Goal: Task Accomplishment & Management: Use online tool/utility

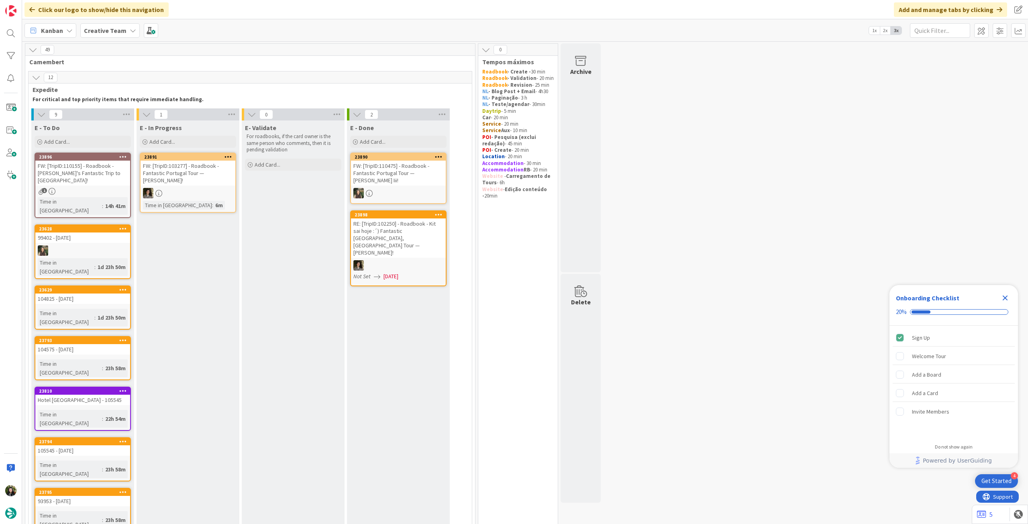
drag, startPoint x: 94, startPoint y: 21, endPoint x: 95, endPoint y: 26, distance: 4.9
click at [94, 21] on div "Kanban Creative Team 1x 2x 3x" at bounding box center [525, 30] width 1006 height 22
click at [96, 30] on b "Creative Team" at bounding box center [105, 31] width 43 height 8
click at [98, 112] on h4 "Creative Team - Análise" at bounding box center [144, 115] width 109 height 8
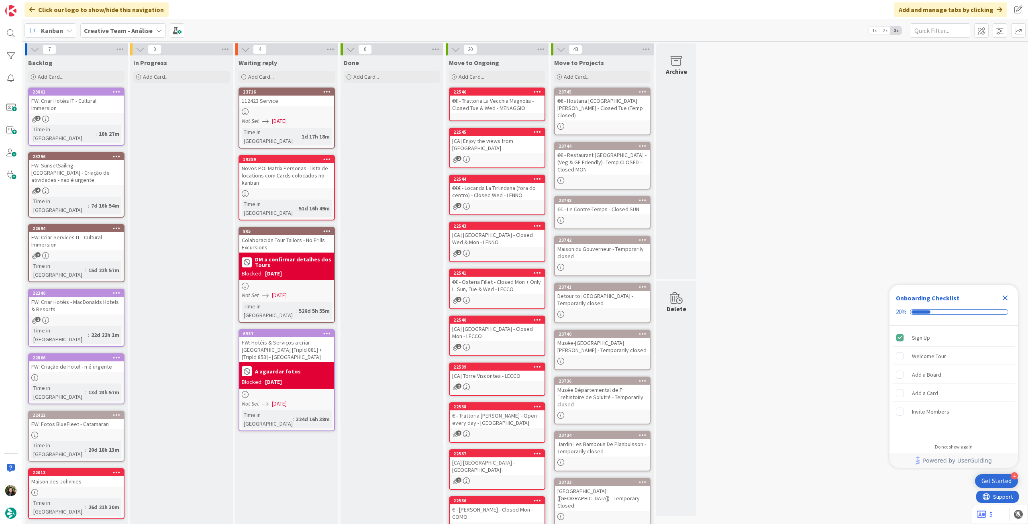
click at [137, 32] on b "Creative Team - Análise" at bounding box center [118, 31] width 69 height 8
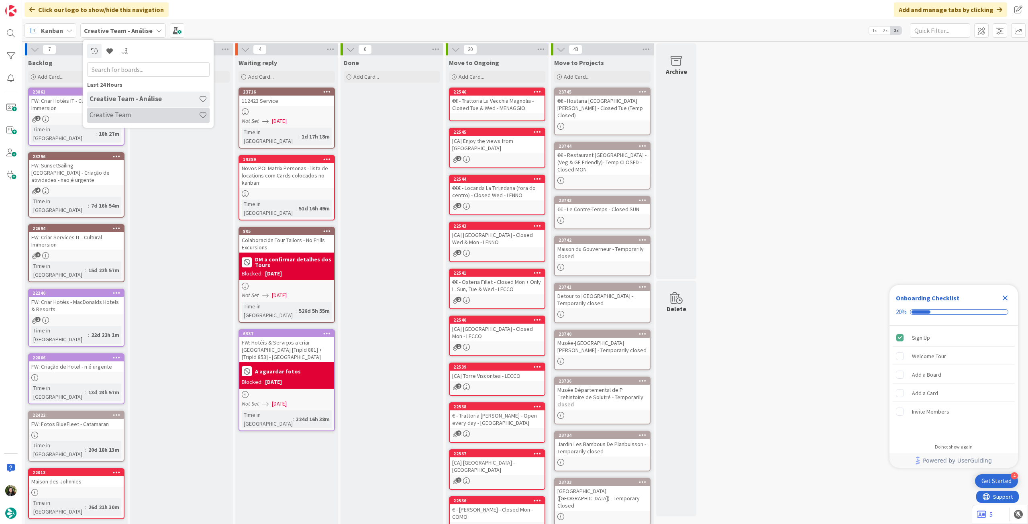
click at [132, 115] on h4 "Creative Team" at bounding box center [144, 115] width 109 height 8
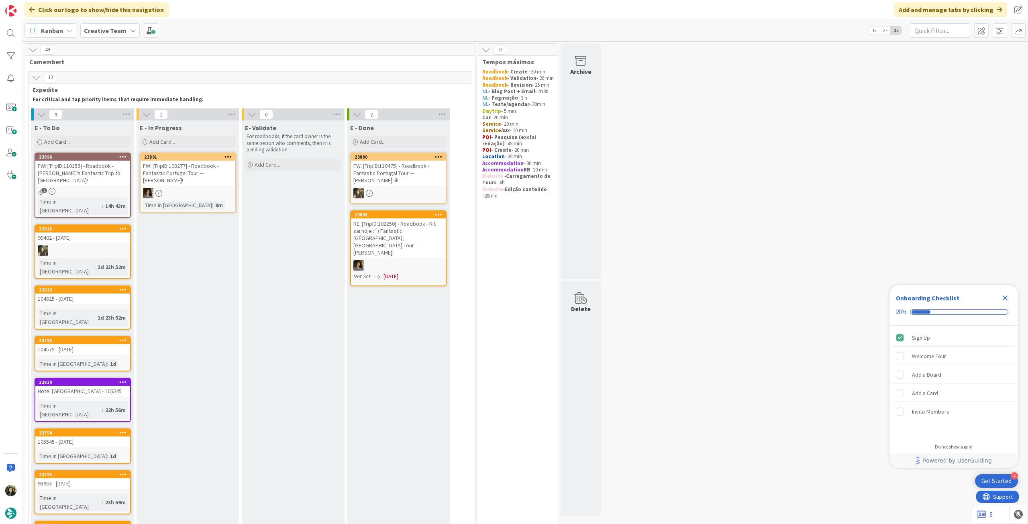
click at [1005, 299] on icon "Close Checklist" at bounding box center [1005, 298] width 5 height 5
click at [103, 176] on div "FW: [TripID:110155] - Roadbook - [PERSON_NAME]'s Fantastic Trip to [GEOGRAPHIC_…" at bounding box center [82, 173] width 95 height 25
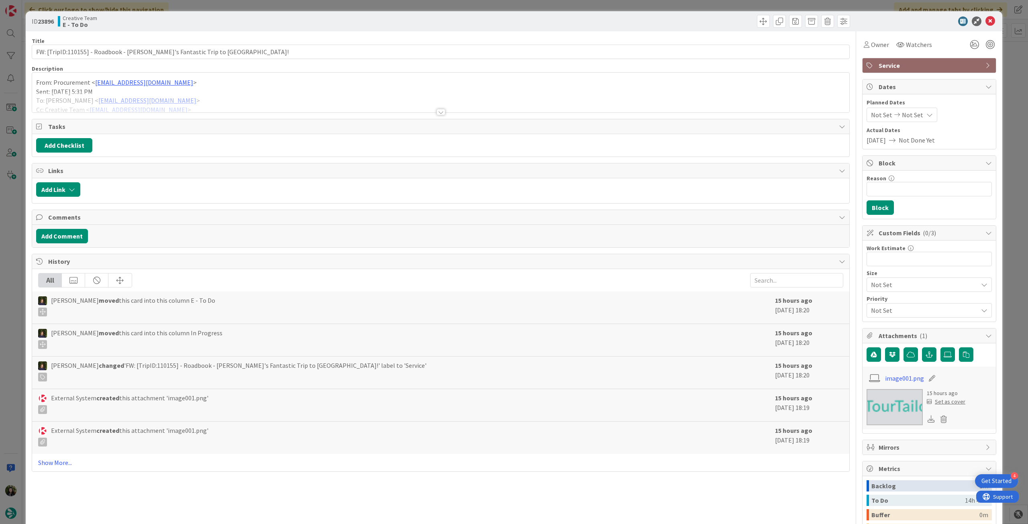
click at [170, 91] on p "Sent: [DATE] 5:31 PM" at bounding box center [440, 91] width 809 height 9
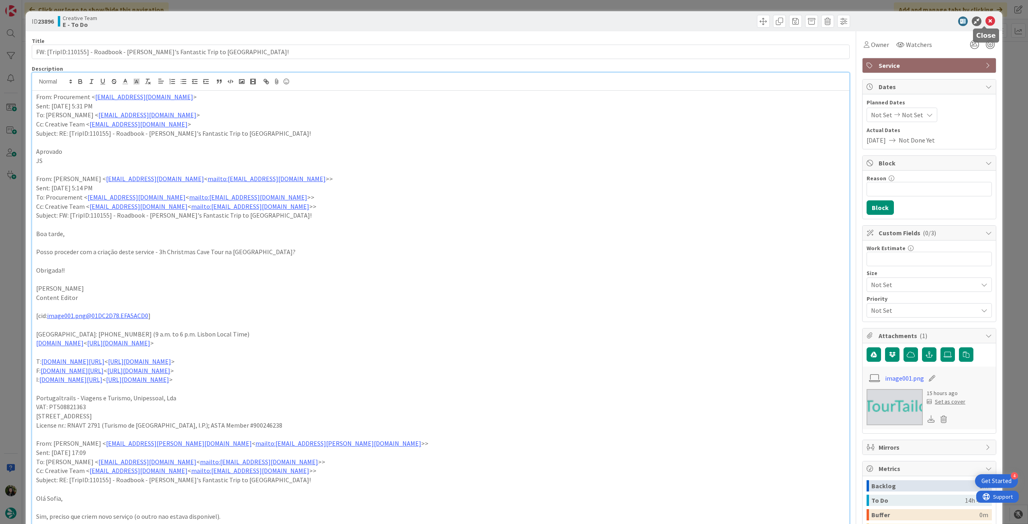
click at [986, 21] on icon at bounding box center [991, 21] width 10 height 10
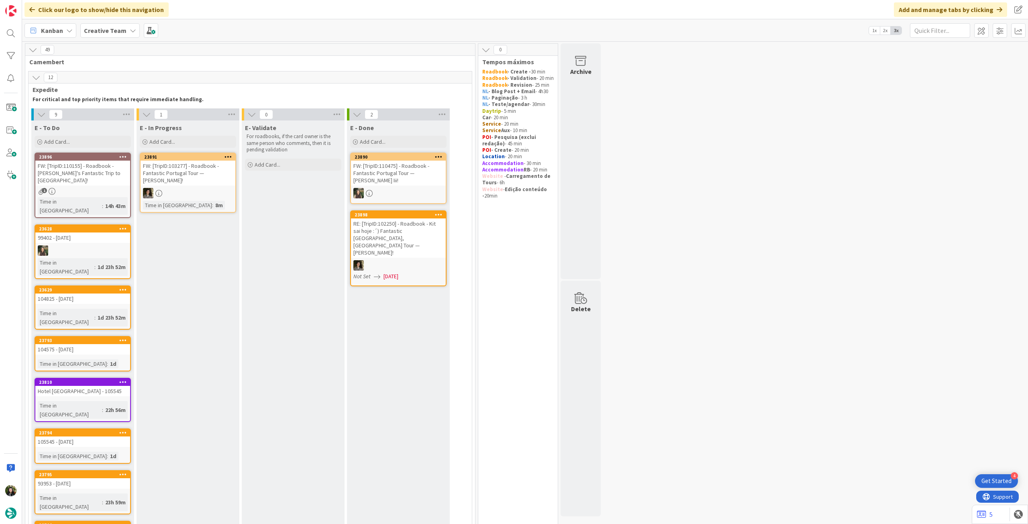
scroll to position [53, 0]
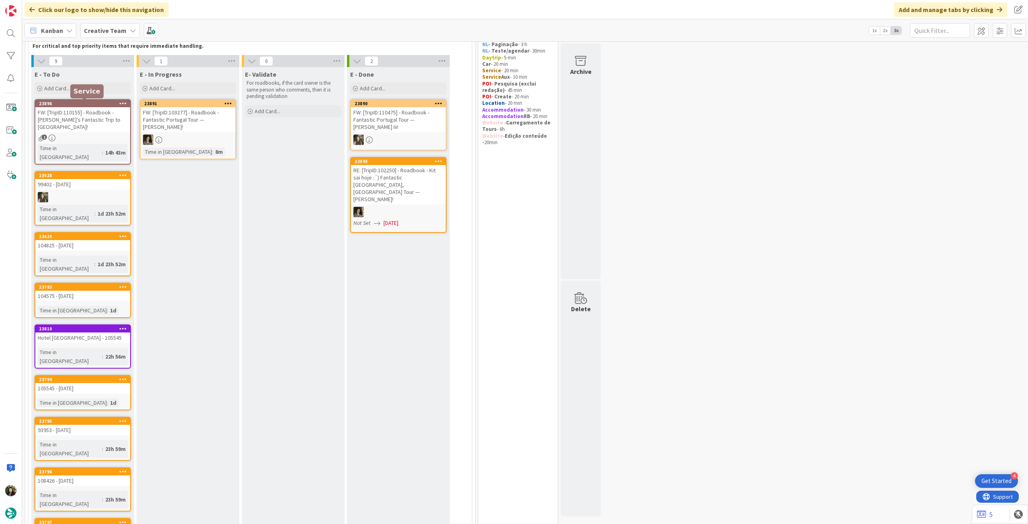
click at [94, 105] on div "23896" at bounding box center [84, 104] width 91 height 6
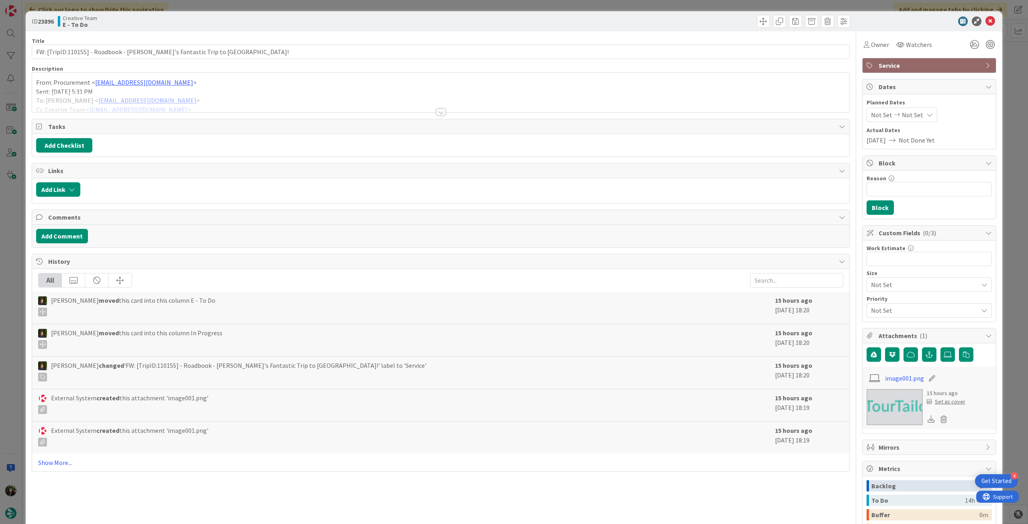
click at [76, 99] on div at bounding box center [440, 102] width 817 height 20
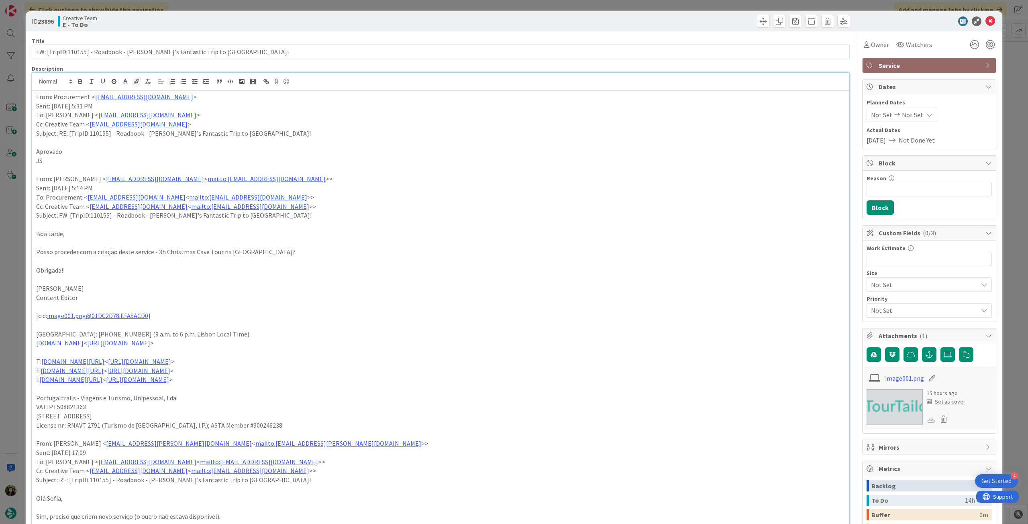
click at [35, 94] on div "From: Procurement < [EMAIL_ADDRESS][DOMAIN_NAME] > Sent: [DATE] 5:31 PM To: [PE…" at bounding box center [440, 470] width 817 height 758
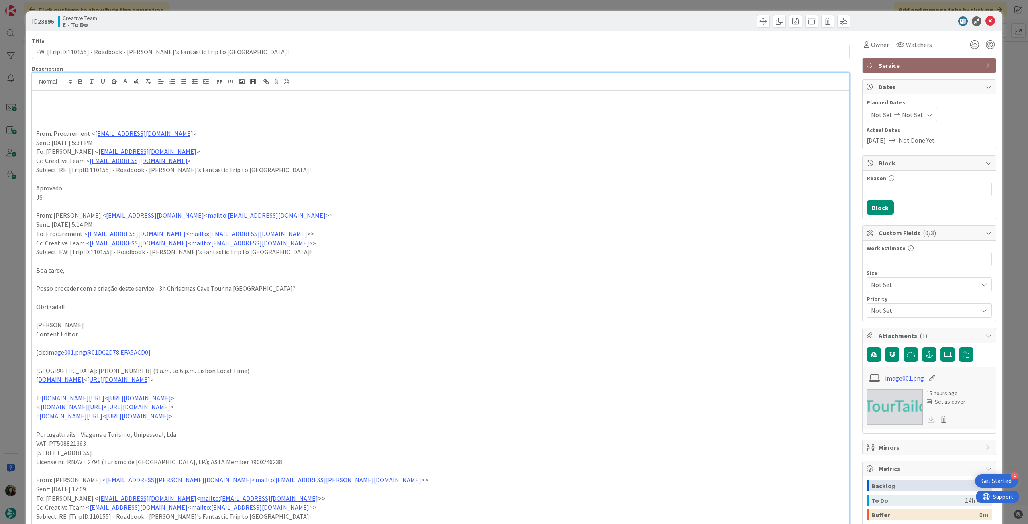
click at [81, 110] on p at bounding box center [440, 106] width 809 height 9
click at [87, 108] on p "avisar o TC when done p ele colocar no RB" at bounding box center [440, 106] width 809 height 9
click at [81, 78] on icon "button" at bounding box center [80, 81] width 7 height 7
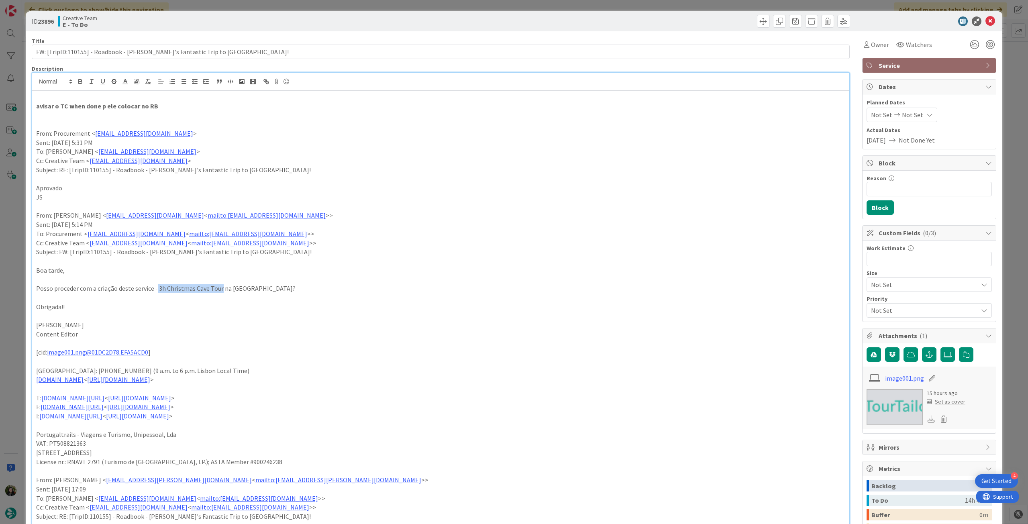
drag, startPoint x: 219, startPoint y: 286, endPoint x: 155, endPoint y: 286, distance: 64.7
click at [155, 286] on p "Posso proceder com a criação deste service - 3h Christmas Cave Tour na [GEOGRAP…" at bounding box center [440, 288] width 809 height 9
click at [80, 80] on icon "button" at bounding box center [80, 81] width 7 height 7
click at [528, 234] on p "To: Procurement < [EMAIL_ADDRESS][DOMAIN_NAME] < mailto:[EMAIL_ADDRESS][DOMAIN_…" at bounding box center [440, 233] width 809 height 9
click at [986, 21] on icon at bounding box center [991, 21] width 10 height 10
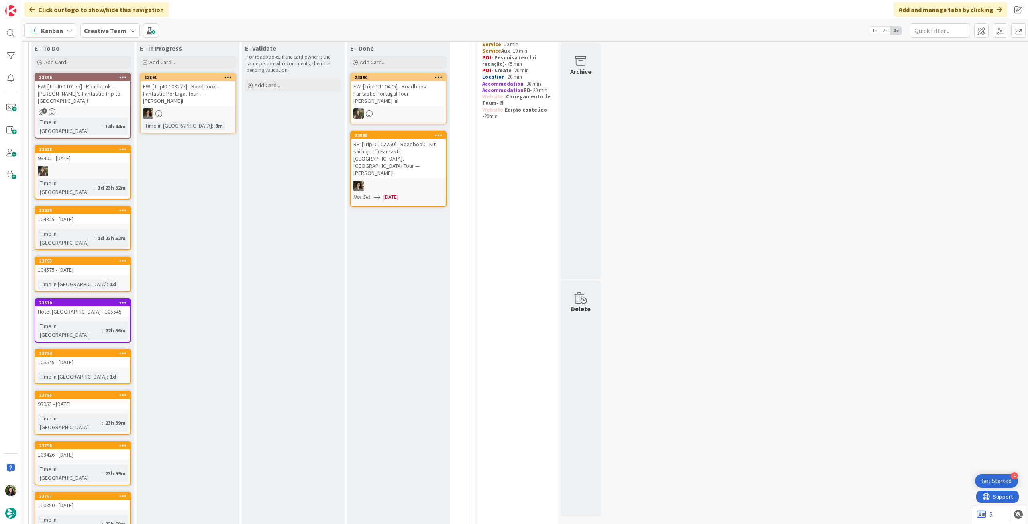
scroll to position [53, 0]
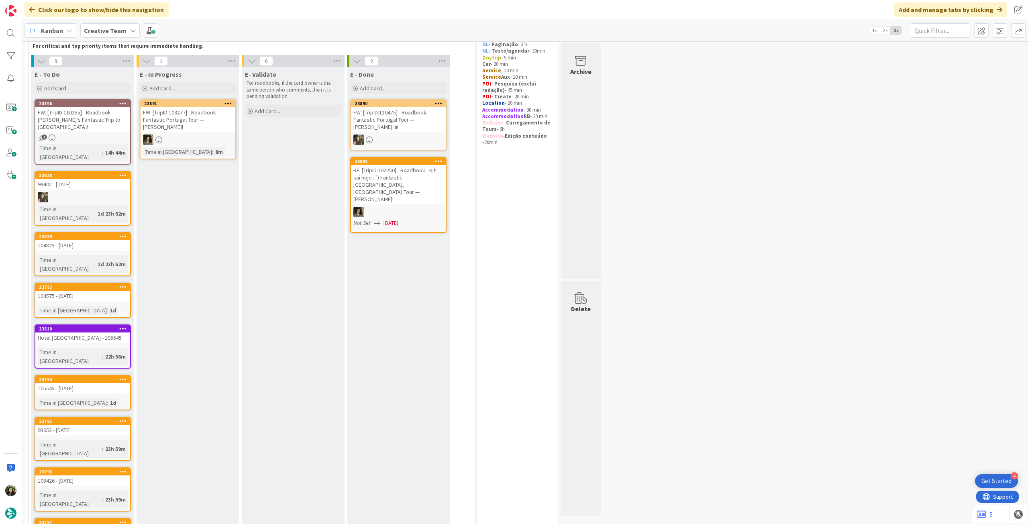
click at [124, 30] on div "Creative Team" at bounding box center [109, 30] width 59 height 14
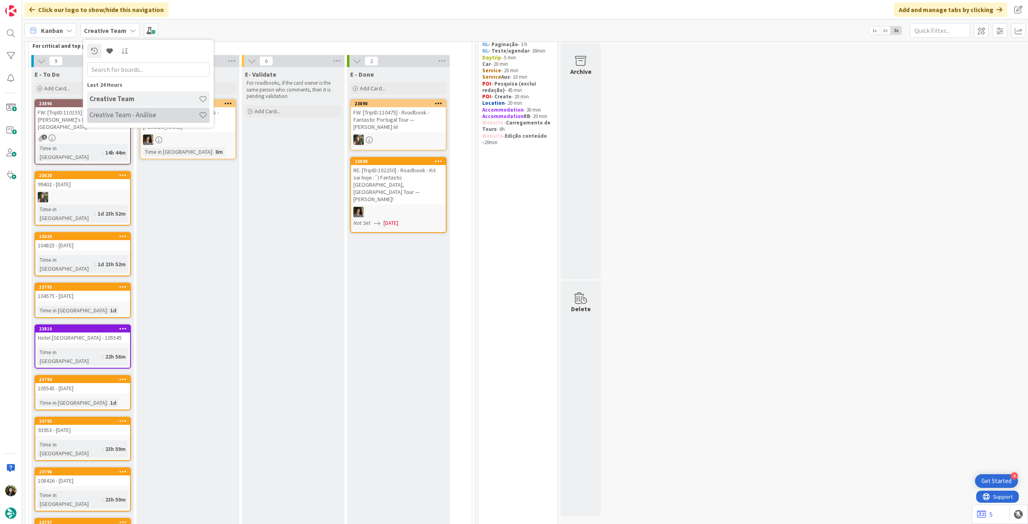
click at [127, 113] on h4 "Creative Team - Análise" at bounding box center [144, 115] width 109 height 8
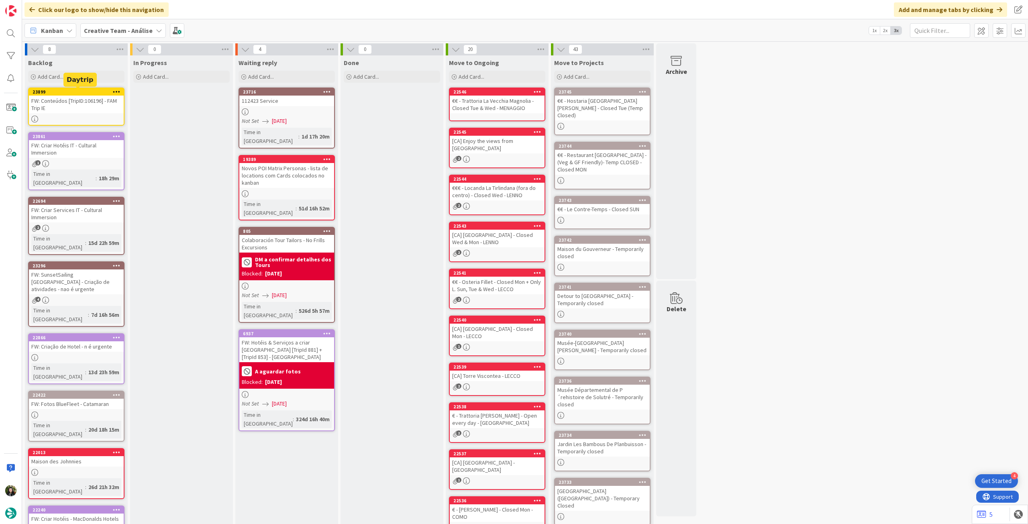
click at [92, 92] on div "23899" at bounding box center [78, 92] width 91 height 6
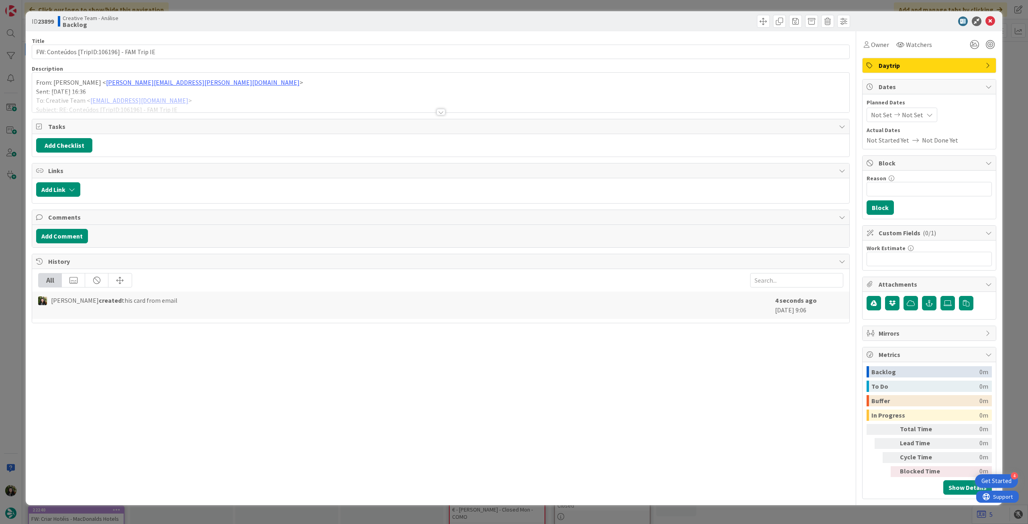
click at [908, 63] on span "Daytrip" at bounding box center [930, 66] width 103 height 10
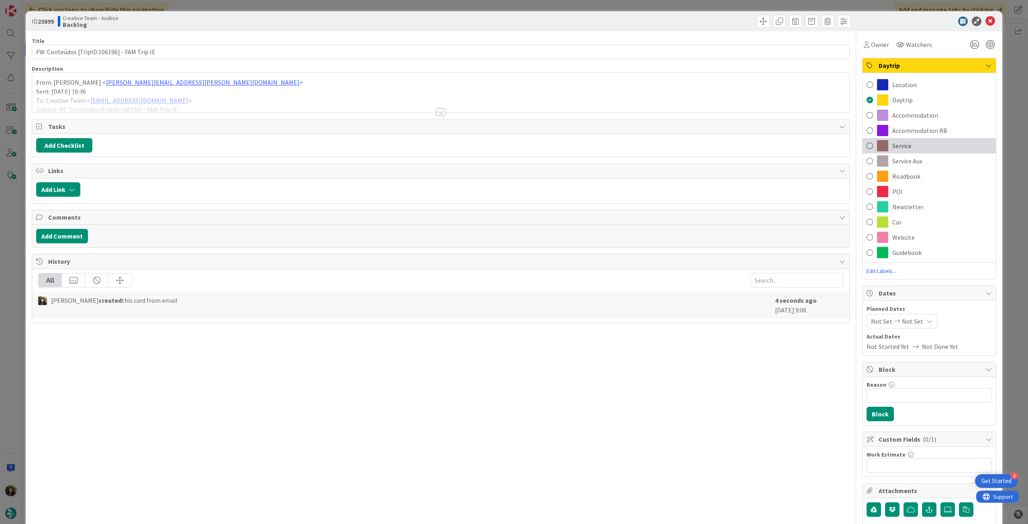
click at [920, 143] on div "Service" at bounding box center [929, 145] width 133 height 15
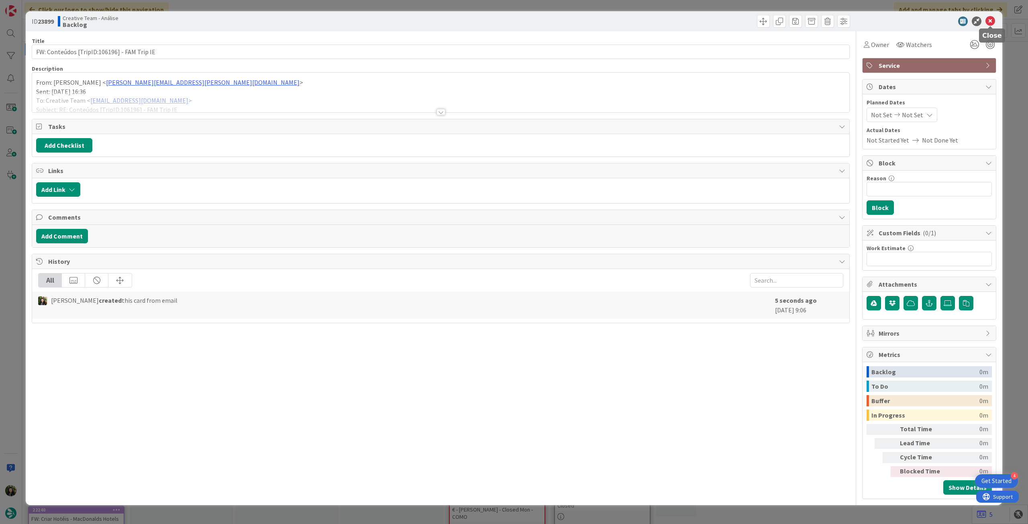
click at [994, 22] on icon at bounding box center [991, 21] width 10 height 10
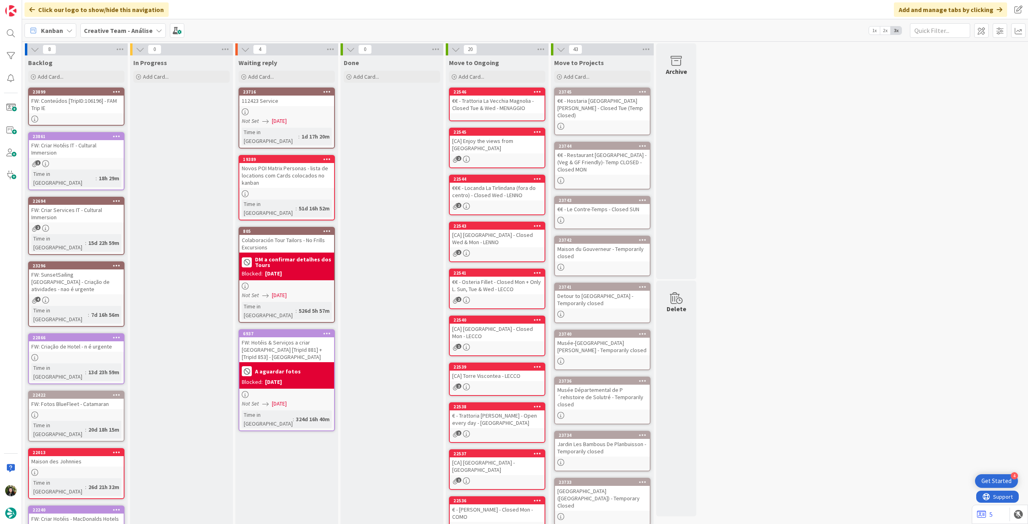
click at [98, 106] on div "FW: Conteúdos [TripID:106196] - FAM Trip IE" at bounding box center [76, 105] width 95 height 18
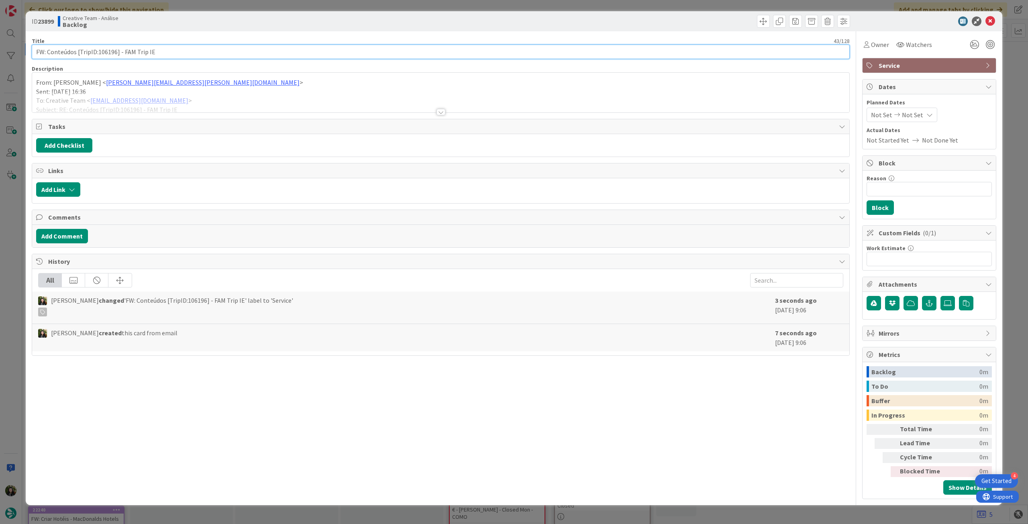
click at [183, 51] on input "FW: Conteúdos [TripID:106196] - FAM Trip IE" at bounding box center [441, 52] width 818 height 14
type input "FW: Conteúdos [TripID:106196] - FAM Trip IE - até dia 30"
click at [989, 25] on icon at bounding box center [991, 21] width 10 height 10
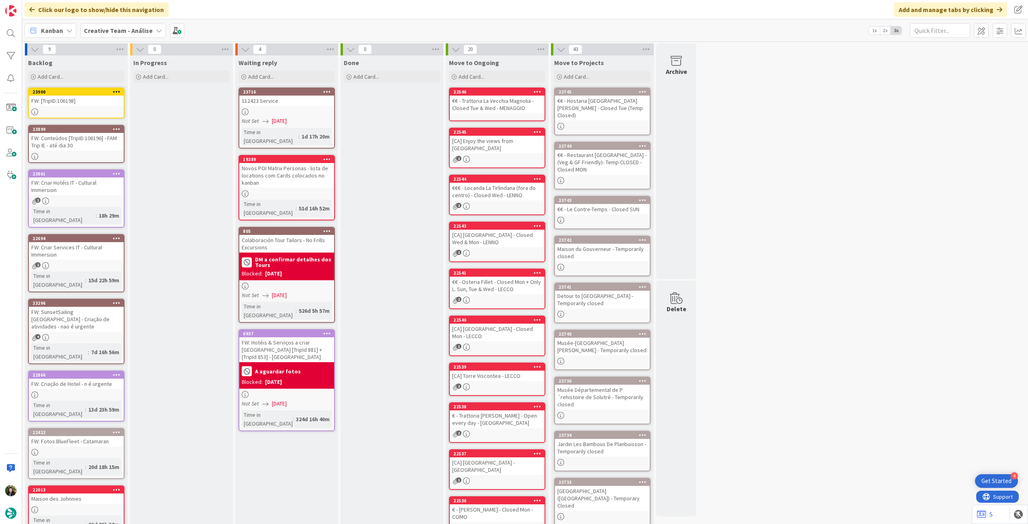
click at [68, 102] on div "FW: [TripID:106198]" at bounding box center [76, 101] width 95 height 10
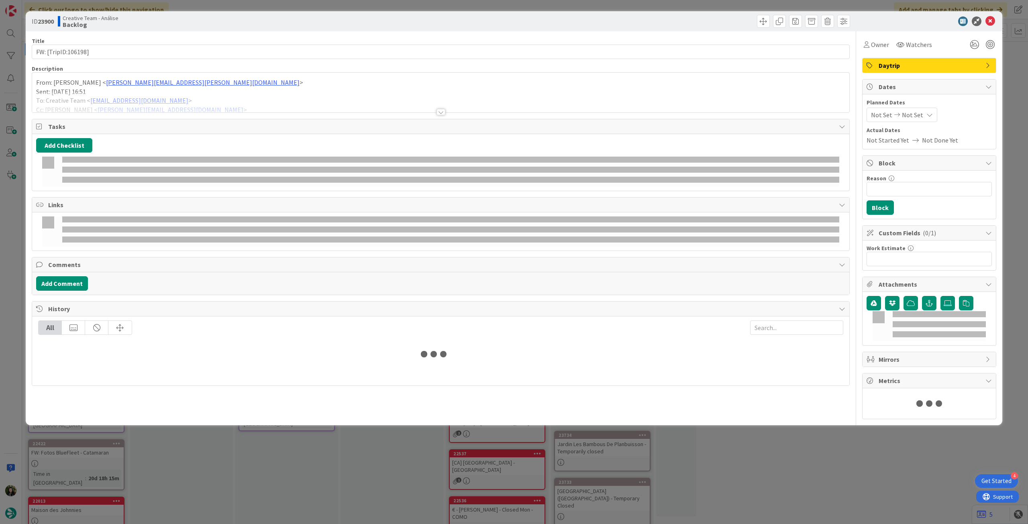
click at [155, 86] on p "From: [PERSON_NAME] < [PERSON_NAME][EMAIL_ADDRESS][PERSON_NAME][DOMAIN_NAME] >" at bounding box center [440, 82] width 809 height 9
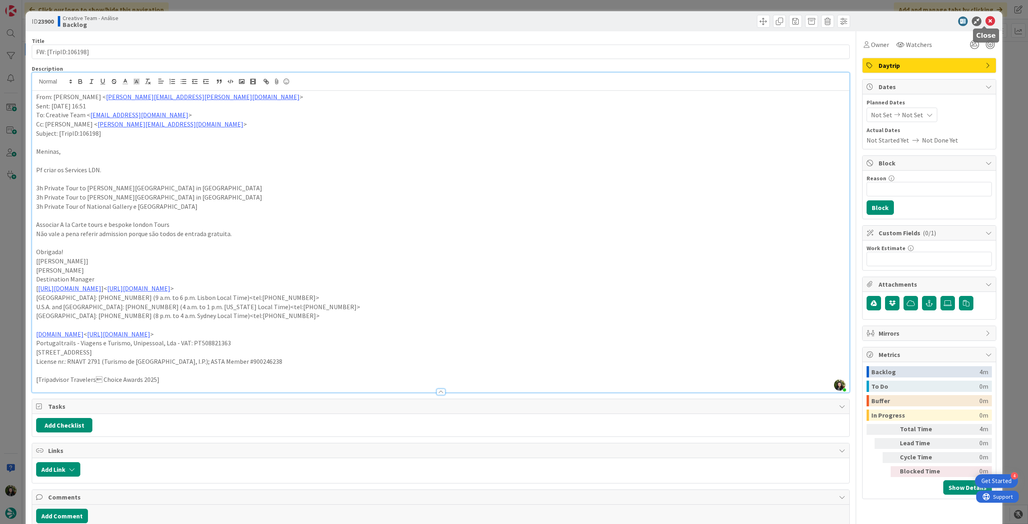
click at [987, 22] on icon at bounding box center [991, 21] width 10 height 10
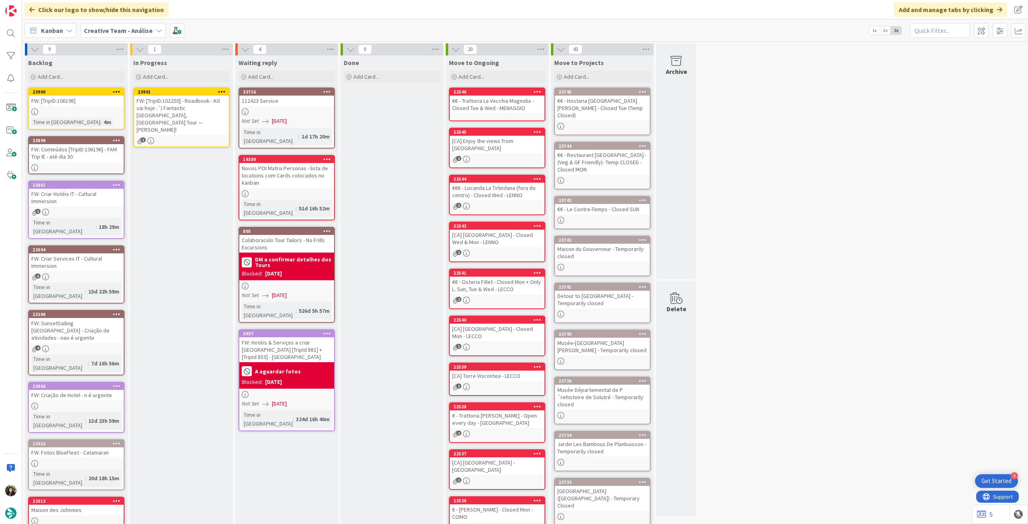
click at [159, 110] on div "FW: [TripID:102250] - Roadbook - Kit sai hoje :´) Fantastic [GEOGRAPHIC_DATA], …" at bounding box center [181, 115] width 95 height 39
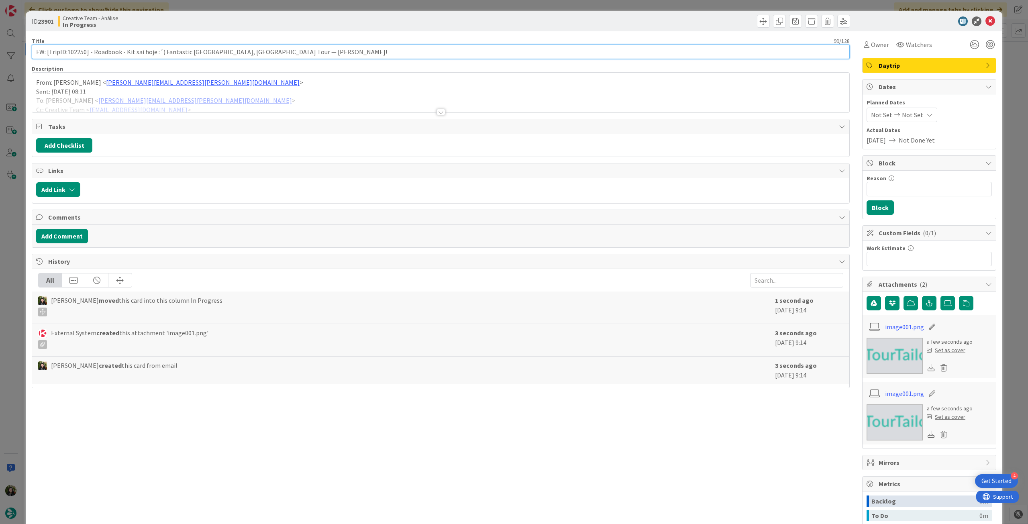
drag, startPoint x: 124, startPoint y: 49, endPoint x: 163, endPoint y: 51, distance: 39.0
click at [163, 51] on input "FW: [TripID:102250] - Roadbook - Kit sai hoje :´) Fantastic [GEOGRAPHIC_DATA], …" at bounding box center [441, 52] width 818 height 14
click at [281, 52] on input "FW: [TripID:102250] - Roadbook - Fantastic [GEOGRAPHIC_DATA], [GEOGRAPHIC_DATA]…" at bounding box center [441, 52] width 818 height 14
type input "FW: [TripID:102250] - Roadbook - Fantastic [GEOGRAPHIC_DATA], [GEOGRAPHIC_DATA]…"
click at [987, 20] on icon at bounding box center [991, 21] width 10 height 10
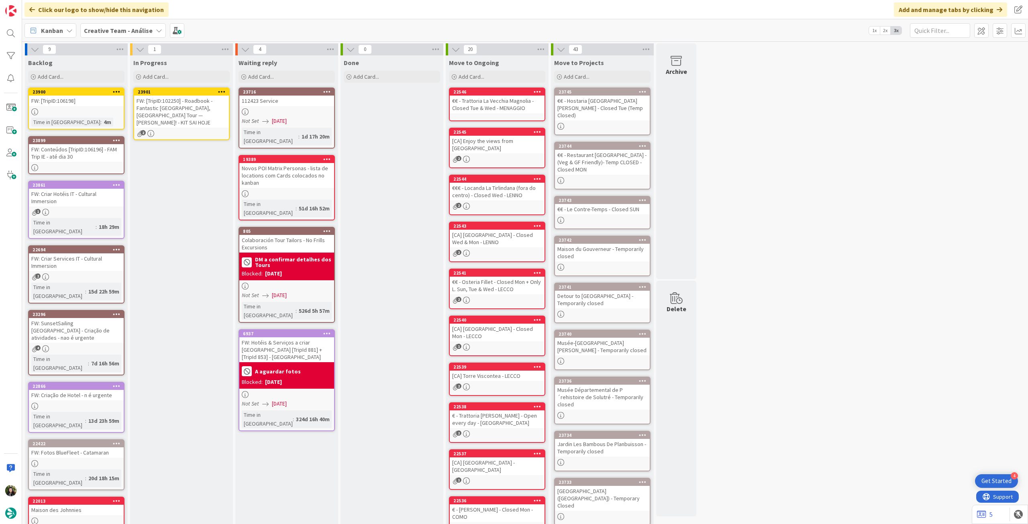
click at [224, 89] on icon at bounding box center [222, 92] width 8 height 6
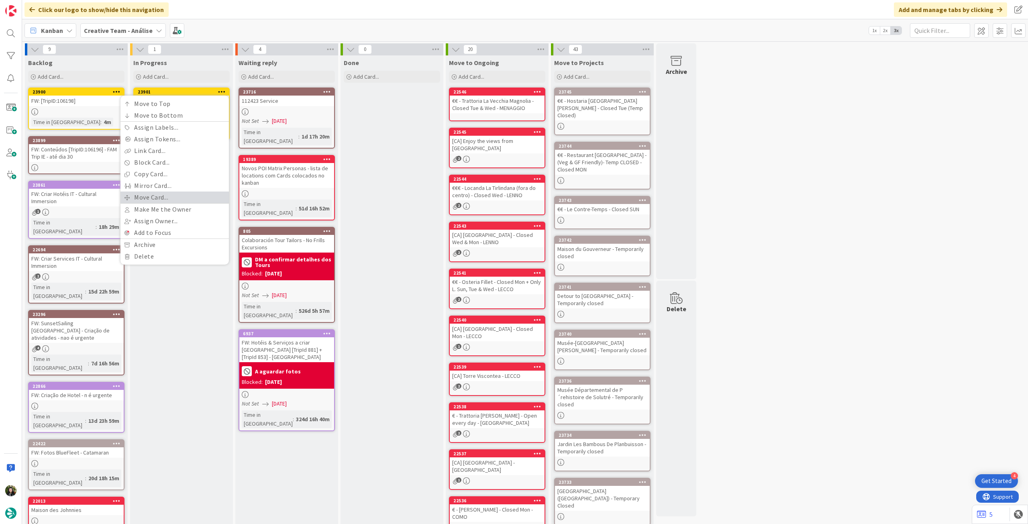
click at [183, 200] on link "Move Card..." at bounding box center [175, 198] width 108 height 12
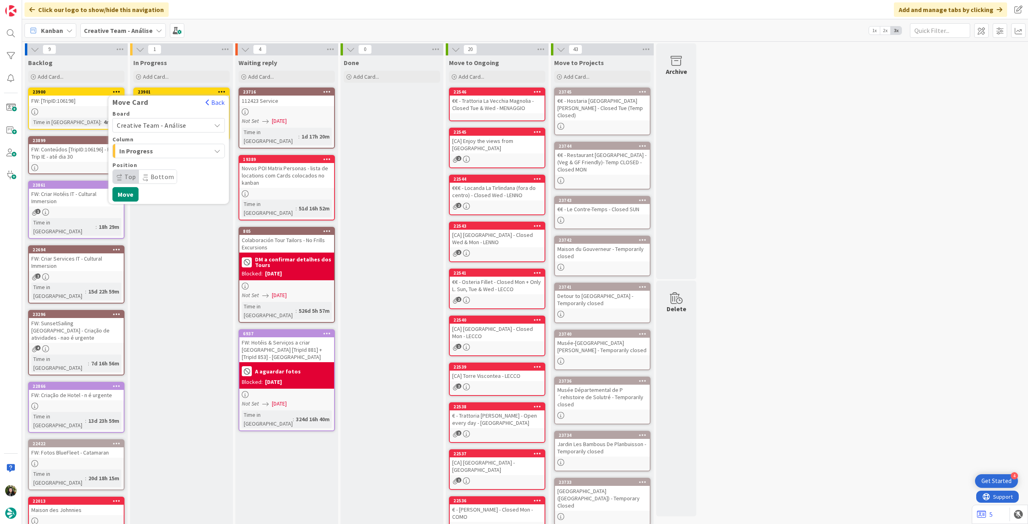
click at [179, 123] on span "Creative Team - Análise" at bounding box center [151, 125] width 69 height 8
click at [162, 161] on span "Creative Team" at bounding box center [173, 163] width 93 height 12
click at [151, 173] on span "Daytrip" at bounding box center [168, 176] width 77 height 11
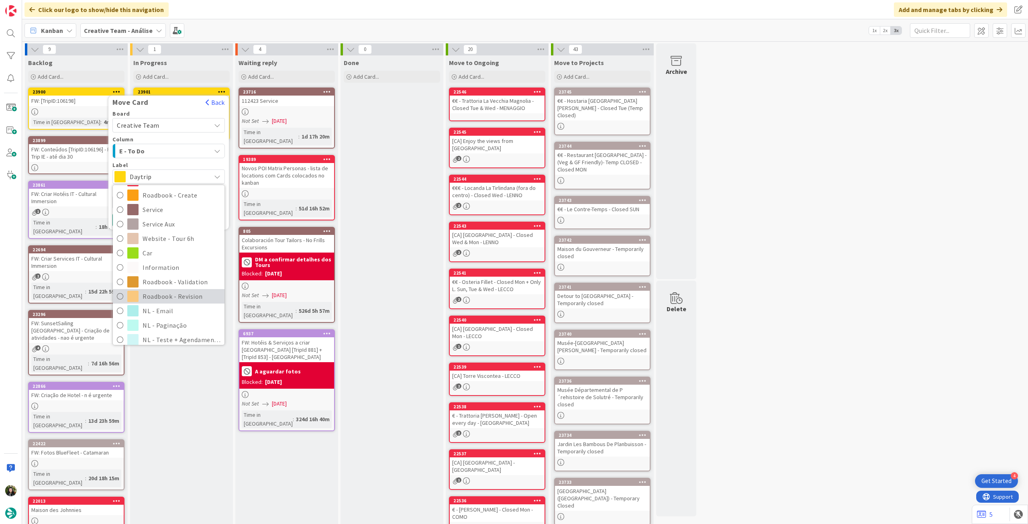
scroll to position [107, 0]
click at [148, 292] on span "Roadbook - Revision" at bounding box center [182, 291] width 78 height 12
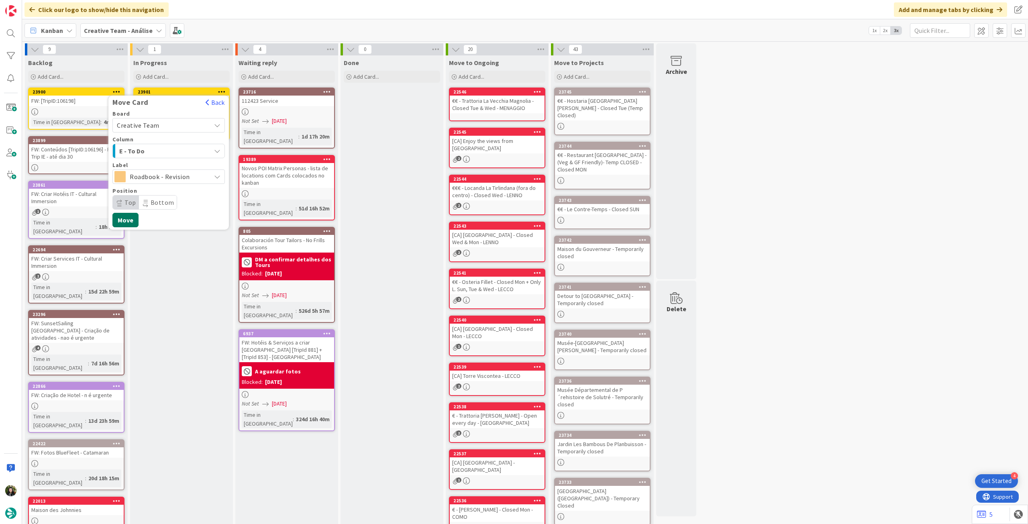
click at [128, 217] on button "Move" at bounding box center [125, 220] width 26 height 14
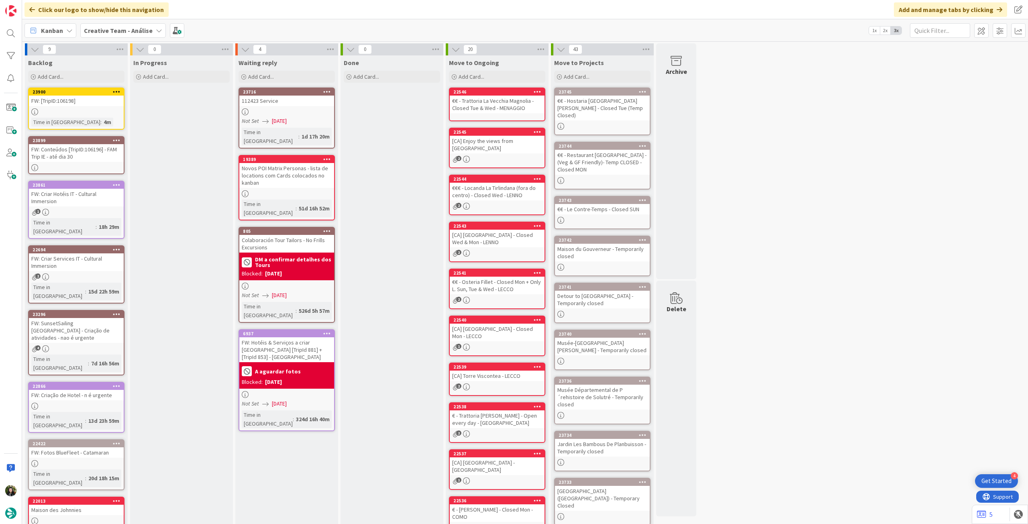
click at [131, 29] on b "Creative Team - Análise" at bounding box center [118, 31] width 69 height 8
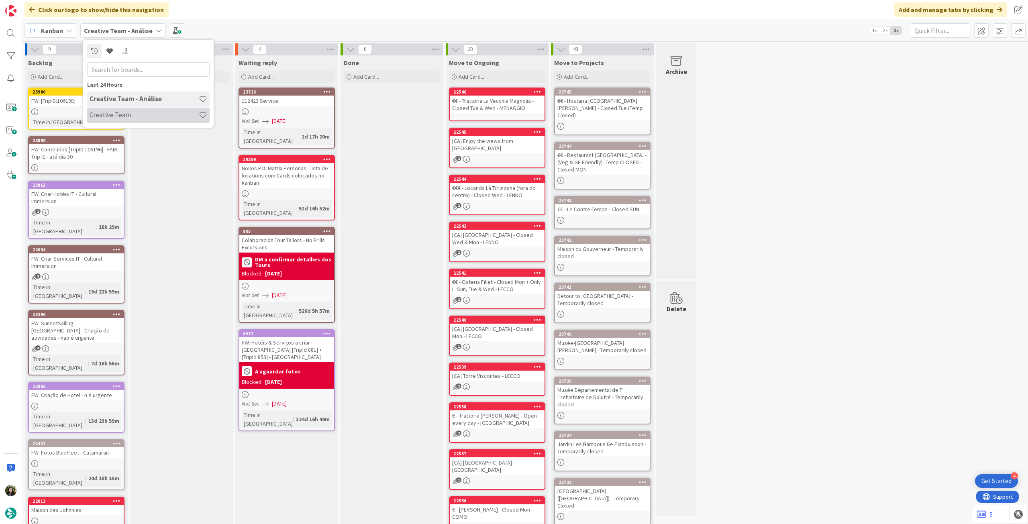
click at [126, 117] on h4 "Creative Team" at bounding box center [144, 115] width 109 height 8
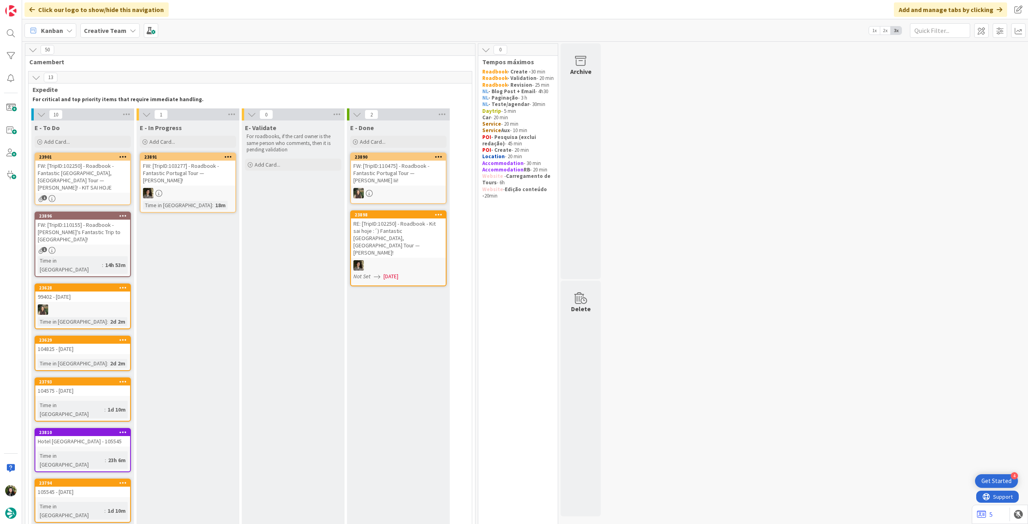
click at [123, 154] on icon at bounding box center [123, 157] width 8 height 6
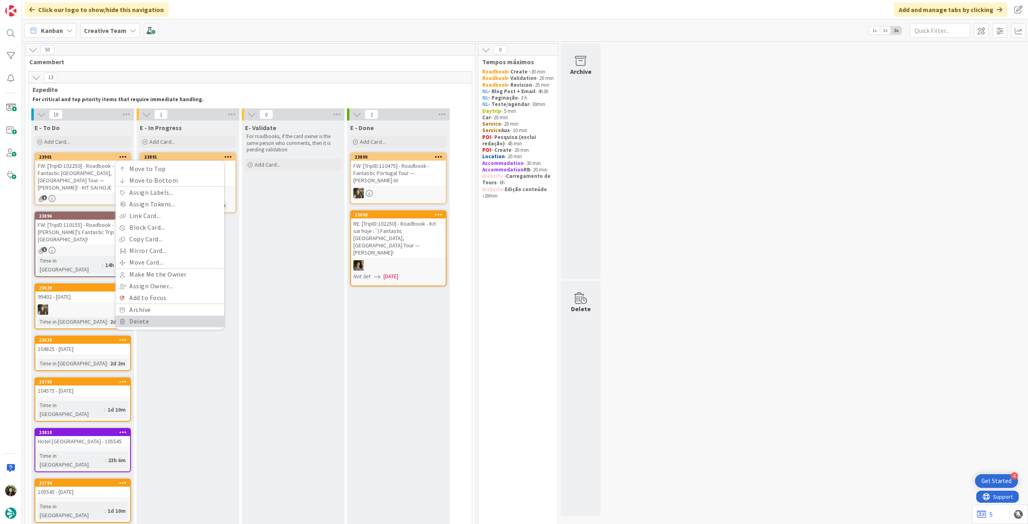
click at [145, 316] on link "Delete" at bounding box center [170, 322] width 108 height 12
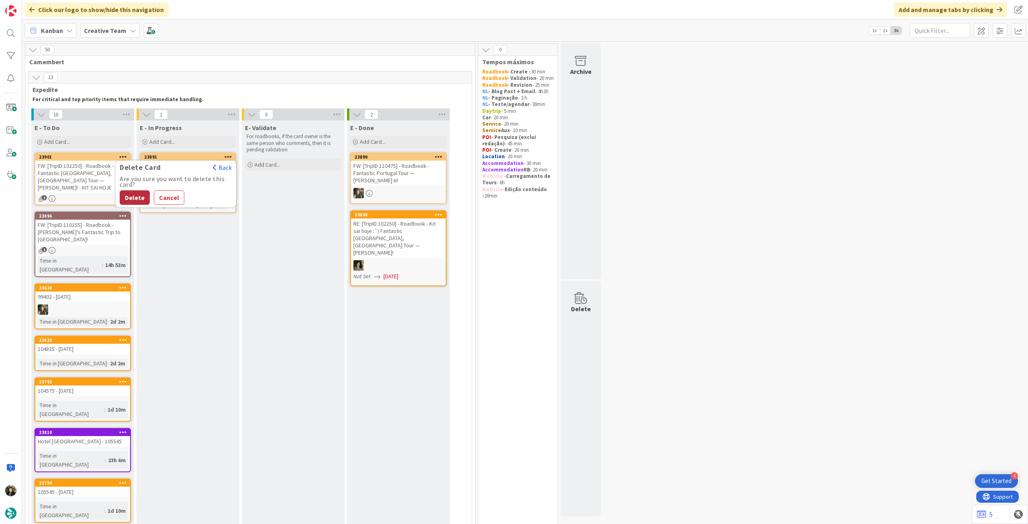
click at [137, 198] on button "Delete" at bounding box center [135, 197] width 30 height 14
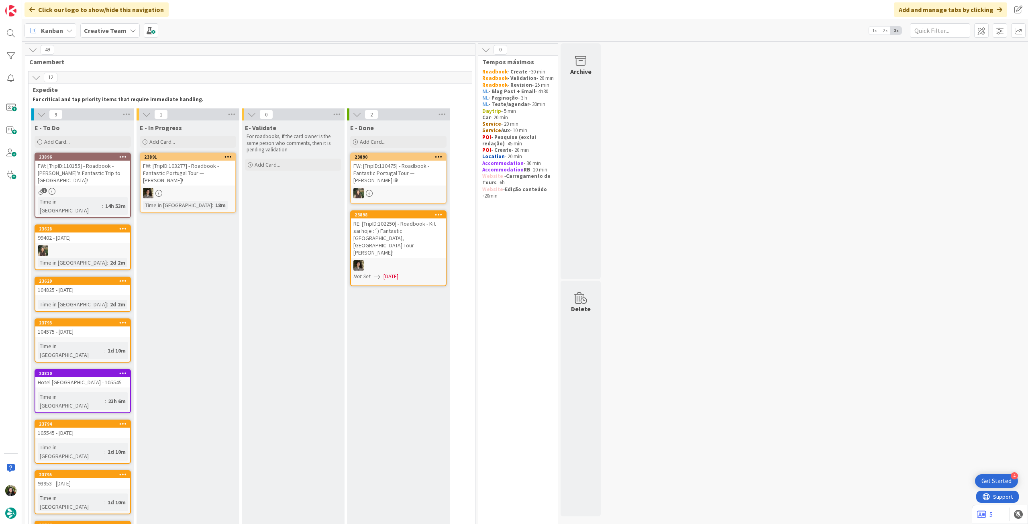
click at [116, 34] on b "Creative Team" at bounding box center [105, 31] width 43 height 8
click at [138, 118] on h4 "Creative Team - Análise" at bounding box center [144, 115] width 109 height 8
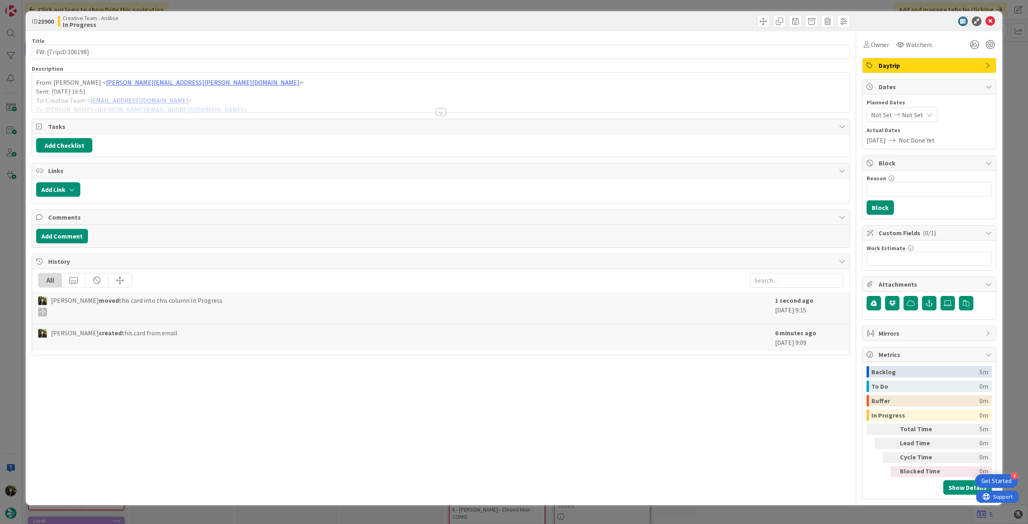
click at [196, 102] on div at bounding box center [440, 102] width 817 height 20
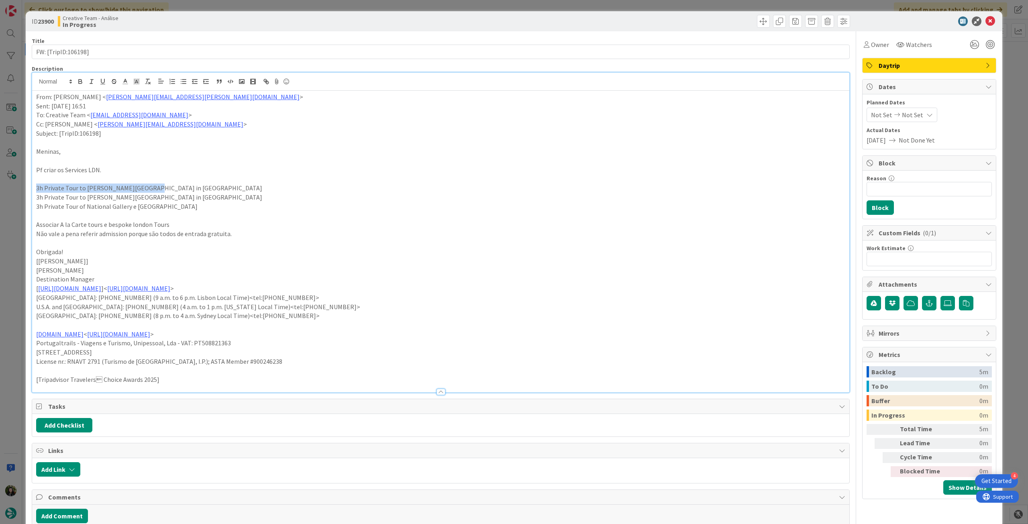
drag, startPoint x: 35, startPoint y: 189, endPoint x: 180, endPoint y: 186, distance: 144.6
click at [180, 186] on div "From: [PERSON_NAME] < [PERSON_NAME][EMAIL_ADDRESS][PERSON_NAME][DOMAIN_NAME] > …" at bounding box center [440, 242] width 817 height 302
copy p "3h Private Tour to [PERSON_NAME][GEOGRAPHIC_DATA] in [GEOGRAPHIC_DATA]"
click at [37, 95] on p "From: [PERSON_NAME] < [PERSON_NAME][EMAIL_ADDRESS][PERSON_NAME][DOMAIN_NAME] >" at bounding box center [440, 96] width 809 height 9
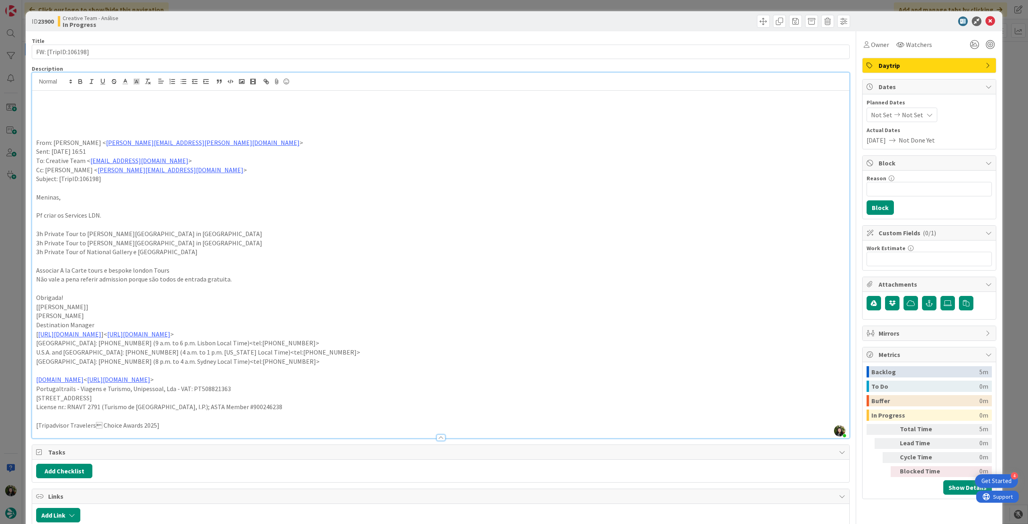
click at [65, 114] on p at bounding box center [440, 114] width 809 height 9
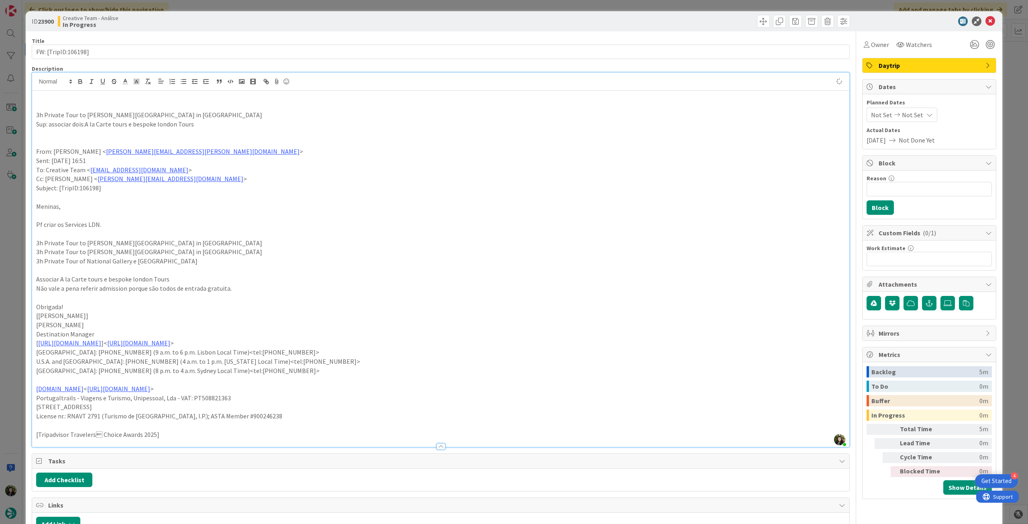
click at [86, 127] on p "Sup: associar dois:A la Carte tours e bespoke london Tours" at bounding box center [440, 124] width 809 height 9
click at [137, 122] on p "Sup: associar dois: A la Carte tours e bespoke london Tours" at bounding box center [440, 124] width 809 height 9
click at [159, 127] on p "Sup: associar dois: A la Carte tours e Bespoke london Tours" at bounding box center [440, 124] width 809 height 9
click at [212, 123] on p "Sup: associar dois: A la Carte tours e Bespoke London Tours" at bounding box center [440, 124] width 809 height 9
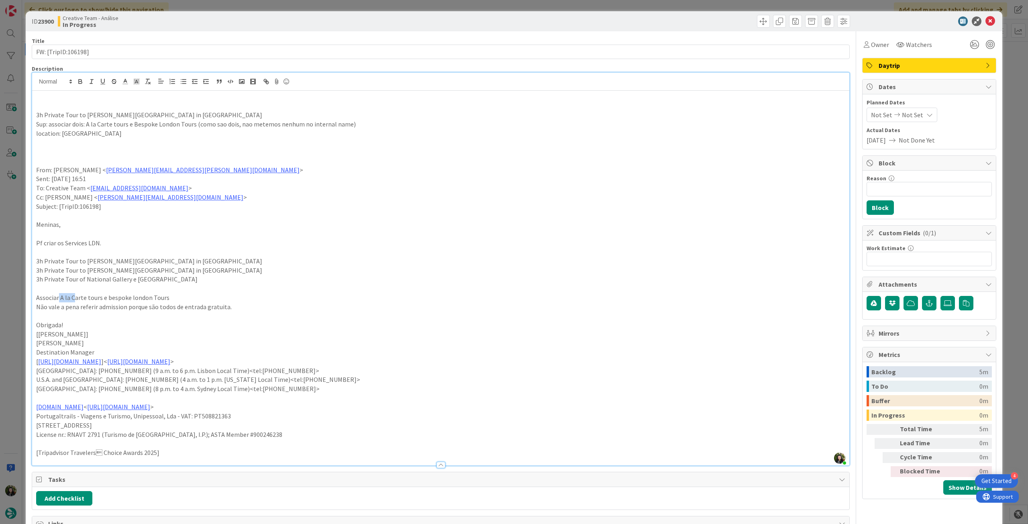
drag, startPoint x: 58, startPoint y: 297, endPoint x: 77, endPoint y: 297, distance: 18.9
click at [75, 297] on p "Associar A la Carte tours e bespoke london Tours" at bounding box center [440, 297] width 809 height 9
click at [79, 297] on p "Associar A la Carte tours e bespoke london Tours" at bounding box center [440, 297] width 809 height 9
drag, startPoint x: 101, startPoint y: 297, endPoint x: 60, endPoint y: 297, distance: 40.6
click at [60, 297] on p "Associar A la Carte tours e bespoke london Tours" at bounding box center [440, 297] width 809 height 9
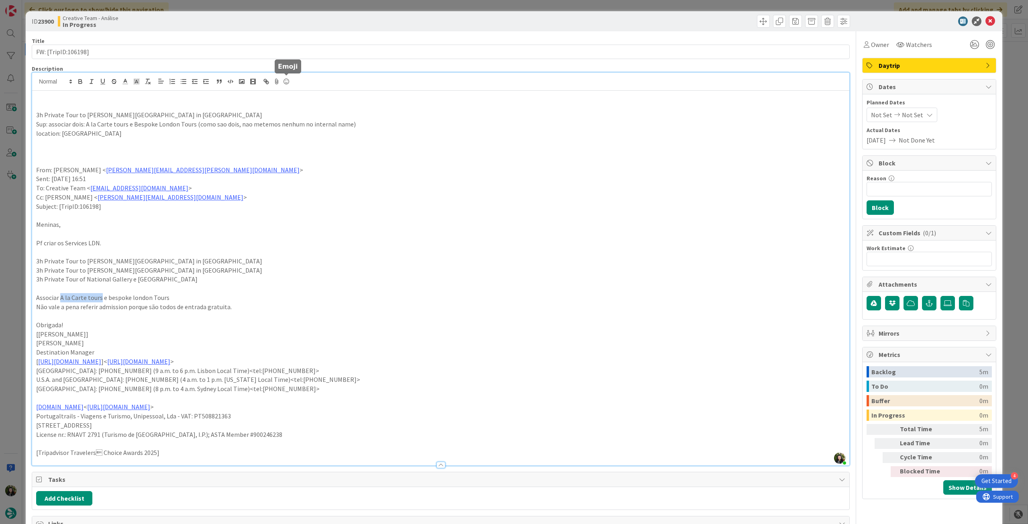
copy p "A la Carte tours"
drag, startPoint x: 134, startPoint y: 128, endPoint x: 194, endPoint y: 127, distance: 59.9
click at [194, 127] on p "Sup: associar dois: A la Carte tours e Bespoke London Tours (como sao dois, nao…" at bounding box center [440, 124] width 809 height 9
copy p "Bespoke London Tours"
click at [986, 21] on icon at bounding box center [991, 21] width 10 height 10
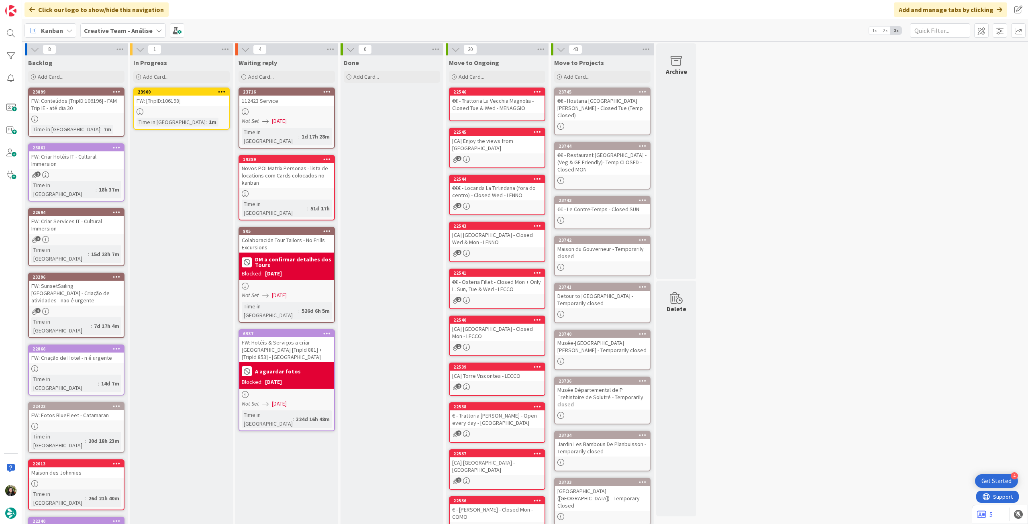
click at [221, 92] on icon at bounding box center [222, 92] width 8 height 6
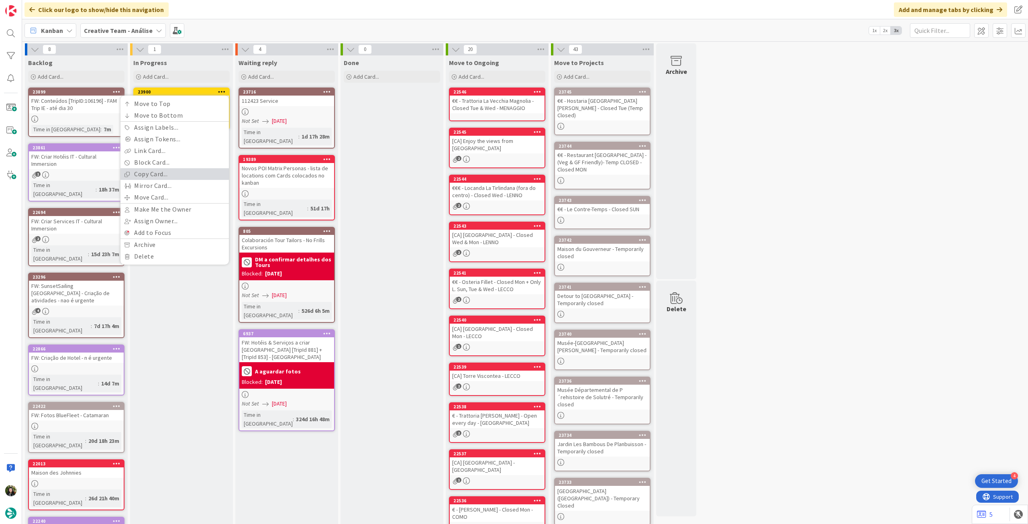
click at [181, 177] on link "Copy Card..." at bounding box center [175, 174] width 108 height 12
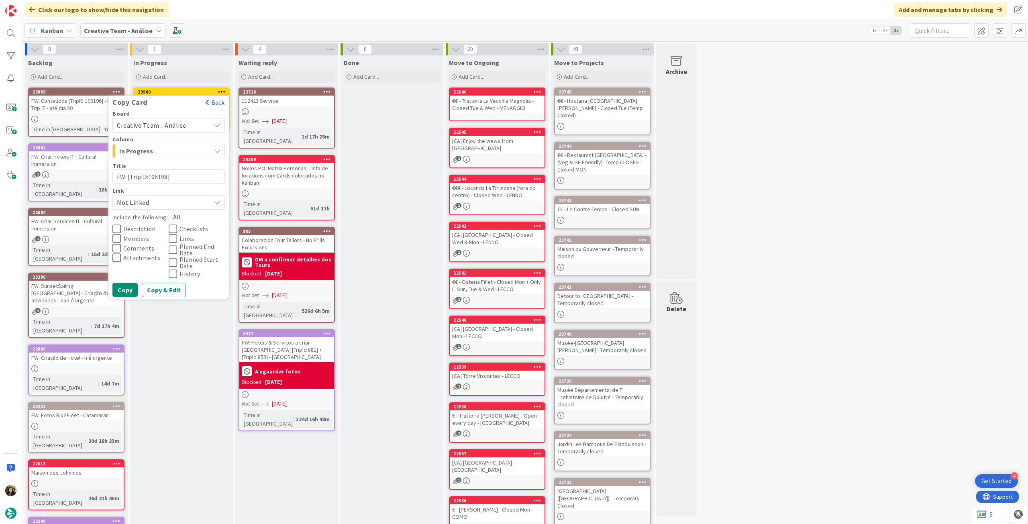
click at [178, 211] on button "All" at bounding box center [177, 217] width 18 height 14
click at [123, 288] on button "Copy" at bounding box center [124, 290] width 25 height 14
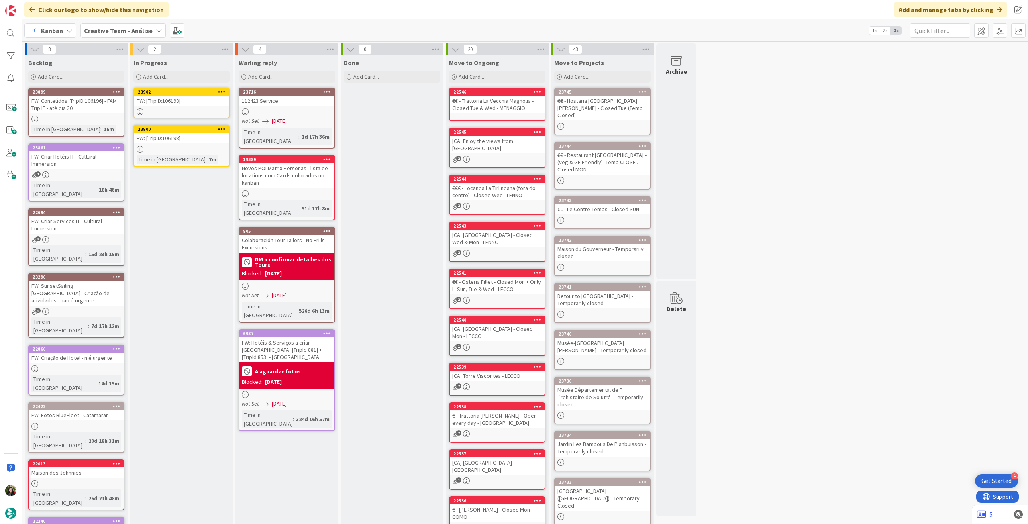
click at [209, 107] on link "23902 FW: [TripID:106198]" at bounding box center [181, 103] width 96 height 31
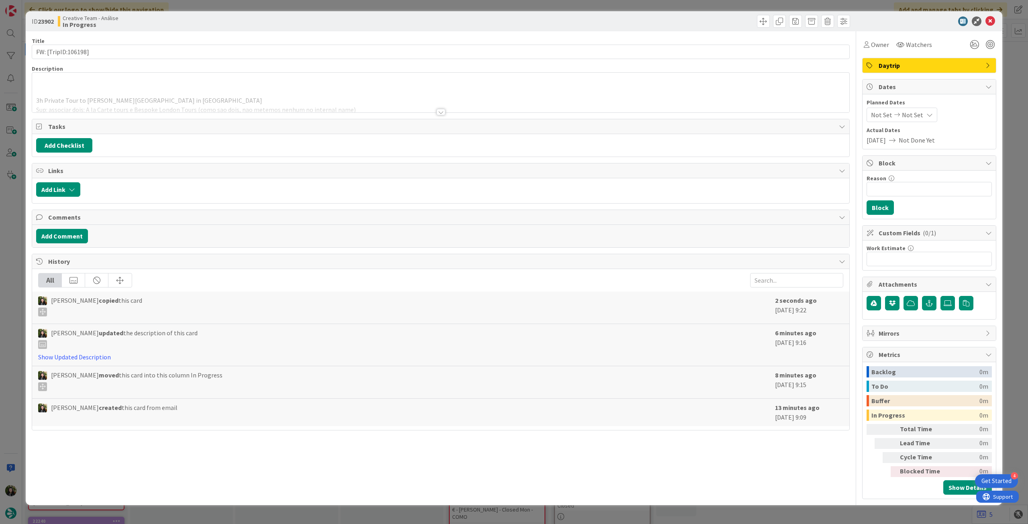
drag, startPoint x: 133, startPoint y: 90, endPoint x: 129, endPoint y: 94, distance: 6.3
click at [132, 90] on p at bounding box center [440, 91] width 809 height 9
type textarea "x"
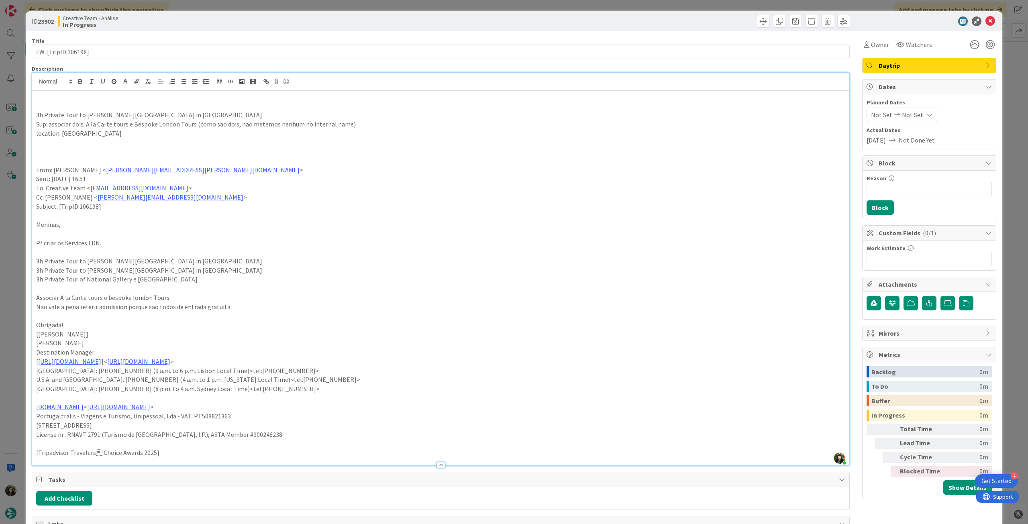
click at [133, 135] on p "location: [GEOGRAPHIC_DATA]" at bounding box center [440, 133] width 809 height 9
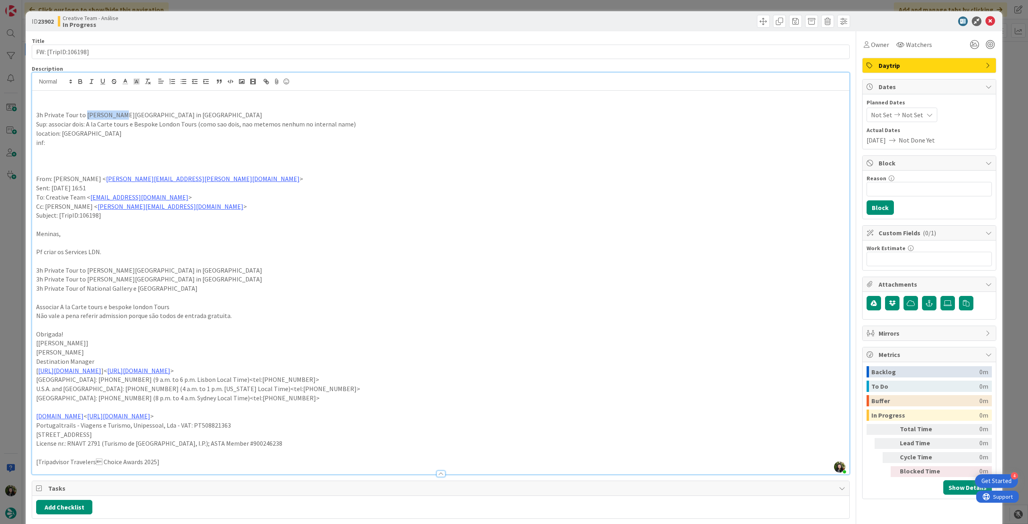
drag, startPoint x: 84, startPoint y: 114, endPoint x: 117, endPoint y: 114, distance: 32.9
click at [117, 114] on p "3h Private Tour to [PERSON_NAME][GEOGRAPHIC_DATA] in [GEOGRAPHIC_DATA]" at bounding box center [440, 114] width 809 height 9
copy p "[PERSON_NAME] Modern"
click at [108, 147] on p at bounding box center [440, 151] width 809 height 9
click at [112, 141] on p "inf:" at bounding box center [440, 142] width 809 height 9
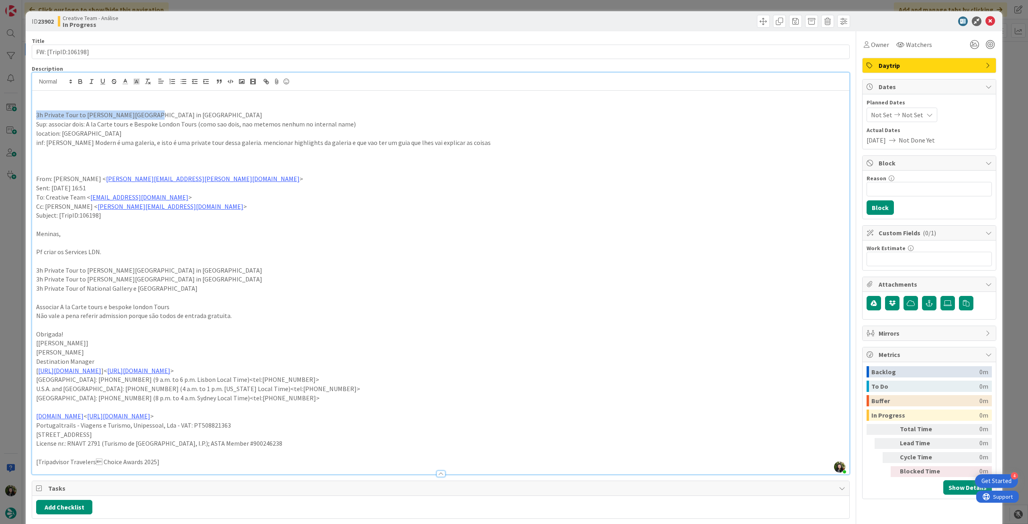
drag, startPoint x: 168, startPoint y: 114, endPoint x: 35, endPoint y: 117, distance: 133.0
click at [35, 117] on div "3h Private Tour to [PERSON_NAME][GEOGRAPHIC_DATA] in [GEOGRAPHIC_DATA] Sup: ass…" at bounding box center [440, 283] width 817 height 384
click at [77, 82] on icon "button" at bounding box center [80, 81] width 7 height 7
click at [194, 115] on p "3h Private Tour to [PERSON_NAME][GEOGRAPHIC_DATA] in [GEOGRAPHIC_DATA]" at bounding box center [440, 114] width 809 height 9
click at [986, 19] on icon at bounding box center [991, 21] width 10 height 10
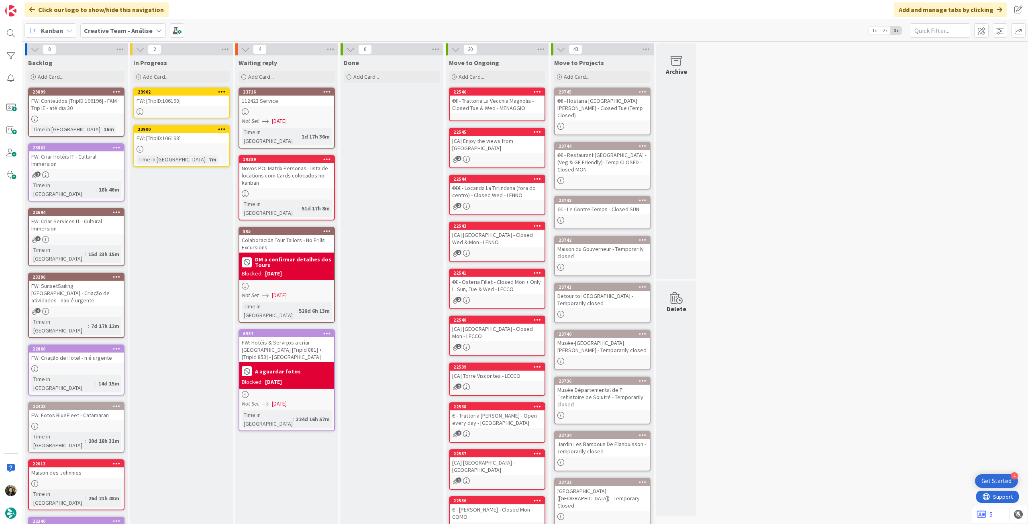
click at [175, 143] on div "FW: [TripID:106198]" at bounding box center [181, 138] width 95 height 10
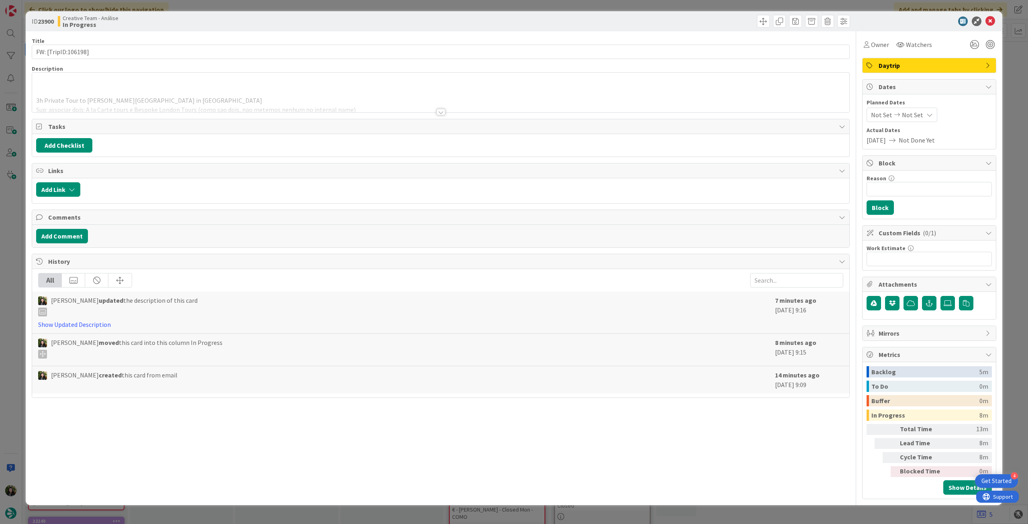
click at [173, 98] on div at bounding box center [440, 102] width 817 height 20
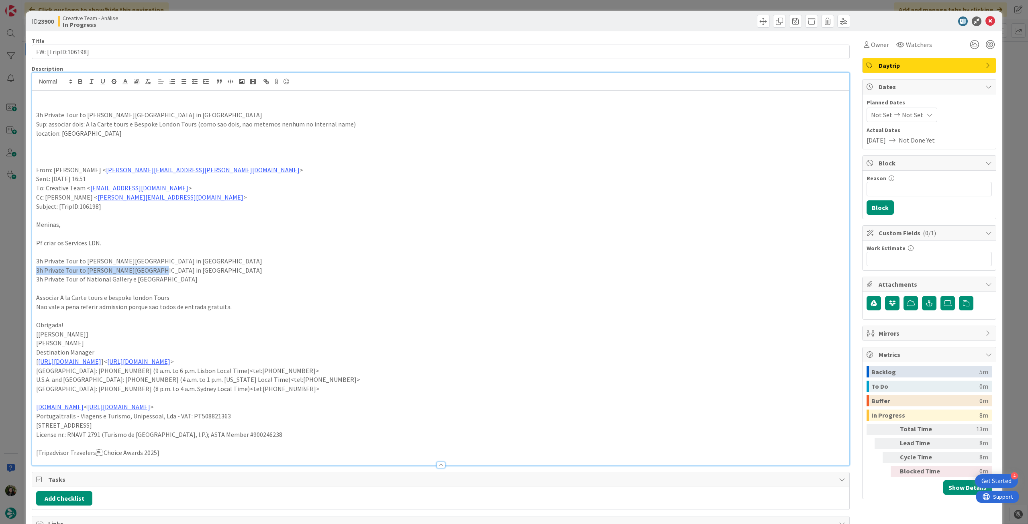
drag, startPoint x: 147, startPoint y: 272, endPoint x: 22, endPoint y: 272, distance: 124.5
click at [22, 272] on div "ID 23900 Creative Team - Análise In Progress Title 19 / 128 FW: [TripID:106198]…" at bounding box center [514, 262] width 1028 height 524
copy p "3h Private Tour to [PERSON_NAME][GEOGRAPHIC_DATA] in [GEOGRAPHIC_DATA]"
drag, startPoint x: 158, startPoint y: 116, endPoint x: 23, endPoint y: 116, distance: 135.0
click at [23, 116] on div "ID 23900 Creative Team - Análise In Progress Title 19 / 128 FW: [TripID:106198]…" at bounding box center [514, 262] width 1028 height 524
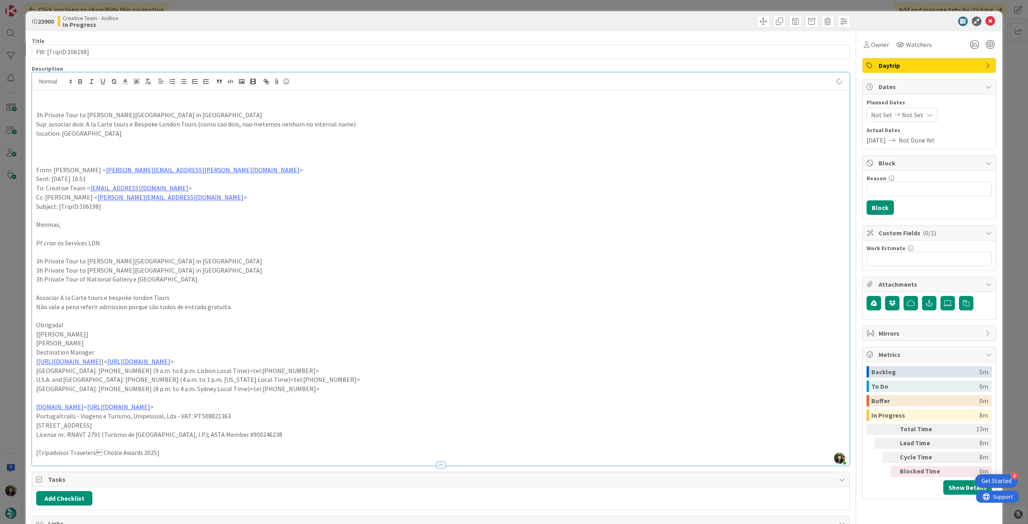
type textarea "x"
drag, startPoint x: 86, startPoint y: 112, endPoint x: 184, endPoint y: 105, distance: 99.1
click at [159, 112] on p "3h Private Tour to [PERSON_NAME][GEOGRAPHIC_DATA] in [GEOGRAPHIC_DATA]" at bounding box center [440, 114] width 809 height 9
copy p "[PERSON_NAME][GEOGRAPHIC_DATA] in [GEOGRAPHIC_DATA]"
click at [105, 132] on p "location: [GEOGRAPHIC_DATA]" at bounding box center [440, 133] width 809 height 9
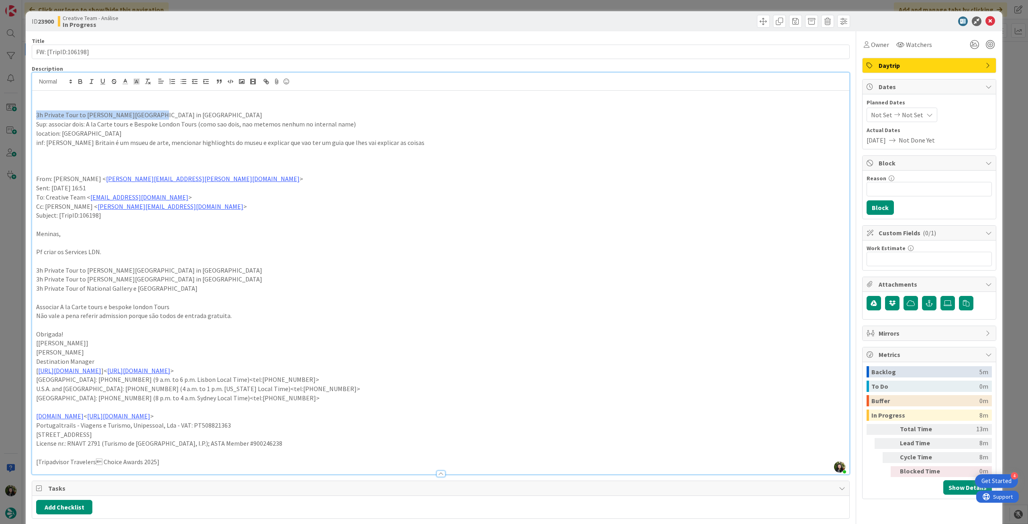
drag, startPoint x: 146, startPoint y: 114, endPoint x: 22, endPoint y: 113, distance: 124.1
click at [22, 113] on div "ID 23900 Creative Team - Análise In Progress Title 19 / 128 FW: [TripID:106198]…" at bounding box center [514, 262] width 1028 height 524
click at [83, 81] on icon "button" at bounding box center [80, 81] width 7 height 7
click at [280, 139] on p "inf: [PERSON_NAME] Britain é um msueu de arte, mencionar highlioghts do museu e…" at bounding box center [440, 142] width 809 height 9
drag, startPoint x: 205, startPoint y: 286, endPoint x: 225, endPoint y: 280, distance: 20.9
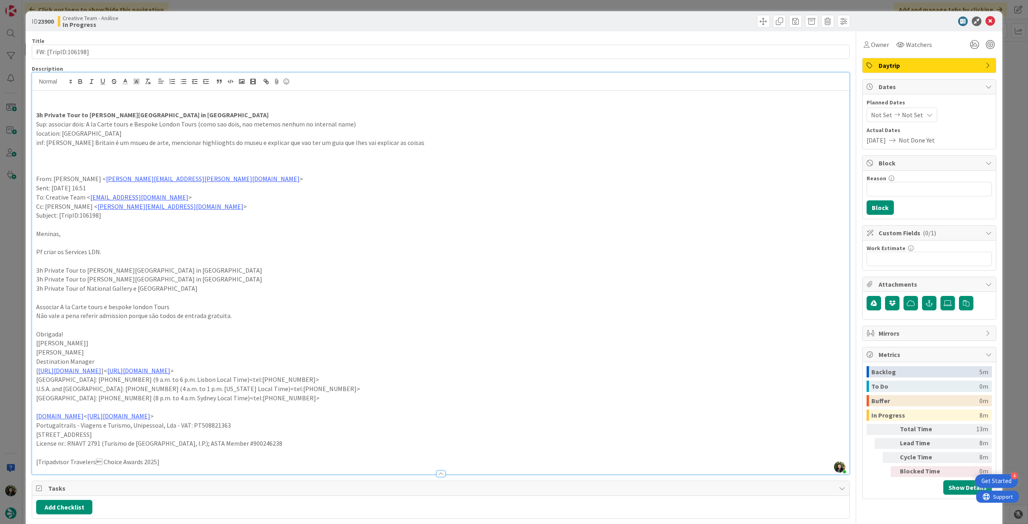
click at [25, 290] on div "ID 23900 Creative Team - Análise In Progress Title 19 / 128 FW: [TripID:106198]…" at bounding box center [514, 262] width 1028 height 524
copy p "3h Private Tour of National Gallery e [GEOGRAPHIC_DATA]"
drag, startPoint x: 182, startPoint y: 141, endPoint x: 233, endPoint y: 140, distance: 50.2
click at [182, 141] on p "inf: [PERSON_NAME] Britain é um msueu de arte, mencionar highlioghts do museu e…" at bounding box center [440, 142] width 809 height 9
click at [407, 145] on p "inf: [PERSON_NAME] Britain é um msueu de arte, mencionar highlights do museu e …" at bounding box center [440, 142] width 809 height 9
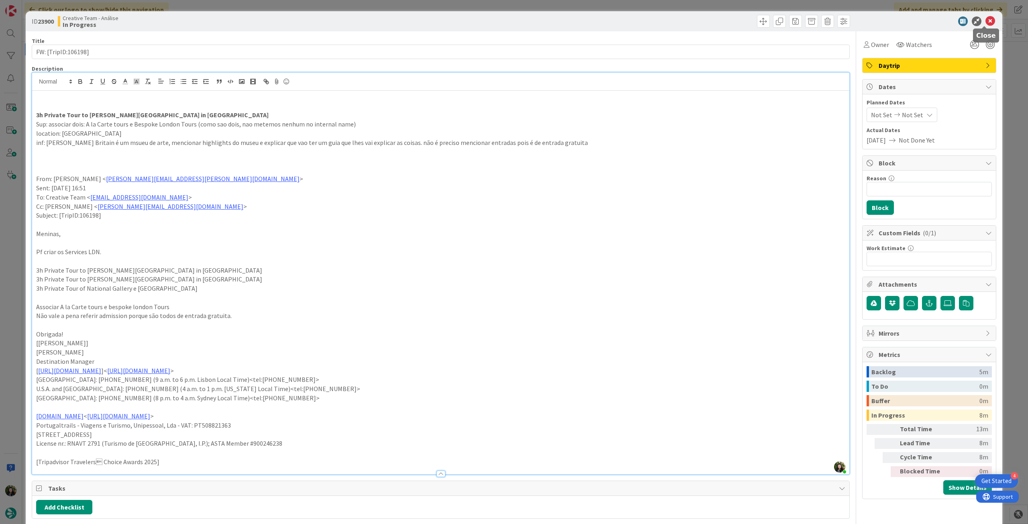
click at [986, 18] on icon at bounding box center [991, 21] width 10 height 10
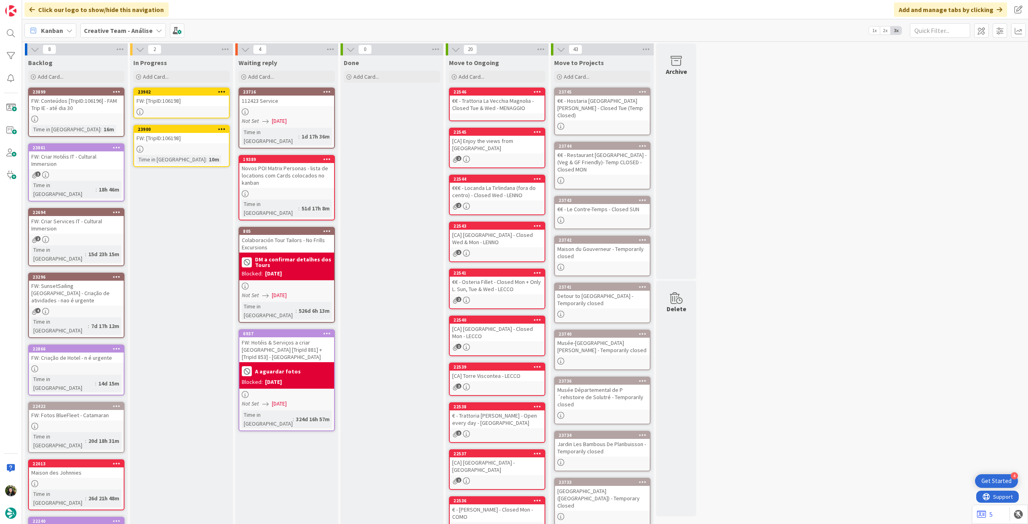
click at [191, 110] on div at bounding box center [181, 111] width 95 height 7
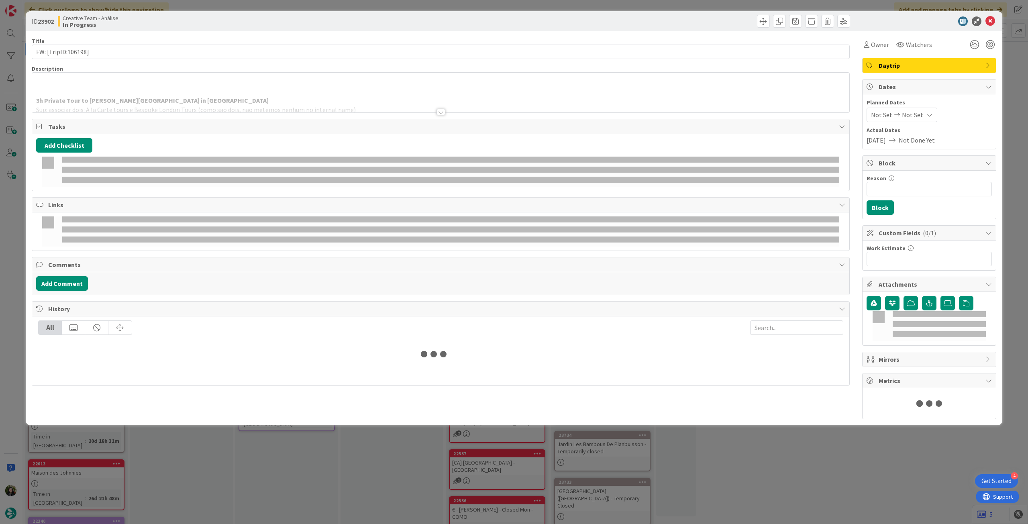
type textarea "x"
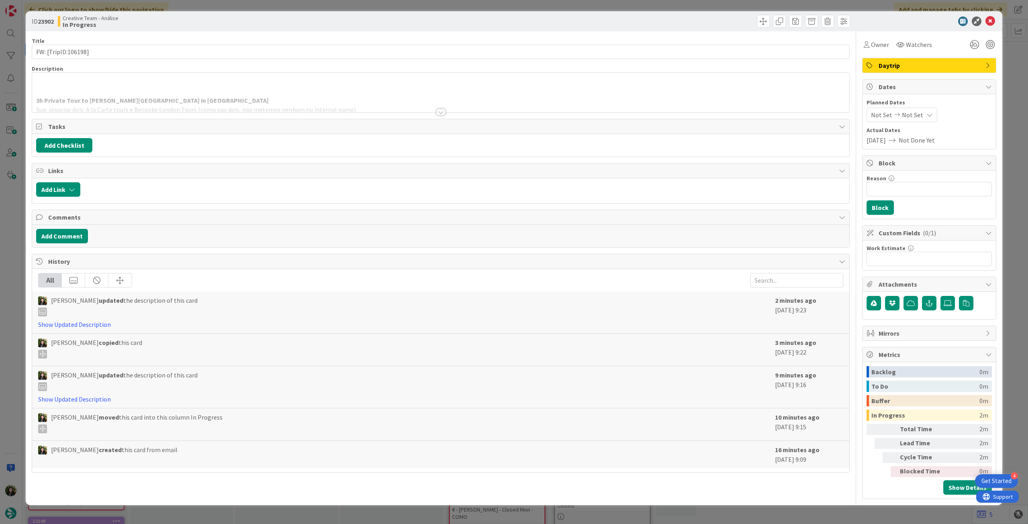
click at [274, 110] on div at bounding box center [440, 102] width 817 height 20
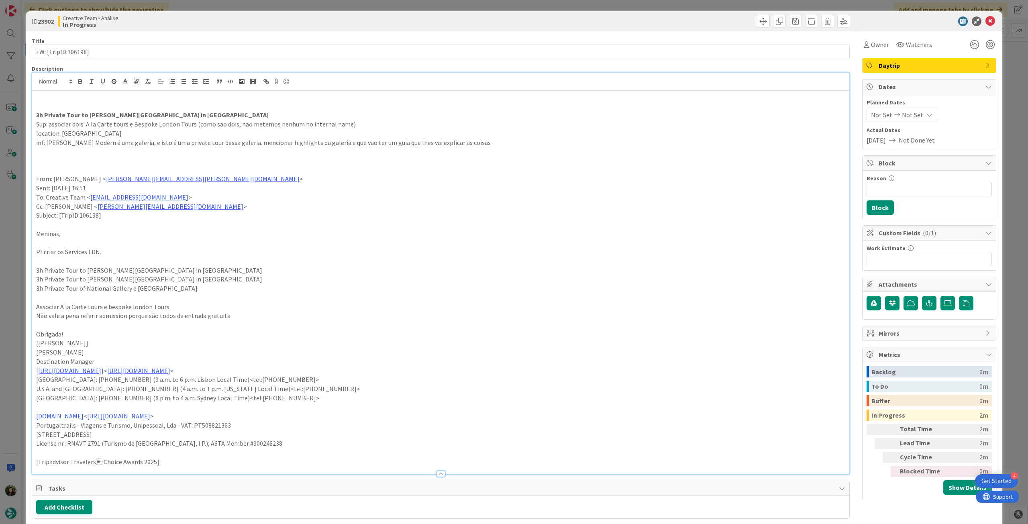
click at [464, 142] on p "inf: [PERSON_NAME] Modern é uma galeria, e isto é uma private tour dessa galeri…" at bounding box center [440, 142] width 809 height 9
click at [986, 21] on icon at bounding box center [991, 21] width 10 height 10
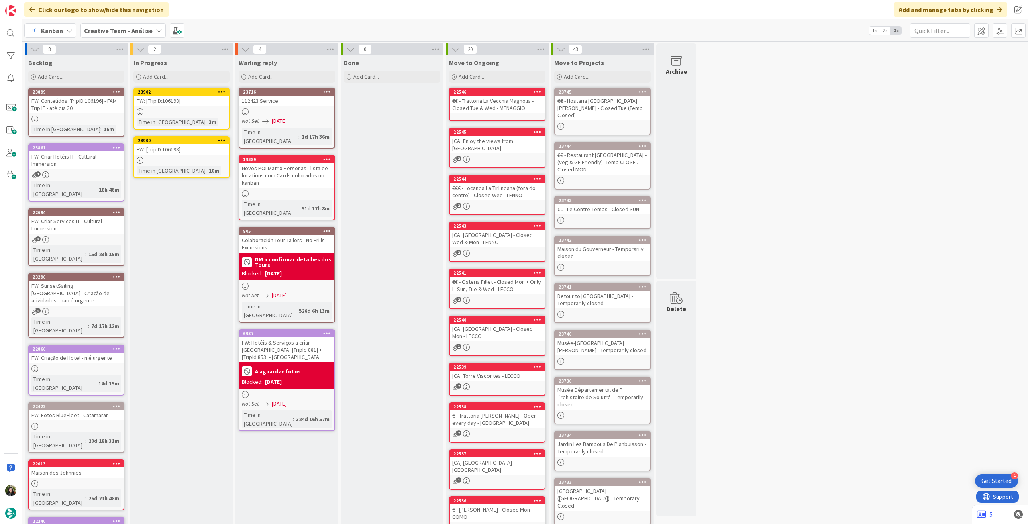
click at [216, 156] on link "23900 Copy Card Back Board Creative Team - Análise Column In Progress Title 19 …" at bounding box center [181, 157] width 96 height 42
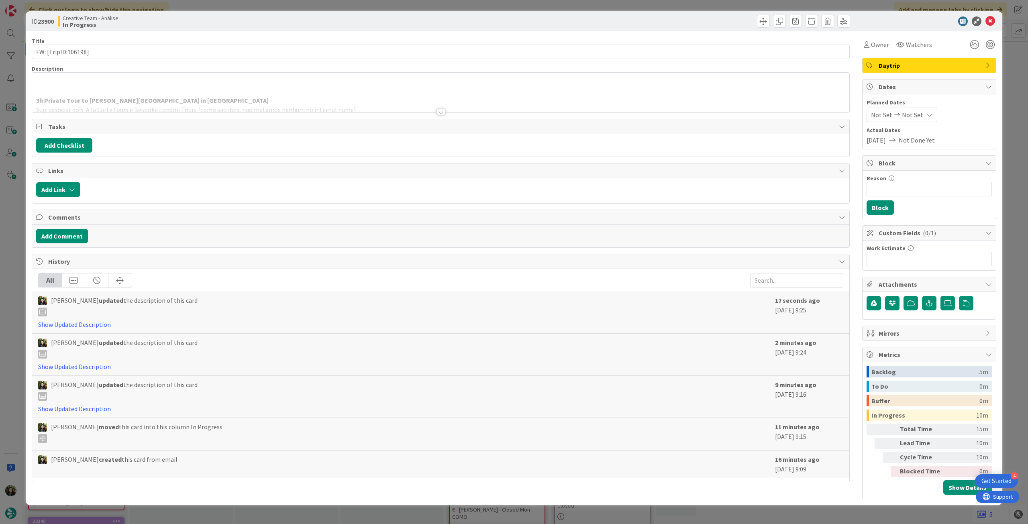
click at [219, 92] on p at bounding box center [440, 91] width 809 height 9
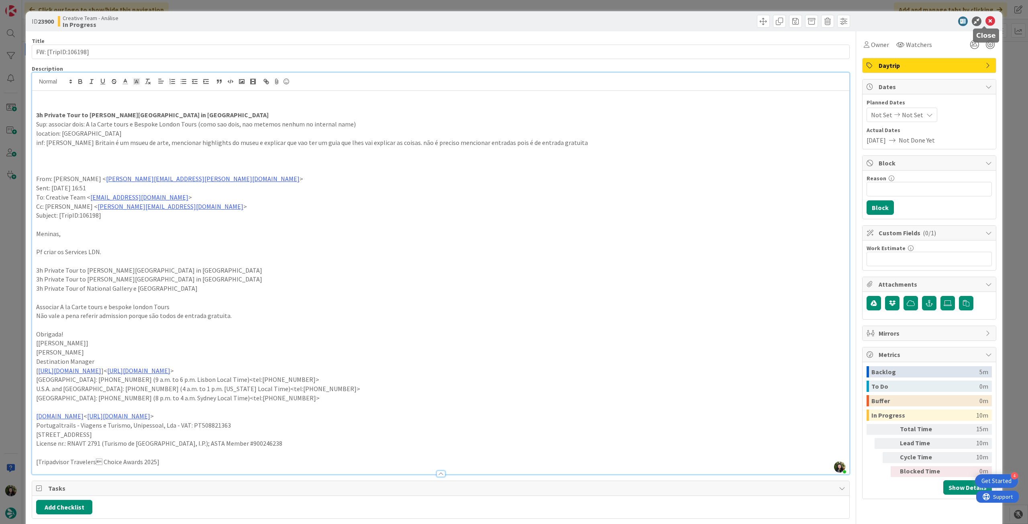
drag, startPoint x: 988, startPoint y: 18, endPoint x: 561, endPoint y: 86, distance: 431.8
click at [988, 19] on icon at bounding box center [991, 21] width 10 height 10
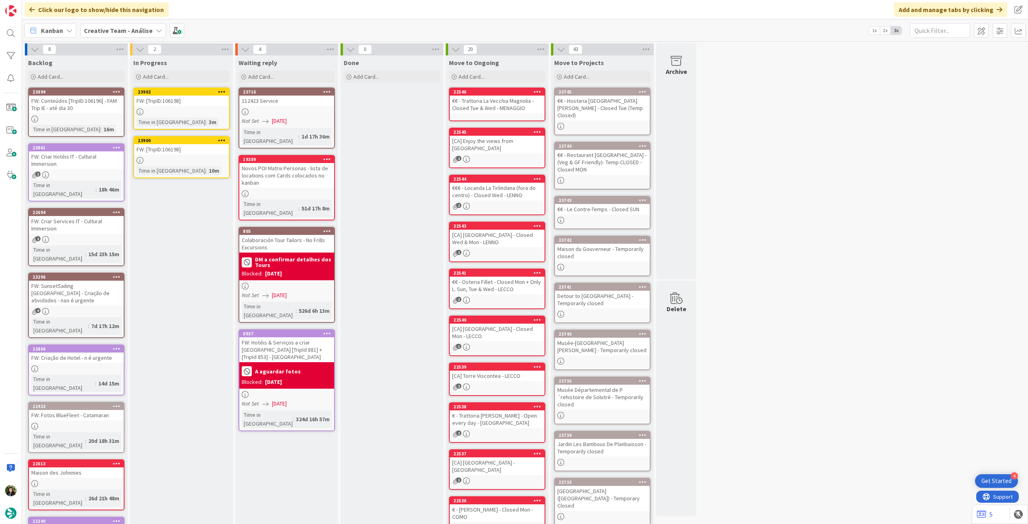
click at [223, 138] on icon at bounding box center [222, 140] width 8 height 6
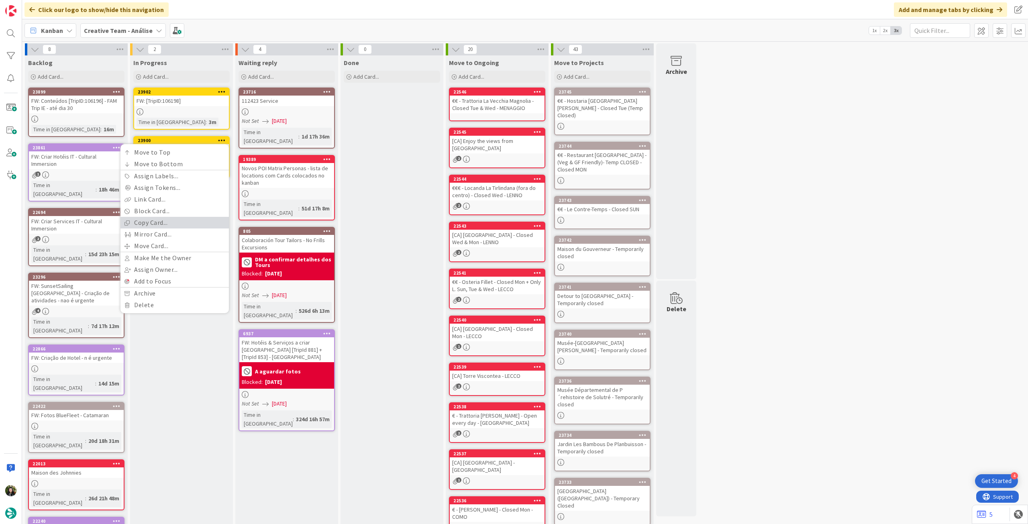
click at [180, 221] on link "Copy Card..." at bounding box center [175, 223] width 108 height 12
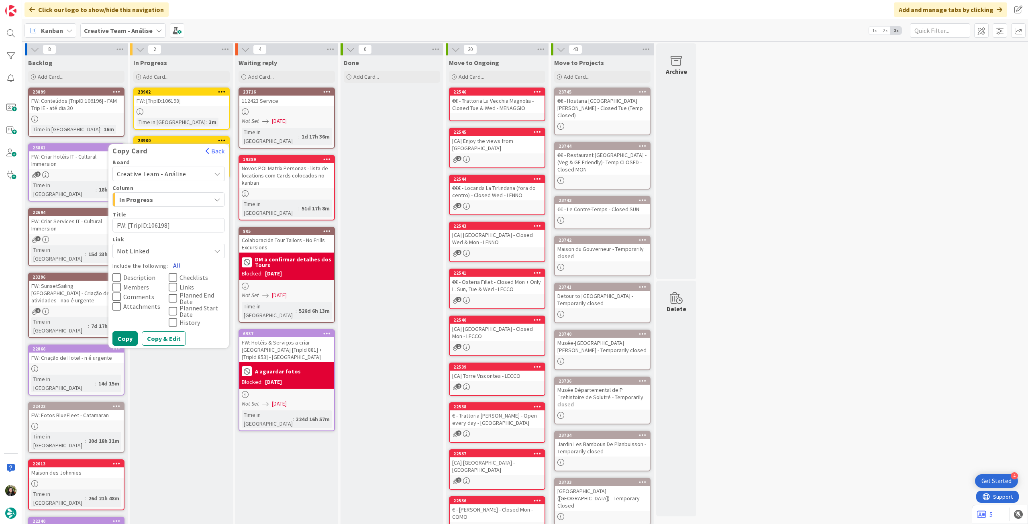
click at [178, 263] on button "All" at bounding box center [177, 265] width 18 height 14
click at [135, 339] on button "Copy" at bounding box center [124, 338] width 25 height 14
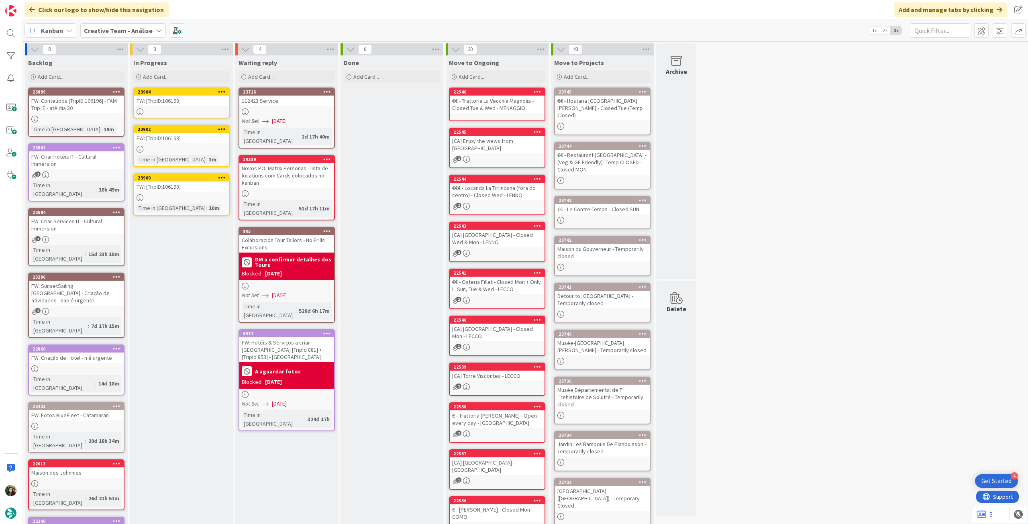
click at [212, 101] on div "FW: [TripID:106198]" at bounding box center [181, 101] width 95 height 10
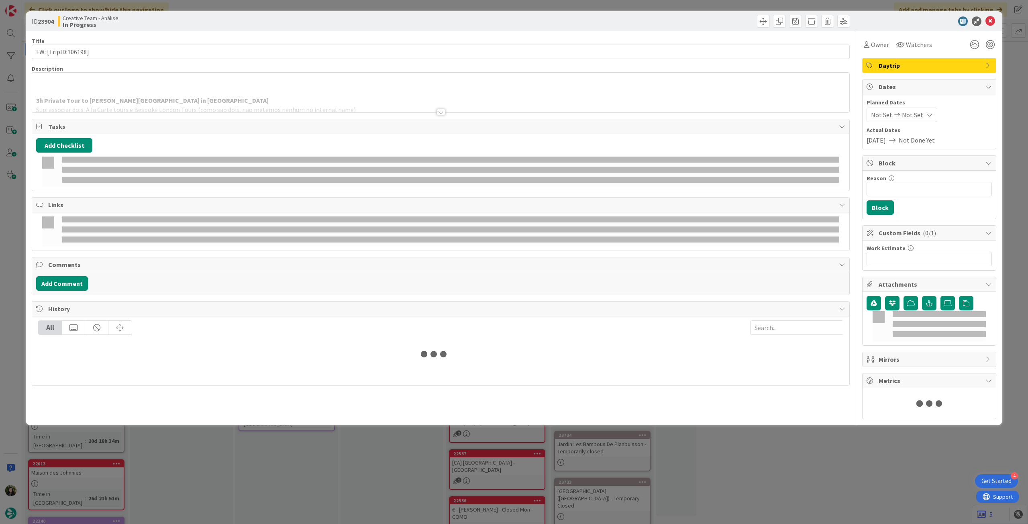
click at [175, 94] on div at bounding box center [440, 102] width 817 height 20
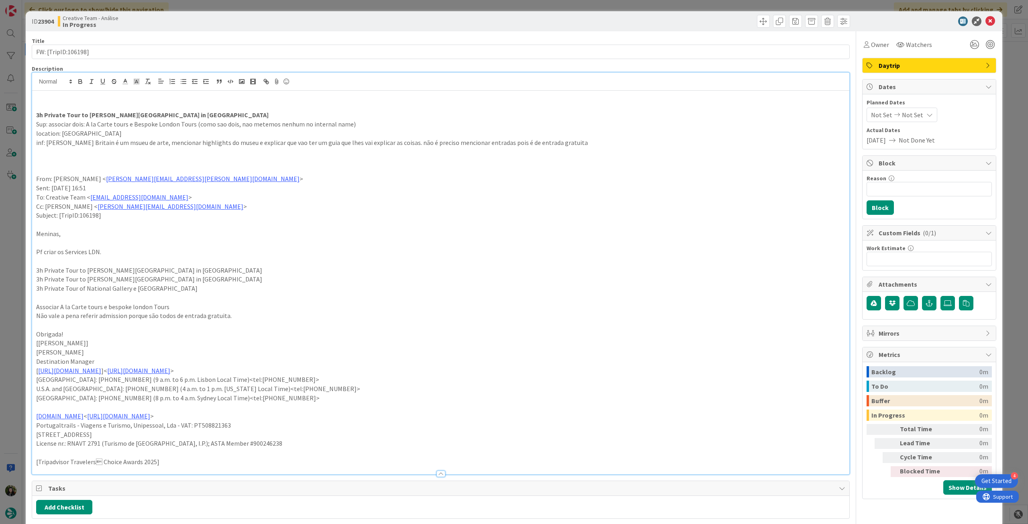
drag, startPoint x: 200, startPoint y: 292, endPoint x: 30, endPoint y: 280, distance: 170.7
click at [24, 291] on div "ID 23904 Creative Team - Análise In Progress Title 19 / 128 FW: [TripID:106198]…" at bounding box center [514, 262] width 1028 height 524
copy p "3h Private Tour of National Gallery e [GEOGRAPHIC_DATA]"
drag, startPoint x: 159, startPoint y: 111, endPoint x: 34, endPoint y: 114, distance: 125.8
click at [34, 114] on div "3h Private Tour to [PERSON_NAME][GEOGRAPHIC_DATA] in [GEOGRAPHIC_DATA] Sup: ass…" at bounding box center [440, 283] width 817 height 384
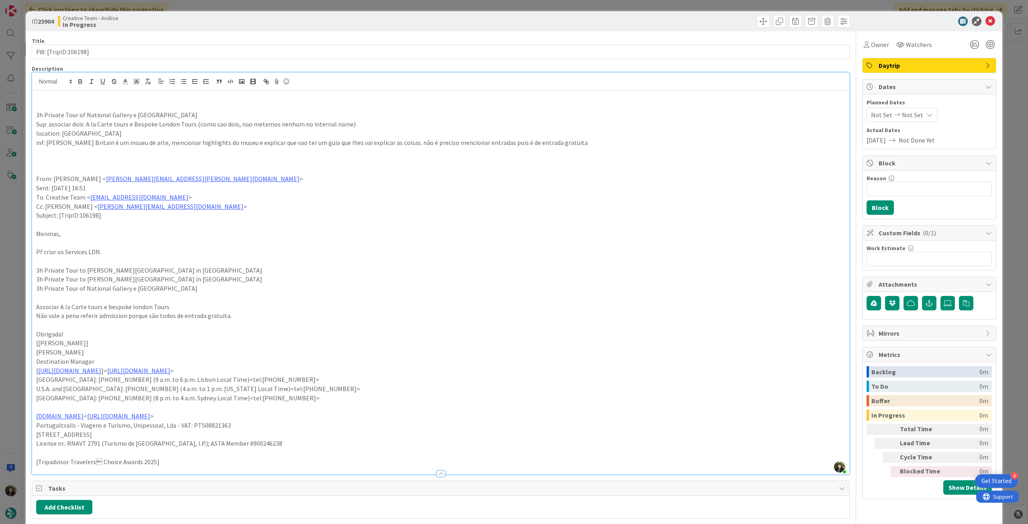
drag, startPoint x: 204, startPoint y: 113, endPoint x: 33, endPoint y: 118, distance: 172.0
click at [33, 118] on div "3h Private Tour of National Gallery e National Portrait Gallery Sup: associar d…" at bounding box center [440, 283] width 817 height 384
click at [80, 84] on icon "button" at bounding box center [80, 83] width 3 height 2
click at [234, 148] on p at bounding box center [440, 151] width 809 height 9
drag, startPoint x: 132, startPoint y: 114, endPoint x: 88, endPoint y: 112, distance: 44.2
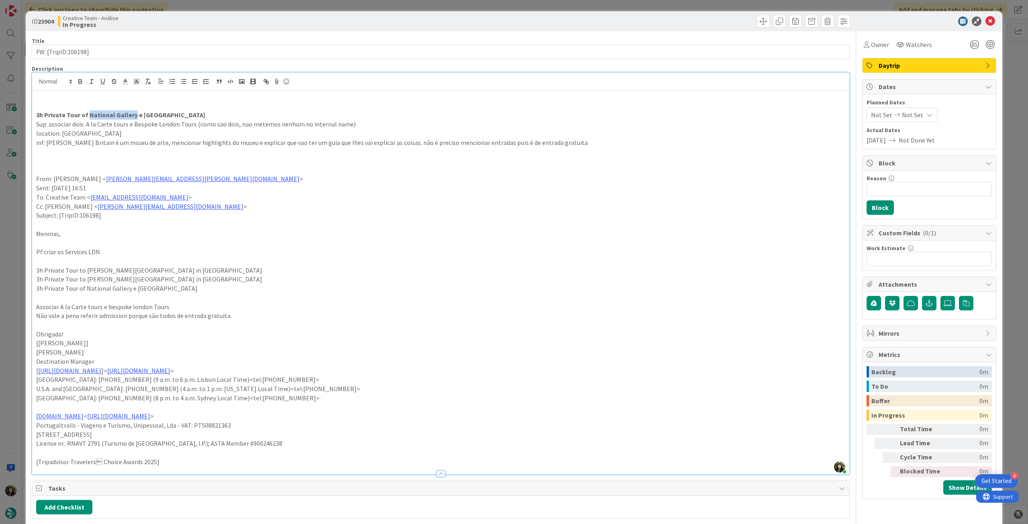
click at [88, 112] on strong "3h Private Tour of National Gallery e [GEOGRAPHIC_DATA]" at bounding box center [120, 115] width 169 height 8
copy strong "National Gallery"
click at [241, 145] on p "inf: [PERSON_NAME] Britain é um msueu de arte, mencionar highlights do museu e …" at bounding box center [440, 142] width 809 height 9
drag, startPoint x: 88, startPoint y: 111, endPoint x: 212, endPoint y: 110, distance: 123.7
click at [212, 110] on p "3h Private Tour of National Gallery e [GEOGRAPHIC_DATA]" at bounding box center [440, 114] width 809 height 9
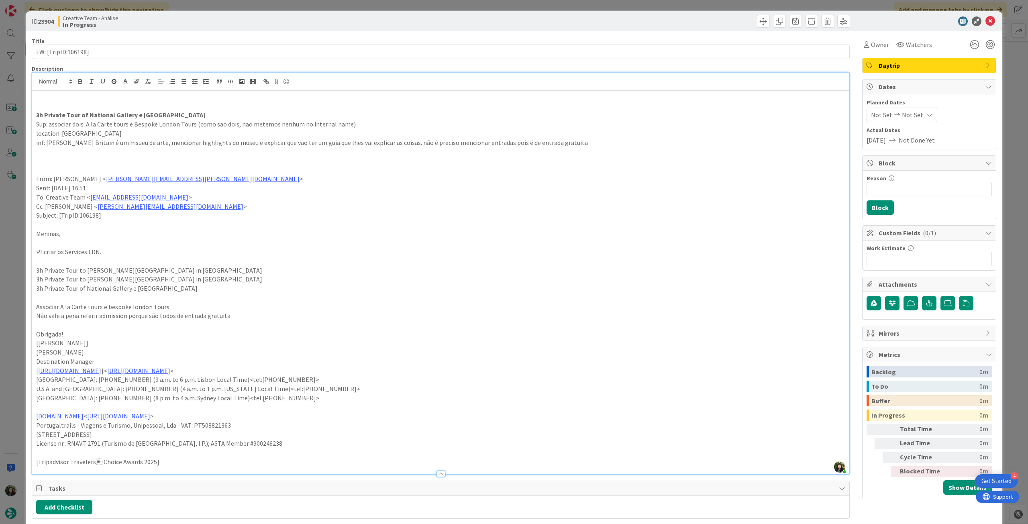
copy strong "National Gallery e [GEOGRAPHIC_DATA]"
drag, startPoint x: 46, startPoint y: 143, endPoint x: 75, endPoint y: 141, distance: 28.6
click at [75, 141] on p "inf: [PERSON_NAME] Britain é um msueu de arte, mencionar highlights do museu e …" at bounding box center [440, 142] width 809 height 9
type textarea "x"
drag, startPoint x: 206, startPoint y: 144, endPoint x: 169, endPoint y: 143, distance: 37.0
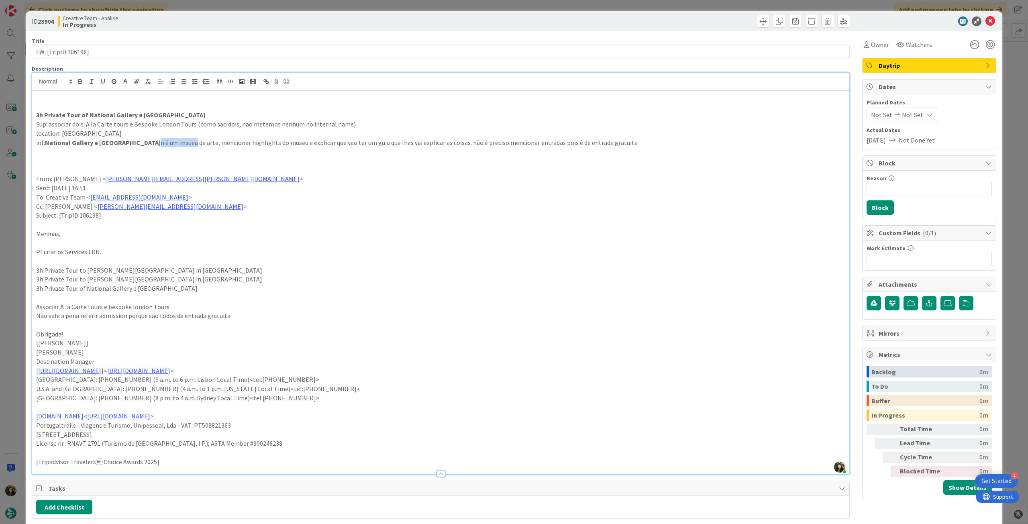
click at [169, 143] on p "inf: National Gallery e [GEOGRAPHIC_DATA] n é um msueu de arte, mencionar highl…" at bounding box center [440, 142] width 809 height 9
click at [289, 192] on p "Sent: [DATE] 16:51" at bounding box center [440, 188] width 809 height 9
drag, startPoint x: 46, startPoint y: 140, endPoint x: 199, endPoint y: 138, distance: 153.5
click at [199, 138] on p "inf: National Gallery e [GEOGRAPHIC_DATA] são museus/galerias de arte, menciona…" at bounding box center [440, 142] width 809 height 9
click at [249, 145] on p "inf: National Gallery e [GEOGRAPHIC_DATA] são museus/galerias de arte, menciona…" at bounding box center [440, 142] width 809 height 9
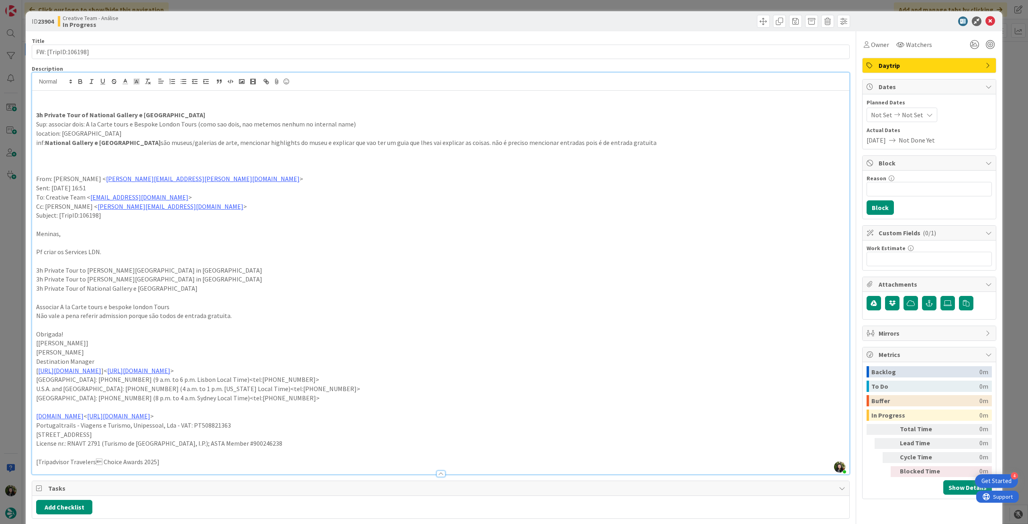
drag, startPoint x: 166, startPoint y: 141, endPoint x: 44, endPoint y: 143, distance: 122.1
click at [44, 143] on p "inf: National Gallery e [GEOGRAPHIC_DATA] são museus/galerias de arte, menciona…" at bounding box center [440, 142] width 809 height 9
click at [80, 80] on icon "button" at bounding box center [80, 81] width 7 height 7
click at [159, 121] on p "Sup: associar dois: A la Carte tours e Bespoke London Tours (como sao dois, nao…" at bounding box center [440, 124] width 809 height 9
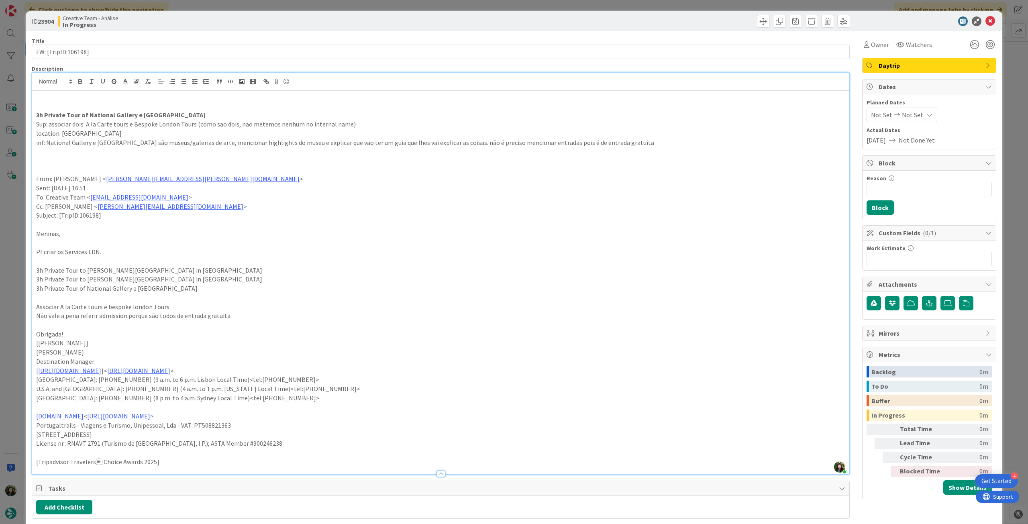
click at [315, 127] on p "Sup: associar dois: A la Carte tours e Bespoke London Tours (como sao dois, nao…" at bounding box center [440, 124] width 809 height 9
drag, startPoint x: 323, startPoint y: 141, endPoint x: 334, endPoint y: 128, distance: 17.2
click at [298, 142] on p "inf: National Gallery e [GEOGRAPHIC_DATA] são museus/galerias de arte, menciona…" at bounding box center [440, 142] width 809 height 9
click at [567, 139] on p "inf: National Gallery e [GEOGRAPHIC_DATA] são museus/galerias de arte, menciona…" at bounding box center [440, 142] width 809 height 9
click at [334, 176] on p "From: [PERSON_NAME] < [PERSON_NAME][EMAIL_ADDRESS][PERSON_NAME][DOMAIN_NAME] >" at bounding box center [440, 178] width 809 height 9
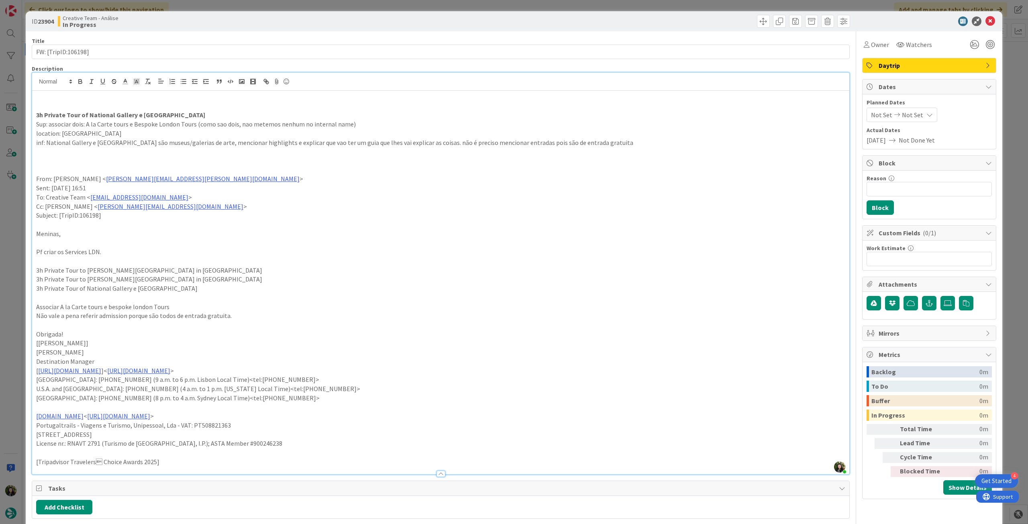
click at [137, 115] on strong "3h Private Tour of National Gallery e [GEOGRAPHIC_DATA]" at bounding box center [120, 115] width 169 height 8
click at [290, 161] on p at bounding box center [440, 160] width 809 height 9
click at [986, 22] on icon at bounding box center [991, 21] width 10 height 10
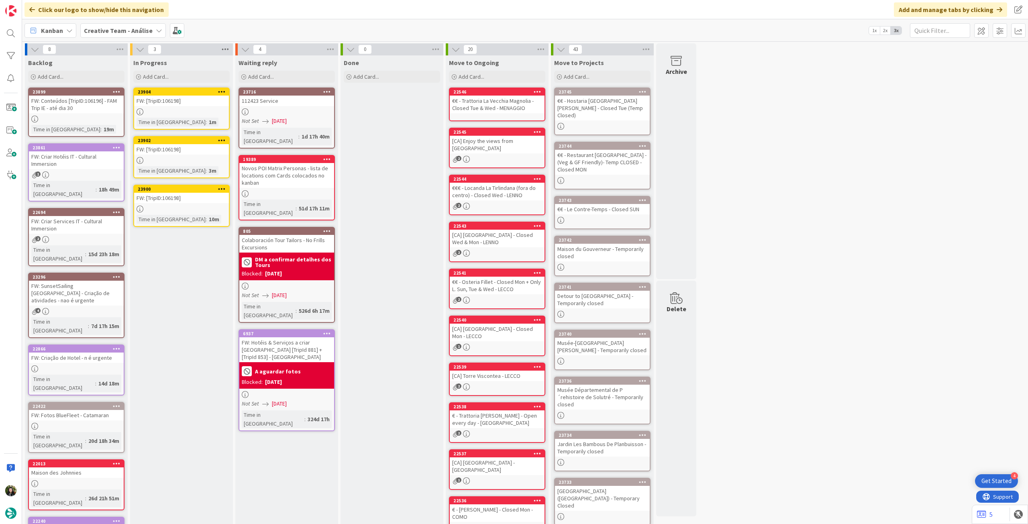
click at [229, 48] on icon at bounding box center [225, 49] width 10 height 12
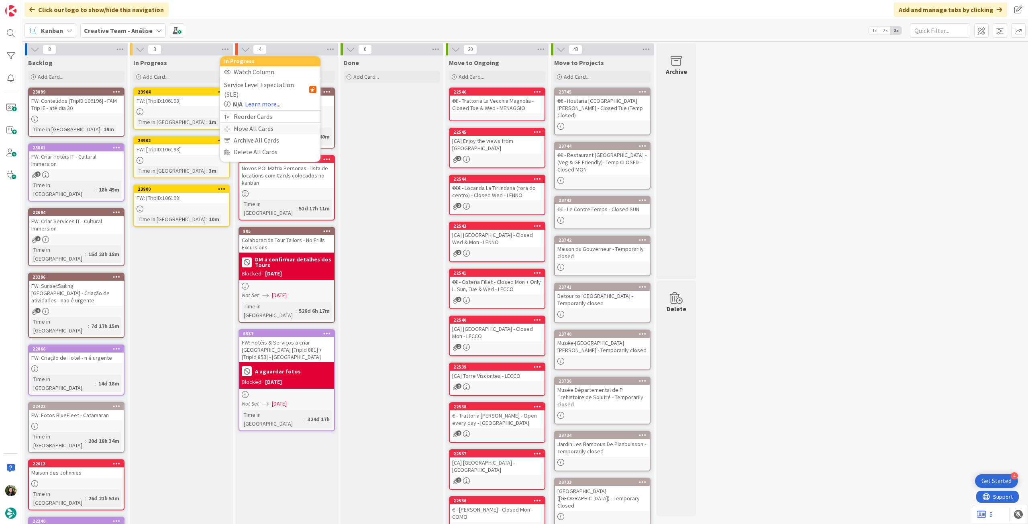
click at [235, 123] on div "Move All Cards" at bounding box center [270, 129] width 100 height 12
click at [252, 90] on span "Creative Team - Análise" at bounding box center [261, 88] width 65 height 8
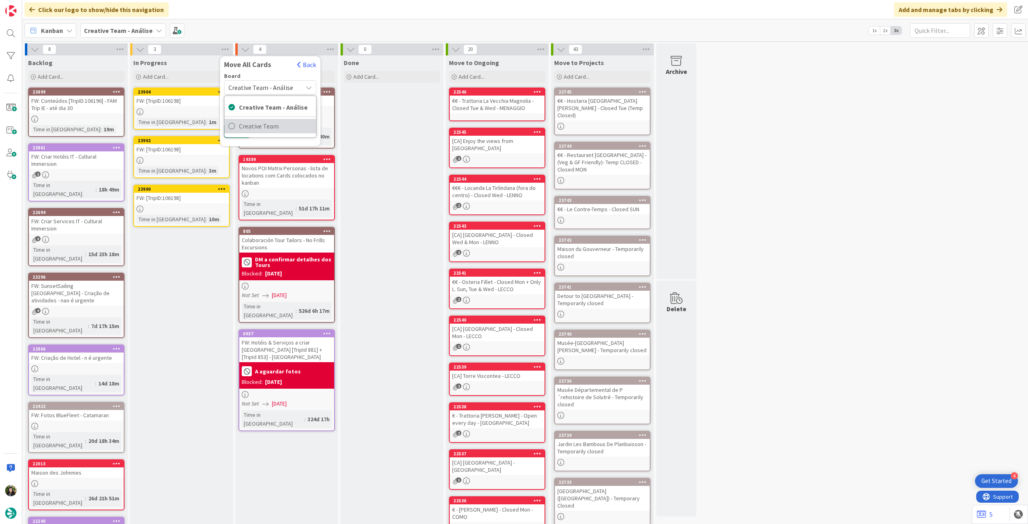
click at [255, 126] on span "Creative Team" at bounding box center [275, 126] width 73 height 12
click at [261, 118] on div "Select a Column..." at bounding box center [265, 113] width 76 height 13
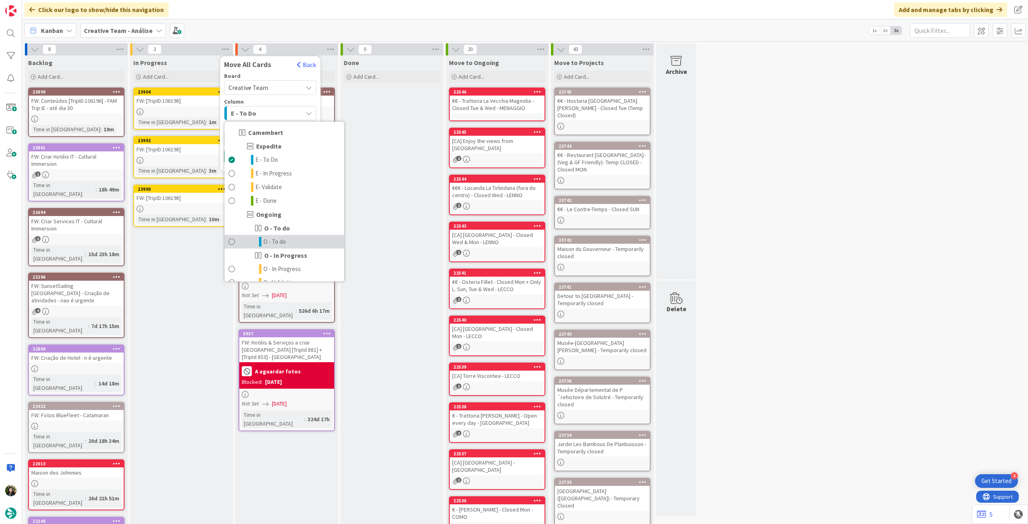
click at [284, 241] on span "O - To do" at bounding box center [275, 242] width 22 height 10
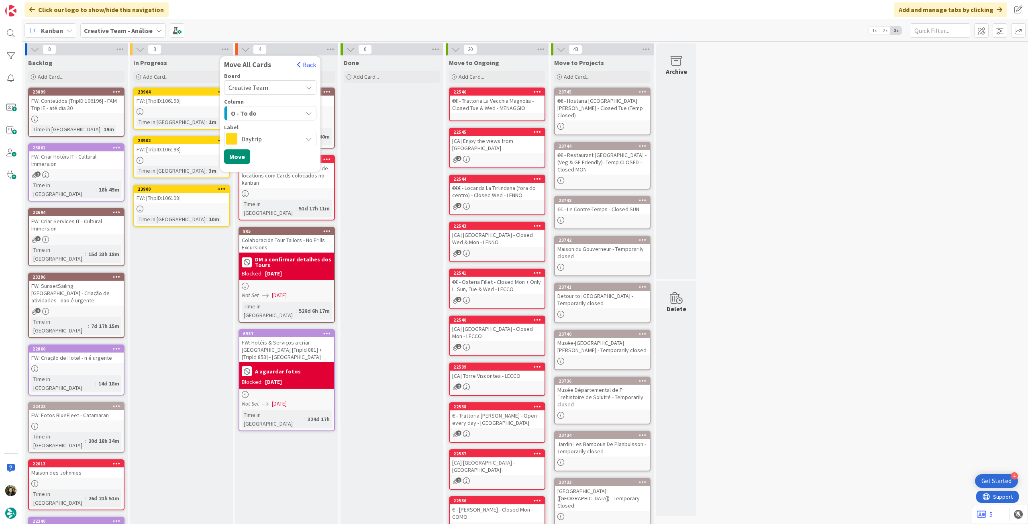
click at [269, 135] on span "Daytrip" at bounding box center [269, 138] width 57 height 11
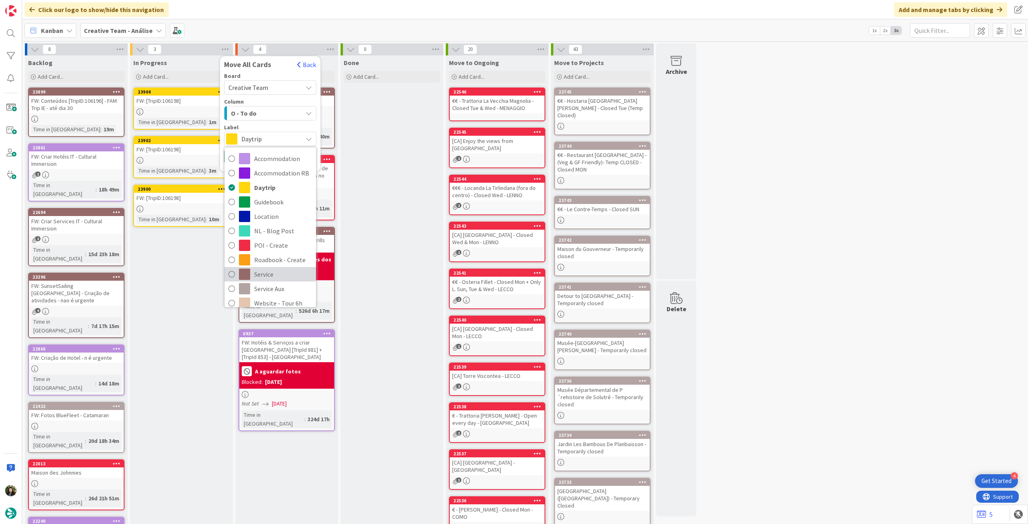
click at [273, 275] on span "Service" at bounding box center [283, 274] width 58 height 12
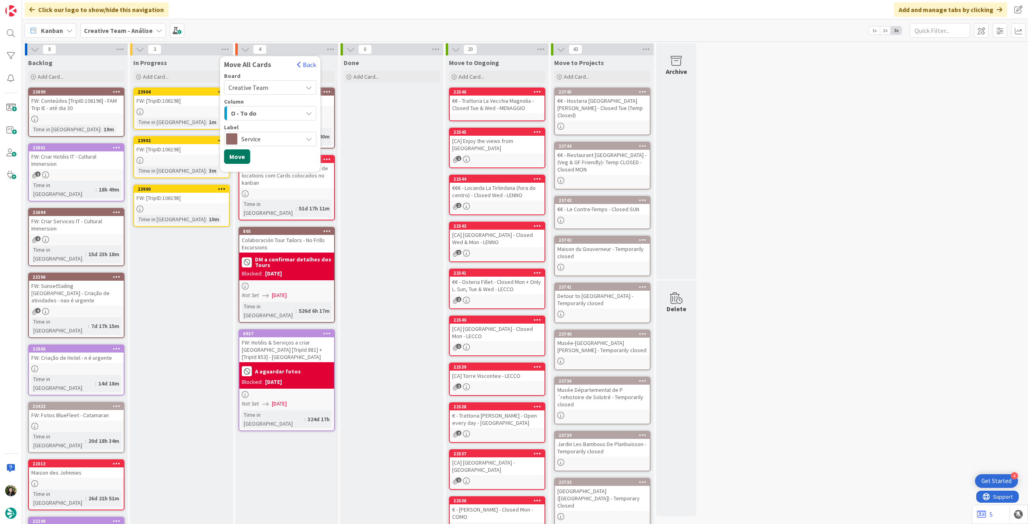
click at [245, 158] on button "Move" at bounding box center [237, 156] width 26 height 14
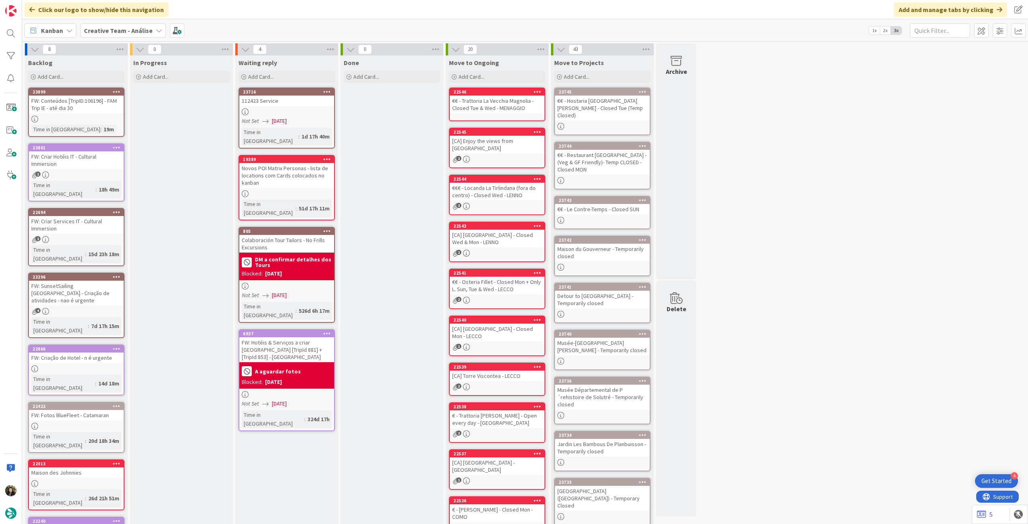
click at [99, 29] on b "Creative Team - Análise" at bounding box center [118, 31] width 69 height 8
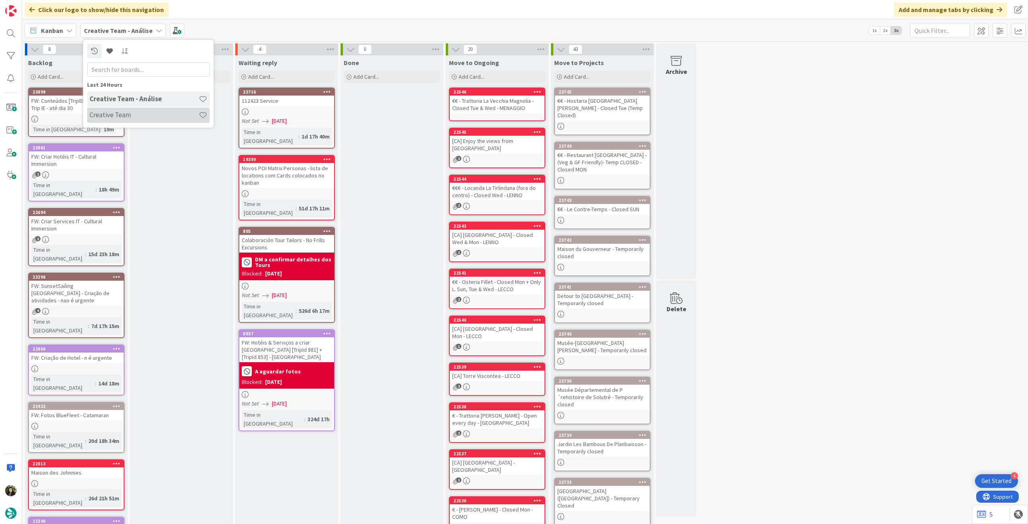
click at [116, 113] on h4 "Creative Team" at bounding box center [144, 115] width 109 height 8
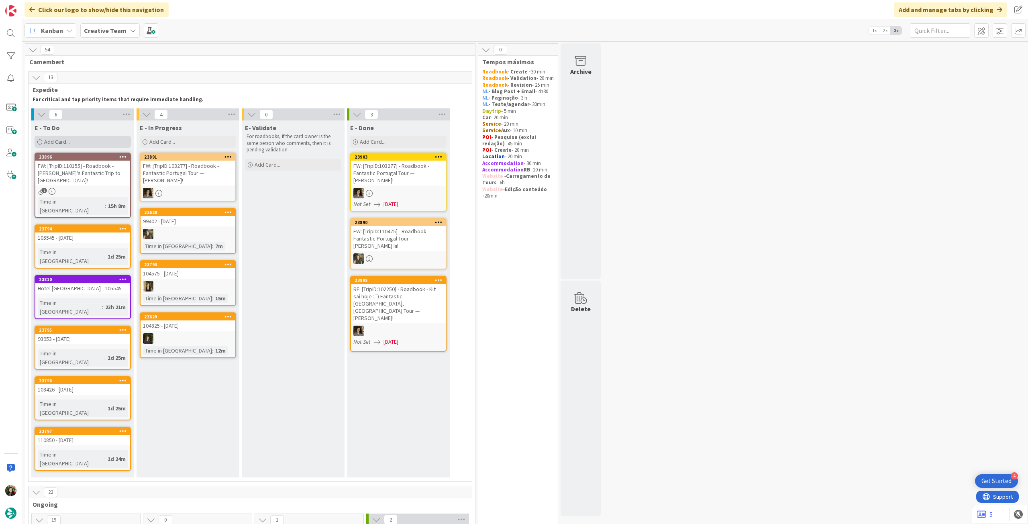
click at [74, 138] on div "Add Card..." at bounding box center [83, 142] width 96 height 12
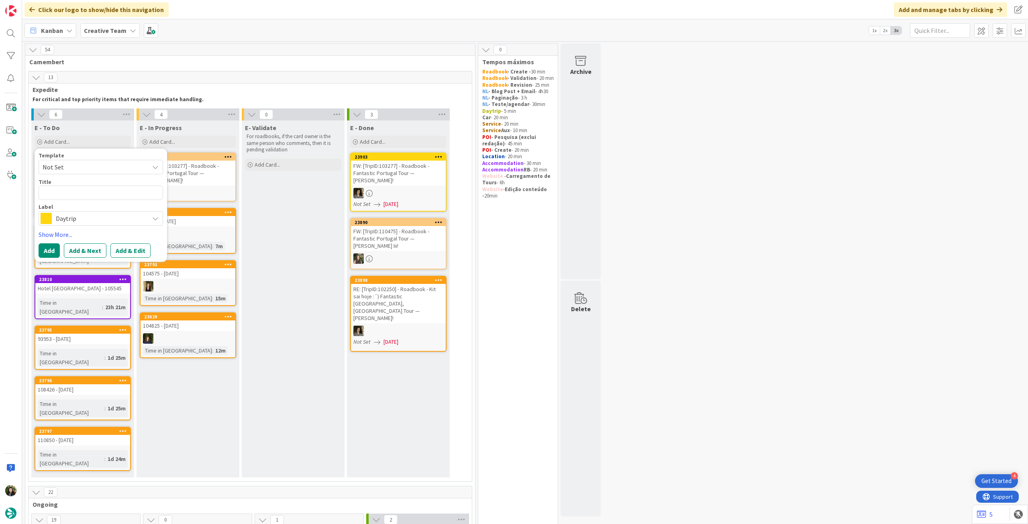
click at [75, 219] on span "Daytrip" at bounding box center [100, 218] width 89 height 11
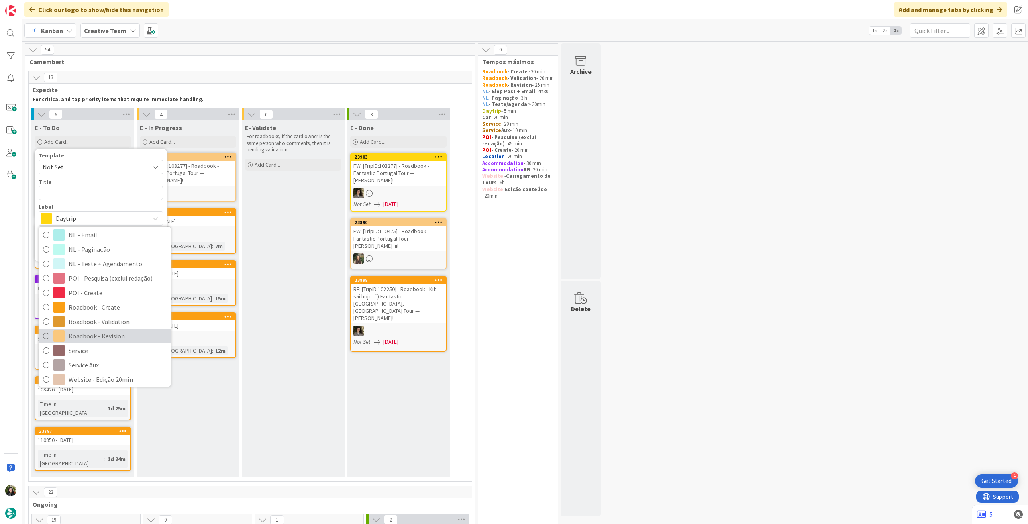
scroll to position [107, 0]
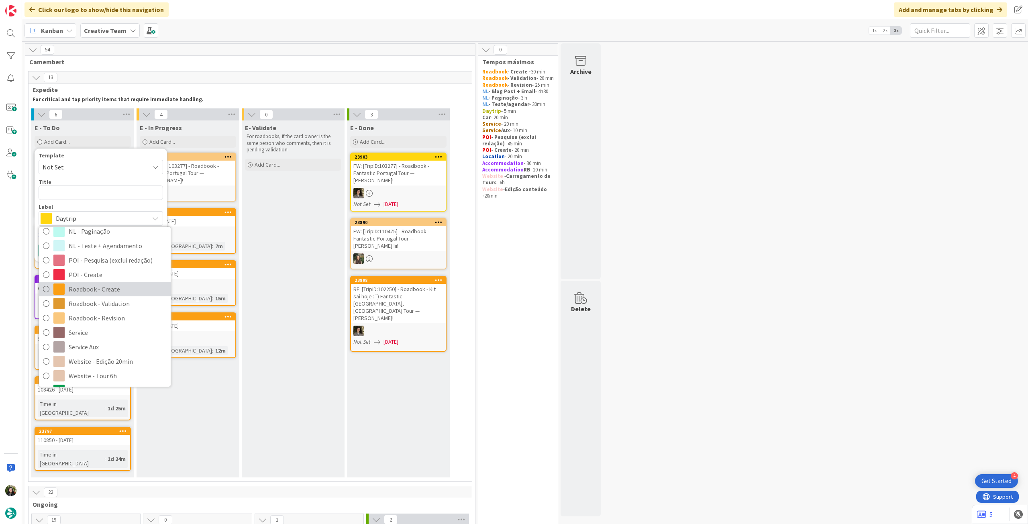
drag, startPoint x: 116, startPoint y: 290, endPoint x: 118, endPoint y: 260, distance: 30.2
click at [116, 290] on span "Roadbook - Create" at bounding box center [118, 289] width 98 height 12
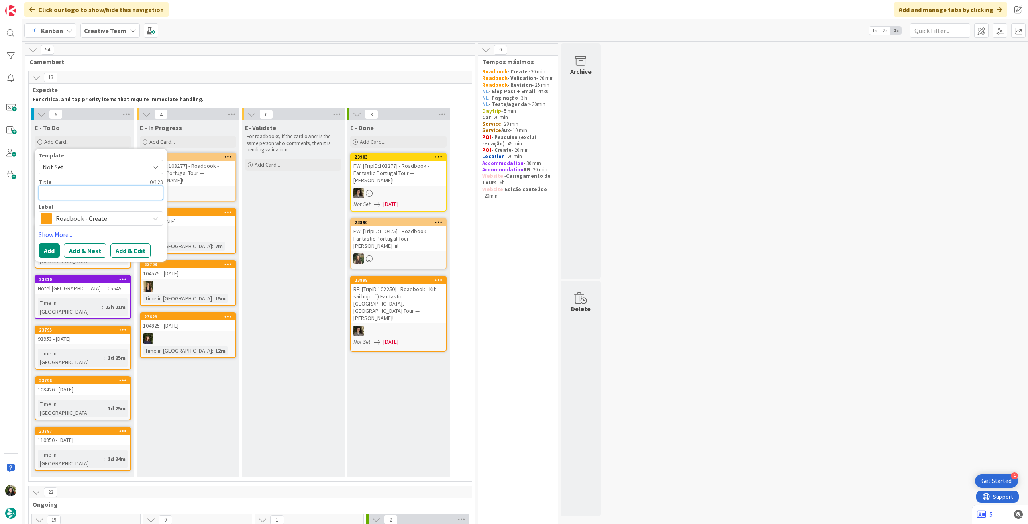
click at [110, 195] on textarea at bounding box center [101, 193] width 125 height 14
paste textarea "111621"
type textarea "x"
type textarea "111621"
type textarea "x"
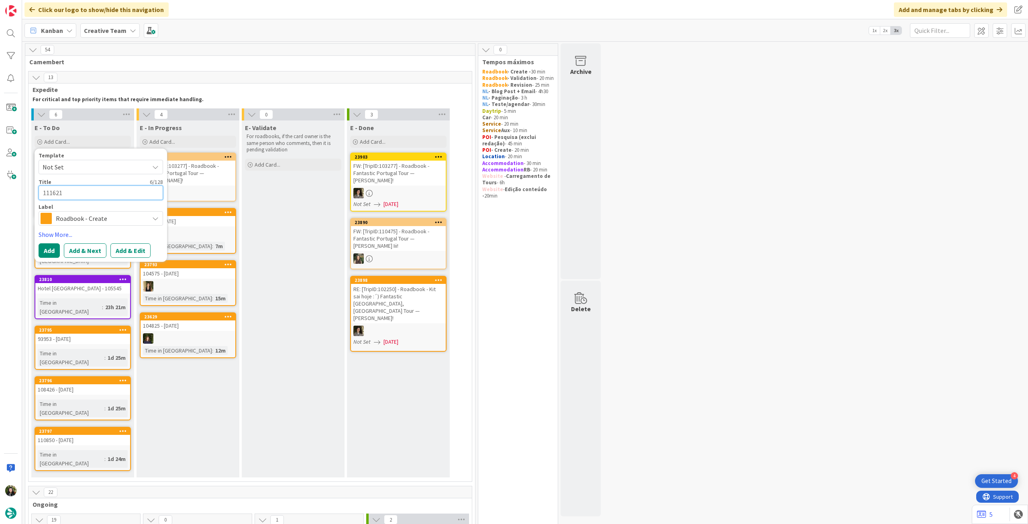
type textarea "111621"
type textarea "x"
type textarea "111621 -"
type textarea "x"
type textarea "111621 -"
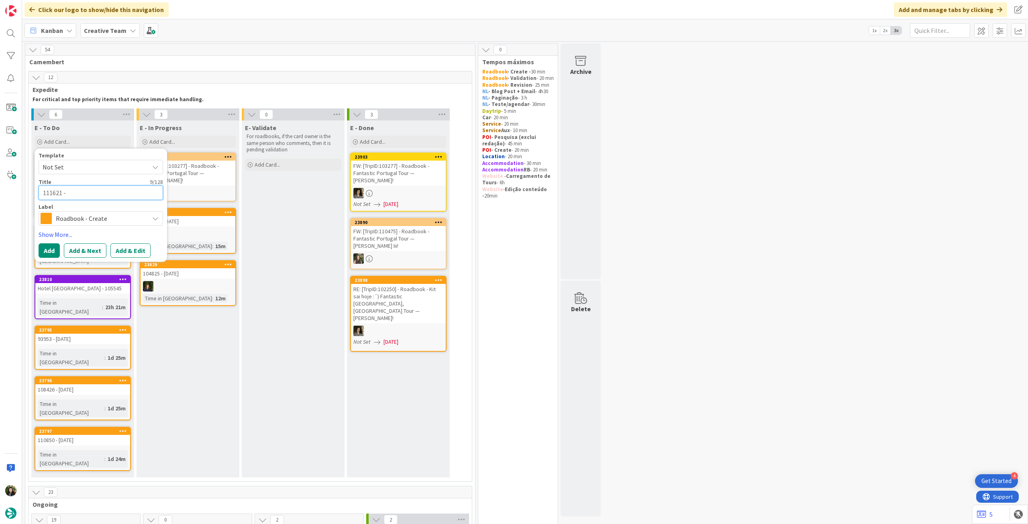
type textarea "x"
type textarea "111621 - 9"
type textarea "x"
type textarea "111621 - 9"
type textarea "x"
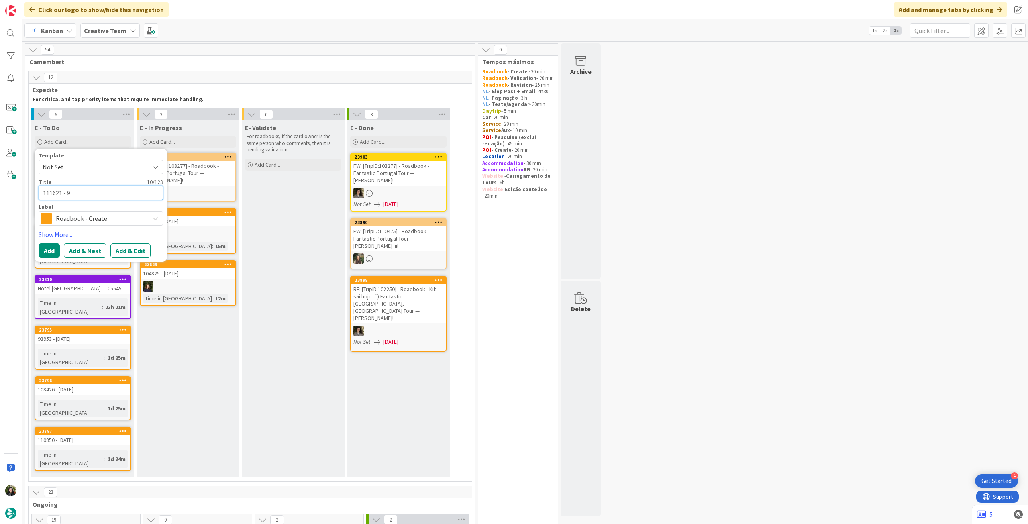
type textarea "111621 - 9 o"
type textarea "x"
type textarea "111621 - 9 oc"
type textarea "x"
type textarea "111621 - [DATE]"
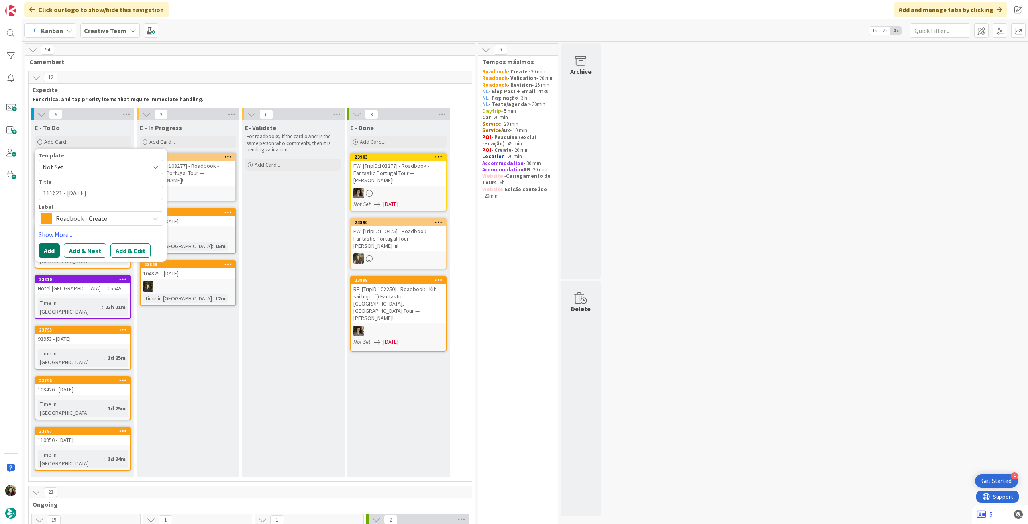
click at [42, 247] on button "Add" at bounding box center [49, 250] width 21 height 14
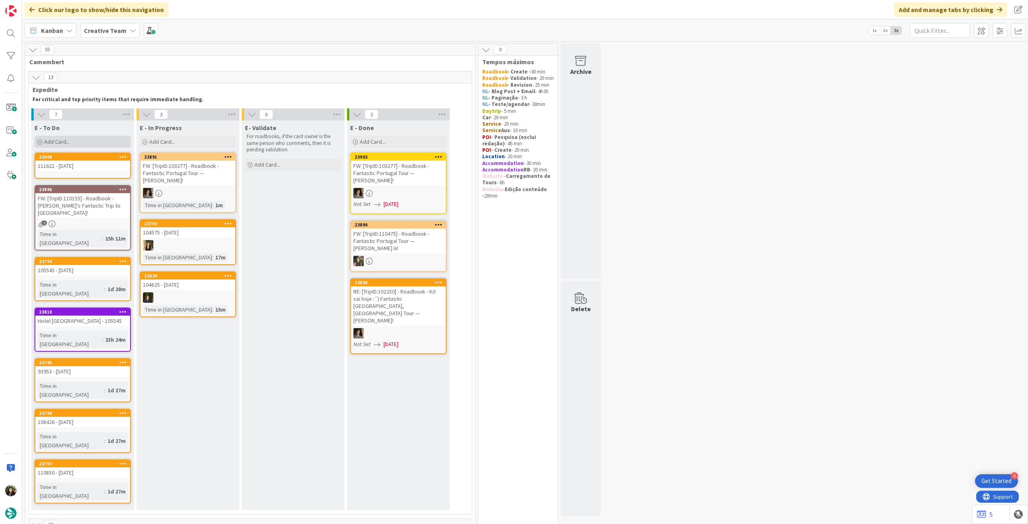
click at [69, 141] on span "Add Card..." at bounding box center [57, 141] width 26 height 7
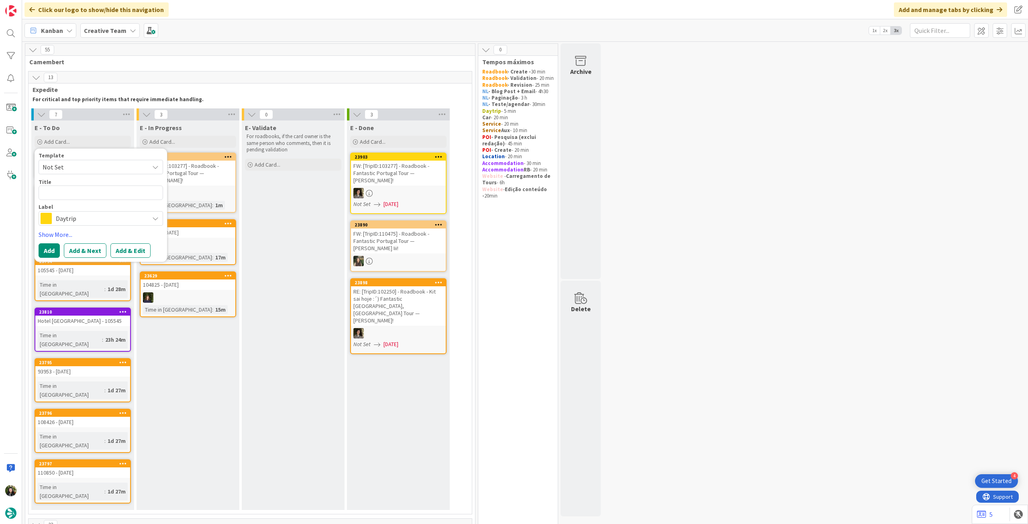
click at [75, 217] on span "Daytrip" at bounding box center [100, 218] width 89 height 11
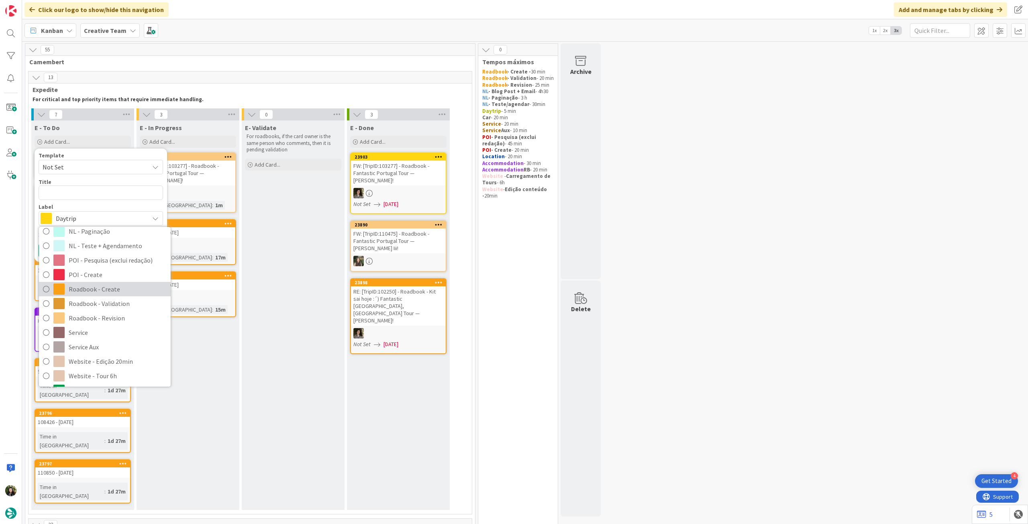
drag, startPoint x: 110, startPoint y: 288, endPoint x: 104, endPoint y: 255, distance: 32.8
click at [110, 288] on span "Roadbook - Create" at bounding box center [118, 289] width 98 height 12
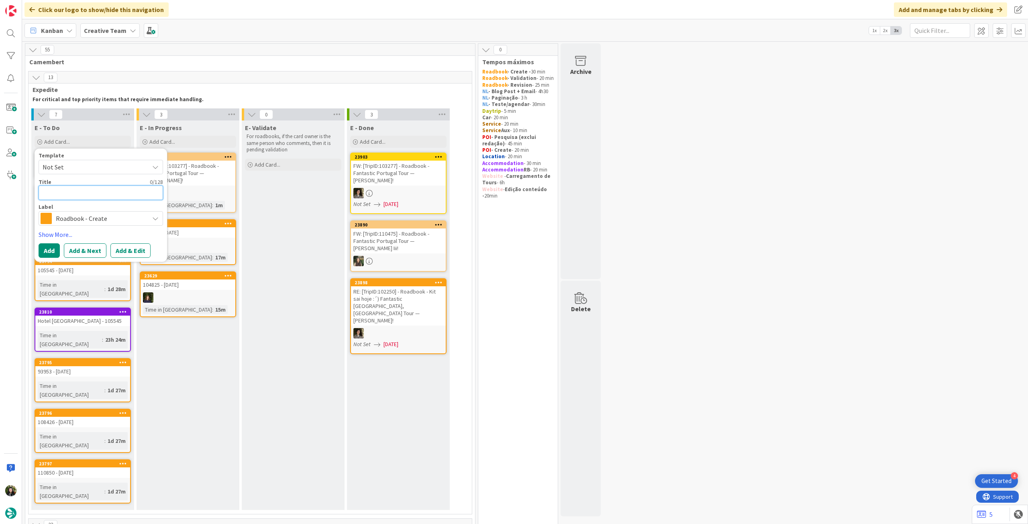
click at [94, 188] on textarea at bounding box center [101, 193] width 125 height 14
paste textarea "111662"
type textarea "x"
type textarea "111662"
type textarea "x"
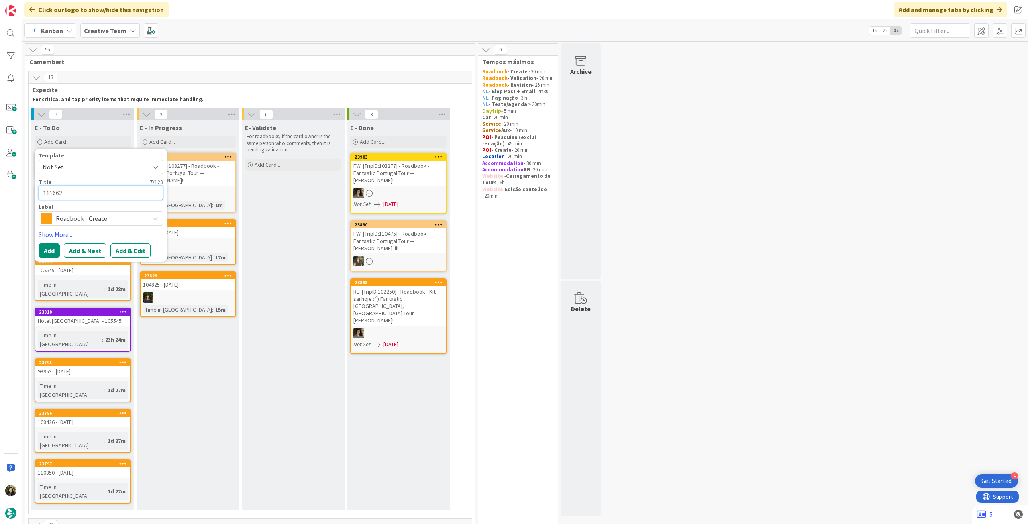
type textarea "111662"
type textarea "x"
type textarea "111662 -"
type textarea "x"
type textarea "111662 -"
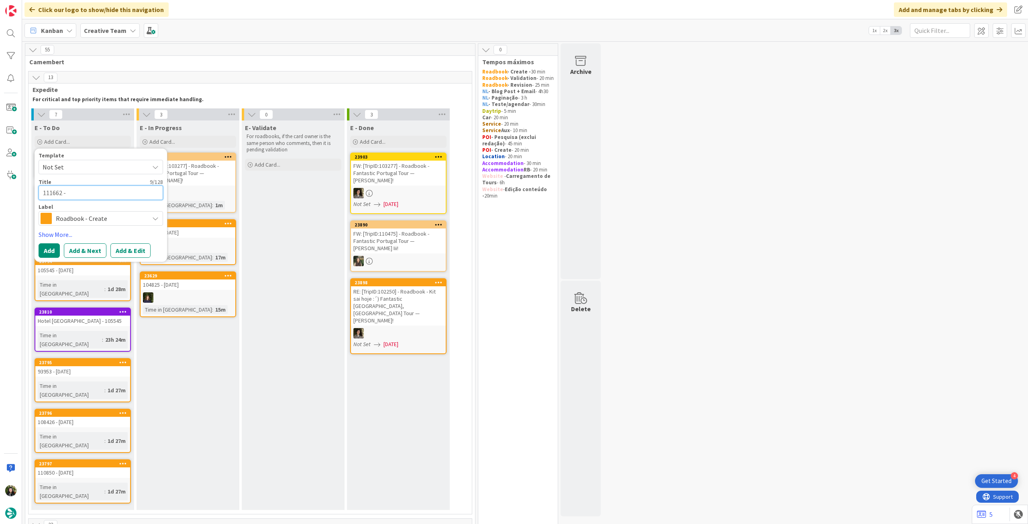
type textarea "x"
type textarea "111662 - 1"
type textarea "x"
type textarea "111662 - 15"
type textarea "x"
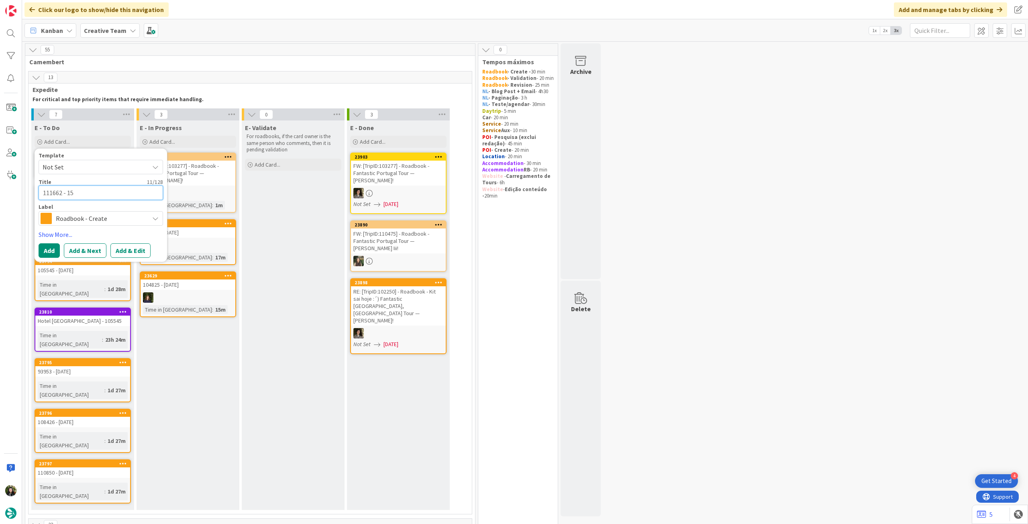
type textarea "111662 - 15"
type textarea "x"
type textarea "111662 - 15 o"
type textarea "x"
type textarea "111662 - 15 oc"
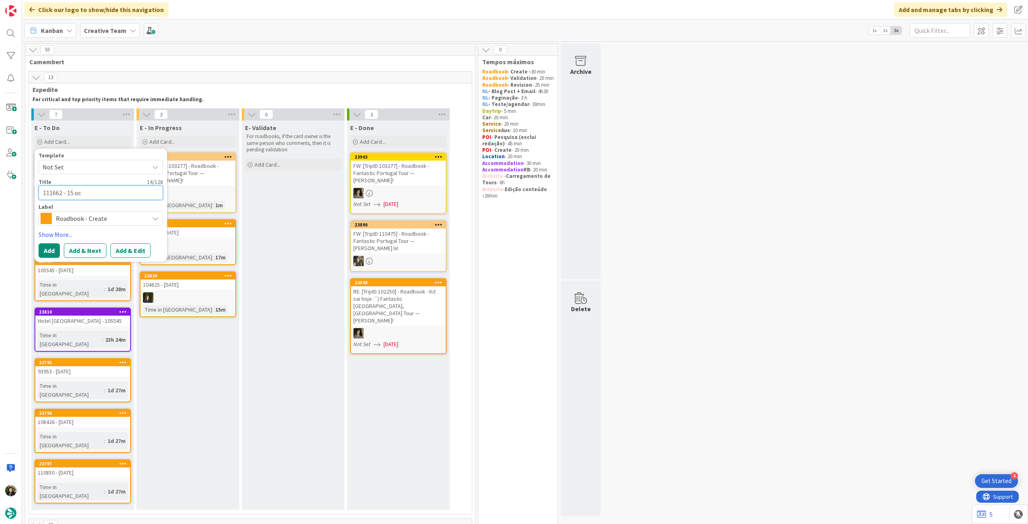
type textarea "x"
type textarea "111662 - [DATE]"
click at [40, 251] on button "Add" at bounding box center [49, 250] width 21 height 14
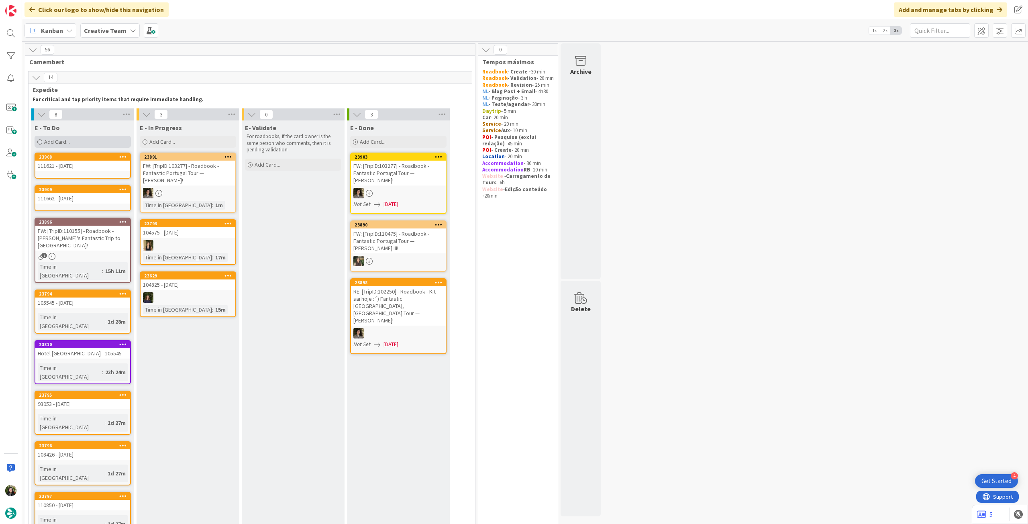
click at [85, 142] on div "Add Card..." at bounding box center [83, 142] width 96 height 12
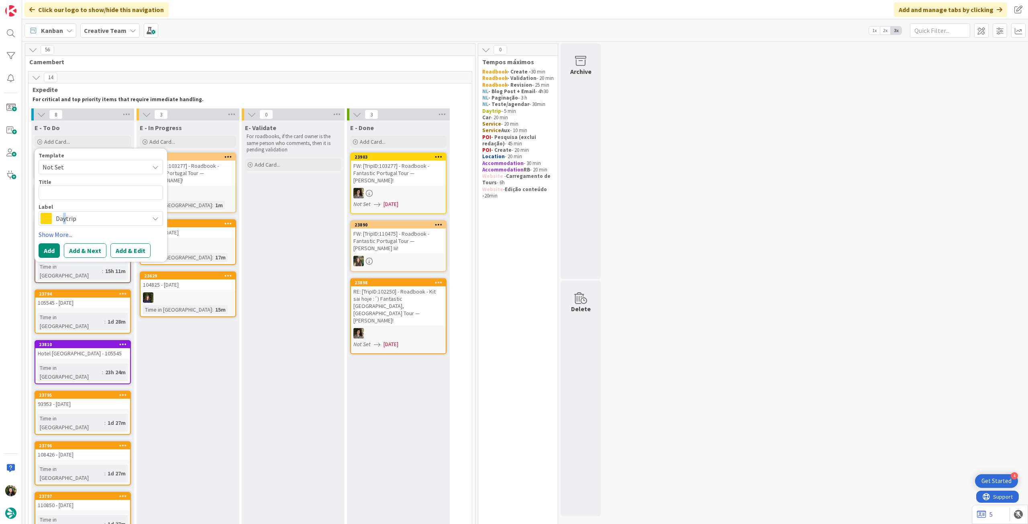
drag, startPoint x: 65, startPoint y: 215, endPoint x: 98, endPoint y: 224, distance: 34.5
click at [64, 216] on span "Daytrip" at bounding box center [100, 218] width 89 height 11
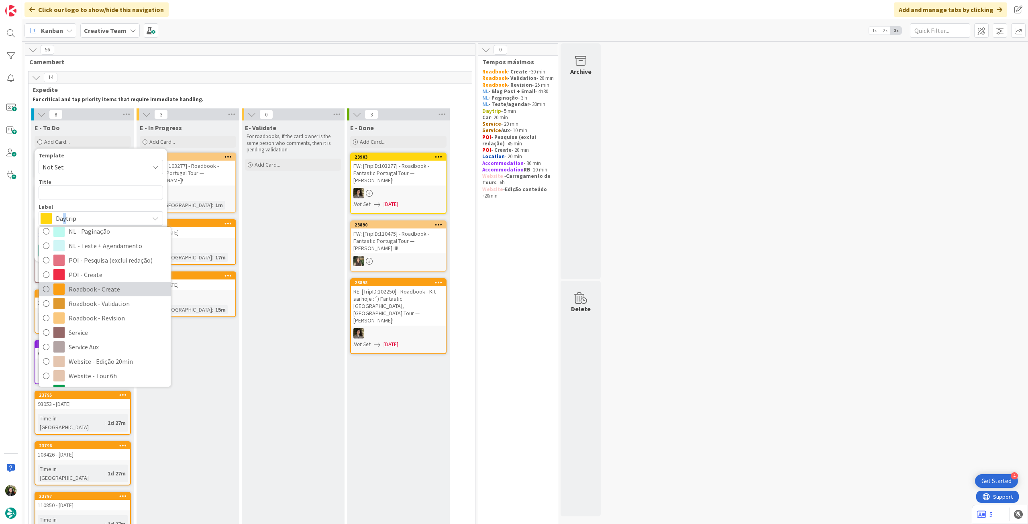
click at [101, 290] on span "Roadbook - Create" at bounding box center [118, 289] width 98 height 12
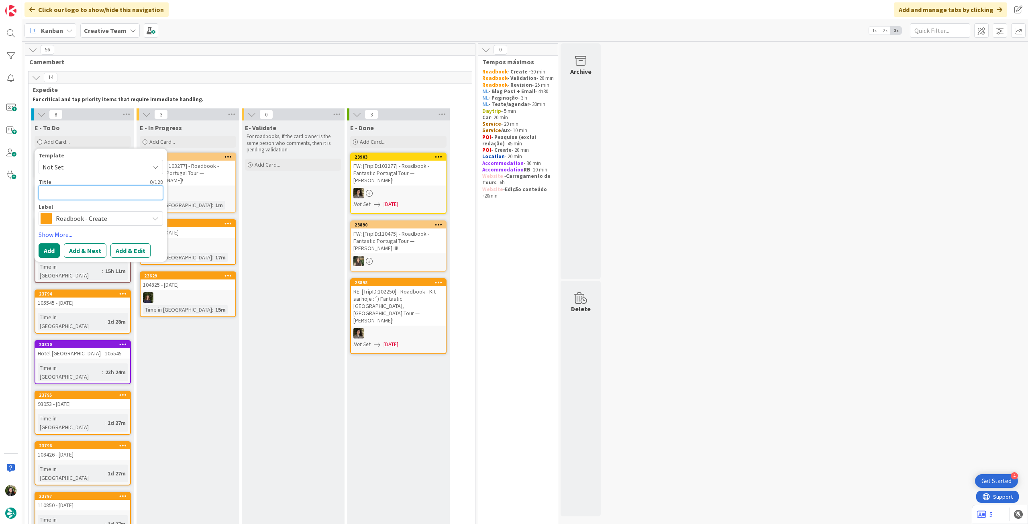
click at [93, 186] on textarea at bounding box center [101, 193] width 125 height 14
paste textarea "106258"
type textarea "x"
type textarea "106258"
type textarea "x"
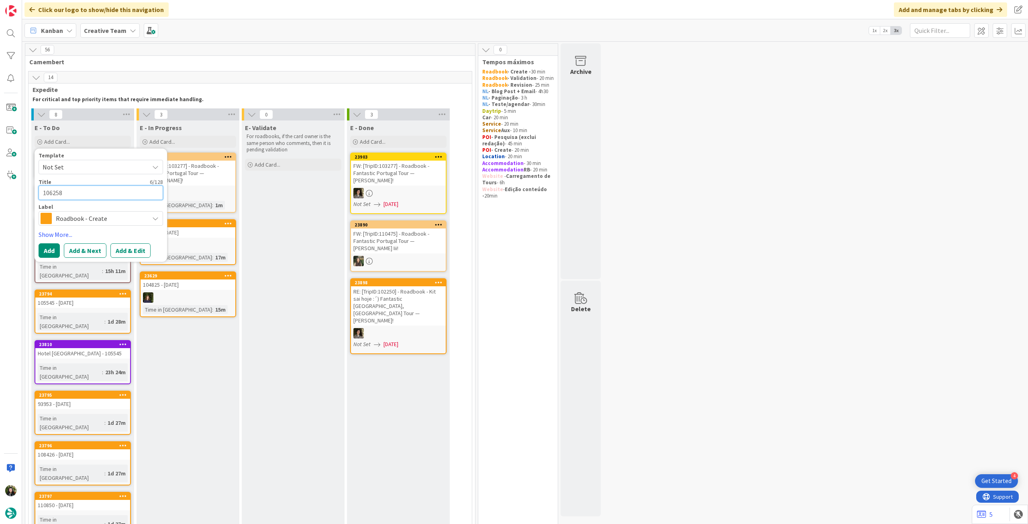
type textarea "106258"
type textarea "x"
type textarea "106258 -"
type textarea "x"
type textarea "106258 -"
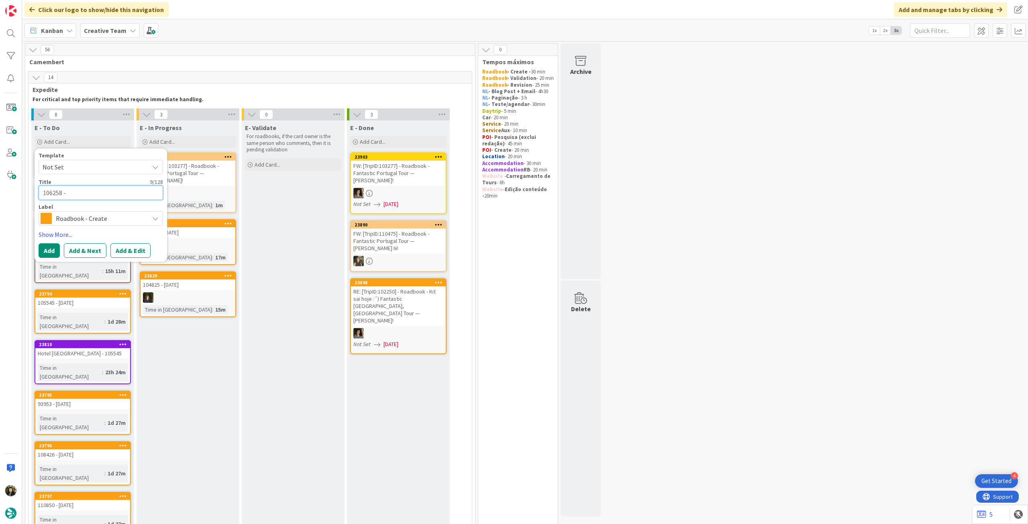
type textarea "x"
type textarea "106258 - 1"
type textarea "x"
type textarea "106258 - 16"
type textarea "x"
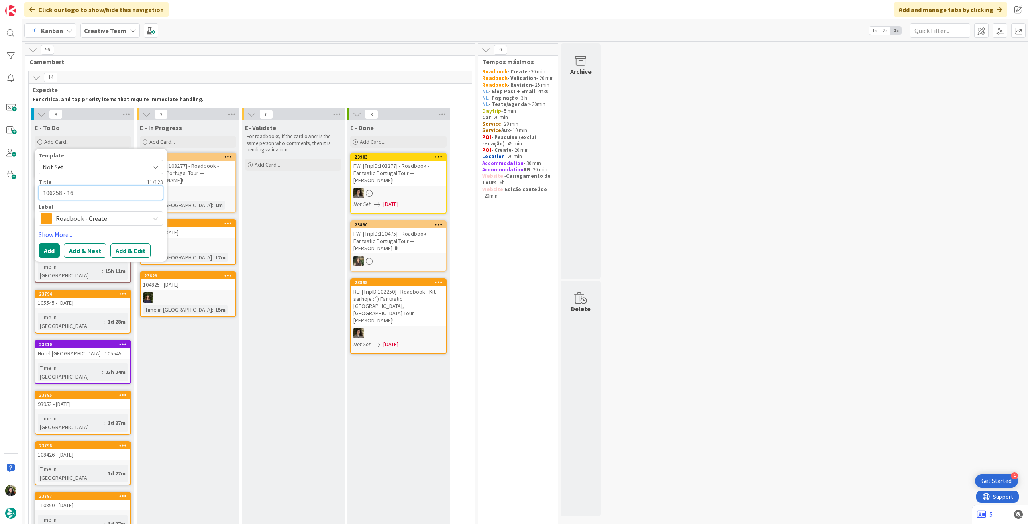
type textarea "106258 - 16"
type textarea "x"
type textarea "106258 - 16 o"
type textarea "x"
type textarea "106258 - 16 oc"
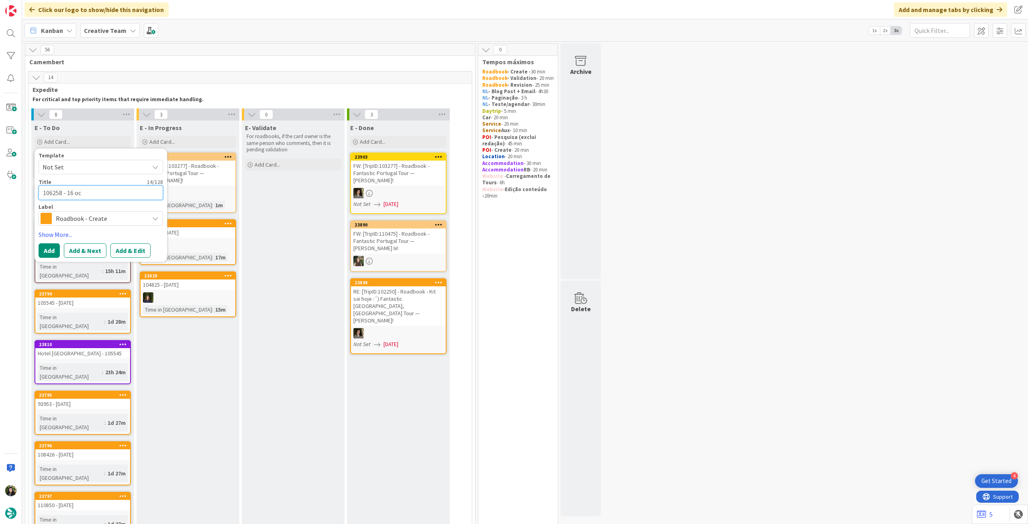
type textarea "x"
type textarea "106258 - [DATE]"
click at [54, 245] on button "Add" at bounding box center [49, 250] width 21 height 14
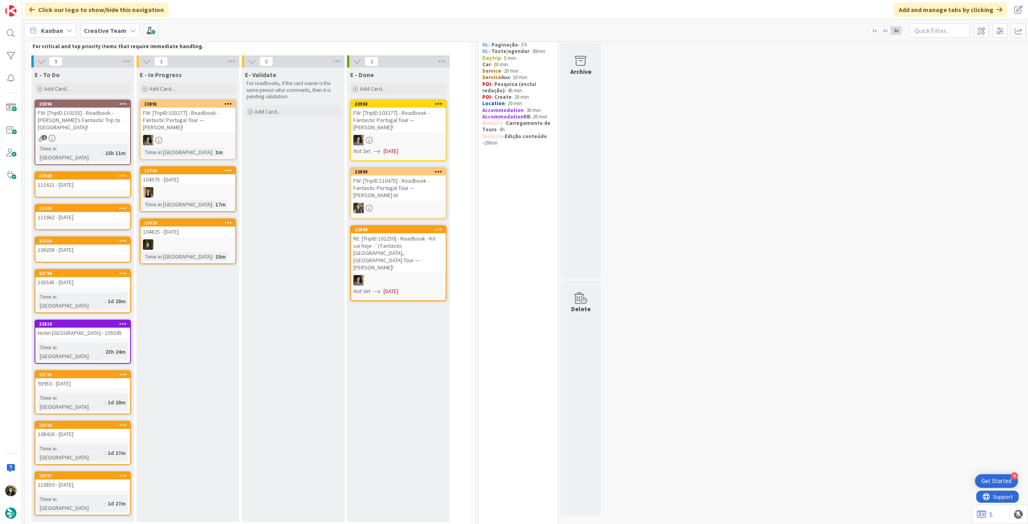
scroll to position [53, 0]
click at [107, 92] on div "Add Card..." at bounding box center [83, 88] width 96 height 12
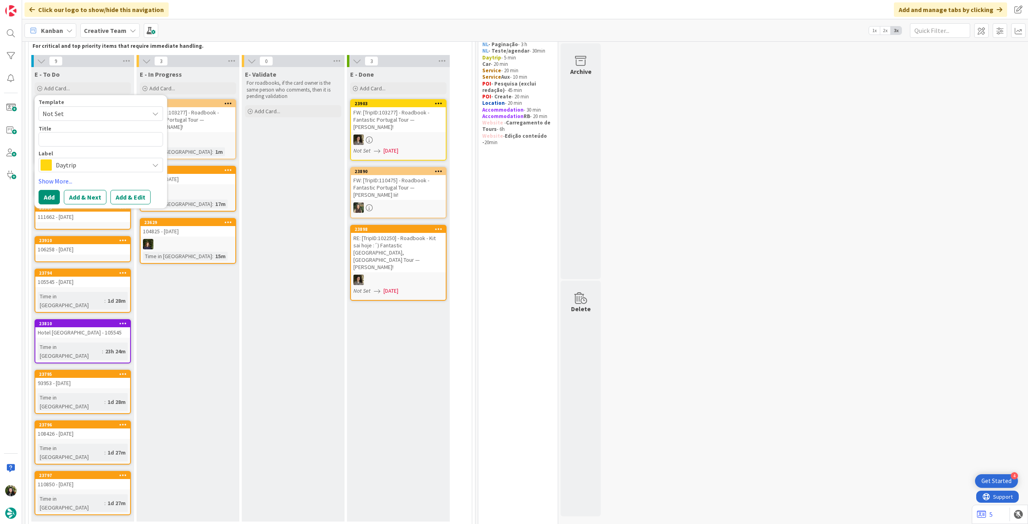
click at [107, 168] on span "Daytrip" at bounding box center [100, 164] width 89 height 11
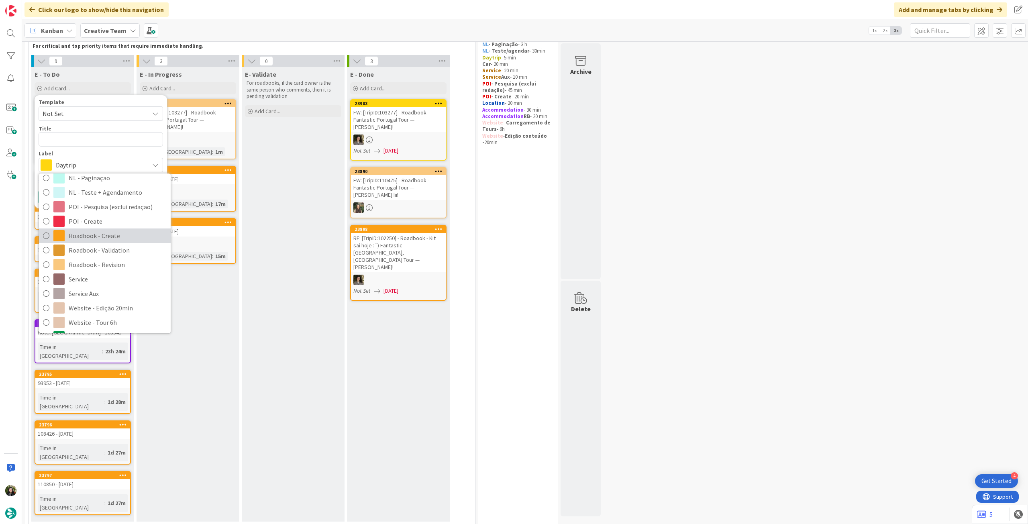
click at [123, 233] on span "Roadbook - Create" at bounding box center [118, 236] width 98 height 12
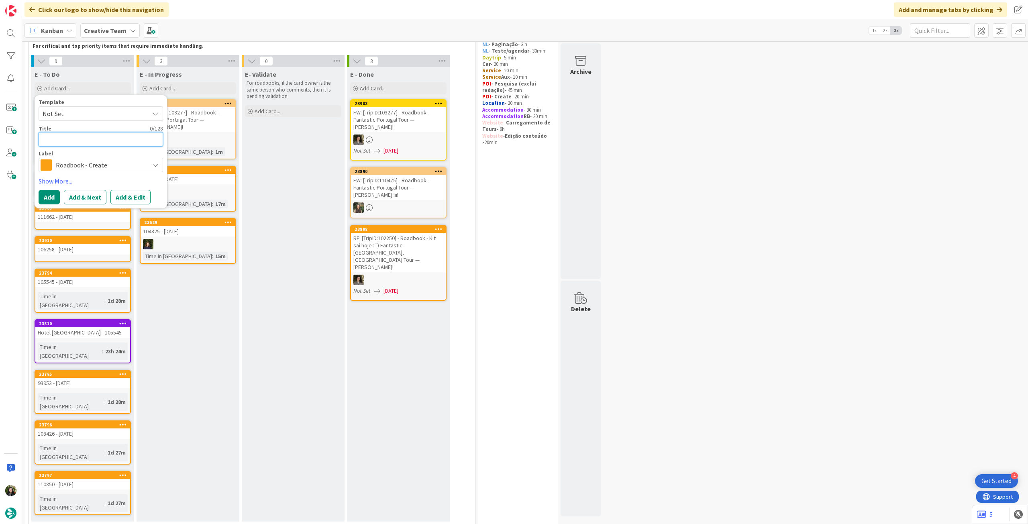
click at [110, 141] on textarea at bounding box center [101, 139] width 125 height 14
paste textarea "98736"
type textarea "x"
type textarea "98736"
click at [52, 195] on button "Add" at bounding box center [49, 197] width 21 height 14
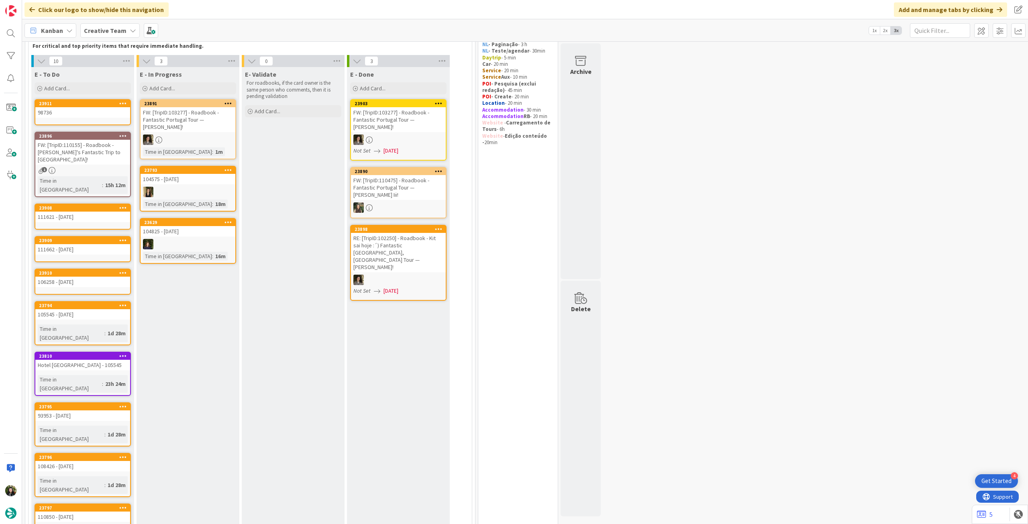
click at [95, 116] on div "98736" at bounding box center [82, 112] width 95 height 10
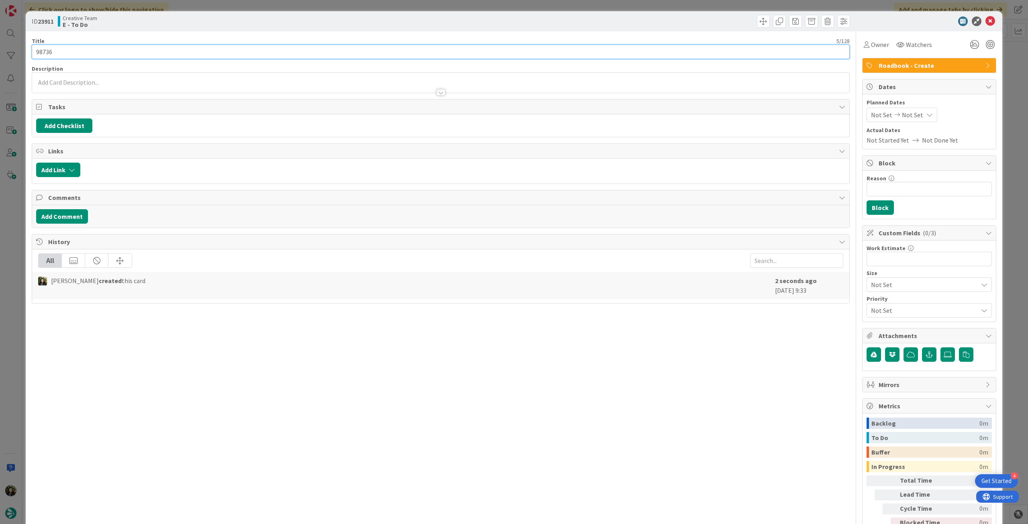
click at [98, 52] on input "98736" at bounding box center [441, 52] width 818 height 14
type input "98736 - [DATE]"
click at [986, 21] on icon at bounding box center [991, 21] width 10 height 10
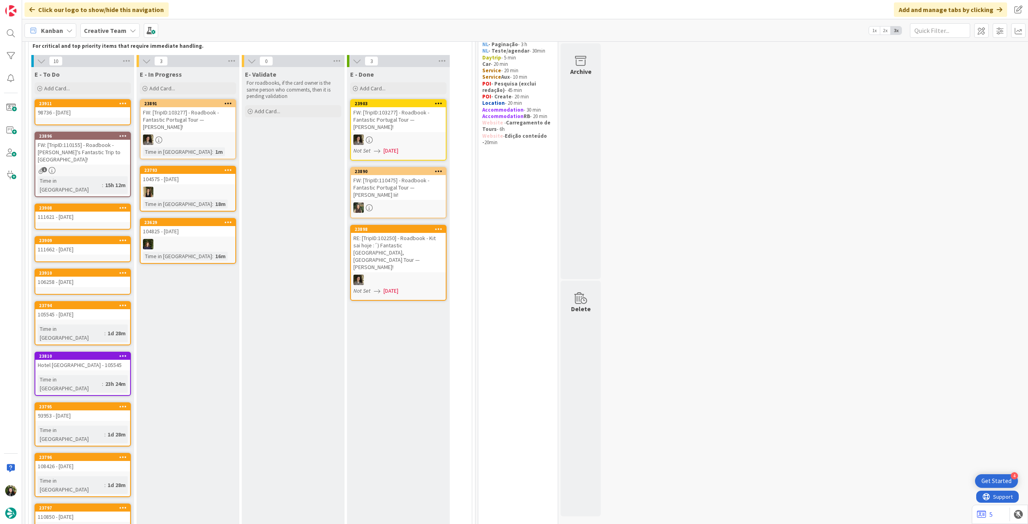
click at [122, 104] on icon at bounding box center [123, 103] width 8 height 6
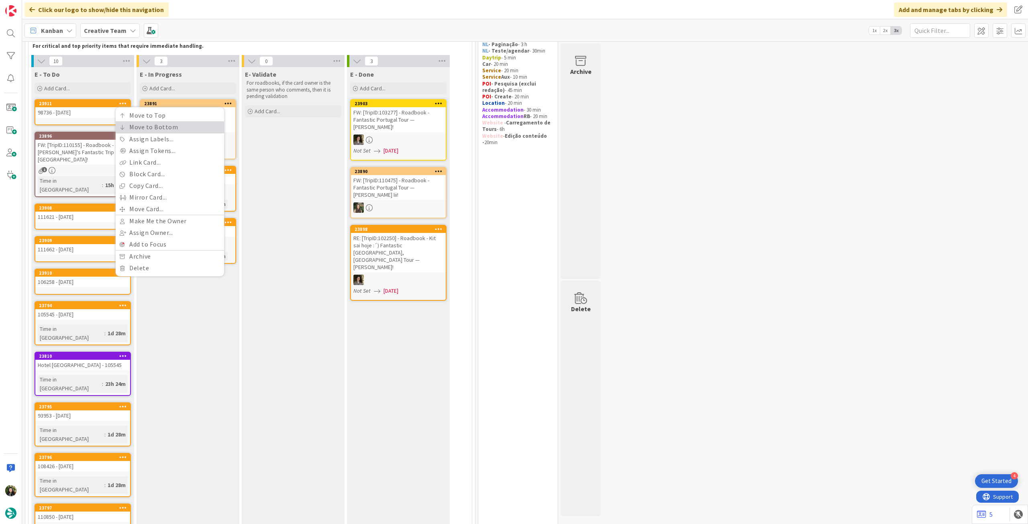
click at [123, 129] on icon at bounding box center [123, 127] width 6 height 5
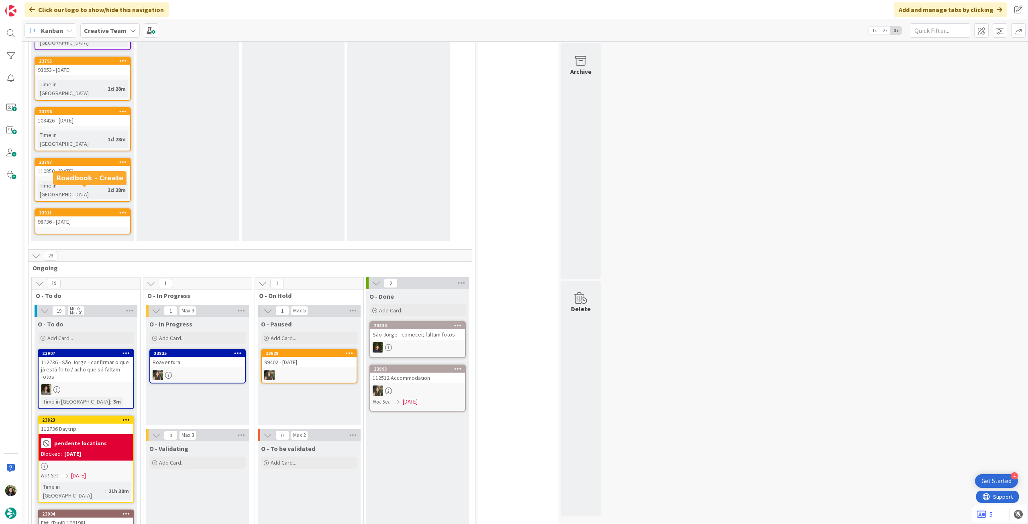
scroll to position [482, 0]
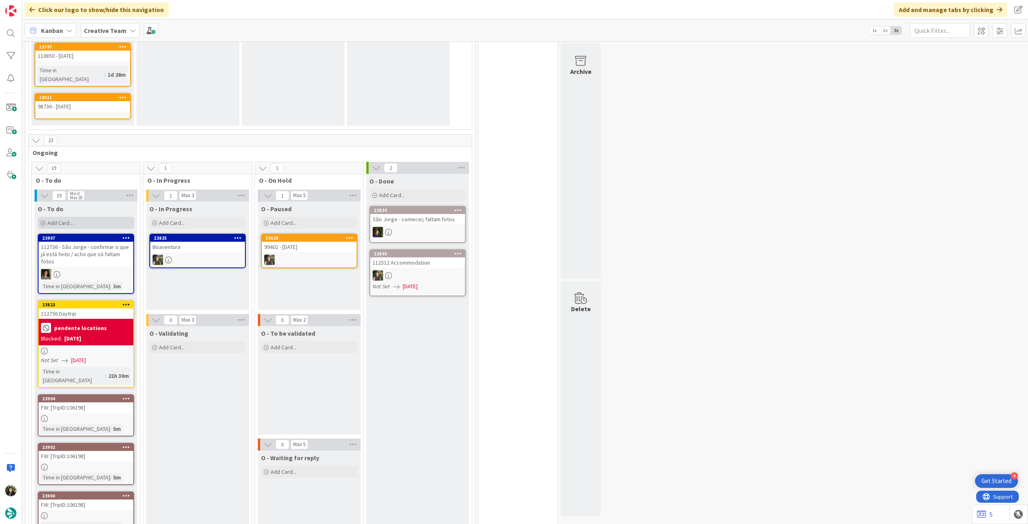
click at [99, 217] on div "Add Card..." at bounding box center [86, 223] width 96 height 12
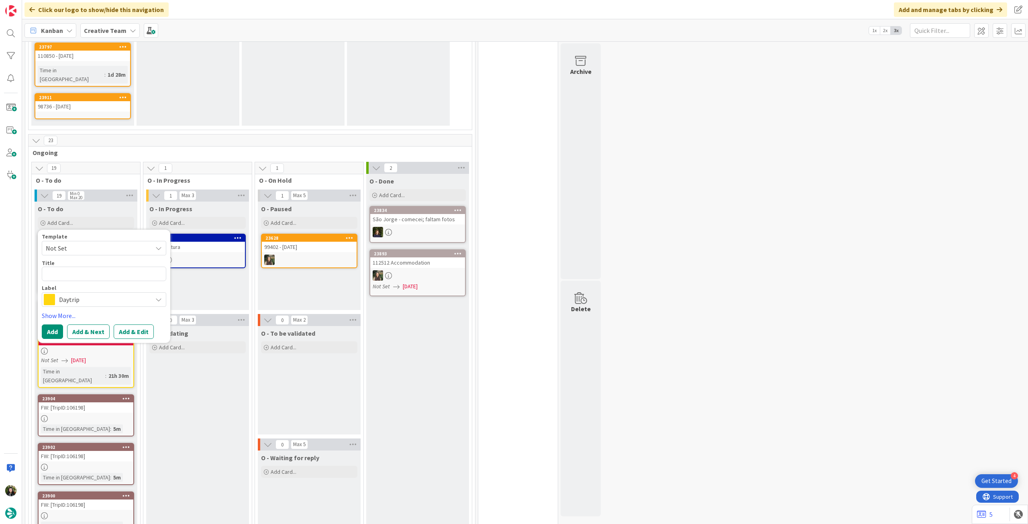
click at [92, 294] on span "Daytrip" at bounding box center [103, 299] width 89 height 11
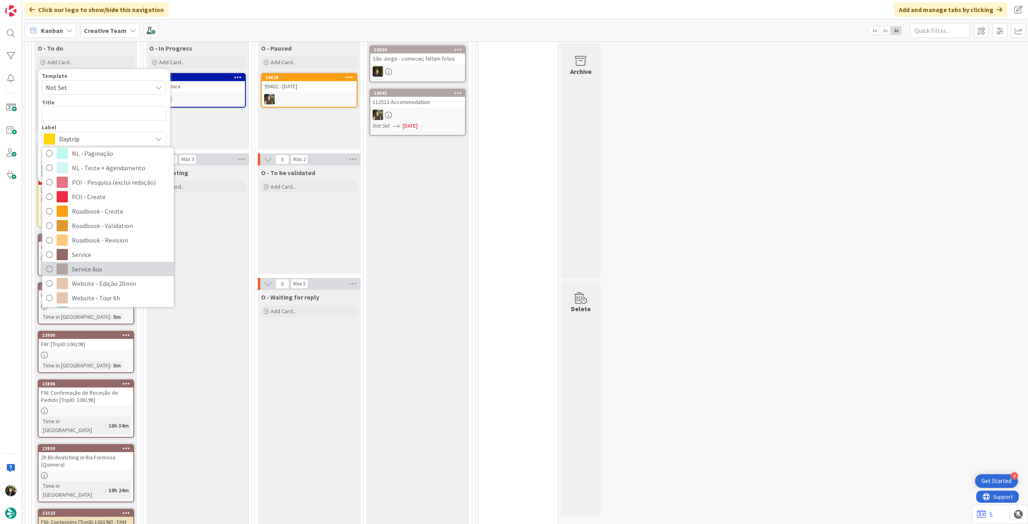
scroll to position [107, 0]
click at [112, 204] on span "Roadbook - Create" at bounding box center [121, 210] width 98 height 12
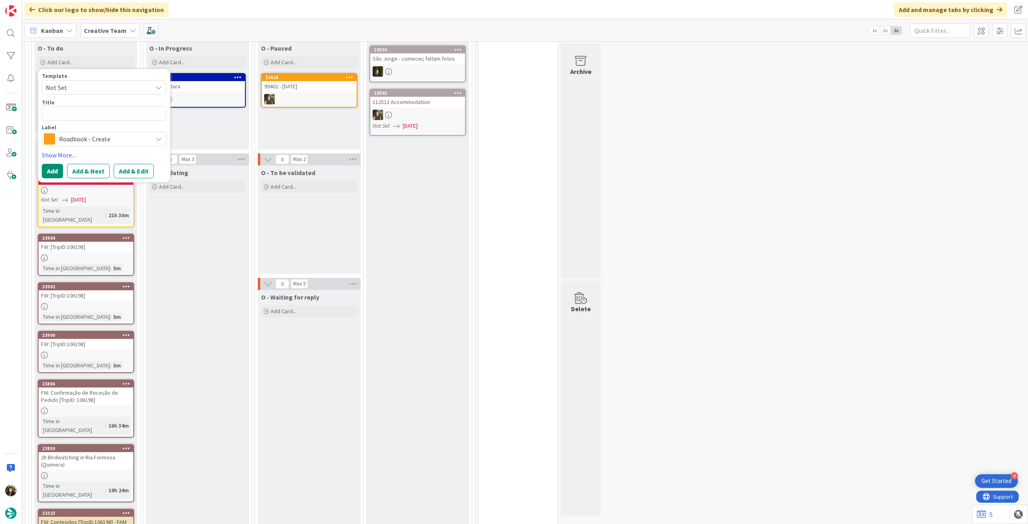
scroll to position [589, 0]
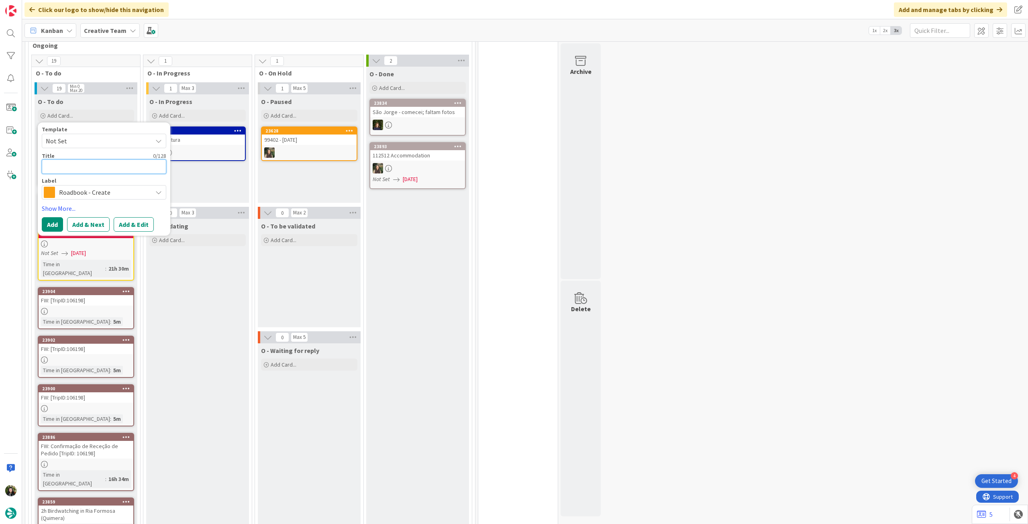
click at [100, 159] on textarea at bounding box center [104, 166] width 125 height 14
paste textarea "95478"
type textarea "x"
type textarea "95478"
type textarea "x"
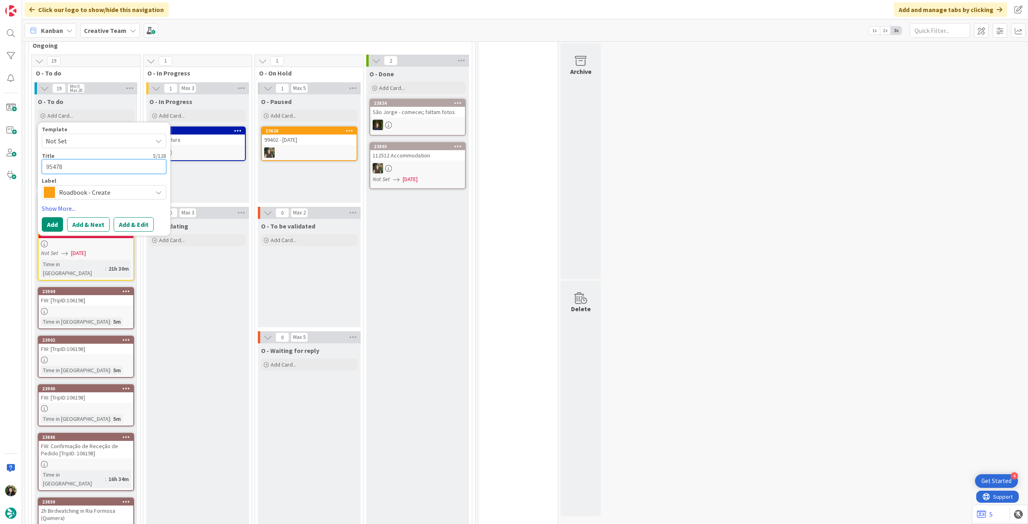
type textarea "95478"
type textarea "x"
type textarea "95478 -"
type textarea "x"
type textarea "95478 - 2"
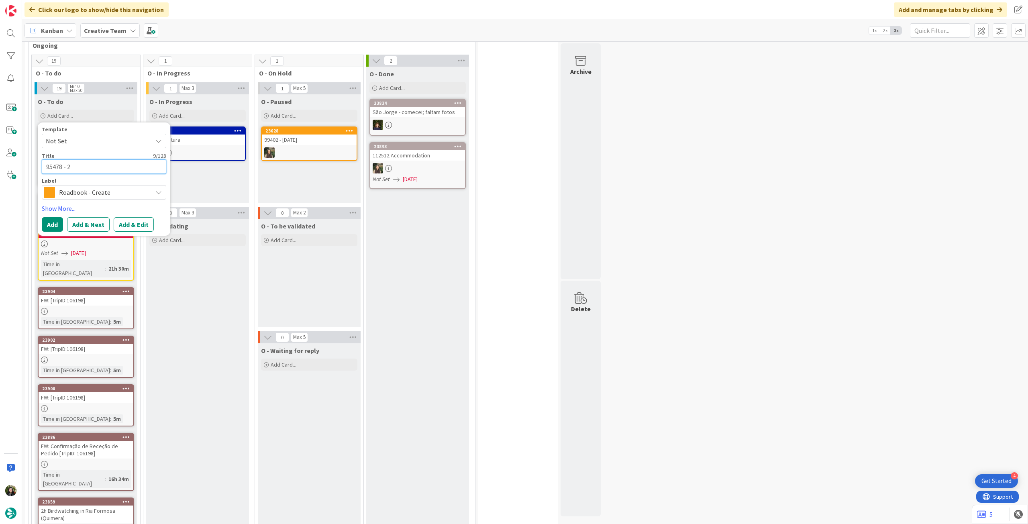
type textarea "x"
type textarea "95478 - 26"
type textarea "x"
type textarea "95478 - 26"
type textarea "x"
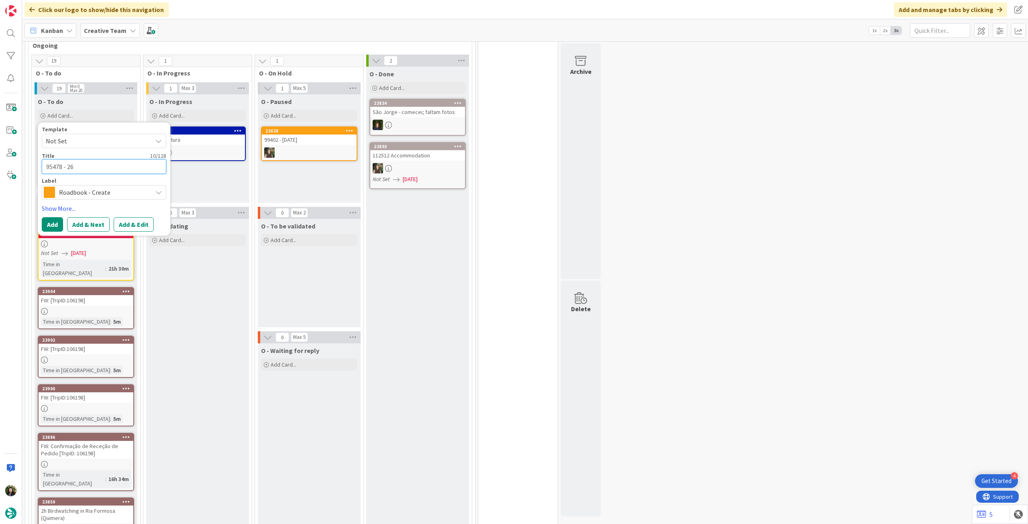
type textarea "95478 - 26 o"
type textarea "x"
type textarea "95478 - 26 oc"
type textarea "x"
type textarea "95478 - [DATE]"
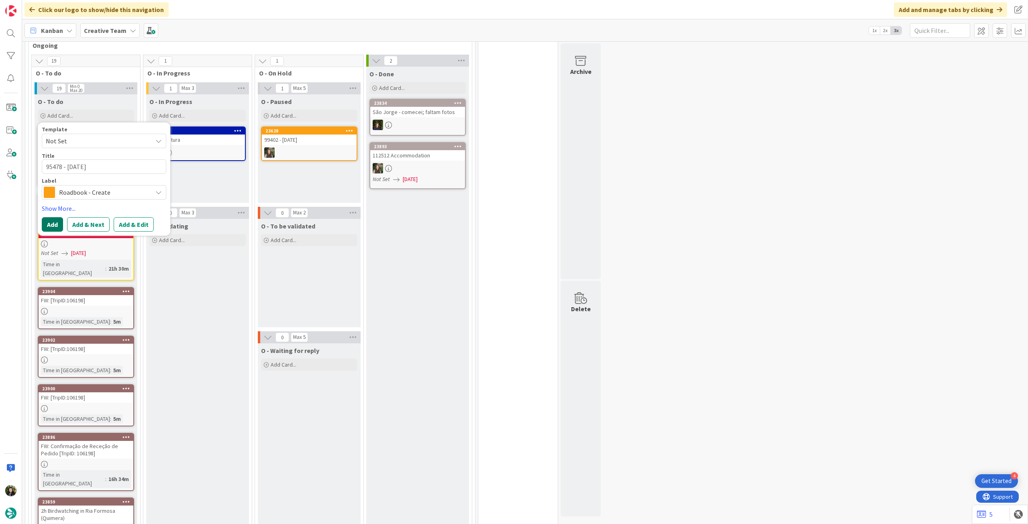
click at [59, 217] on button "Add" at bounding box center [52, 224] width 21 height 14
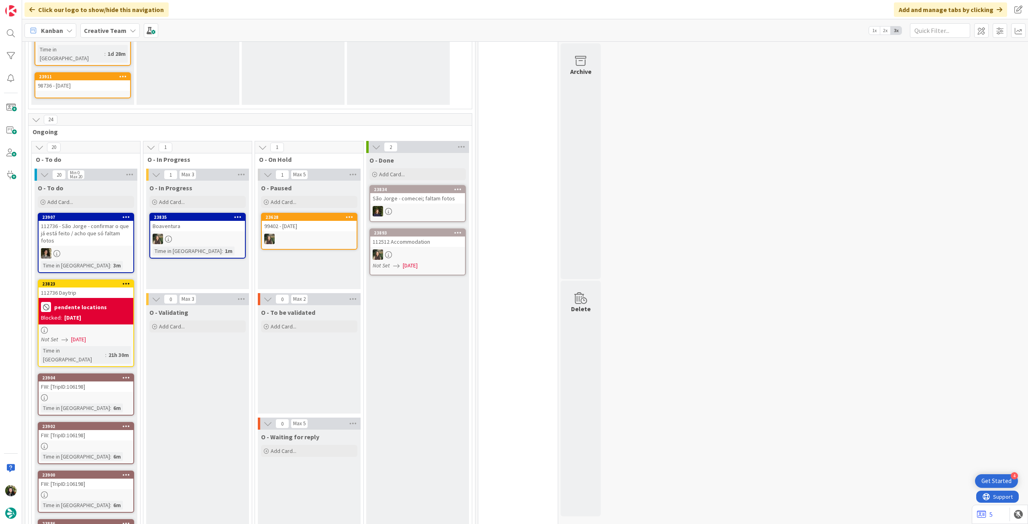
scroll to position [535, 0]
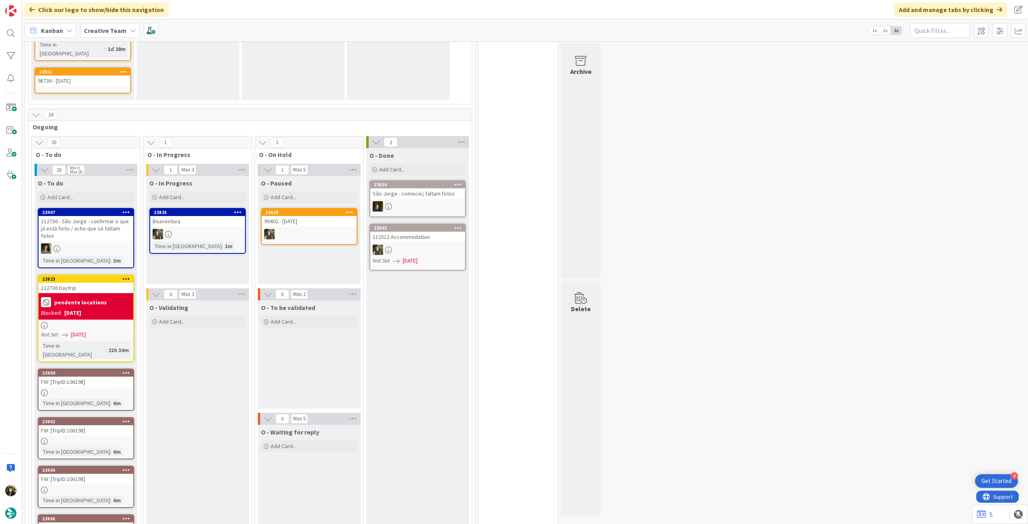
click at [112, 293] on div "pendente locations Blocked: [DATE]" at bounding box center [86, 306] width 95 height 27
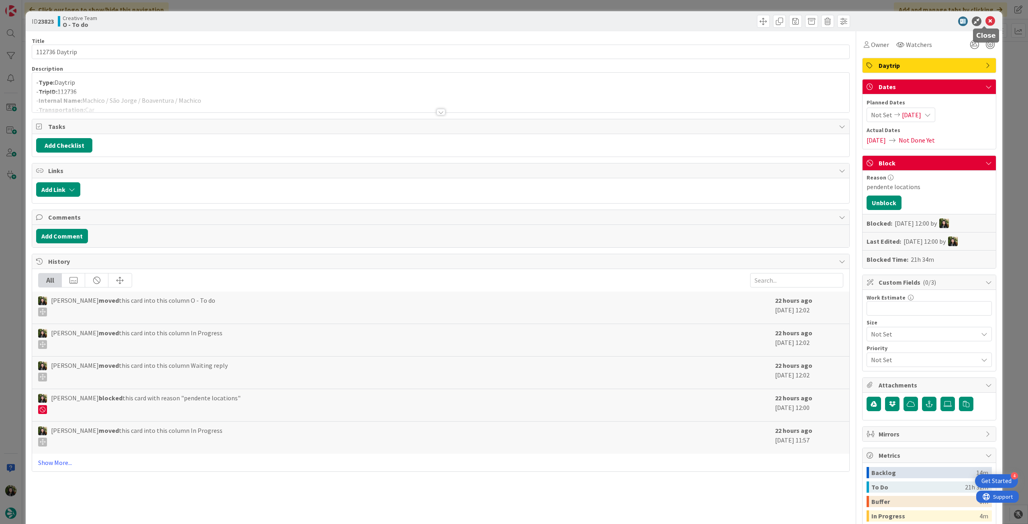
click at [986, 21] on icon at bounding box center [991, 21] width 10 height 10
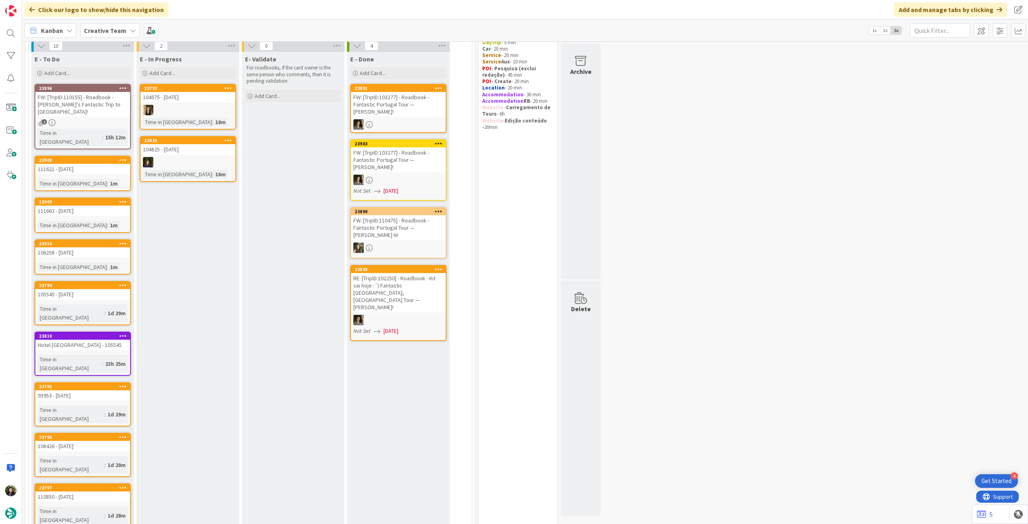
scroll to position [53, 0]
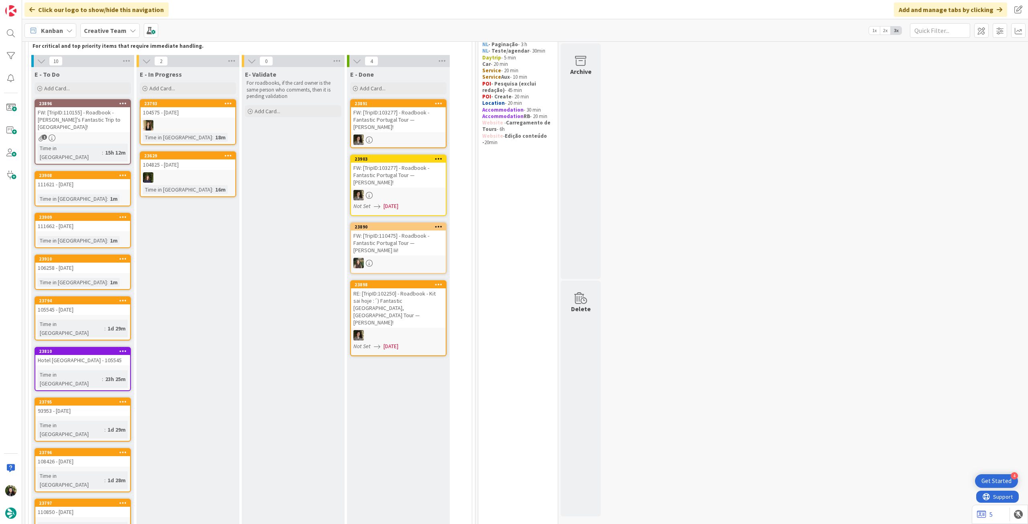
click at [81, 127] on link "23896 FW: [TripID:110155] - Roadbook - [PERSON_NAME]'s Fantastic Trip to [GEOGR…" at bounding box center [83, 131] width 96 height 65
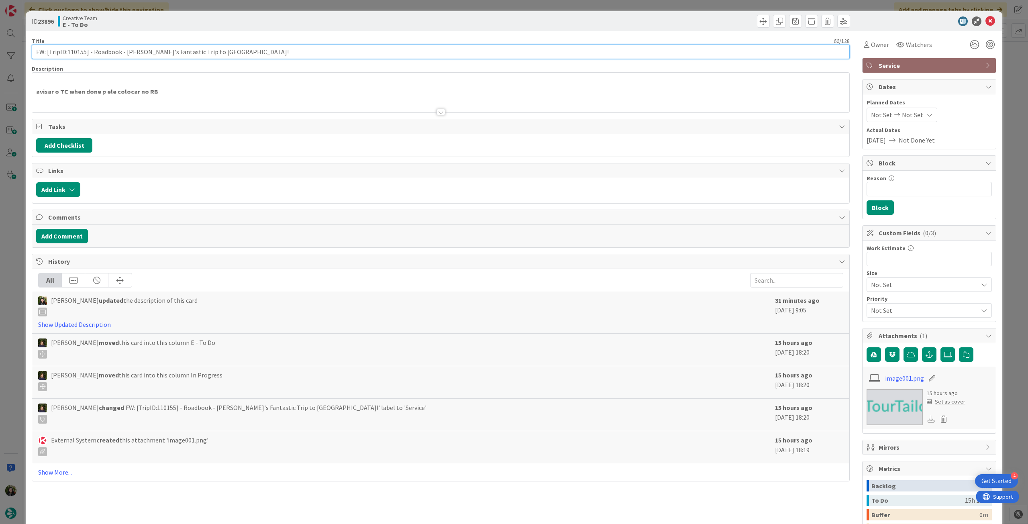
drag, startPoint x: 67, startPoint y: 52, endPoint x: 86, endPoint y: 53, distance: 18.9
click at [86, 53] on input "FW: [TripID:110155] - Roadbook - [PERSON_NAME]'s Fantastic Trip to [GEOGRAPHIC_…" at bounding box center [441, 52] width 818 height 14
click at [986, 21] on icon at bounding box center [991, 21] width 10 height 10
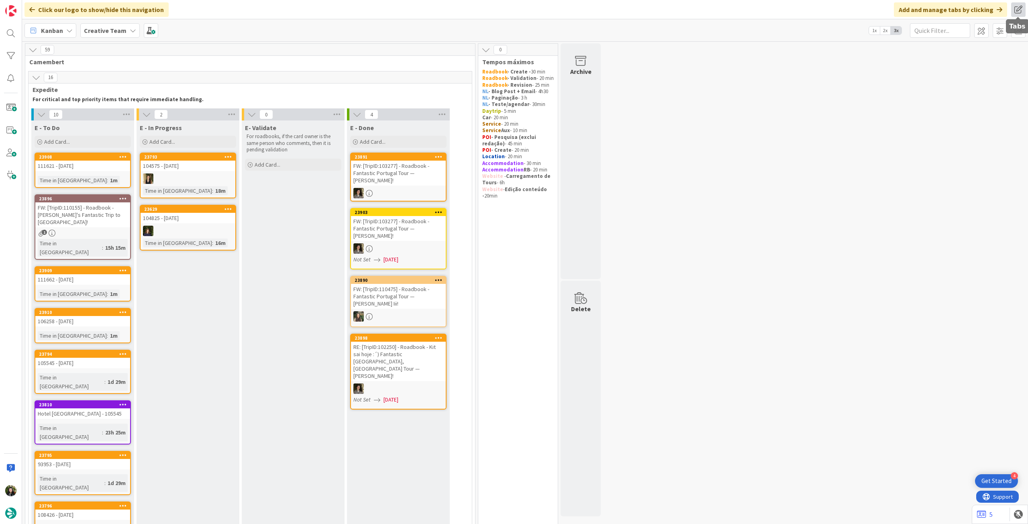
click at [1013, 9] on span at bounding box center [1018, 9] width 14 height 14
click at [147, 32] on span at bounding box center [151, 30] width 14 height 14
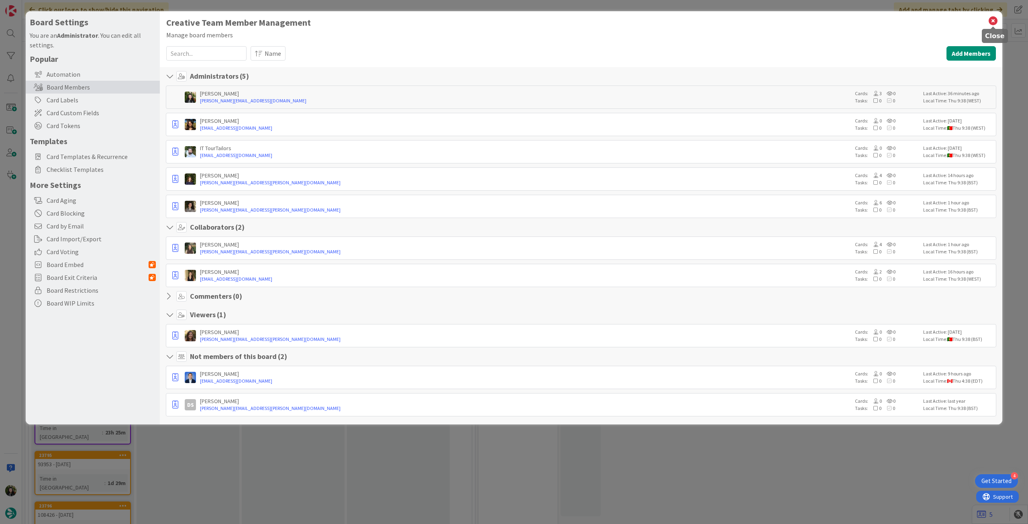
click at [991, 16] on icon at bounding box center [993, 20] width 10 height 11
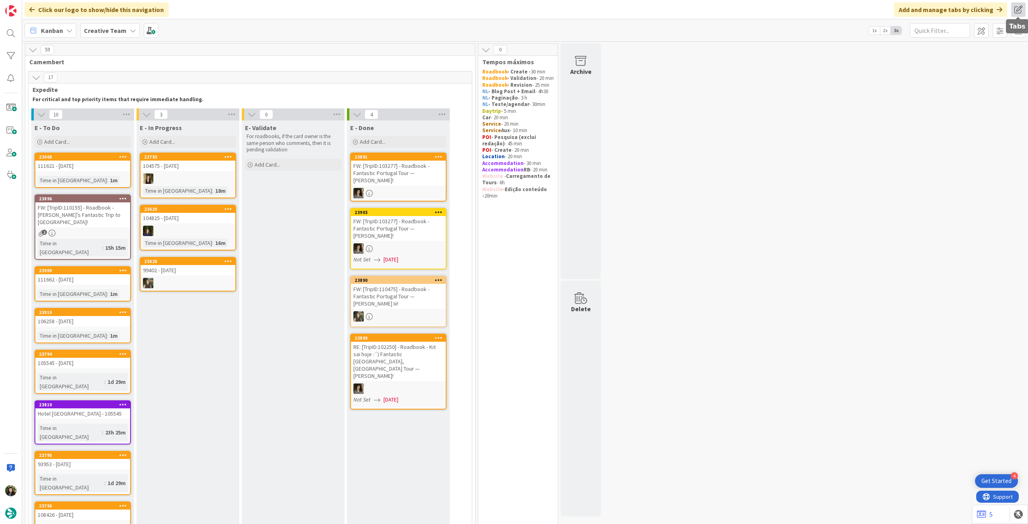
click at [1016, 9] on span at bounding box center [1018, 9] width 14 height 14
drag, startPoint x: 807, startPoint y: 100, endPoint x: 867, endPoint y: 85, distance: 61.2
click at [986, 35] on span at bounding box center [982, 30] width 14 height 14
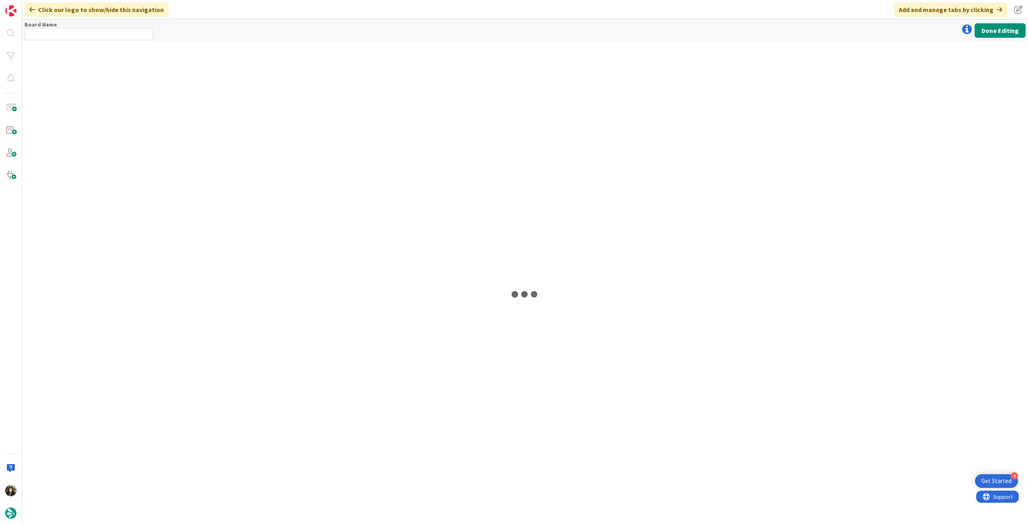
type input "Creative Team"
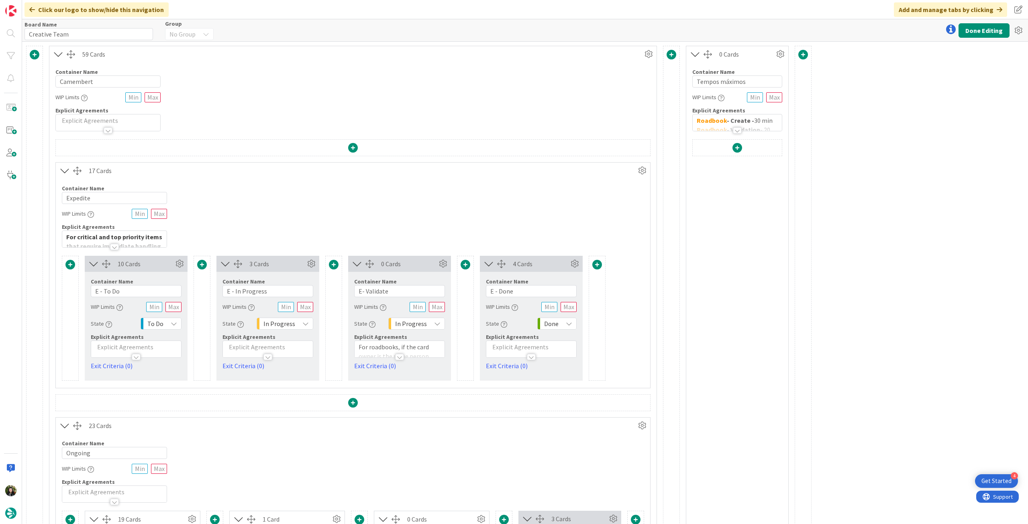
click at [735, 129] on div at bounding box center [737, 130] width 9 height 6
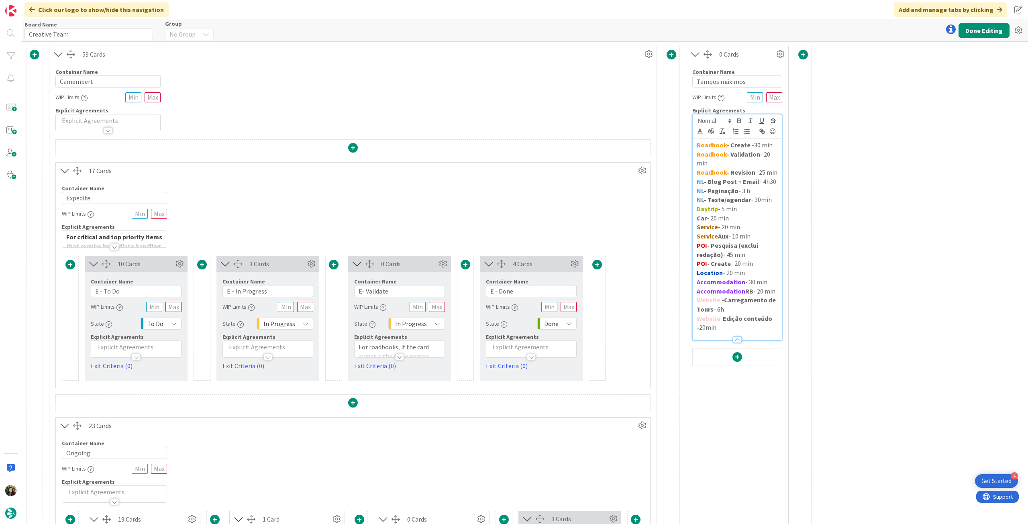
click at [774, 180] on p "NL - Blog Post + Email - 4h30" at bounding box center [737, 181] width 81 height 9
click at [748, 190] on p "NL - Paginação - 3 h" at bounding box center [737, 190] width 81 height 9
click at [984, 27] on button "Done Editing" at bounding box center [984, 30] width 51 height 14
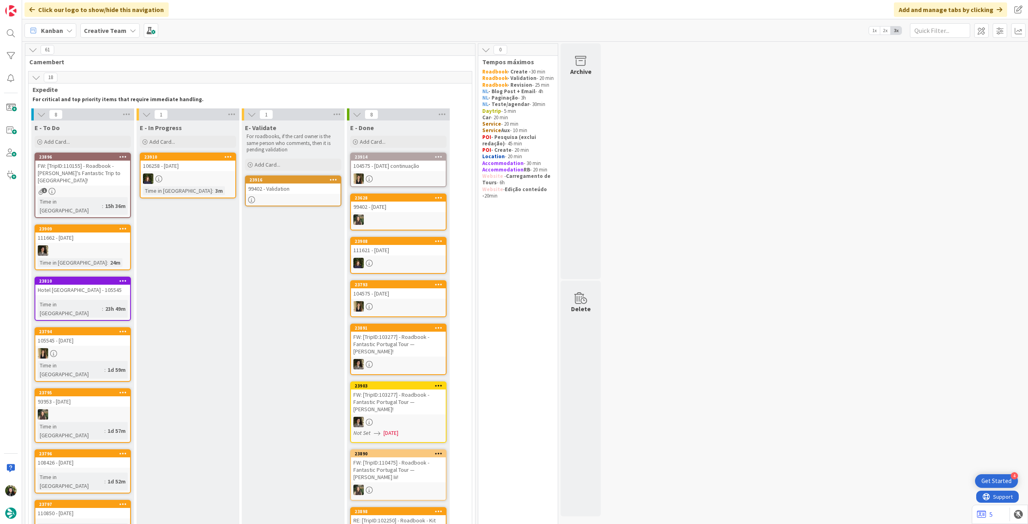
drag, startPoint x: 199, startPoint y: 293, endPoint x: 203, endPoint y: 290, distance: 4.3
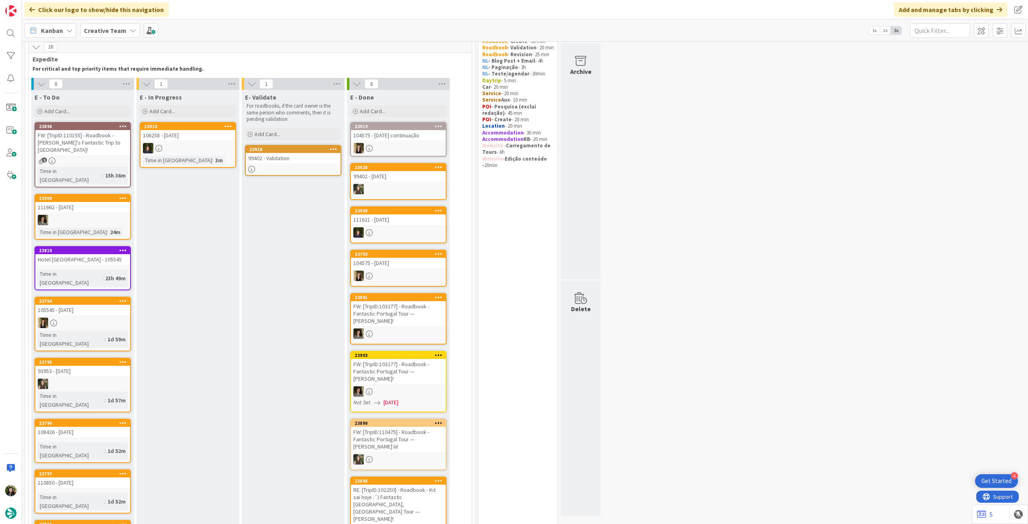
scroll to position [53, 0]
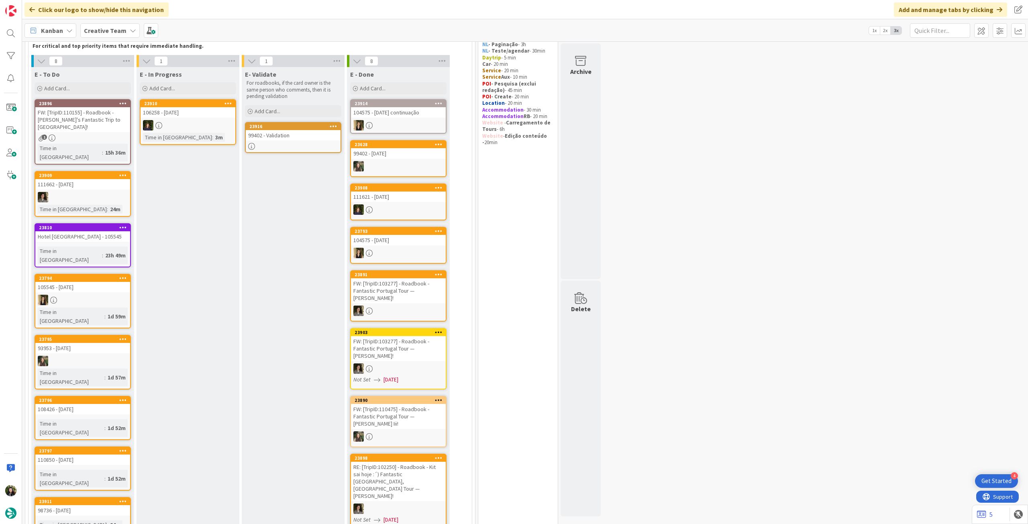
click at [98, 32] on b "Creative Team" at bounding box center [105, 31] width 43 height 8
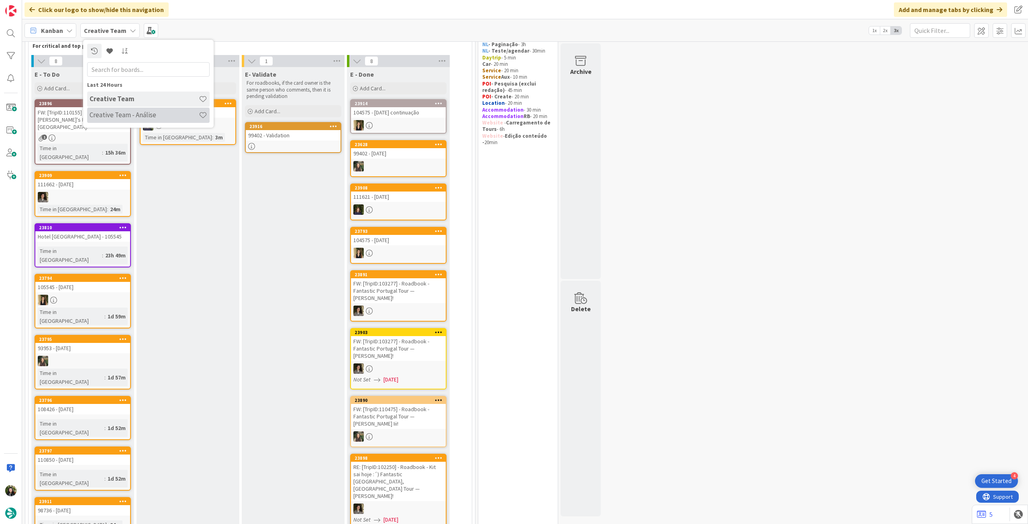
click at [121, 118] on h4 "Creative Team - Análise" at bounding box center [144, 115] width 109 height 8
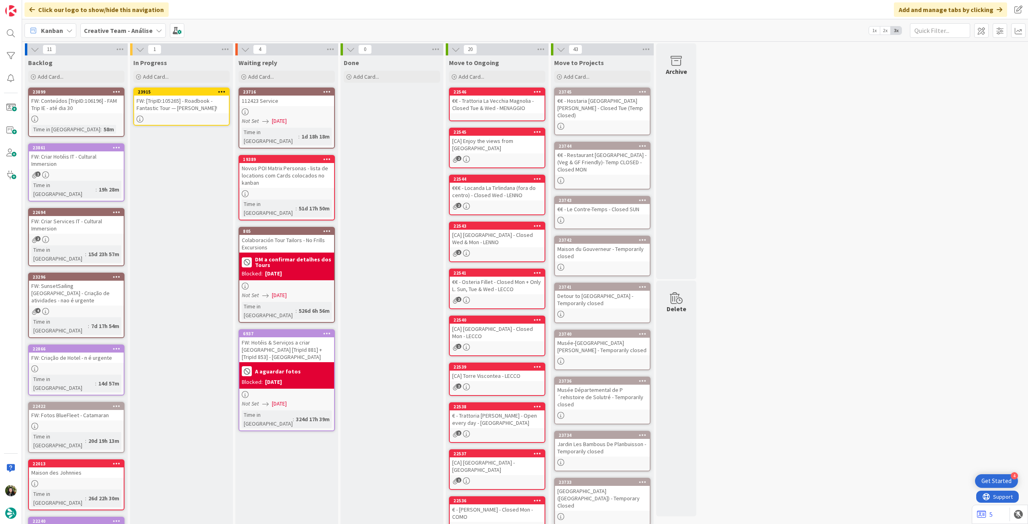
click at [183, 114] on link "23915 FW: [TripID:105265] - Roadbook - Fantastic Tour — [PERSON_NAME]!" at bounding box center [181, 107] width 96 height 38
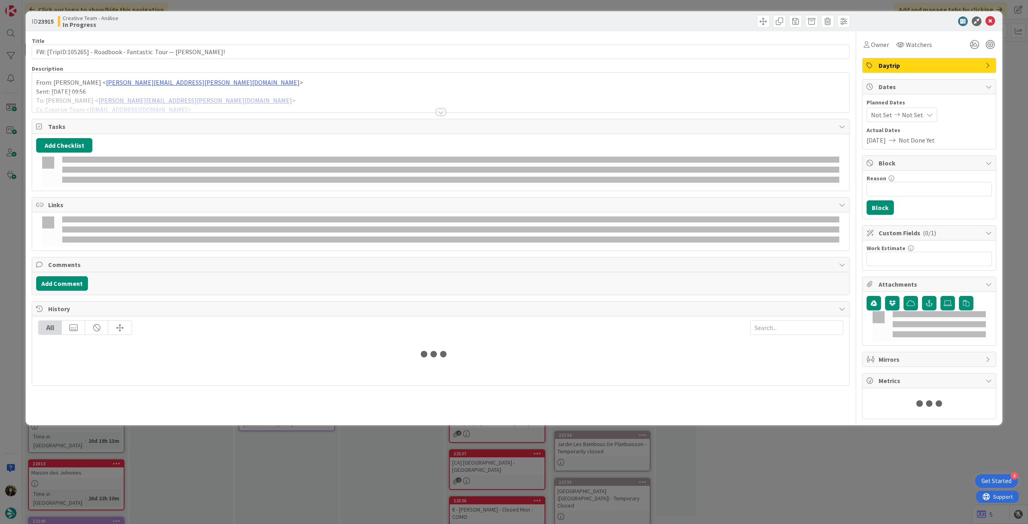
click at [186, 110] on div at bounding box center [440, 102] width 817 height 20
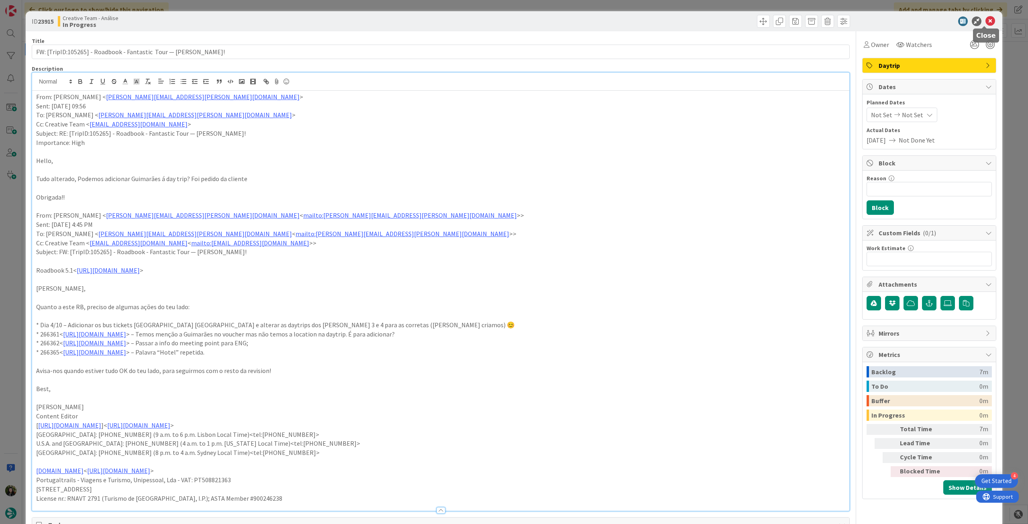
click at [986, 21] on icon at bounding box center [991, 21] width 10 height 10
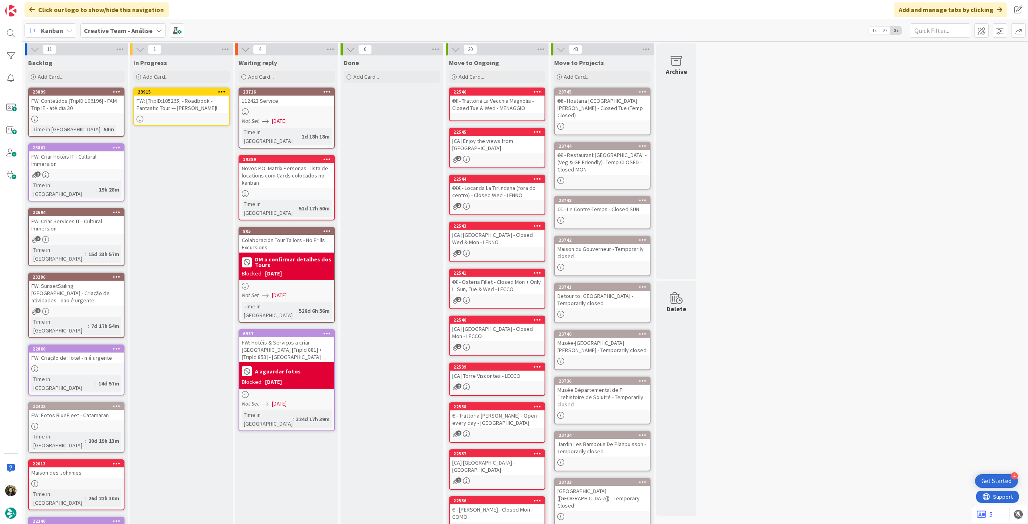
drag, startPoint x: 222, startPoint y: 90, endPoint x: 225, endPoint y: 95, distance: 6.1
click at [222, 90] on icon at bounding box center [222, 92] width 8 height 6
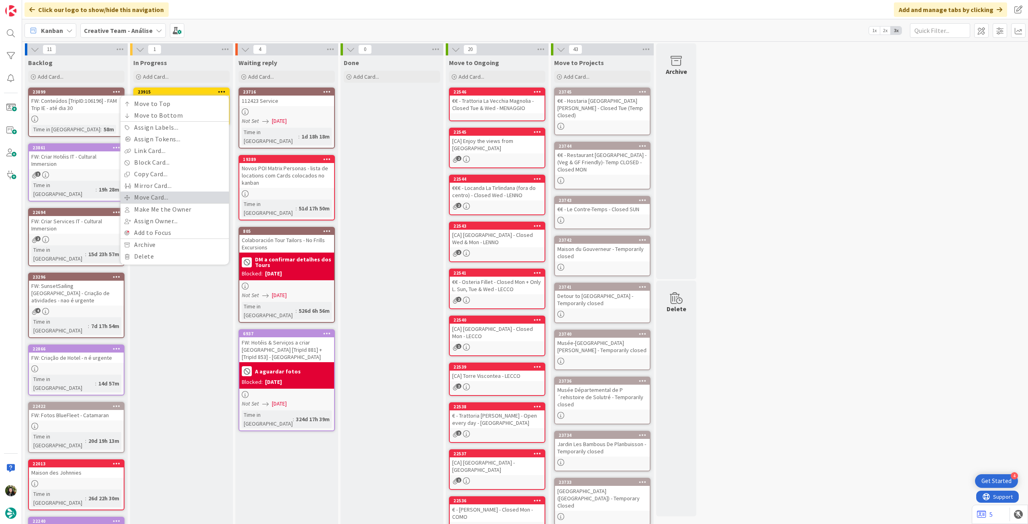
click at [180, 195] on link "Move Card..." at bounding box center [175, 198] width 108 height 12
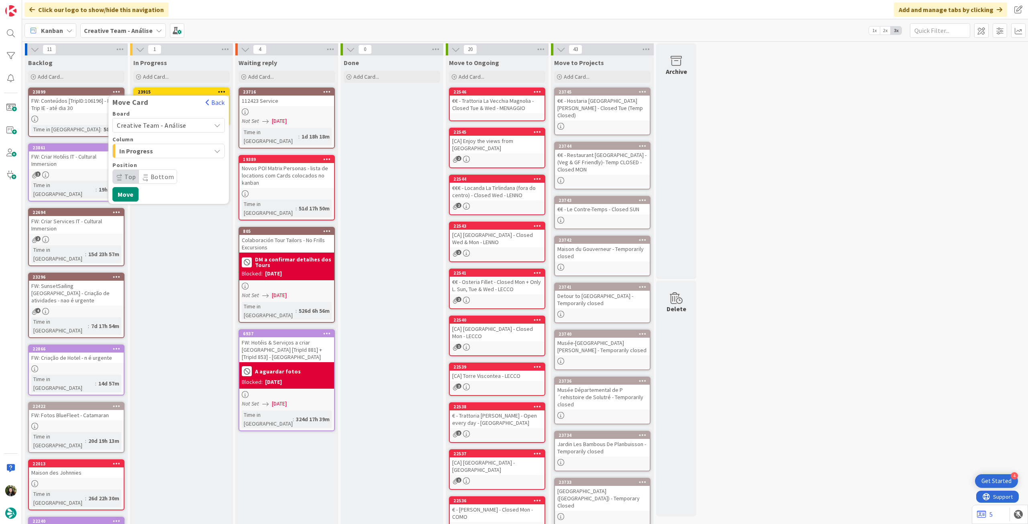
click at [176, 124] on span "Creative Team - Análise" at bounding box center [151, 125] width 69 height 8
click at [143, 163] on span "Creative Team" at bounding box center [173, 163] width 93 height 12
click at [153, 178] on span "Daytrip" at bounding box center [168, 176] width 77 height 11
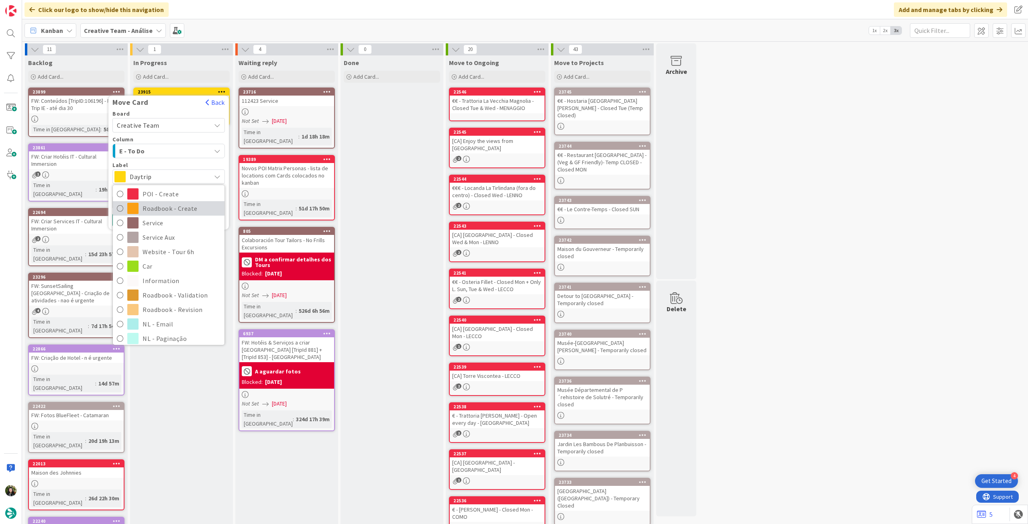
scroll to position [107, 0]
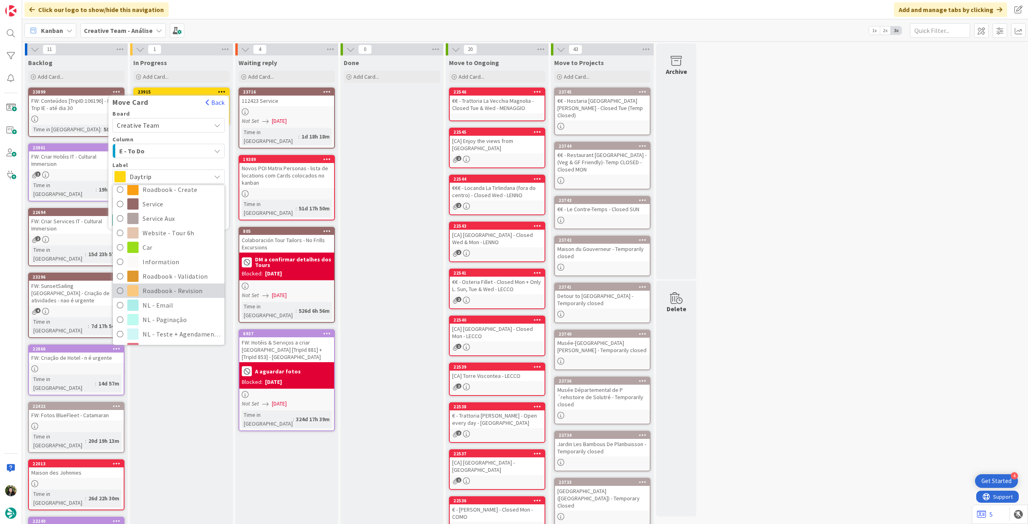
click at [161, 285] on span "Roadbook - Revision" at bounding box center [182, 291] width 78 height 12
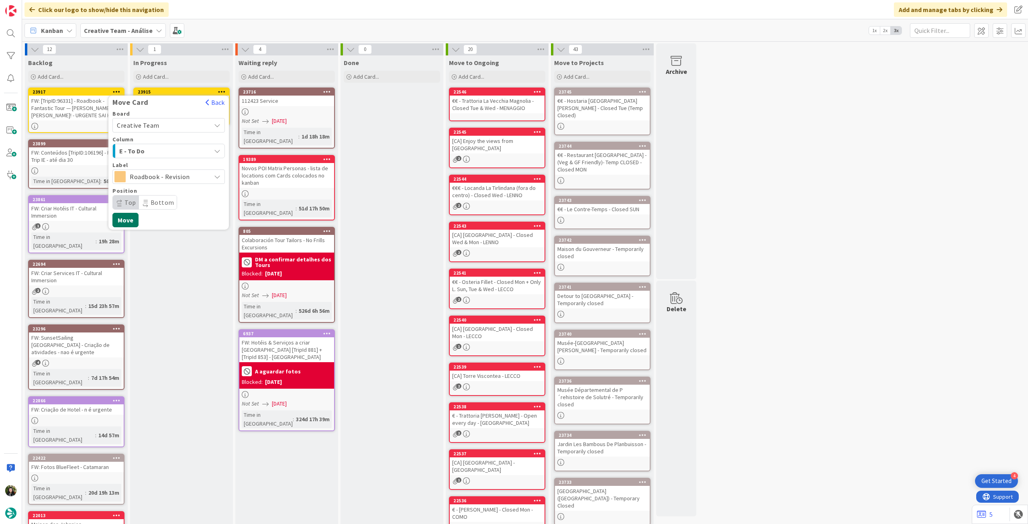
click at [129, 219] on button "Move" at bounding box center [125, 220] width 26 height 14
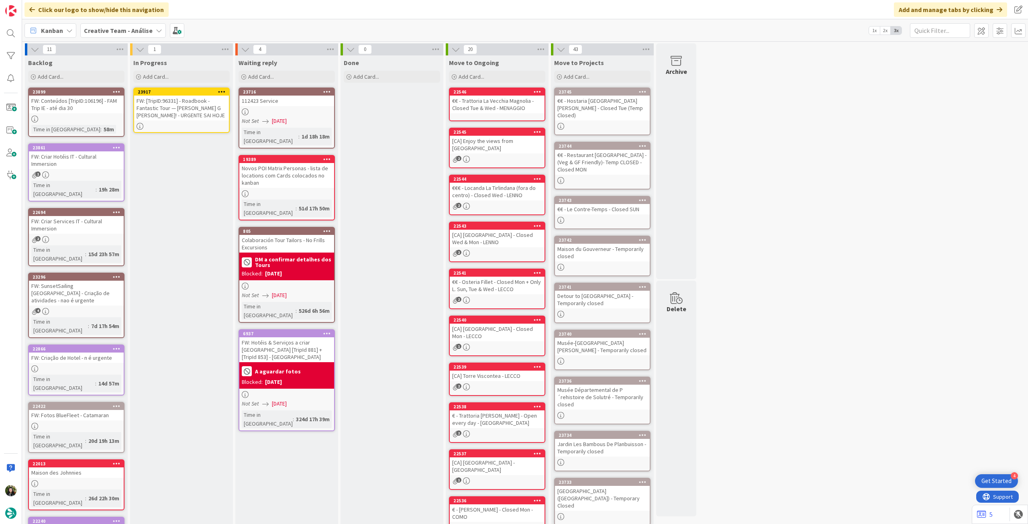
click at [222, 89] on icon at bounding box center [222, 92] width 8 height 6
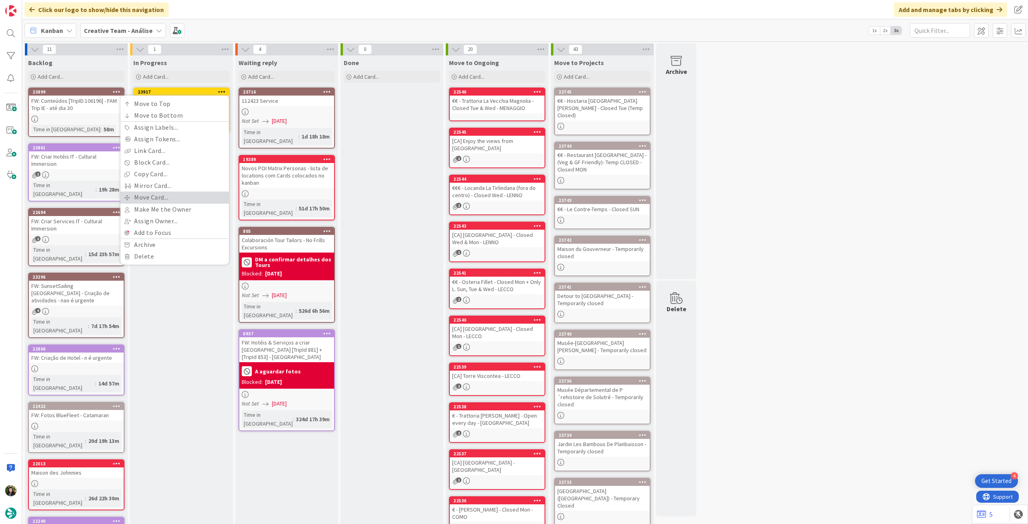
click at [176, 198] on link "Move Card..." at bounding box center [175, 198] width 108 height 12
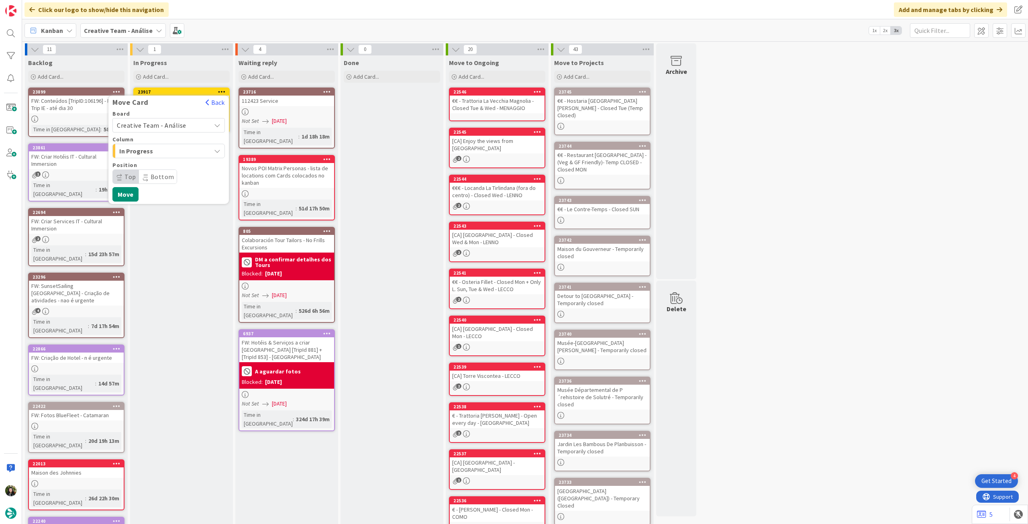
click at [177, 129] on span "Creative Team - Análise" at bounding box center [151, 125] width 69 height 8
click at [168, 164] on span "Creative Team" at bounding box center [173, 163] width 93 height 12
click at [160, 174] on span "Daytrip" at bounding box center [168, 176] width 77 height 11
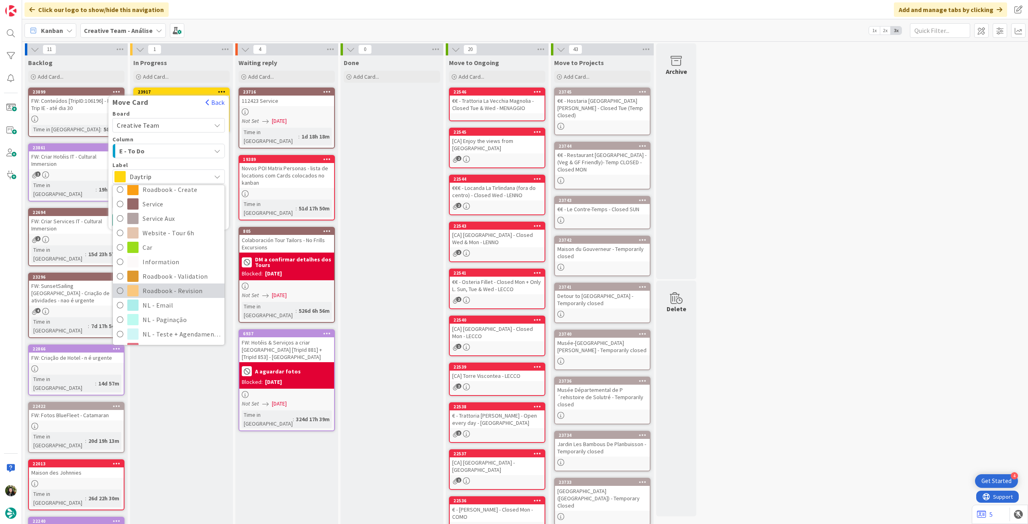
click at [159, 289] on span "Roadbook - Revision" at bounding box center [182, 291] width 78 height 12
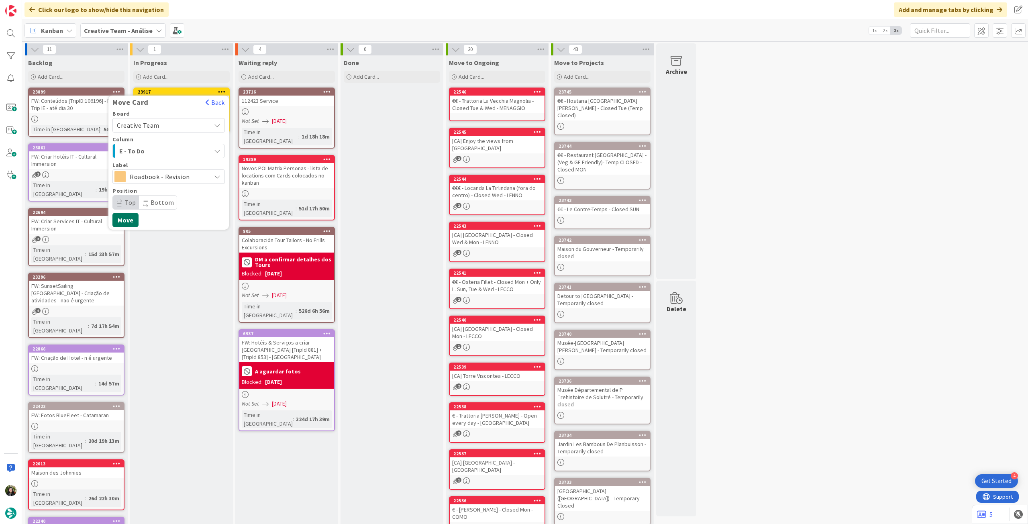
click at [134, 221] on button "Move" at bounding box center [125, 220] width 26 height 14
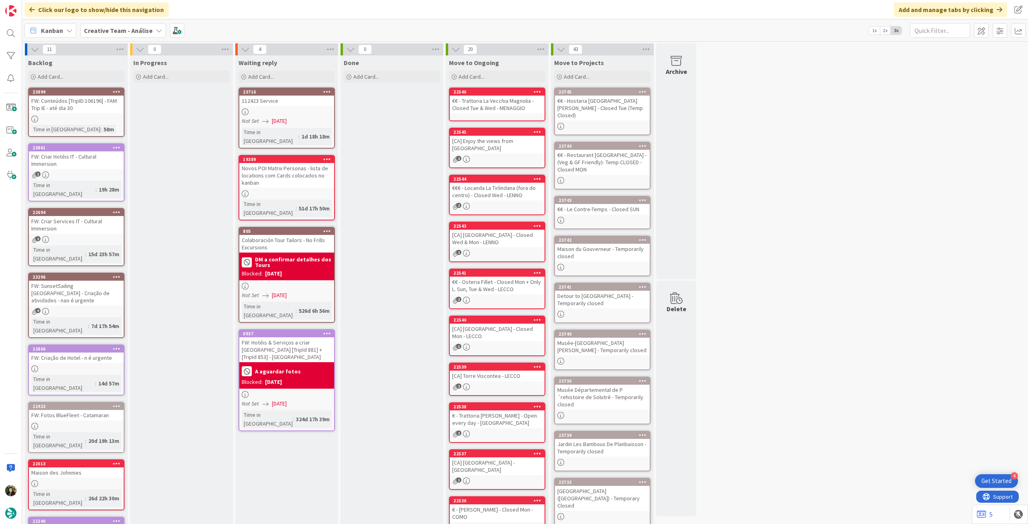
click at [122, 24] on div "Creative Team - Análise" at bounding box center [123, 30] width 86 height 14
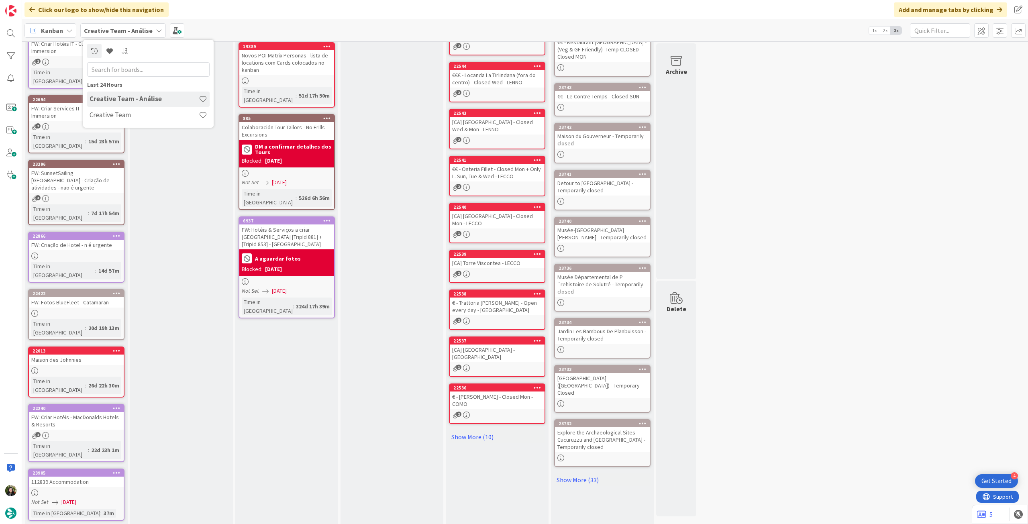
scroll to position [129, 0]
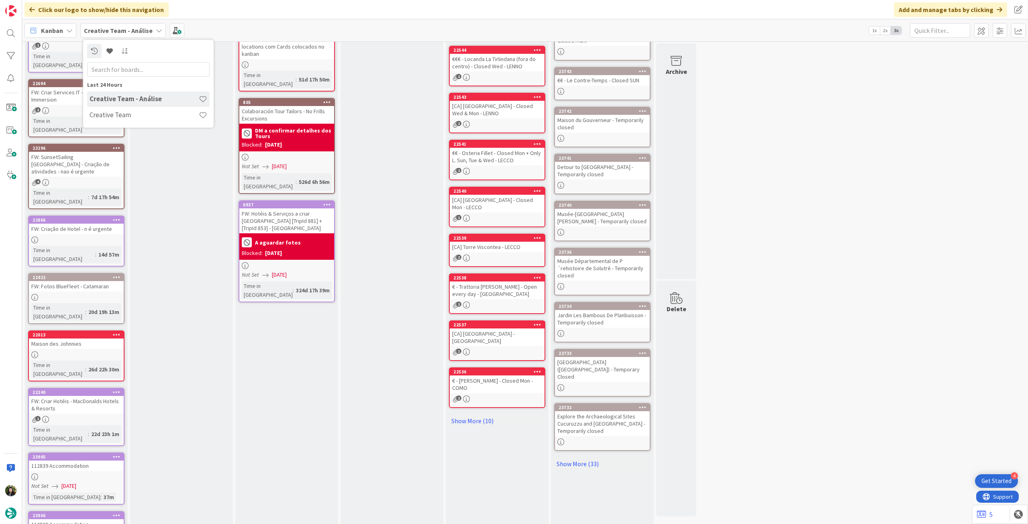
drag, startPoint x: 166, startPoint y: 308, endPoint x: 171, endPoint y: 304, distance: 6.3
click at [166, 309] on div "In Progress Add Card..." at bounding box center [181, 257] width 103 height 663
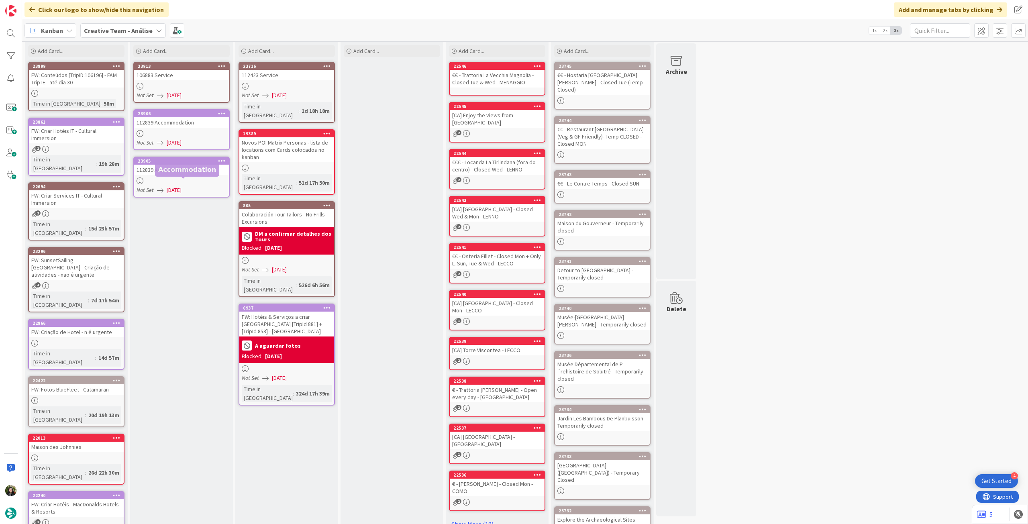
scroll to position [0, 0]
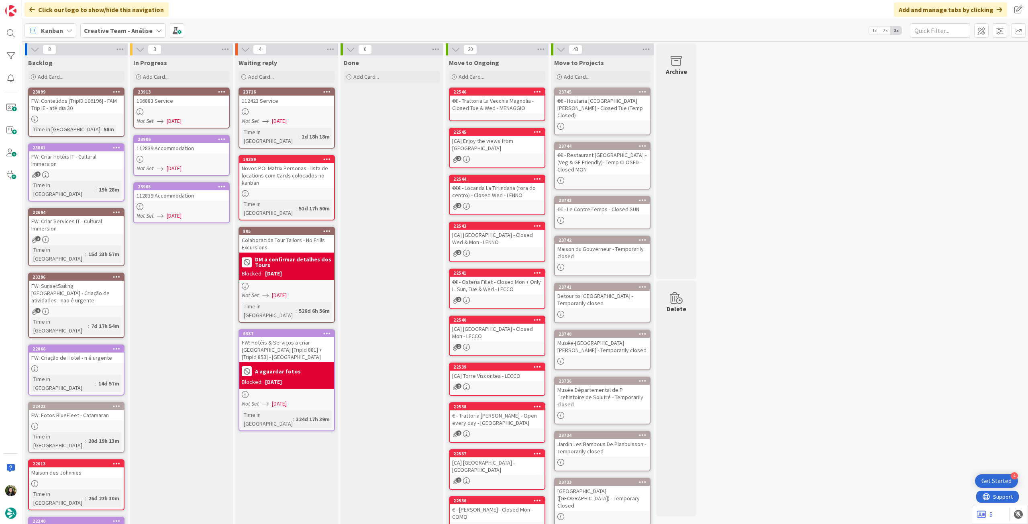
click at [182, 119] on span "[DATE]" at bounding box center [174, 121] width 15 height 8
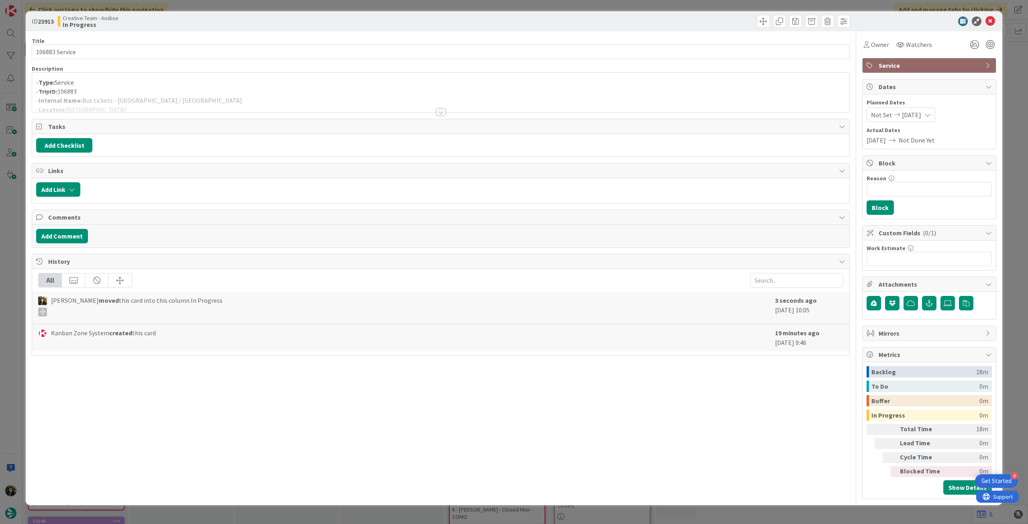
click at [181, 109] on div at bounding box center [440, 102] width 817 height 20
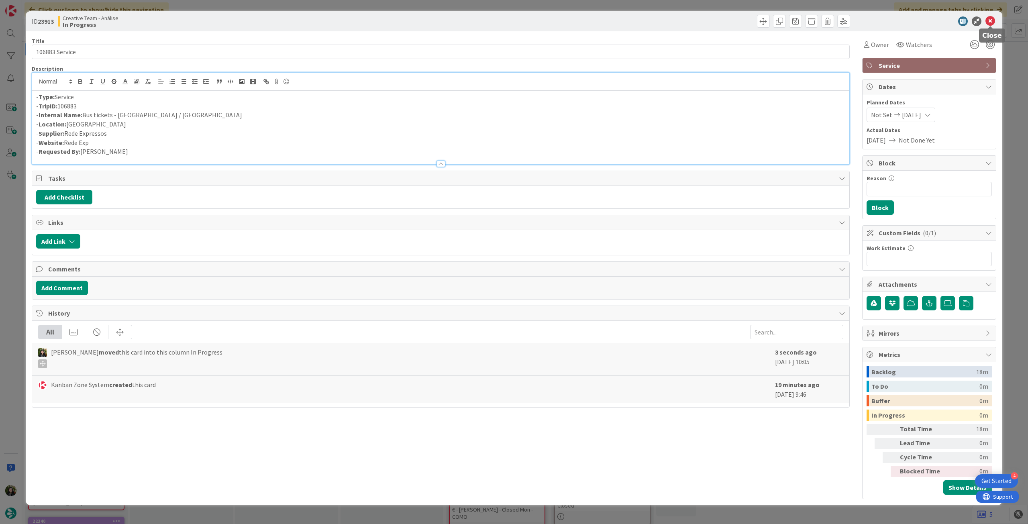
drag, startPoint x: 995, startPoint y: 21, endPoint x: 636, endPoint y: 33, distance: 358.9
click at [994, 22] on icon at bounding box center [991, 21] width 10 height 10
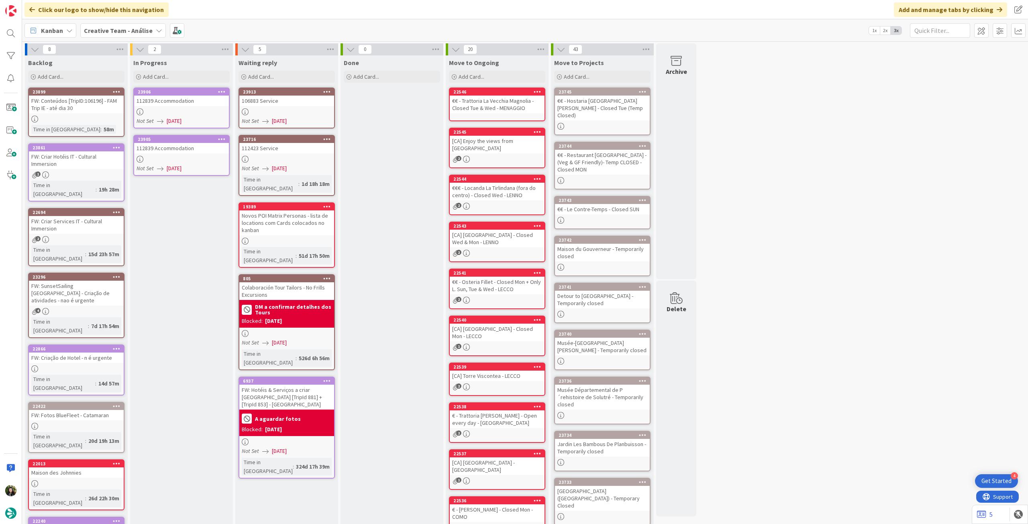
click at [197, 98] on div "112839 Accommodation" at bounding box center [181, 101] width 95 height 10
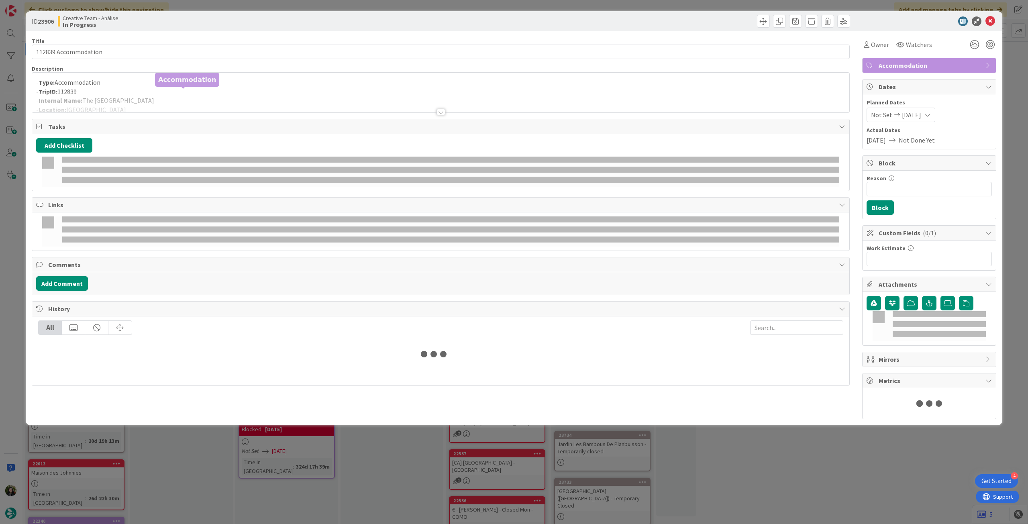
click at [210, 91] on p "- TripID: 112839" at bounding box center [440, 91] width 809 height 9
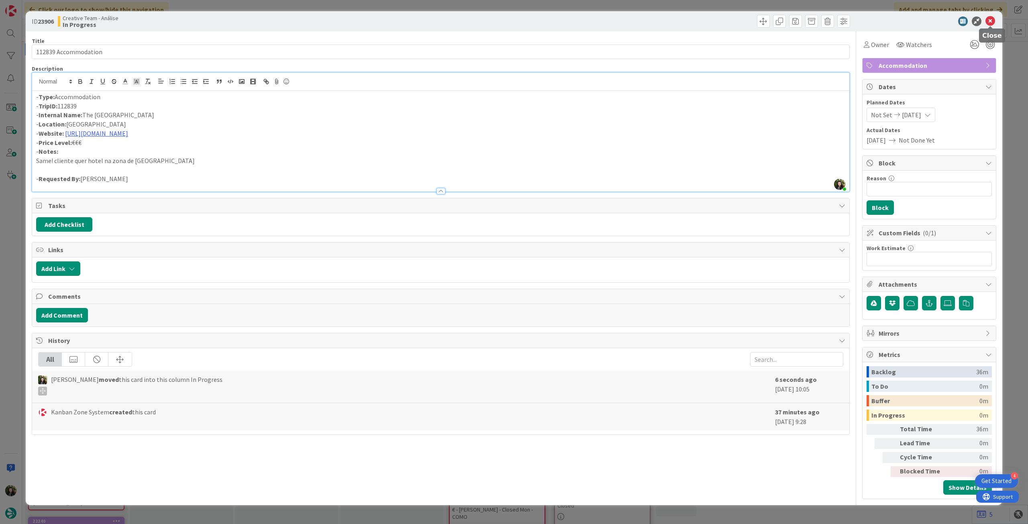
click at [992, 22] on icon at bounding box center [991, 21] width 10 height 10
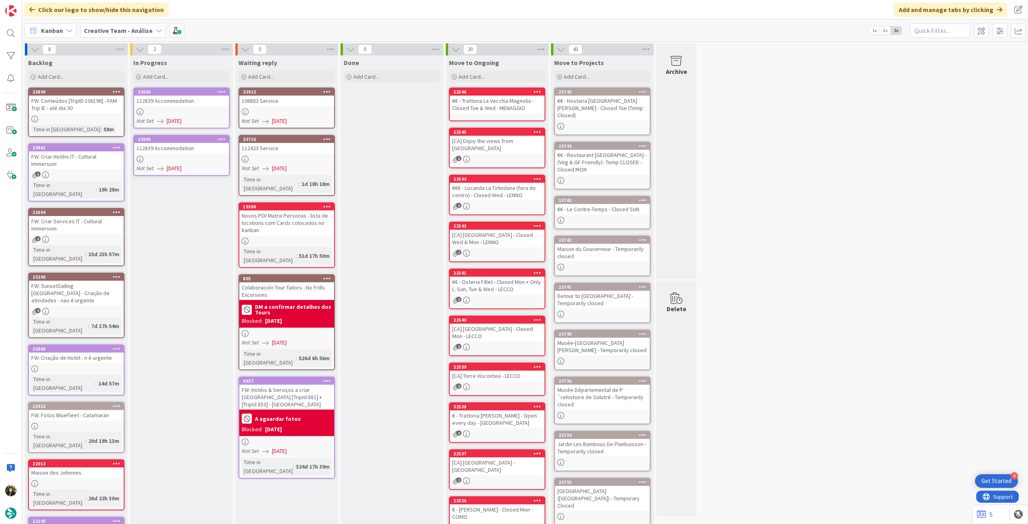
click at [172, 149] on div "112839 Accommodation" at bounding box center [181, 148] width 95 height 10
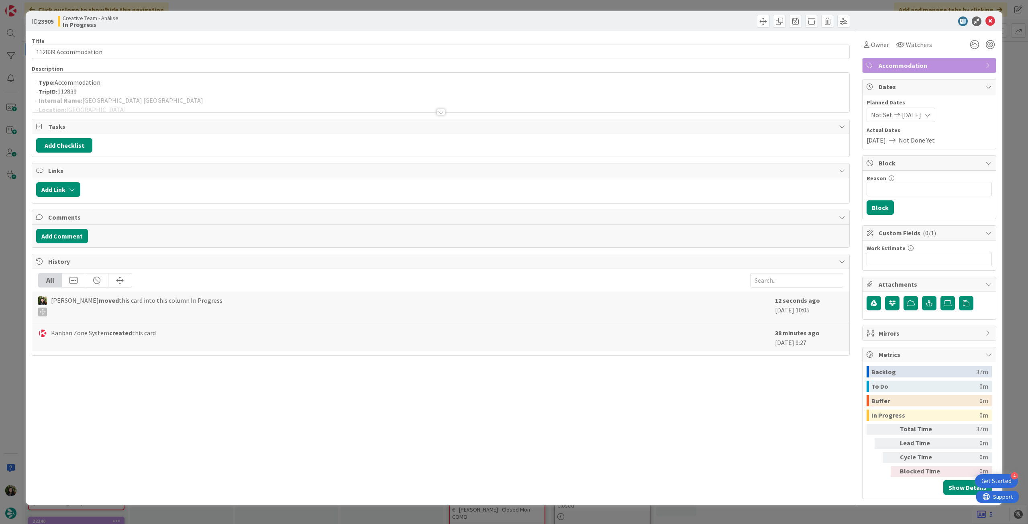
click at [162, 100] on div at bounding box center [440, 102] width 817 height 20
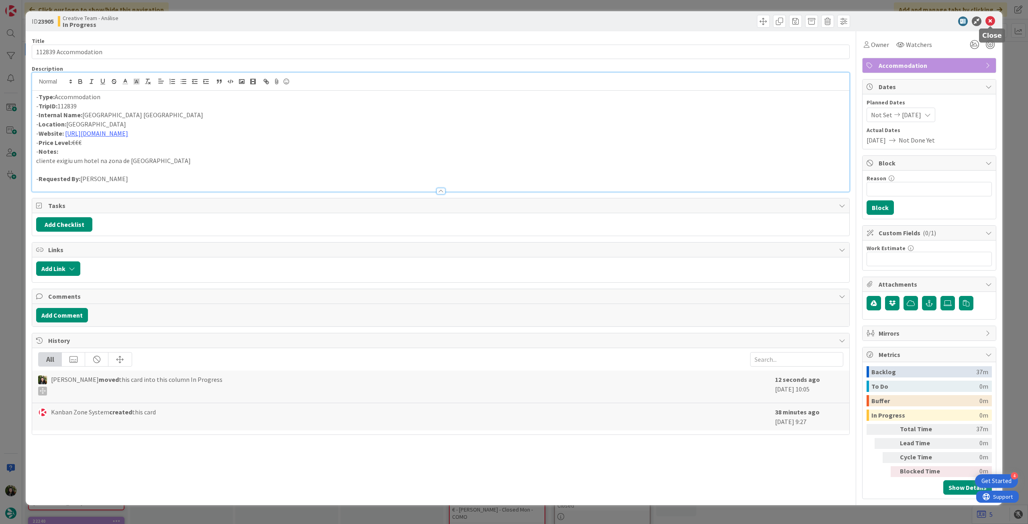
click at [992, 21] on icon at bounding box center [991, 21] width 10 height 10
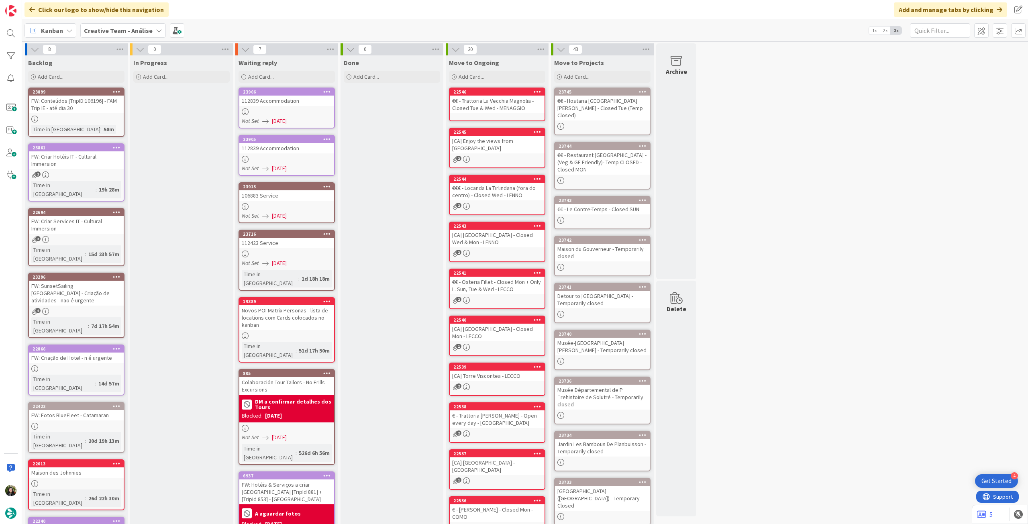
click at [114, 29] on b "Creative Team - Análise" at bounding box center [118, 31] width 69 height 8
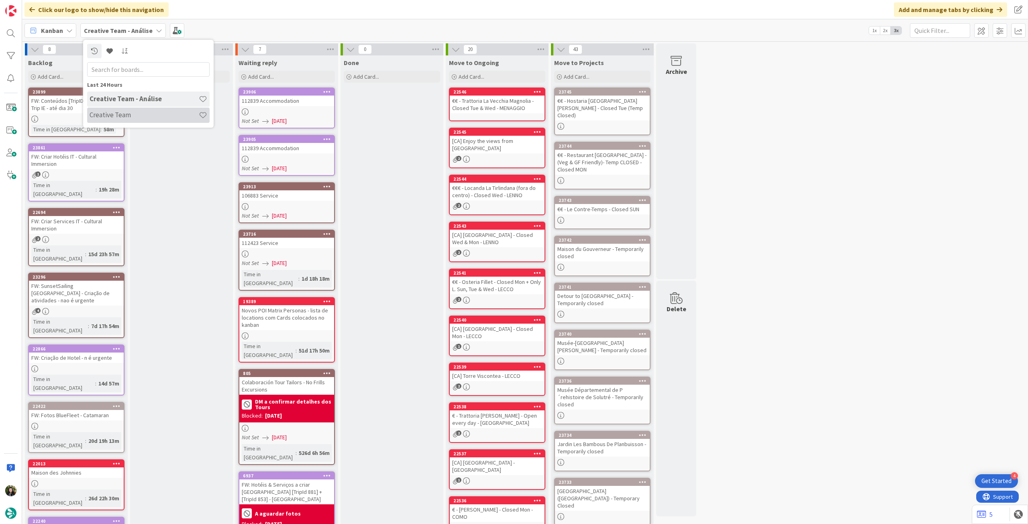
click at [148, 123] on div "Creative Team" at bounding box center [148, 115] width 123 height 15
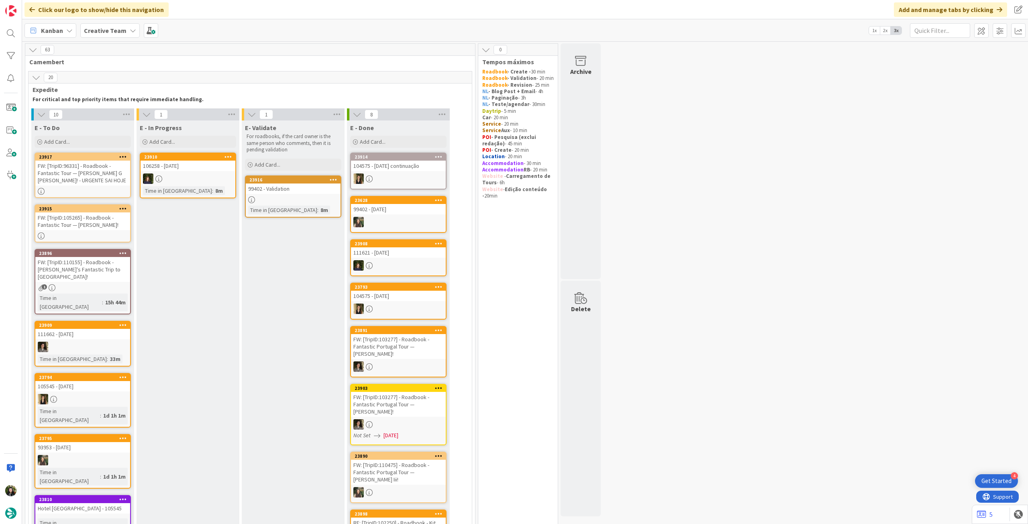
click at [270, 193] on div "99402 - Validation" at bounding box center [293, 189] width 95 height 10
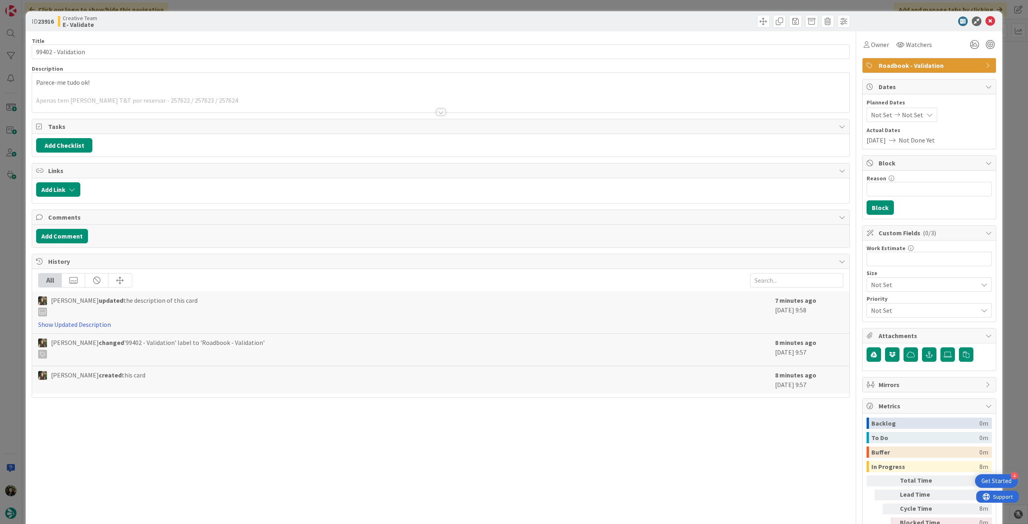
click at [274, 108] on div at bounding box center [440, 102] width 817 height 20
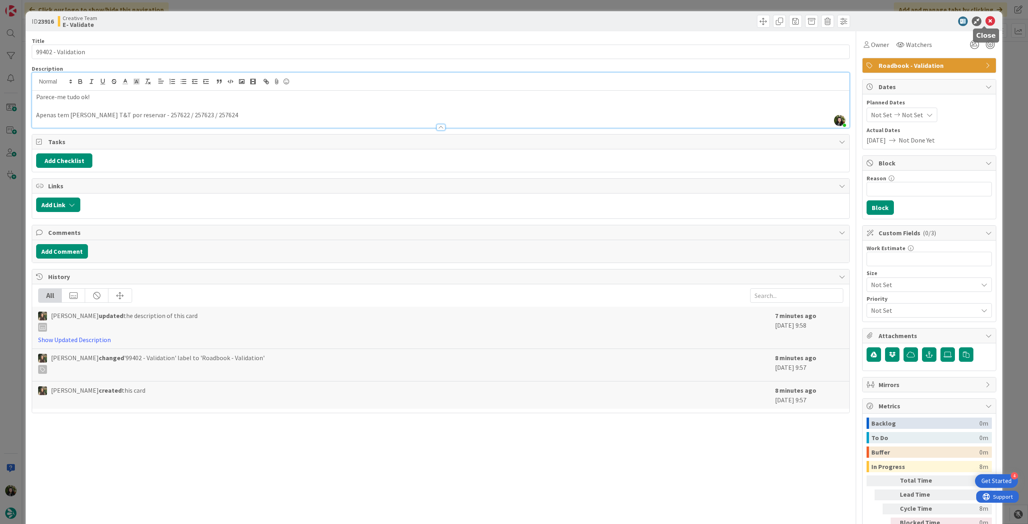
click at [986, 20] on icon at bounding box center [991, 21] width 10 height 10
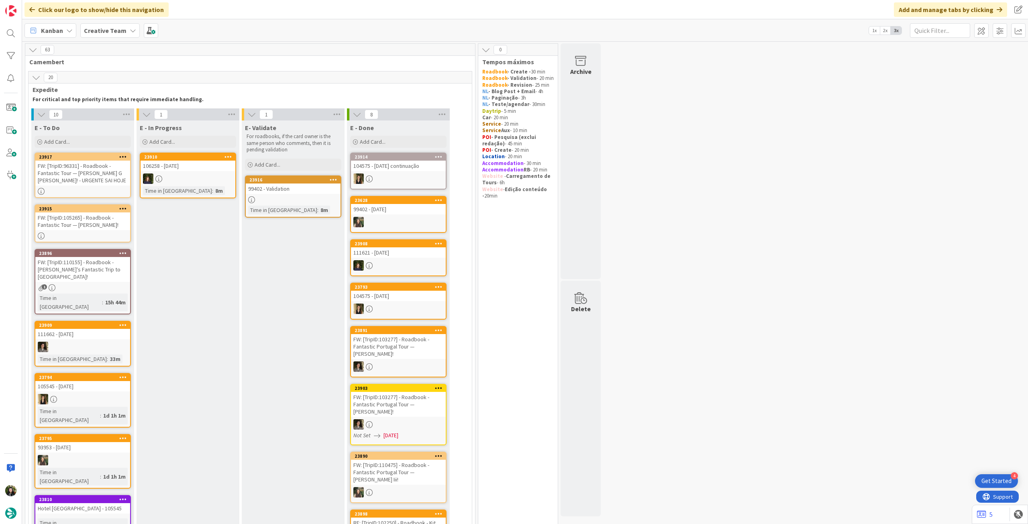
click at [311, 192] on div "99402 - Validation" at bounding box center [293, 189] width 95 height 10
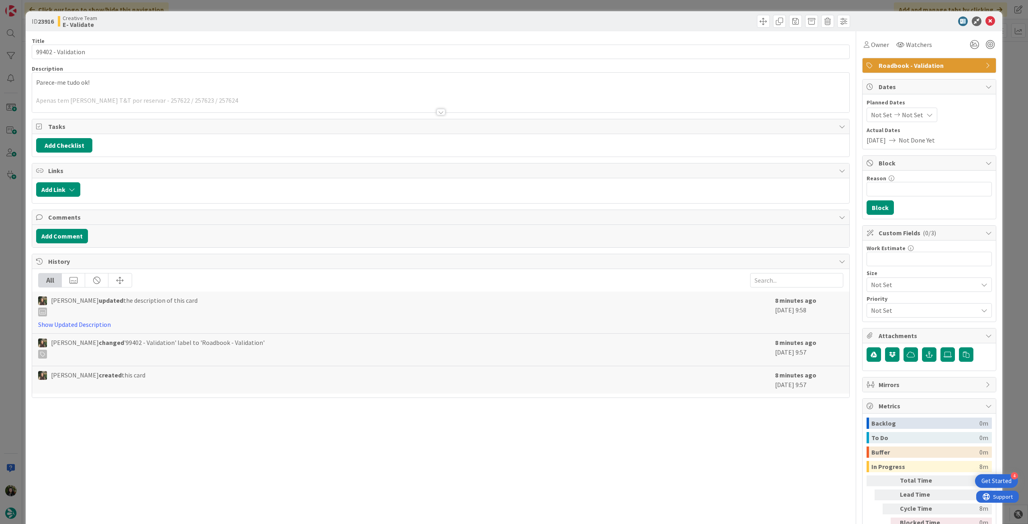
click at [233, 102] on div at bounding box center [440, 102] width 817 height 20
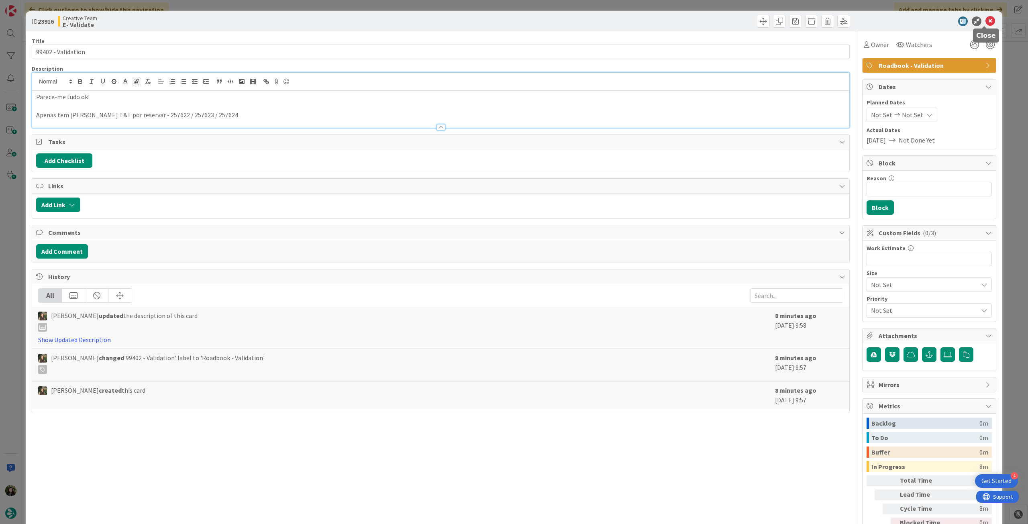
click at [986, 24] on icon at bounding box center [991, 21] width 10 height 10
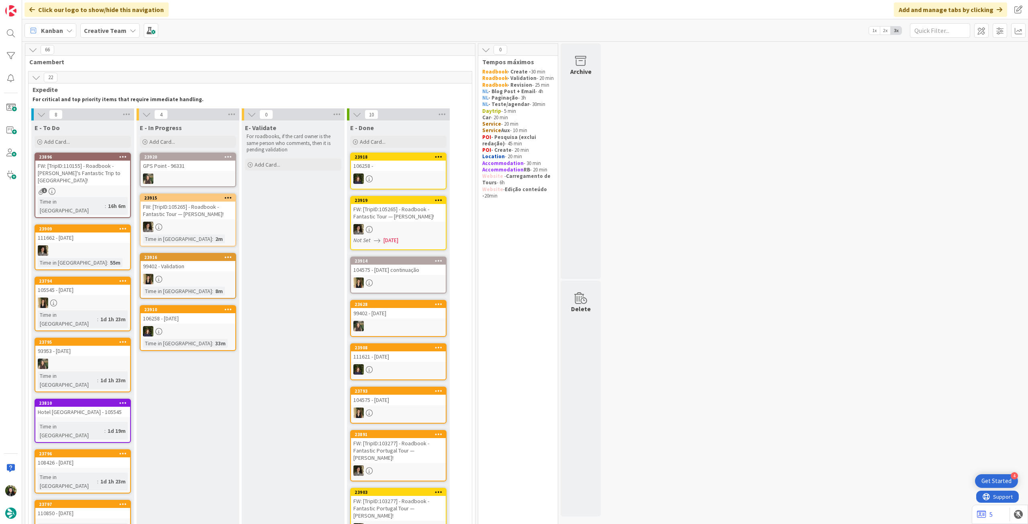
click at [108, 30] on b "Creative Team" at bounding box center [105, 31] width 43 height 8
click at [130, 118] on h4 "Creative Team - Análise" at bounding box center [144, 115] width 109 height 8
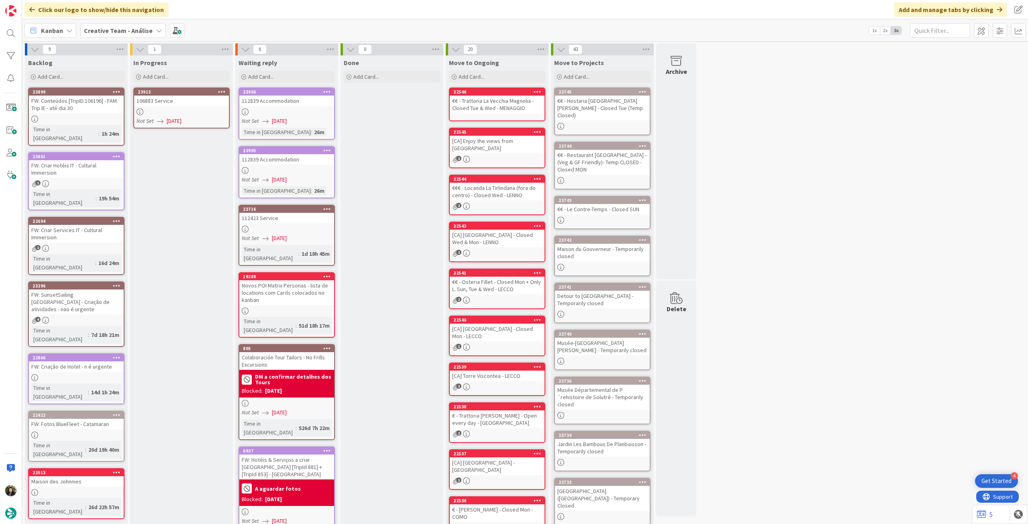
click at [190, 83] on div "In Progress Add Card..." at bounding box center [181, 69] width 103 height 29
click at [184, 106] on link "23913 106883 Service Not Set [DATE]" at bounding box center [181, 108] width 96 height 41
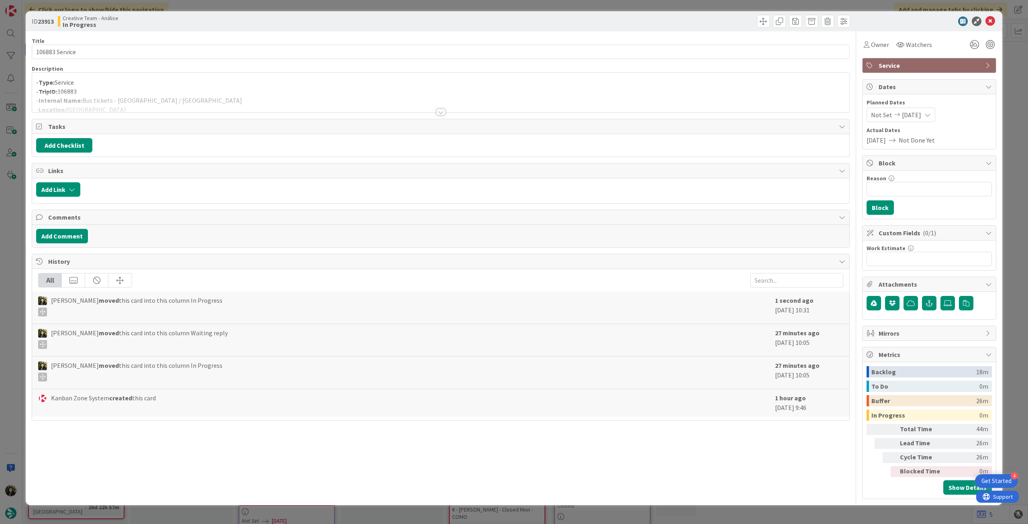
click at [192, 96] on div at bounding box center [440, 102] width 817 height 20
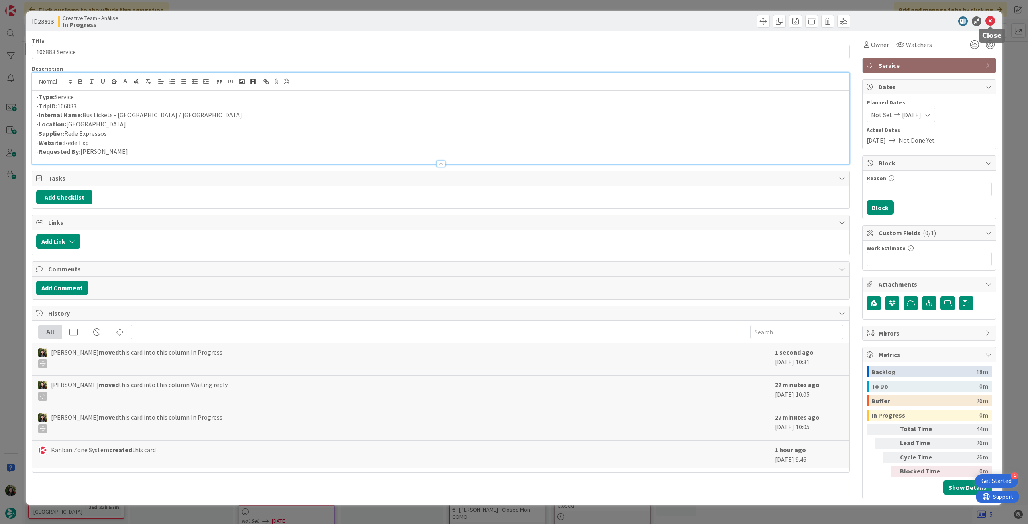
click at [991, 21] on icon at bounding box center [991, 21] width 10 height 10
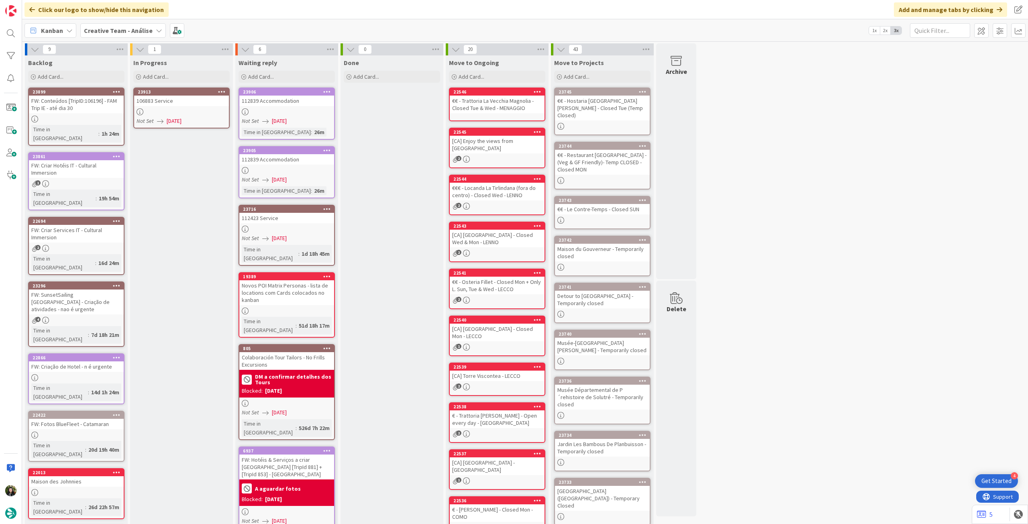
click at [223, 89] on icon at bounding box center [222, 92] width 8 height 6
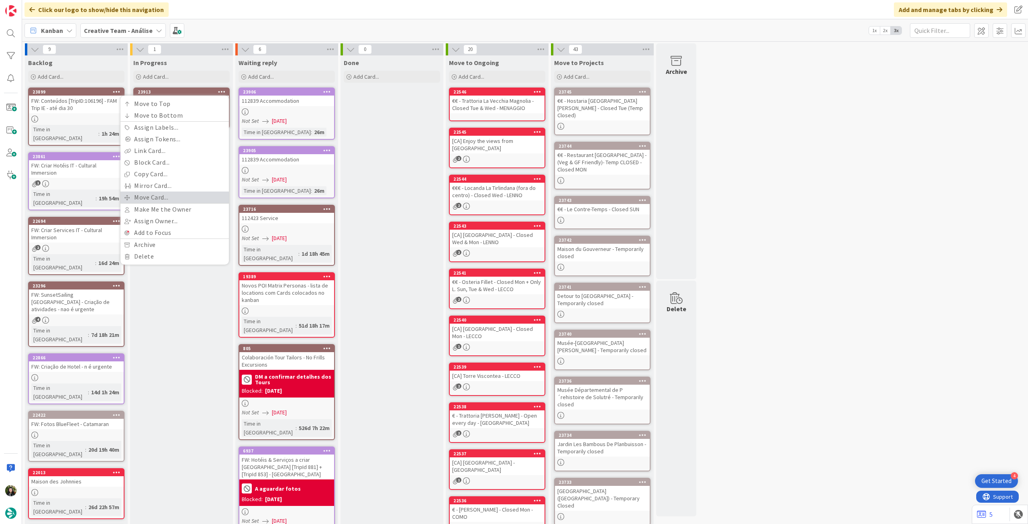
click at [179, 198] on link "Move Card..." at bounding box center [175, 198] width 108 height 12
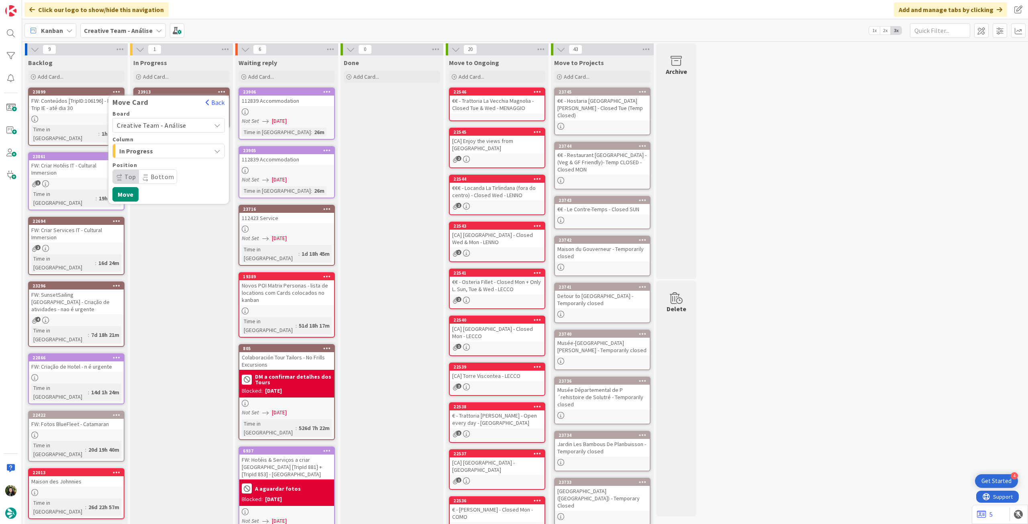
click at [174, 130] on span "Creative Team - Análise" at bounding box center [162, 125] width 90 height 11
click at [168, 161] on span "Creative Team" at bounding box center [173, 163] width 93 height 12
click at [170, 151] on span "E - To Do" at bounding box center [149, 151] width 60 height 10
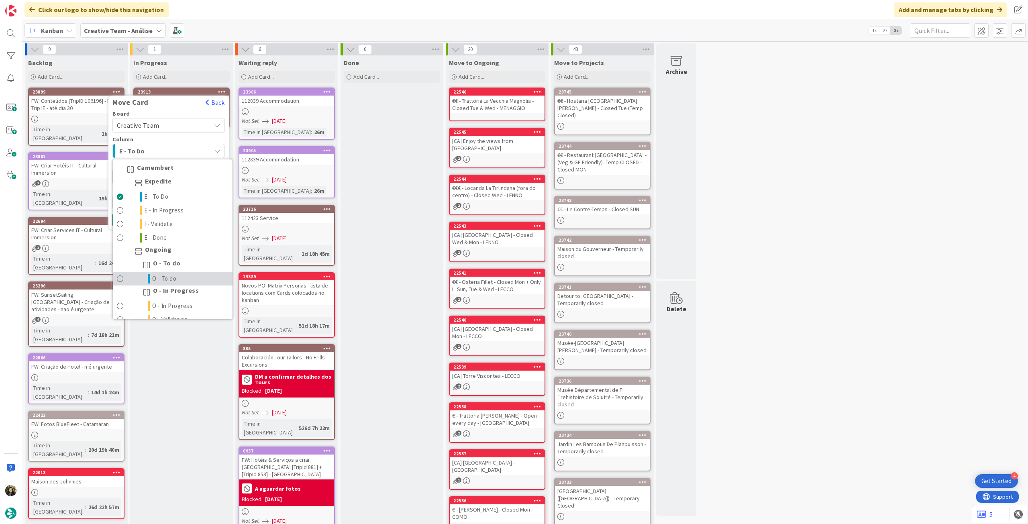
drag, startPoint x: 190, startPoint y: 274, endPoint x: 174, endPoint y: 255, distance: 24.0
click at [189, 274] on link "O - To do" at bounding box center [173, 279] width 120 height 14
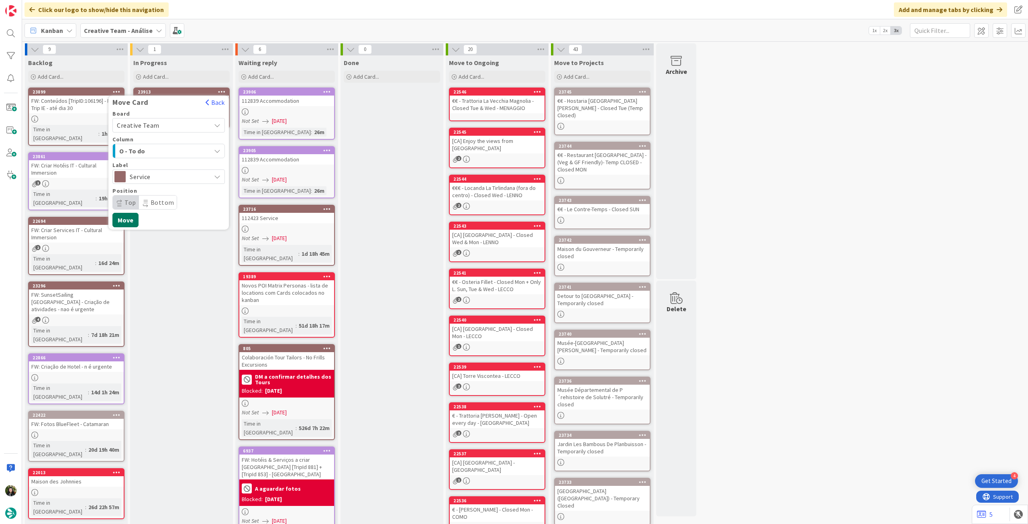
click at [131, 220] on button "Move" at bounding box center [125, 220] width 26 height 14
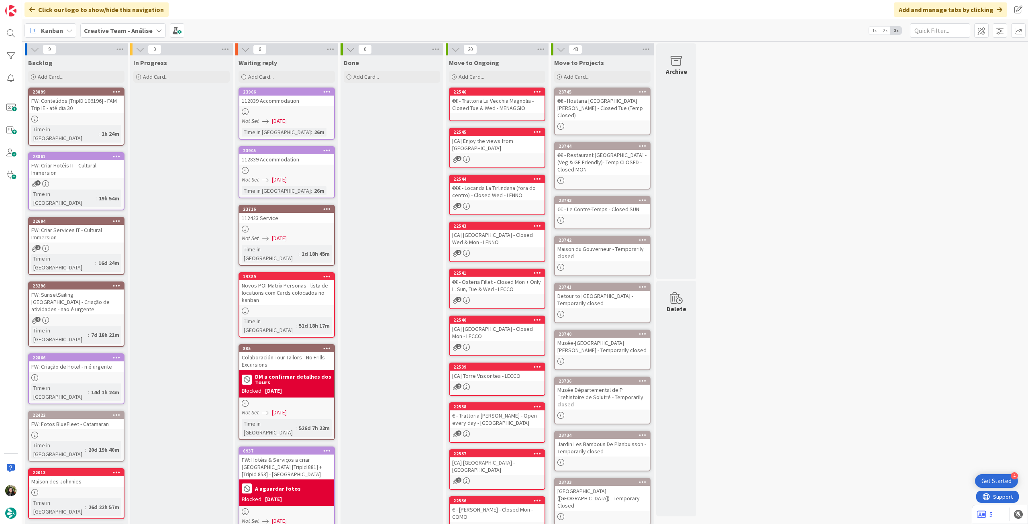
click at [114, 27] on b "Creative Team - Análise" at bounding box center [118, 31] width 69 height 8
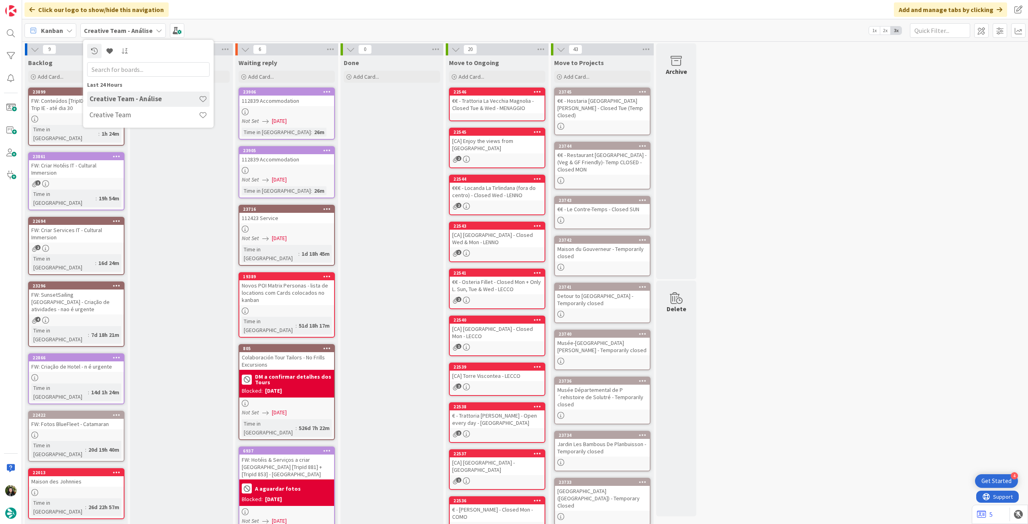
click at [168, 219] on div "In Progress Add Card..." at bounding box center [181, 346] width 103 height 582
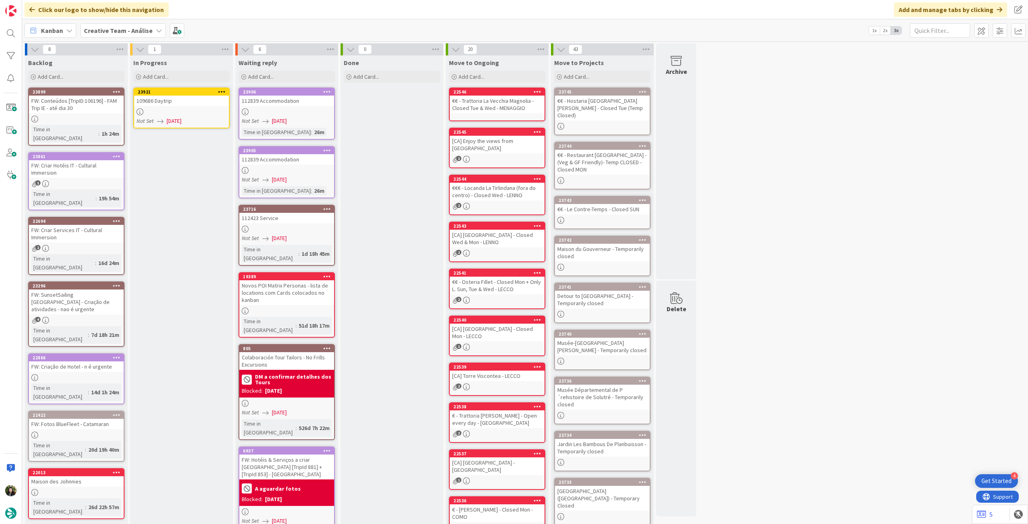
click at [180, 112] on div at bounding box center [181, 111] width 95 height 7
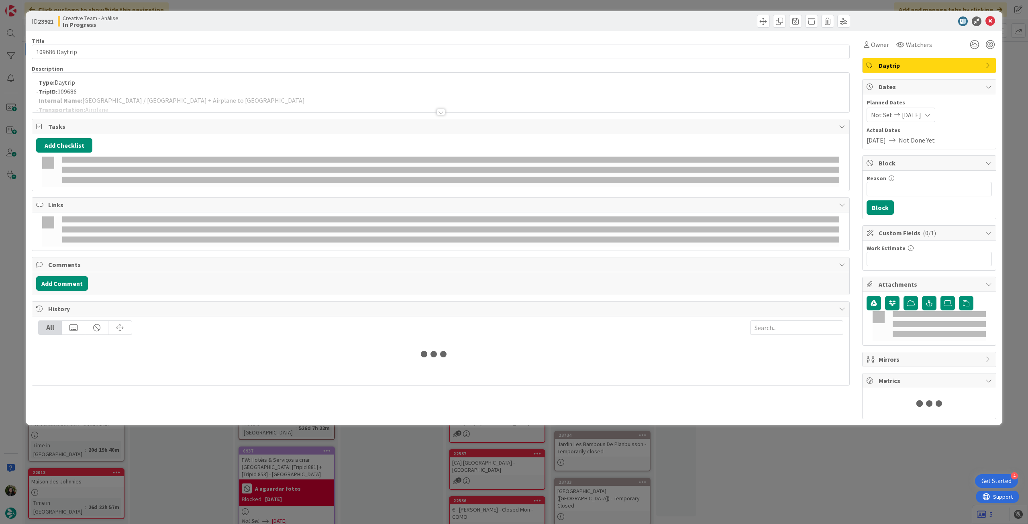
click at [185, 99] on div at bounding box center [440, 102] width 817 height 20
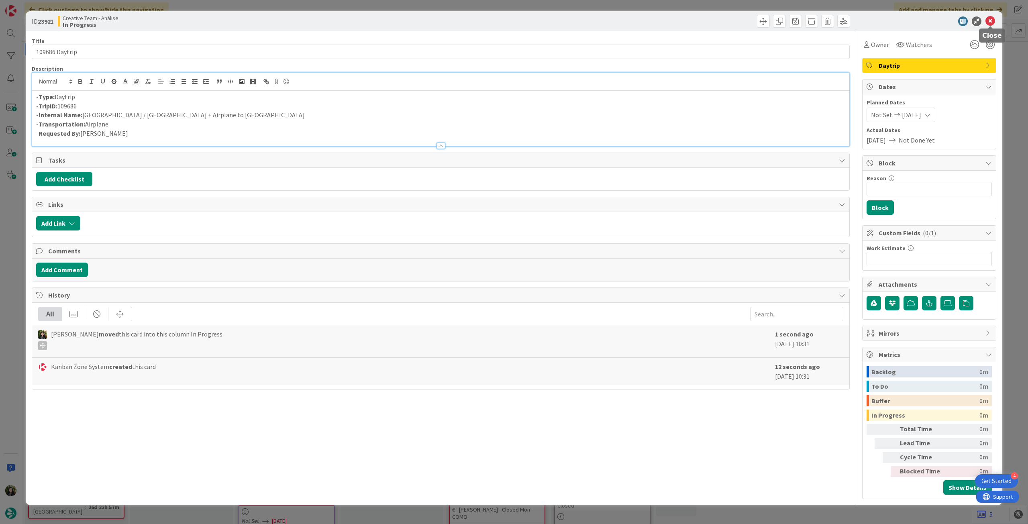
click at [989, 22] on icon at bounding box center [991, 21] width 10 height 10
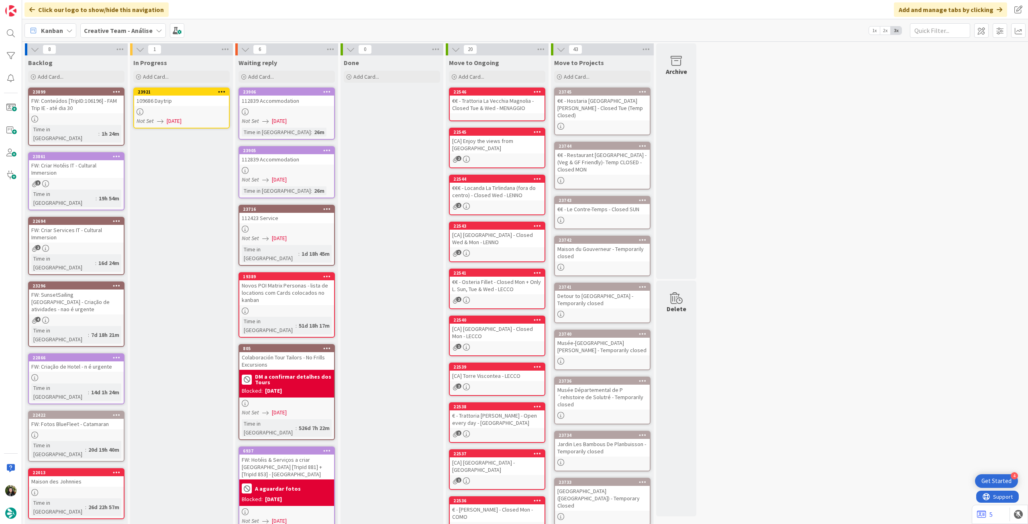
click at [221, 92] on icon at bounding box center [222, 92] width 8 height 6
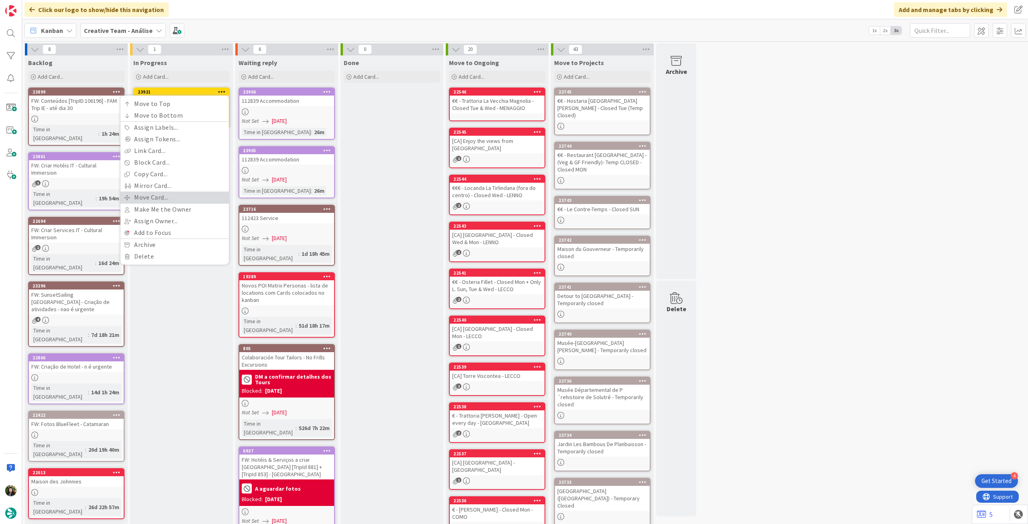
click at [182, 196] on link "Move Card..." at bounding box center [175, 198] width 108 height 12
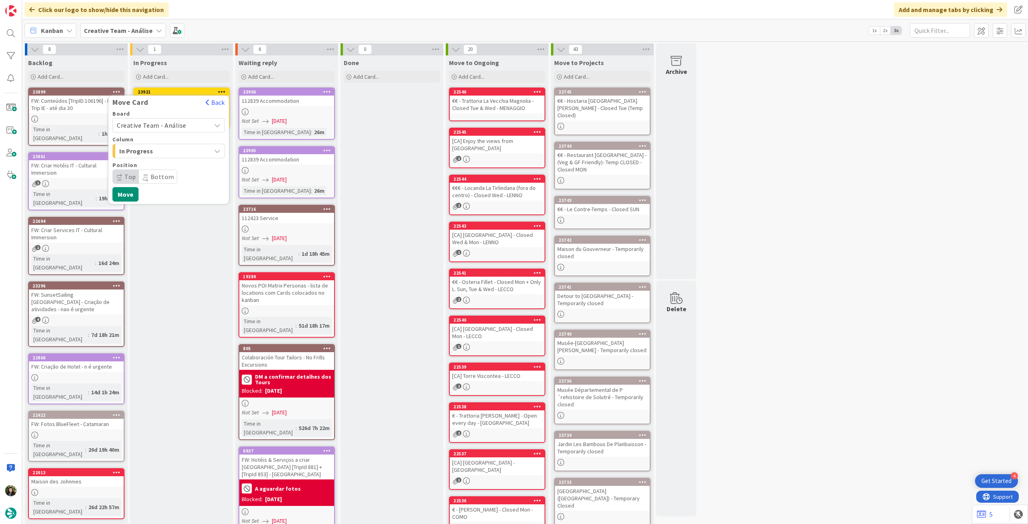
click at [178, 125] on span "Creative Team - Análise" at bounding box center [151, 125] width 69 height 8
click at [162, 163] on span "Creative Team" at bounding box center [173, 163] width 93 height 12
click at [165, 153] on span "Select a Column..." at bounding box center [147, 151] width 60 height 10
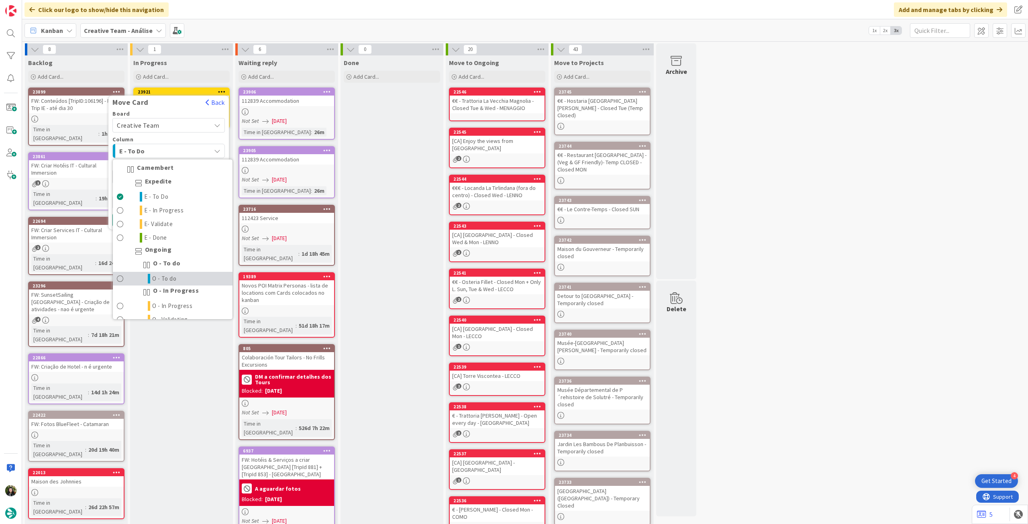
click at [189, 280] on link "O - To do" at bounding box center [173, 279] width 120 height 14
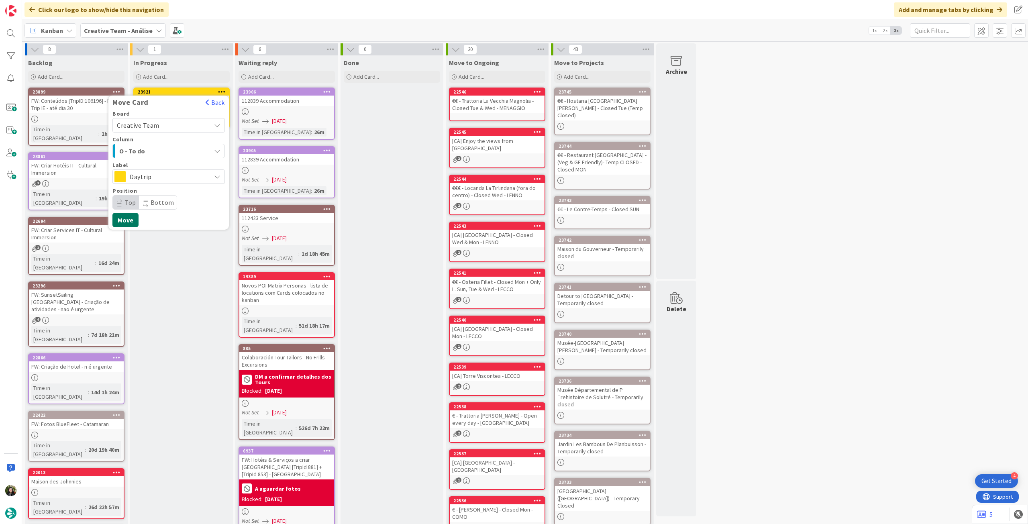
click at [133, 224] on button "Move" at bounding box center [125, 220] width 26 height 14
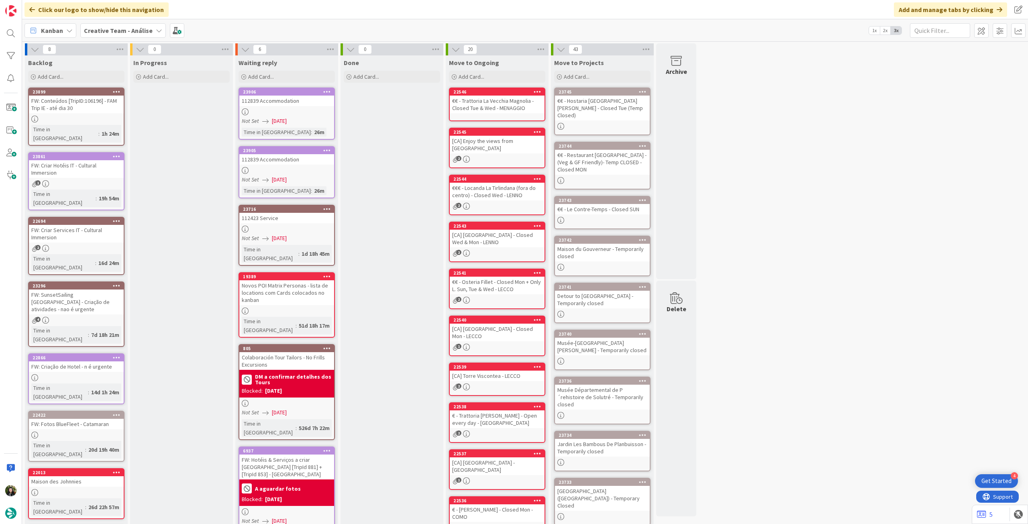
click at [108, 31] on b "Creative Team - Análise" at bounding box center [118, 31] width 69 height 8
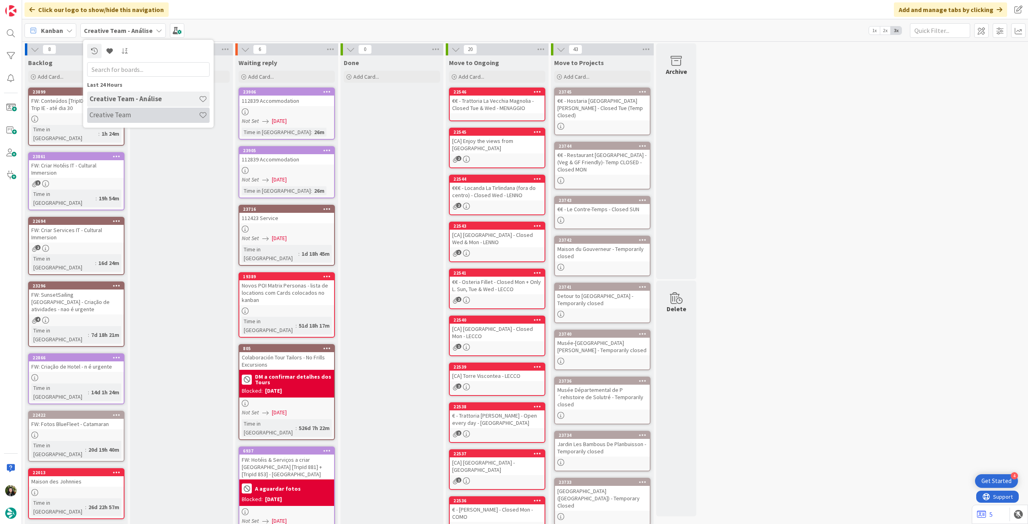
click at [118, 116] on h4 "Creative Team" at bounding box center [144, 115] width 109 height 8
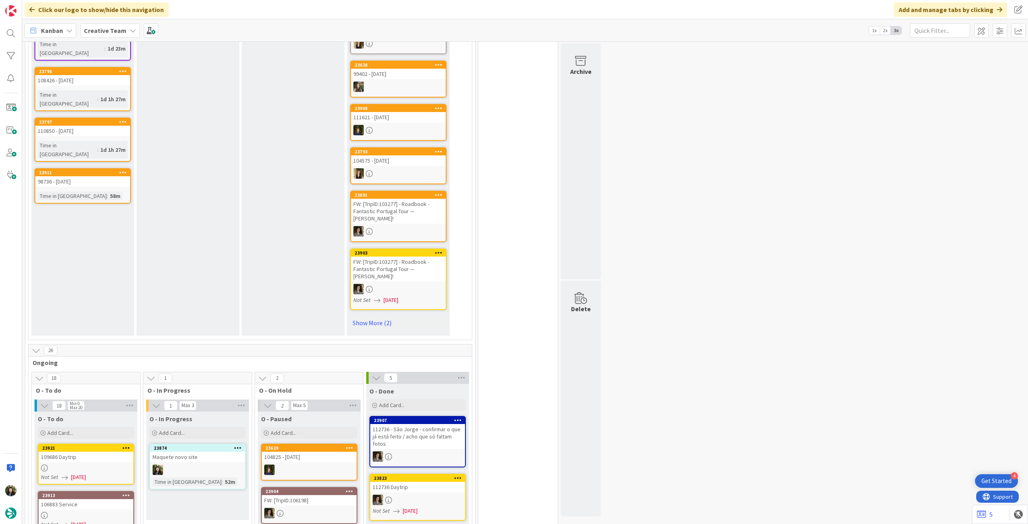
scroll to position [535, 0]
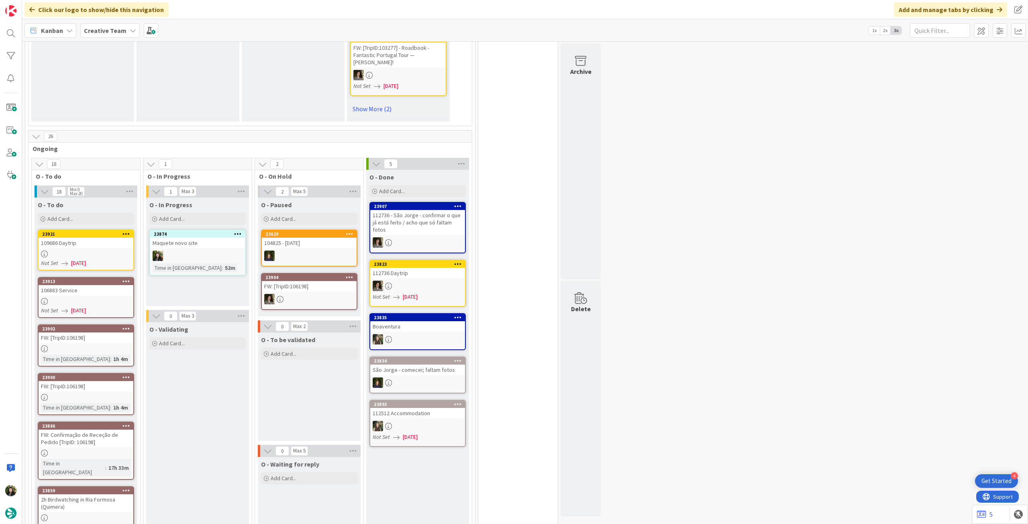
click at [110, 250] on link "23921 109686 Daytrip Not Set [DATE]" at bounding box center [86, 250] width 96 height 41
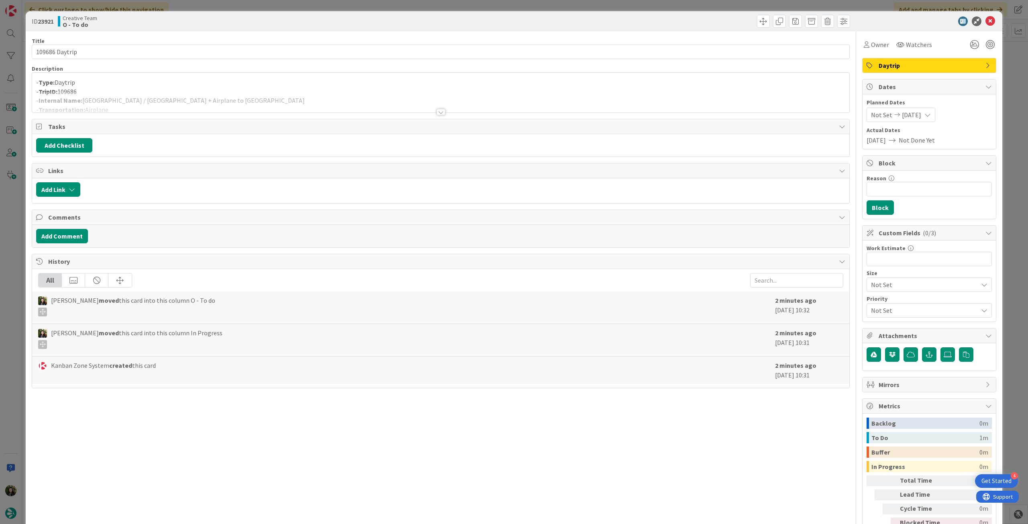
click at [185, 103] on div at bounding box center [440, 102] width 817 height 20
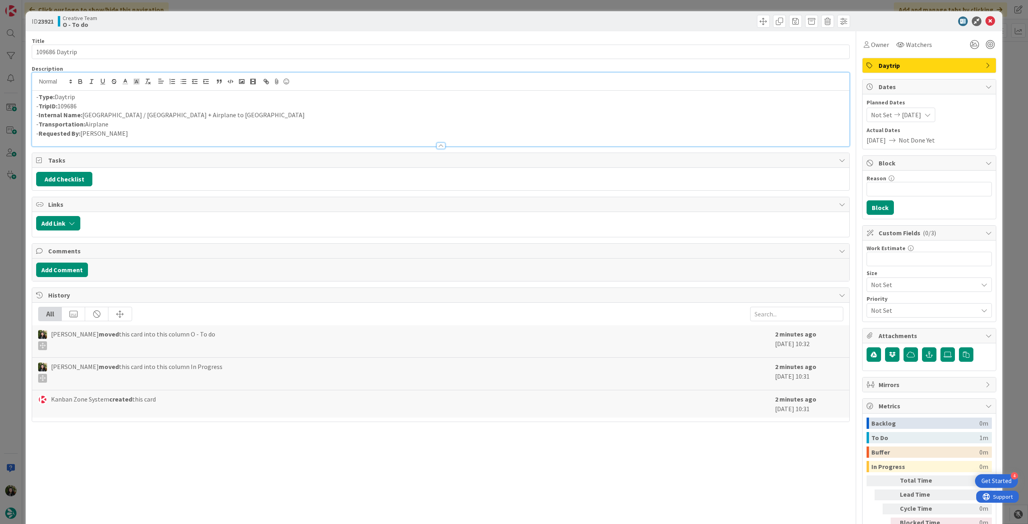
click at [202, 122] on p "- Transportation: Airplane" at bounding box center [440, 124] width 809 height 9
click at [218, 112] on p "- Internal Name: [GEOGRAPHIC_DATA] / [GEOGRAPHIC_DATA] + Airplane to [GEOGRAPHI…" at bounding box center [440, 114] width 809 height 9
click at [986, 18] on icon at bounding box center [991, 21] width 10 height 10
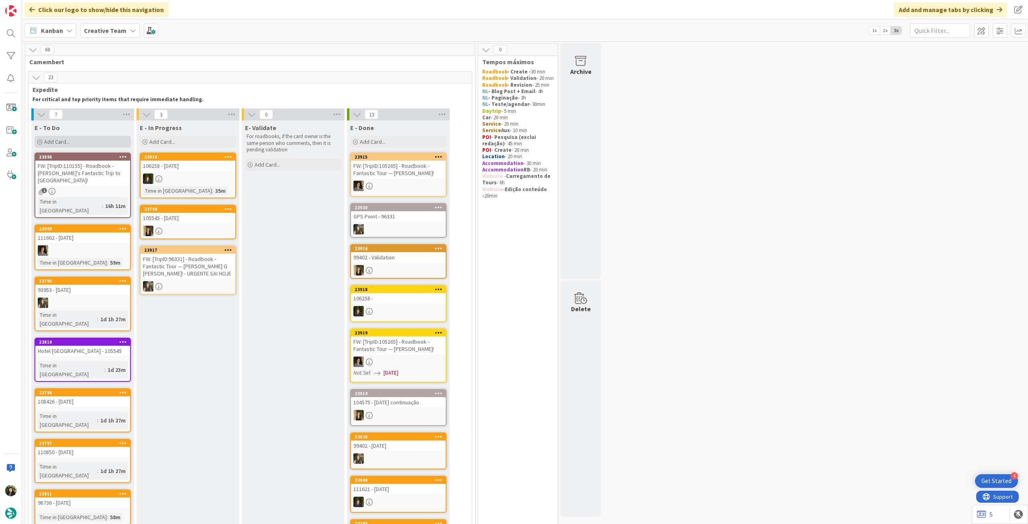
click at [98, 139] on div "Add Card..." at bounding box center [83, 142] width 96 height 12
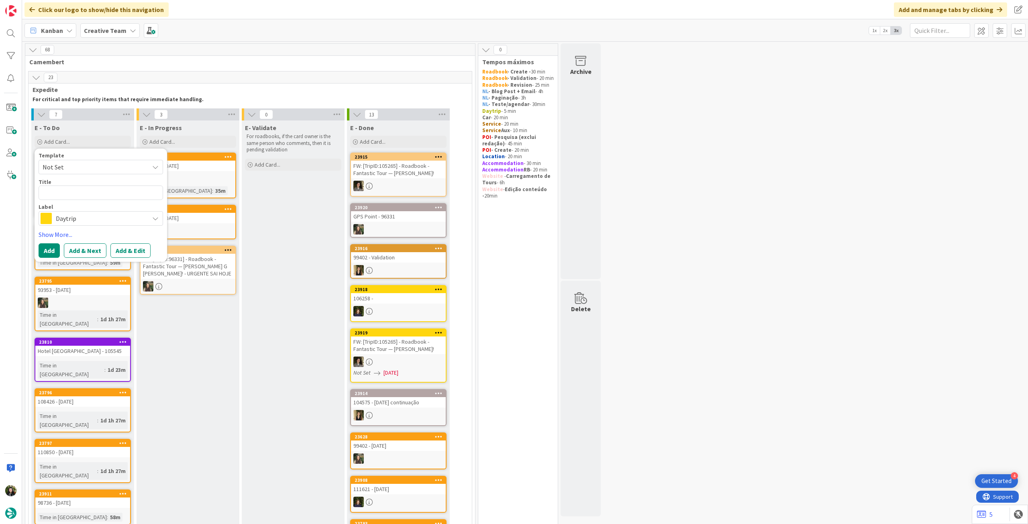
click at [75, 225] on div "Daytrip" at bounding box center [101, 218] width 125 height 14
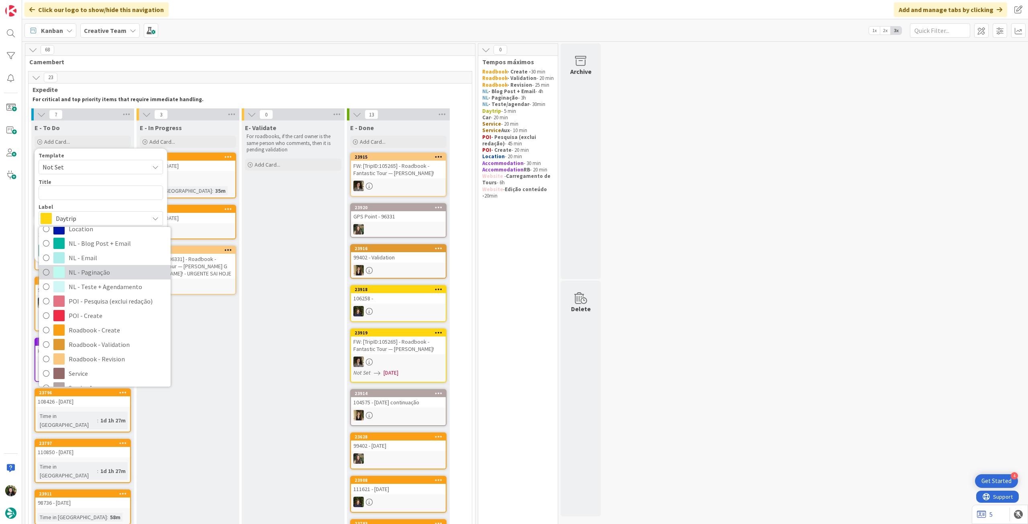
scroll to position [107, 0]
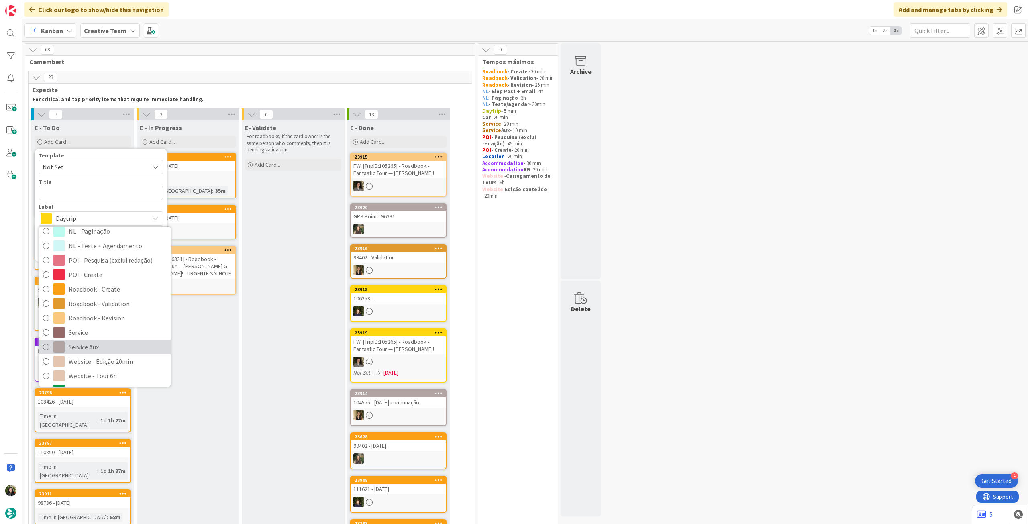
drag, startPoint x: 112, startPoint y: 345, endPoint x: 105, endPoint y: 254, distance: 91.1
click at [112, 345] on span "Service Aux" at bounding box center [118, 347] width 98 height 12
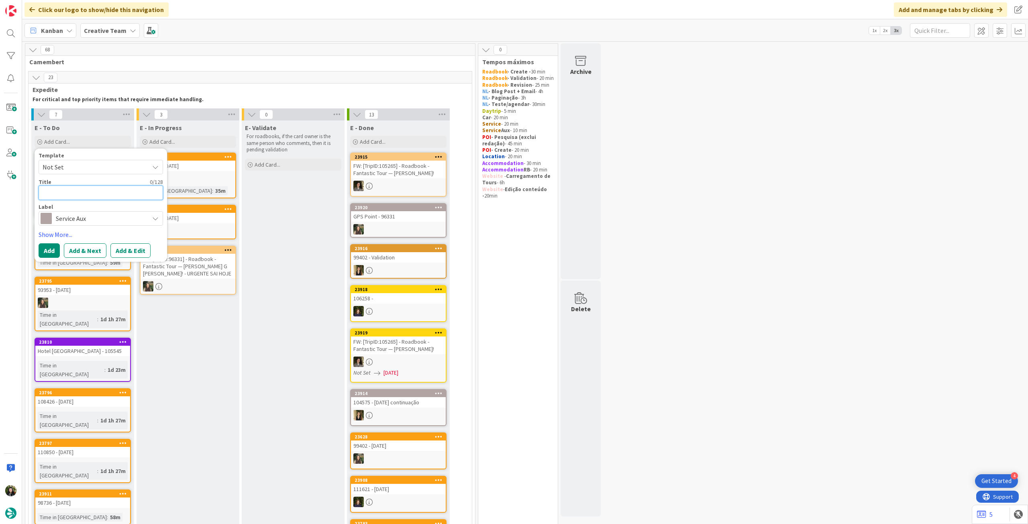
click at [105, 191] on textarea at bounding box center [101, 193] width 125 height 14
paste textarea "Parco Regionale della [GEOGRAPHIC_DATA]"
type textarea "x"
type textarea "Parco Regionale della [GEOGRAPHIC_DATA]"
click at [41, 192] on textarea "Parco Regionale della [GEOGRAPHIC_DATA]" at bounding box center [101, 193] width 125 height 14
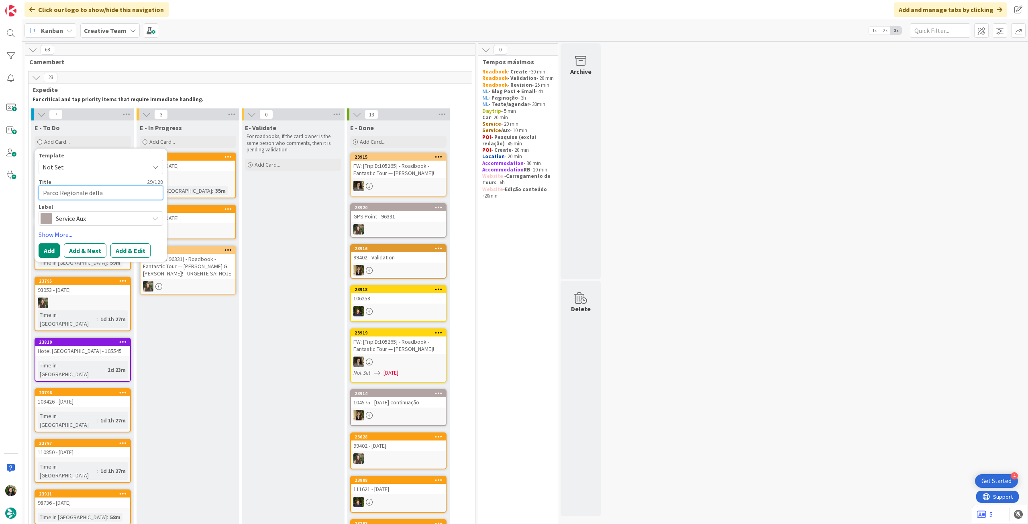
type textarea "x"
type textarea "PParco Regionale della Maremma"
type textarea "x"
type textarea "PeParco Regionale della Maremma"
type textarea "x"
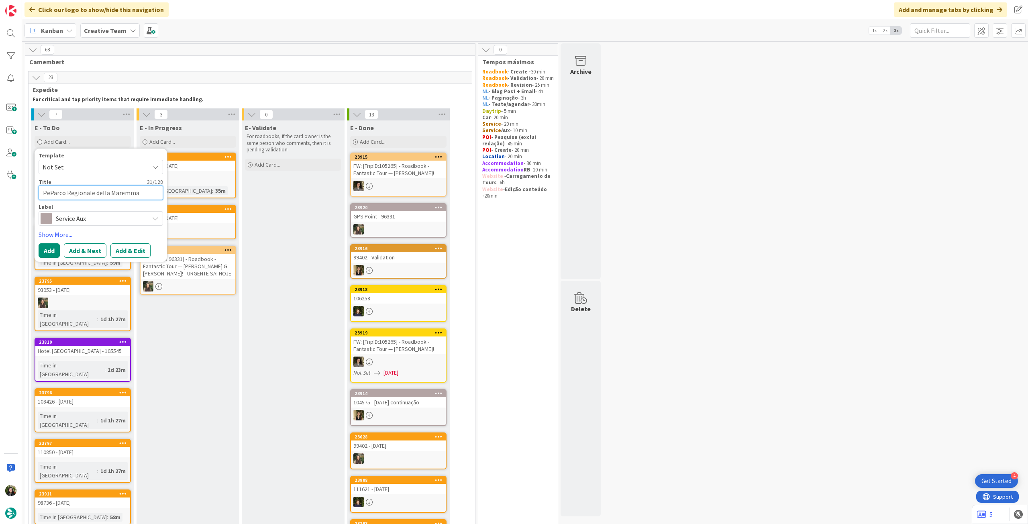
type textarea "PesParco Regionale della Maremma"
type textarea "x"
type textarea "PesquParco Regionale della Maremma"
type textarea "x"
type textarea "PesquiParco Regionale della Maremma"
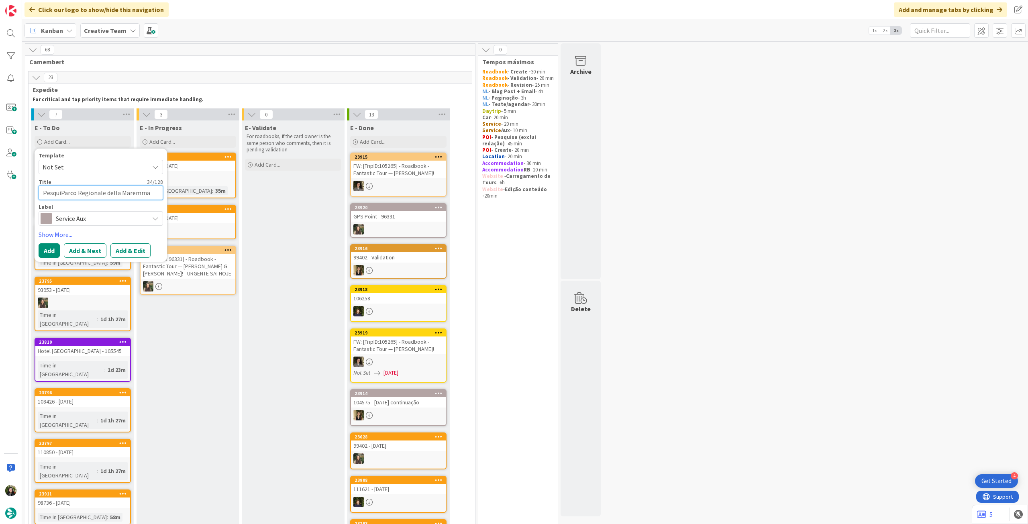
type textarea "x"
type textarea "PesquisParco Regionale della Maremma"
type textarea "x"
type textarea "Pesquisa Parco Regionale della [GEOGRAPHIC_DATA]"
type textarea "x"
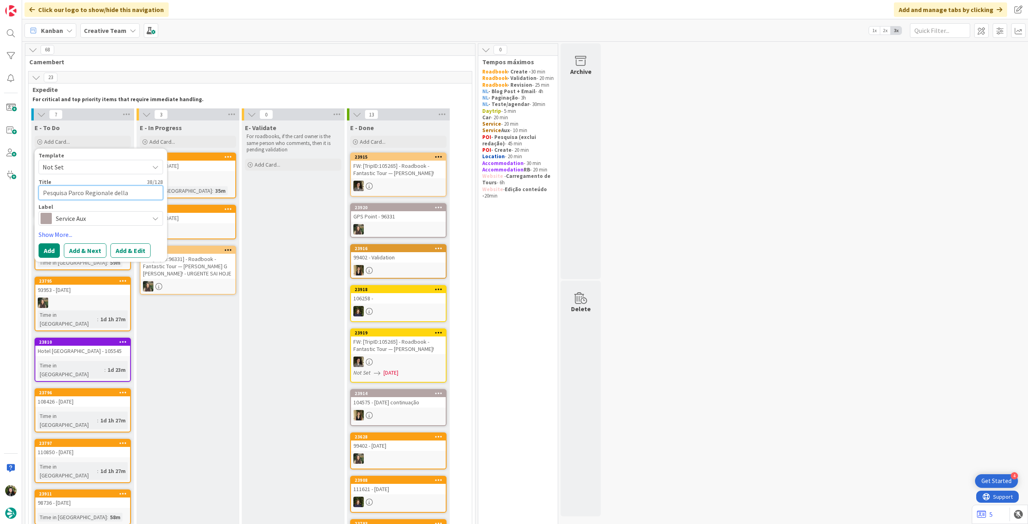
type textarea "Pesquisa PParco Regionale della Maremma"
type textarea "x"
type textarea "Pesquisa POParco Regionale della Maremma"
type textarea "x"
type textarea "Pesquisa POIParco Regionale della Maremma"
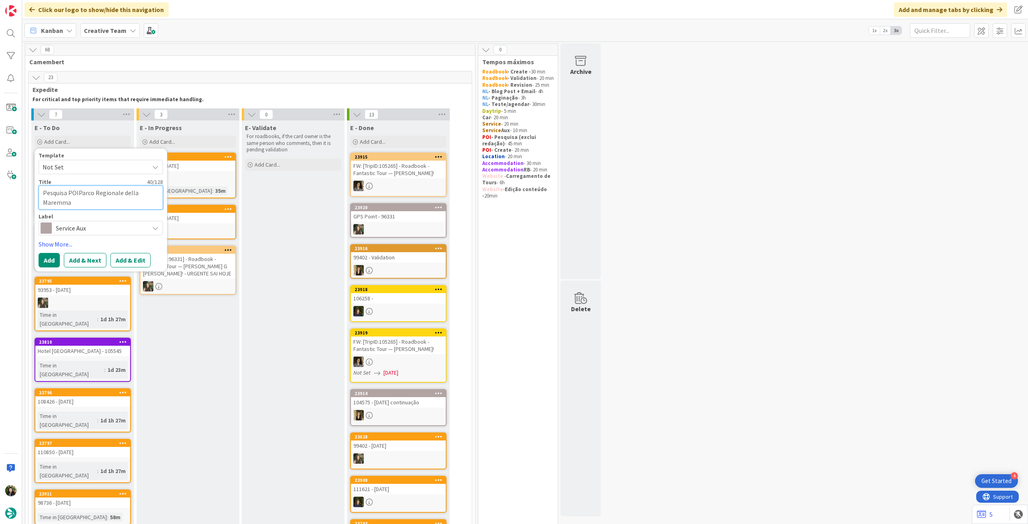
type textarea "x"
type textarea "Pesquisa POISParco Regionale della Maremma"
type textarea "x"
type textarea "Pesquisa POIS Parco Regionale della [GEOGRAPHIC_DATA]"
drag, startPoint x: 82, startPoint y: 195, endPoint x: 127, endPoint y: 216, distance: 50.0
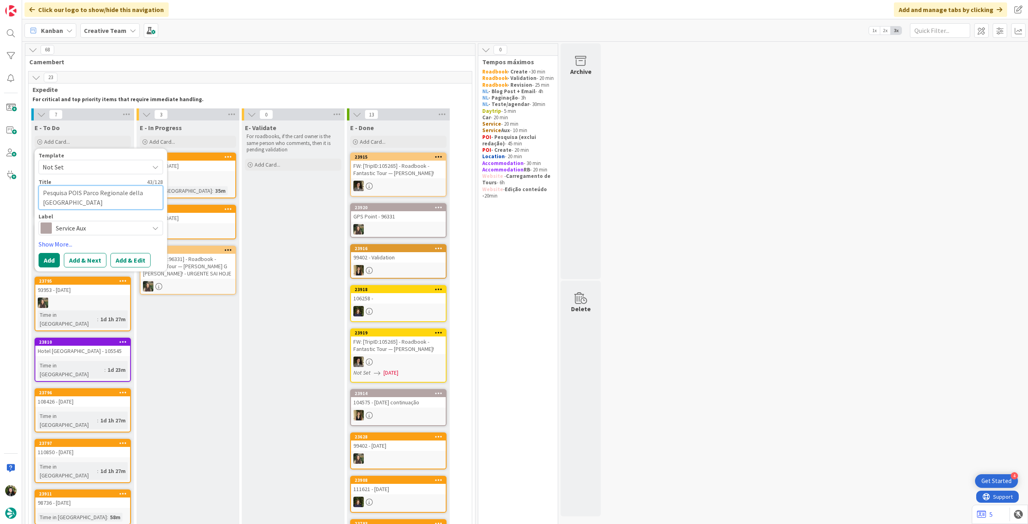
click at [126, 216] on div "Template Not Set Title 43 / 128 Pesquisa POIS Parco Regionale della Maremma Lab…" at bounding box center [101, 194] width 125 height 83
type textarea "x"
type textarea "Pesquisa POIS"
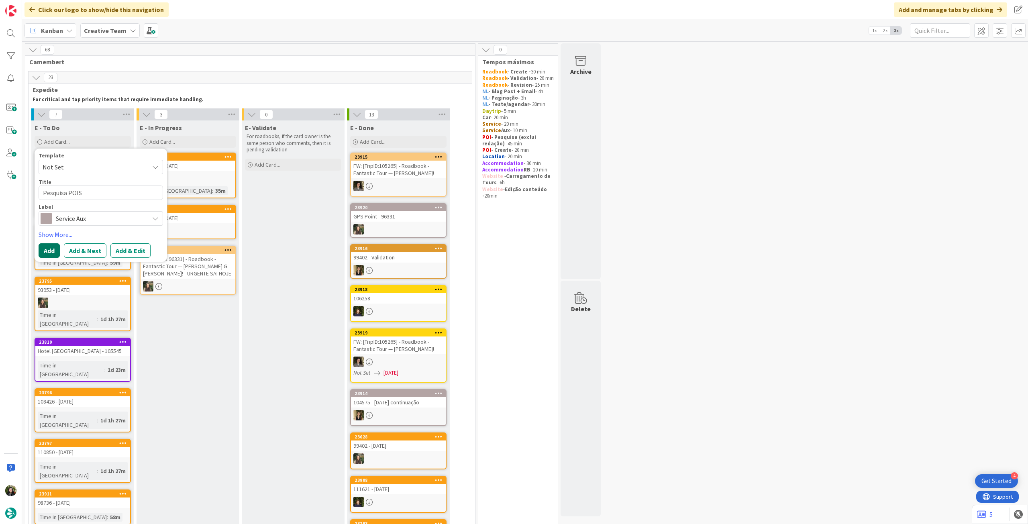
type textarea "x"
click at [53, 247] on button "Add" at bounding box center [49, 250] width 21 height 14
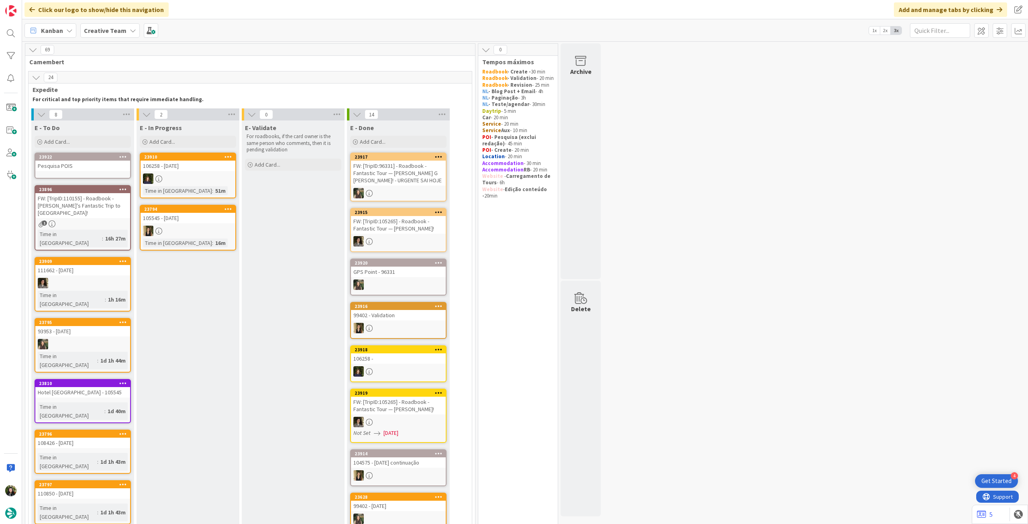
click at [86, 166] on div "Pesquisa POIS" at bounding box center [82, 166] width 95 height 10
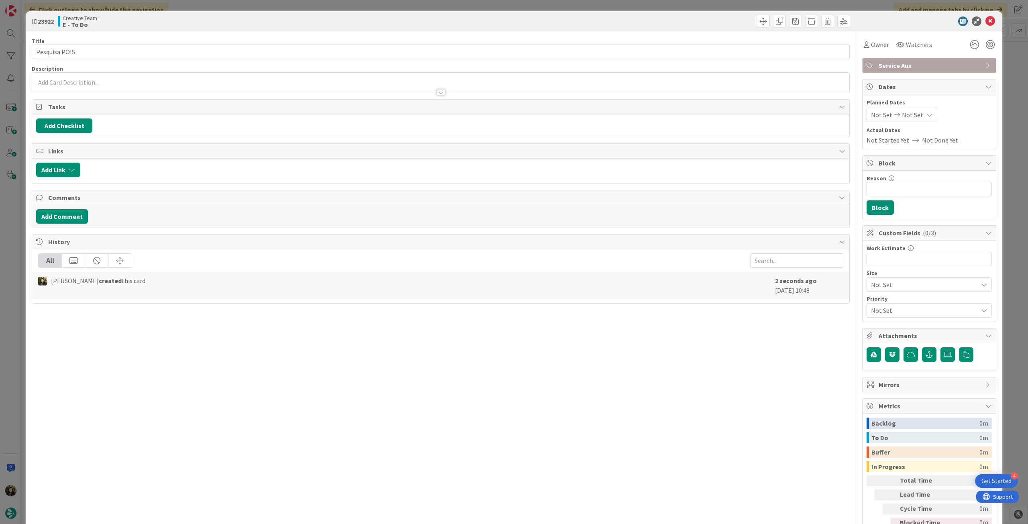
click at [90, 86] on div at bounding box center [440, 88] width 817 height 8
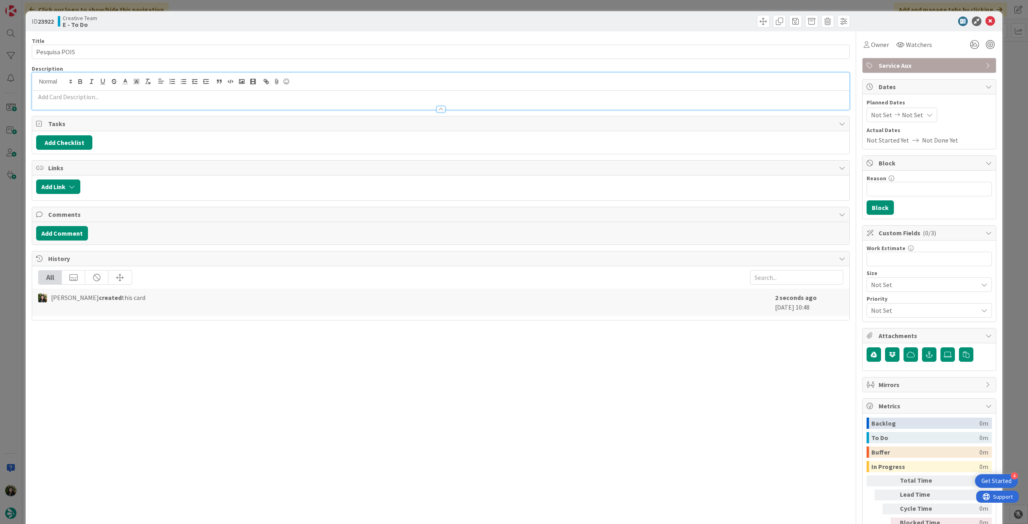
click at [90, 94] on p at bounding box center [440, 96] width 809 height 9
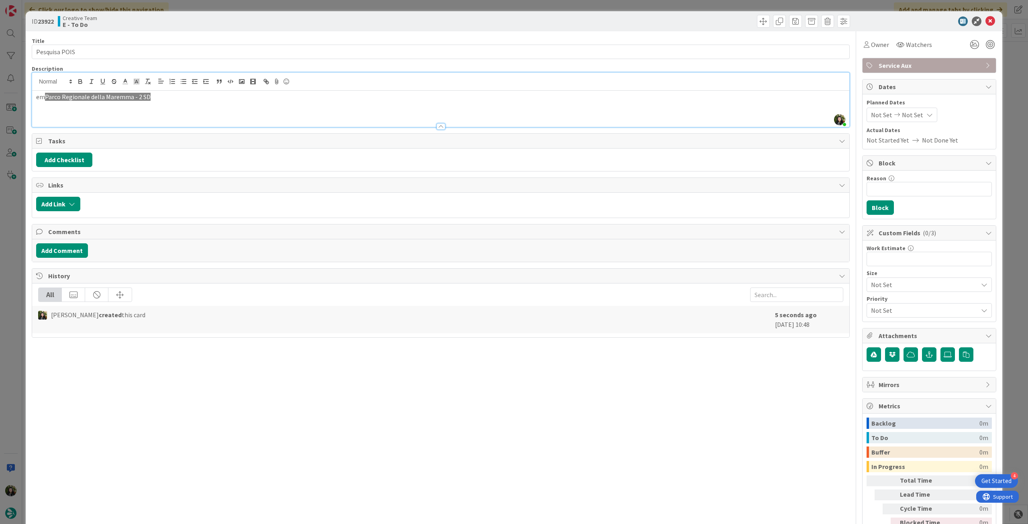
click at [146, 96] on span "Parco Regionale della Maremma - 2 SD" at bounding box center [98, 97] width 106 height 8
drag, startPoint x: 144, startPoint y: 83, endPoint x: 149, endPoint y: 88, distance: 7.1
click at [145, 83] on icon "button" at bounding box center [147, 81] width 7 height 7
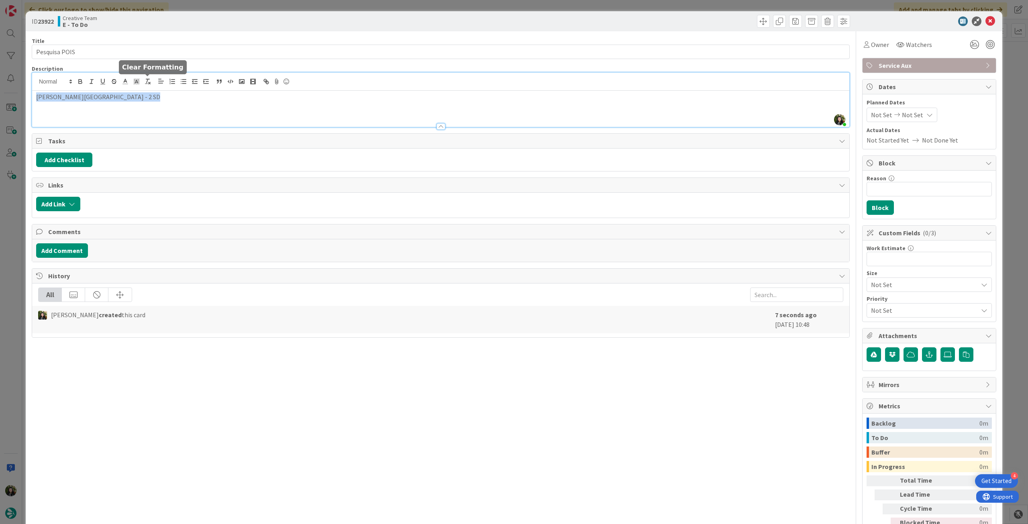
click at [173, 108] on div "[PERSON_NAME][GEOGRAPHIC_DATA] - 2 SD" at bounding box center [440, 109] width 817 height 36
drag, startPoint x: 985, startPoint y: 18, endPoint x: 943, endPoint y: 33, distance: 44.2
click at [986, 19] on icon at bounding box center [991, 21] width 10 height 10
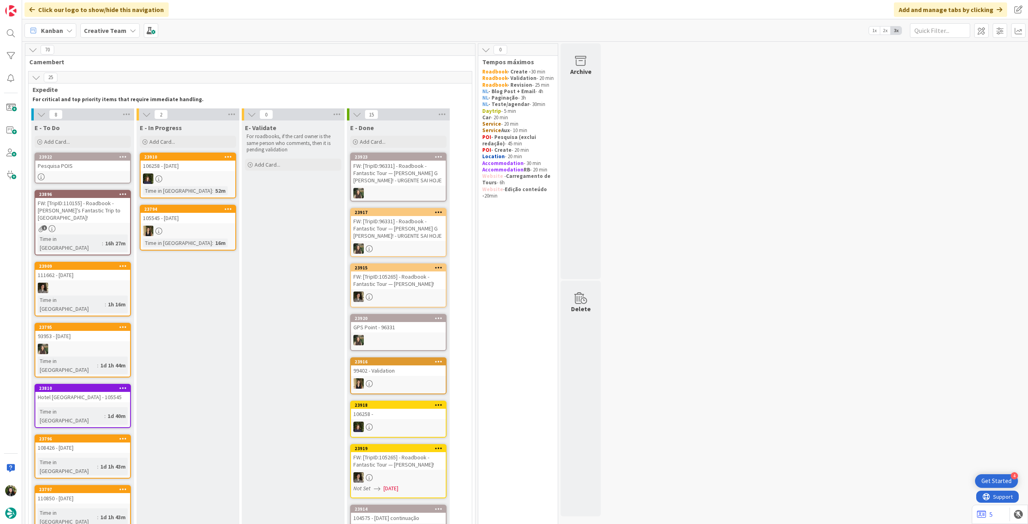
click at [192, 222] on div "105545 - [DATE]" at bounding box center [188, 218] width 95 height 10
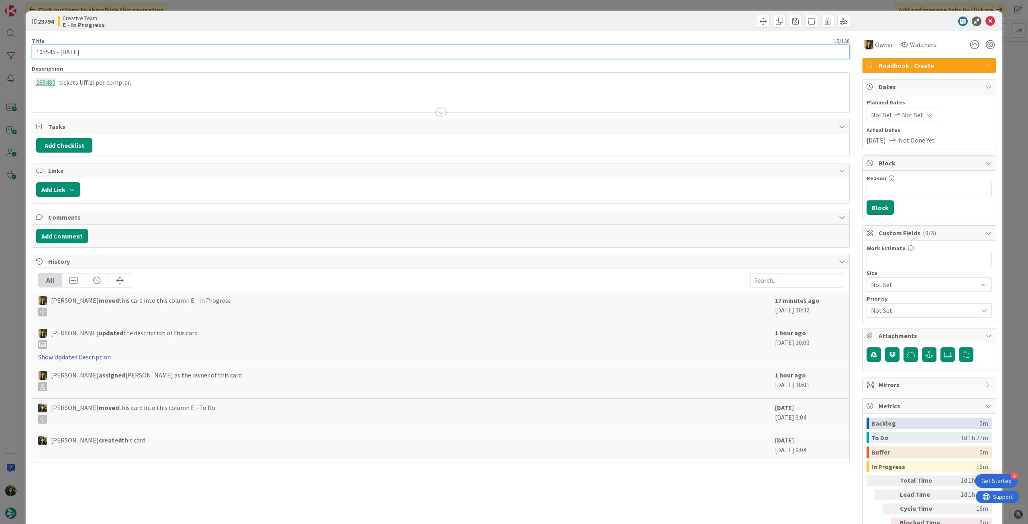
drag, startPoint x: 55, startPoint y: 50, endPoint x: -29, endPoint y: 46, distance: 83.6
click at [0, 46] on html "4 Get Started Click our logo to show/hide this navigation Add and manage tabs b…" at bounding box center [514, 262] width 1028 height 524
click at [986, 23] on icon at bounding box center [991, 21] width 10 height 10
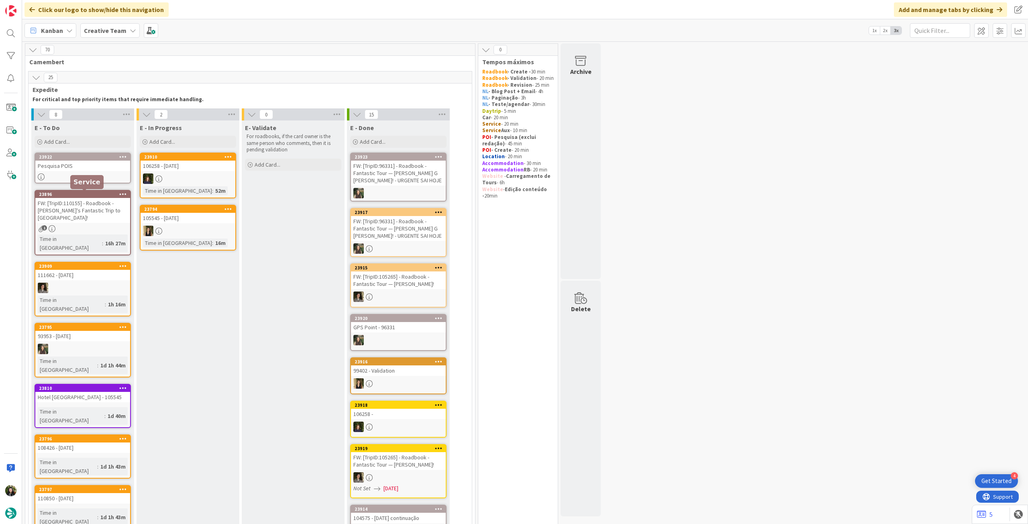
click at [85, 173] on link "23922 Pesquisa POIS" at bounding box center [83, 168] width 96 height 31
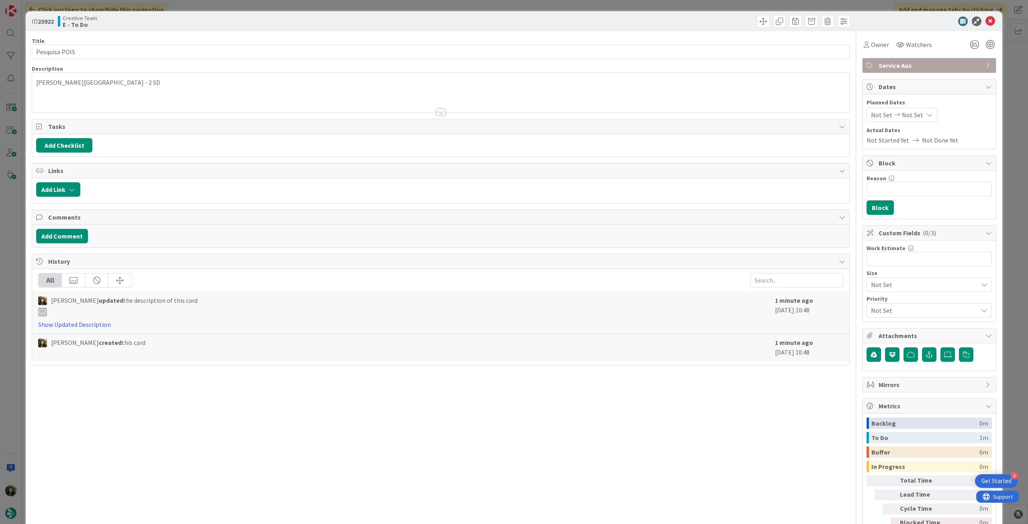
drag, startPoint x: 119, startPoint y: 110, endPoint x: 144, endPoint y: 89, distance: 32.2
click at [123, 106] on div at bounding box center [440, 102] width 817 height 20
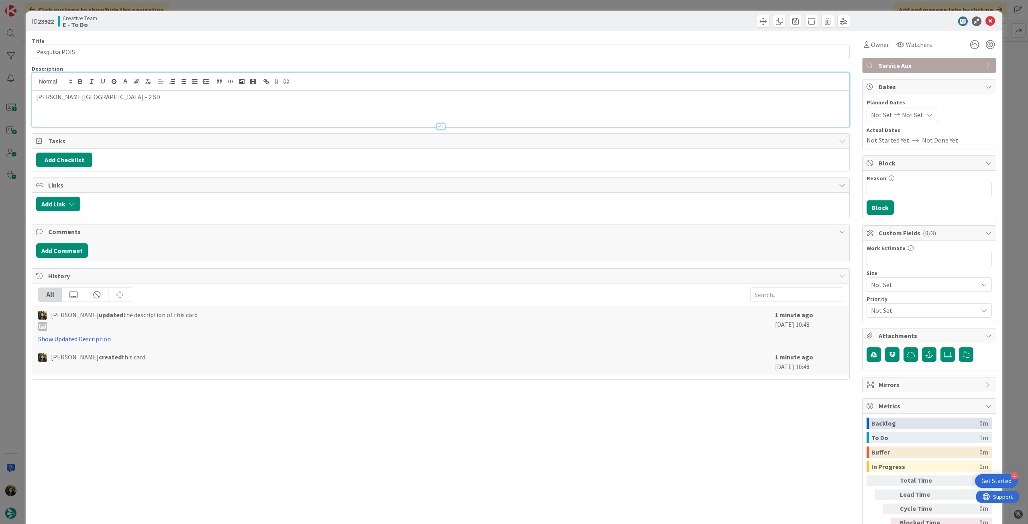
click at [139, 96] on p "[PERSON_NAME][GEOGRAPHIC_DATA] - 2 SD" at bounding box center [440, 96] width 809 height 9
click at [987, 19] on icon at bounding box center [991, 21] width 10 height 10
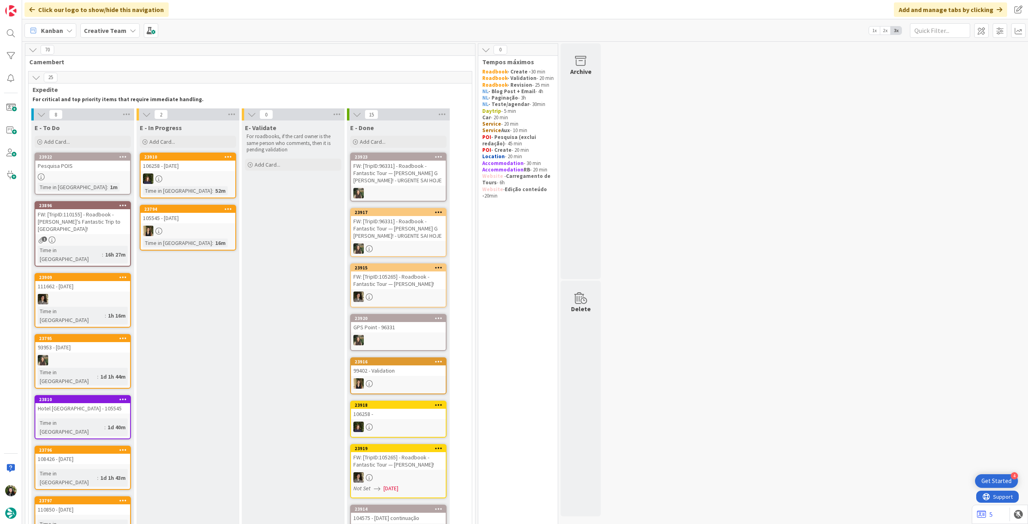
click at [105, 172] on link "23922 Pesquisa POIS Time in [GEOGRAPHIC_DATA] : 1m" at bounding box center [83, 174] width 96 height 42
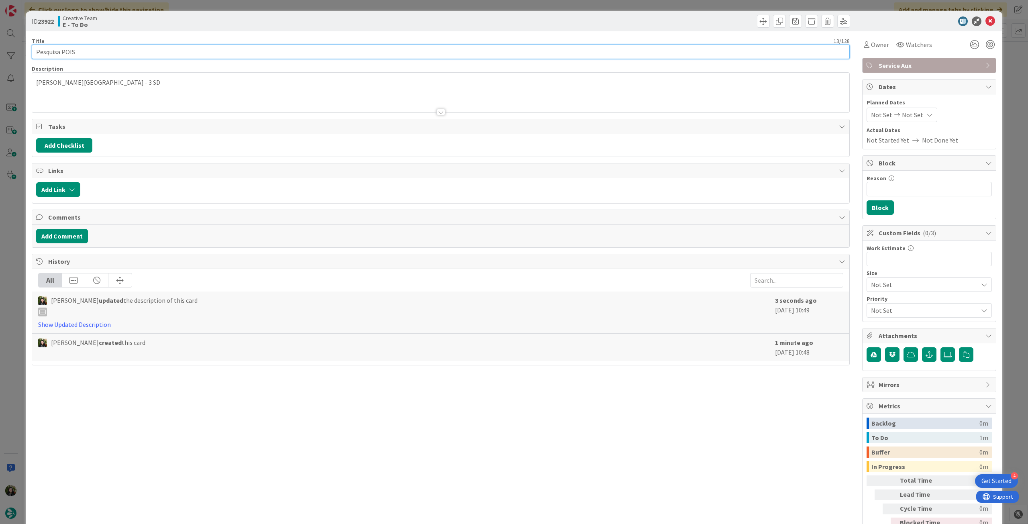
click at [122, 47] on input "Pesquisa POIS" at bounding box center [441, 52] width 818 height 14
paste input "105545"
type input "Pesquisa POIS -105545"
click at [983, 19] on div "ID 23922 Creative Team E - To Do" at bounding box center [514, 21] width 977 height 20
click at [986, 19] on icon at bounding box center [991, 21] width 10 height 10
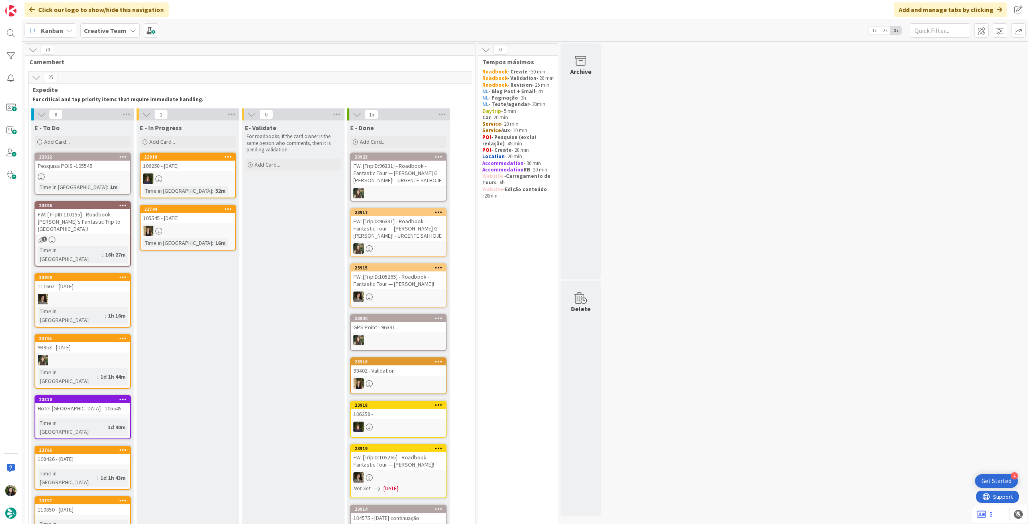
click at [108, 29] on b "Creative Team" at bounding box center [105, 31] width 43 height 8
drag, startPoint x: 110, startPoint y: 118, endPoint x: 119, endPoint y: 115, distance: 9.3
click at [111, 118] on h4 "Creative Team - Análise" at bounding box center [144, 115] width 109 height 8
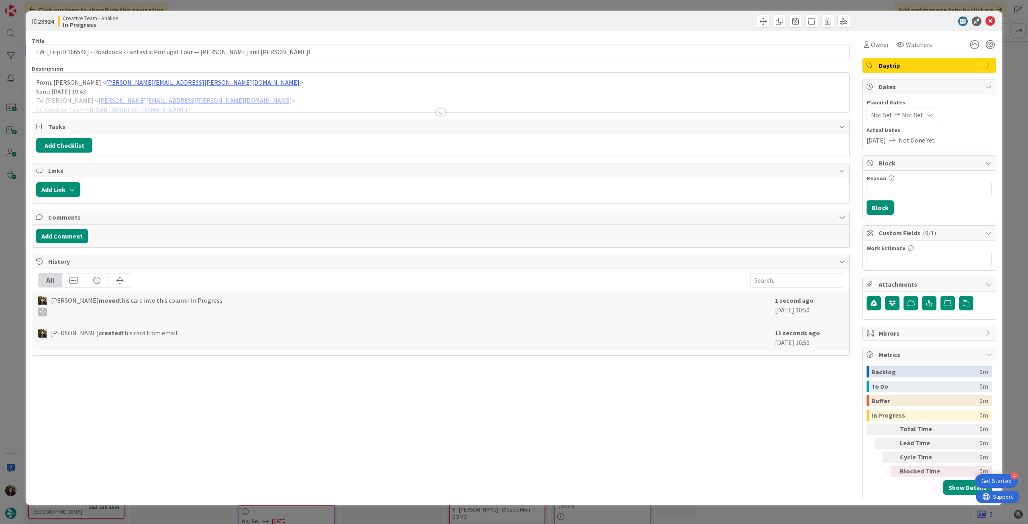
click at [132, 104] on div at bounding box center [440, 102] width 817 height 20
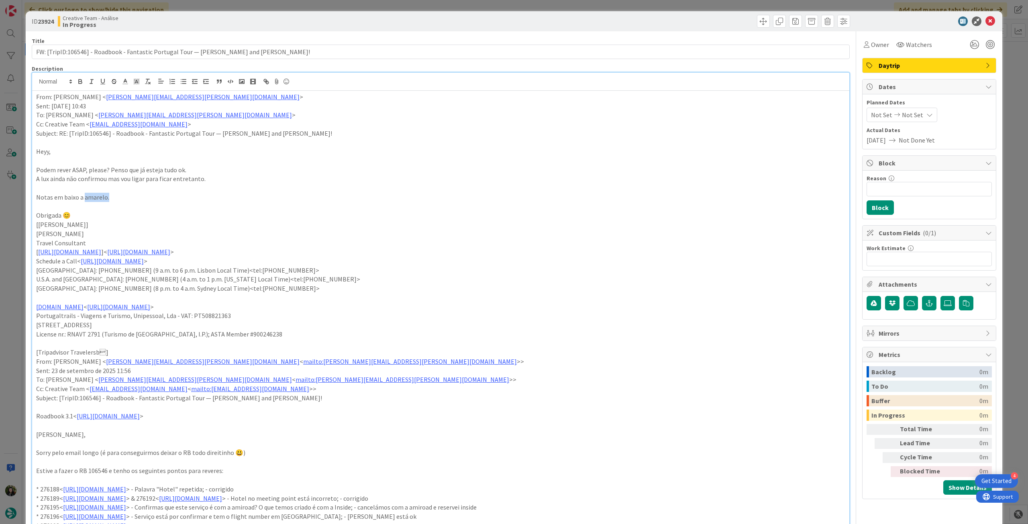
drag, startPoint x: 118, startPoint y: 198, endPoint x: 84, endPoint y: 198, distance: 34.1
click at [84, 198] on p "Notas em baixo a amarelo." at bounding box center [440, 197] width 809 height 9
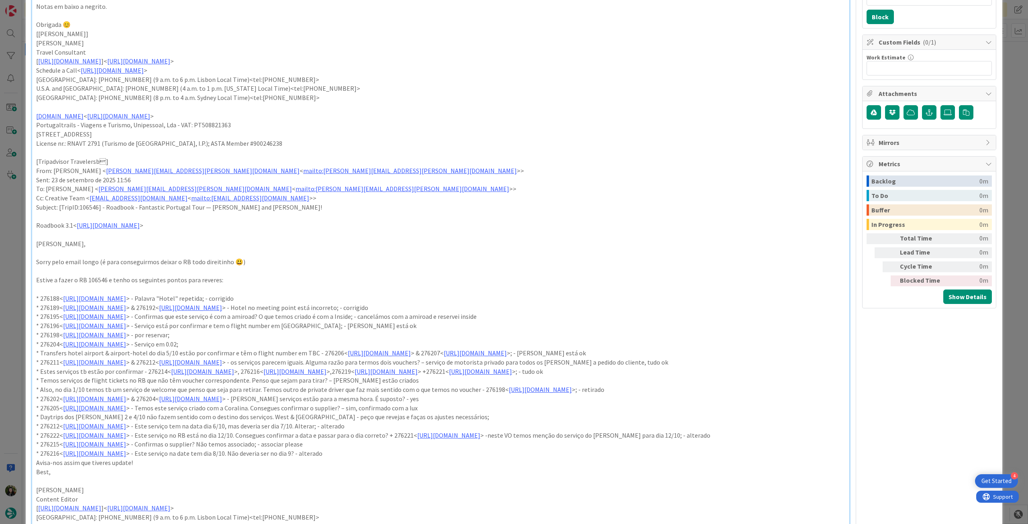
scroll to position [321, 0]
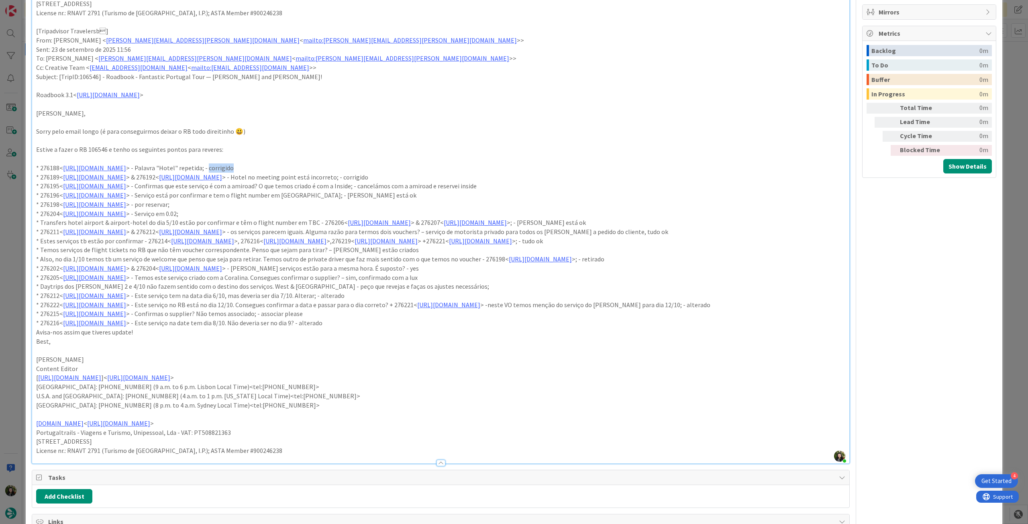
drag, startPoint x: 348, startPoint y: 169, endPoint x: 305, endPoint y: 167, distance: 42.6
click at [305, 167] on p "* 276188< [URL][DOMAIN_NAME] > - Palavra "Hotel" repetida; - corrigido" at bounding box center [440, 167] width 809 height 9
drag, startPoint x: 566, startPoint y: 176, endPoint x: 536, endPoint y: 176, distance: 29.7
click at [536, 176] on p "* 276189< [URL][DOMAIN_NAME] > & 276192< [URL][DOMAIN_NAME] > - Hotel no meetin…" at bounding box center [440, 177] width 809 height 9
drag, startPoint x: 589, startPoint y: 186, endPoint x: 454, endPoint y: 188, distance: 135.4
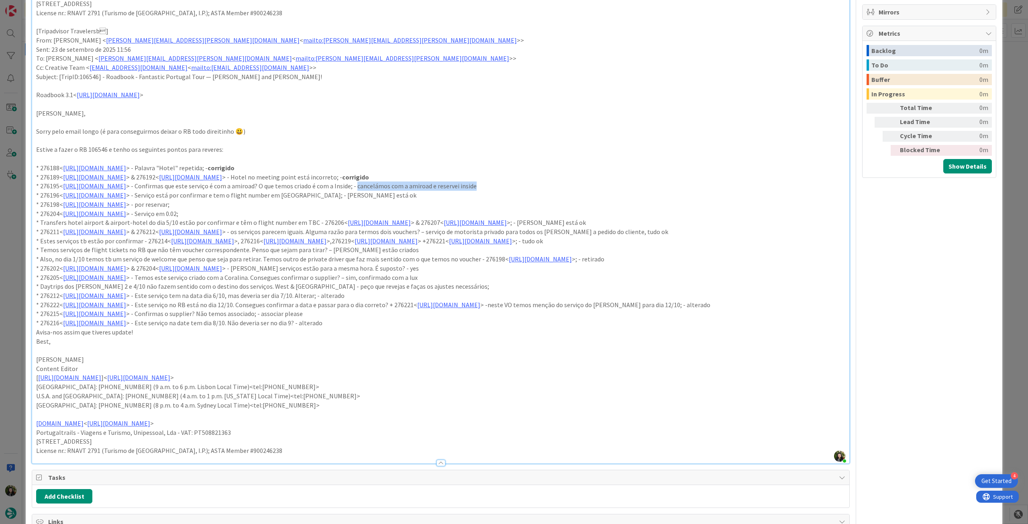
click at [454, 188] on p "* 276195< [URL][DOMAIN_NAME] > - Confirmas que este serviço é com a amiroad? O …" at bounding box center [440, 186] width 809 height 9
drag, startPoint x: 385, startPoint y: 197, endPoint x: 392, endPoint y: 197, distance: 6.4
click at [392, 197] on p "* 276196< [URL][DOMAIN_NAME] > - Serviço está por confirmar e tem o flight numb…" at bounding box center [440, 195] width 809 height 9
drag, startPoint x: 725, startPoint y: 223, endPoint x: 701, endPoint y: 222, distance: 24.1
click at [701, 222] on p "* Transfers hotel airport & airport-hotel do dia 5/10 estão por confirmar e têm…" at bounding box center [440, 222] width 809 height 9
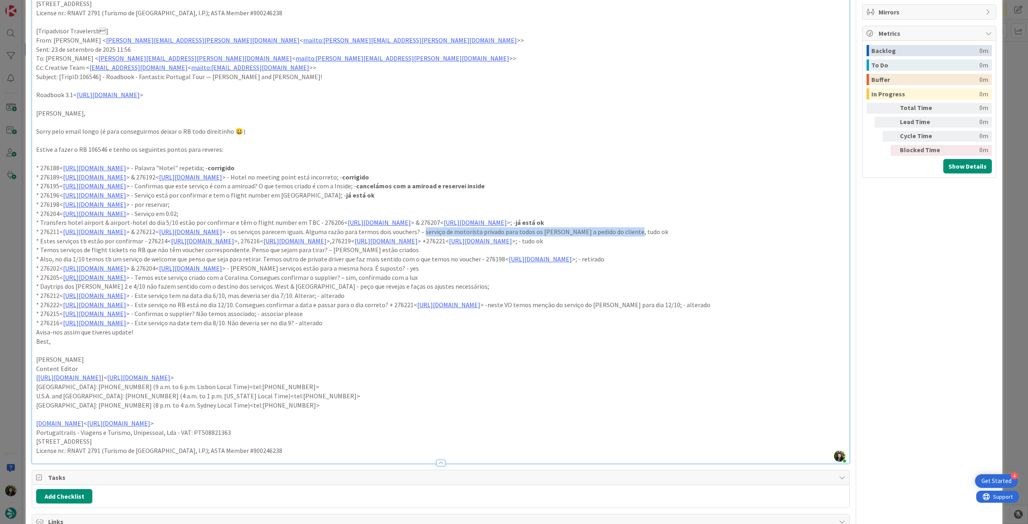
drag, startPoint x: 826, startPoint y: 231, endPoint x: 621, endPoint y: 231, distance: 204.9
click at [621, 231] on p "* 276211< [URL][DOMAIN_NAME] > & 276212< [URL][DOMAIN_NAME] > - os serviços par…" at bounding box center [440, 231] width 809 height 9
drag, startPoint x: 259, startPoint y: 249, endPoint x: 233, endPoint y: 249, distance: 26.1
click at [233, 246] on p "* [PERSON_NAME] serviços tb estão por confirmar - 276214< [URL][DOMAIN_NAME] >,…" at bounding box center [440, 241] width 809 height 9
drag, startPoint x: 368, startPoint y: 257, endPoint x: 325, endPoint y: 259, distance: 43.8
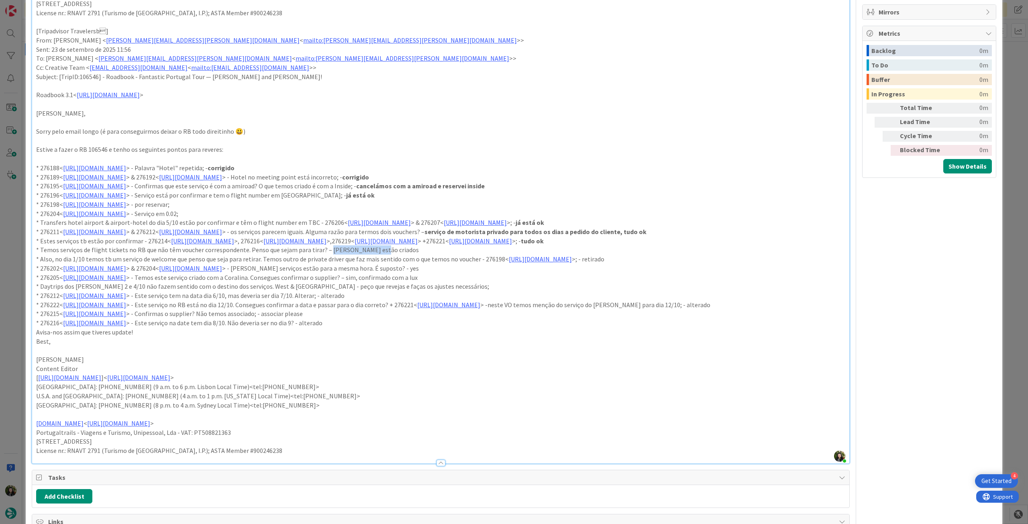
click at [325, 255] on p "* Temos serviços de flight tickets no RB que não têm voucher correspondente. Pe…" at bounding box center [440, 249] width 809 height 9
drag, startPoint x: 701, startPoint y: 266, endPoint x: 674, endPoint y: 266, distance: 26.9
click at [674, 264] on p "* Also, no dia 1/10 temos tb um serviço de welcome que penso que seja para reti…" at bounding box center [440, 259] width 809 height 9
drag, startPoint x: 578, startPoint y: 278, endPoint x: 571, endPoint y: 278, distance: 7.2
click at [571, 273] on p "* 276202< [URL][DOMAIN_NAME] > & 276204< [URL][DOMAIN_NAME] > - [PERSON_NAME] s…" at bounding box center [440, 268] width 809 height 9
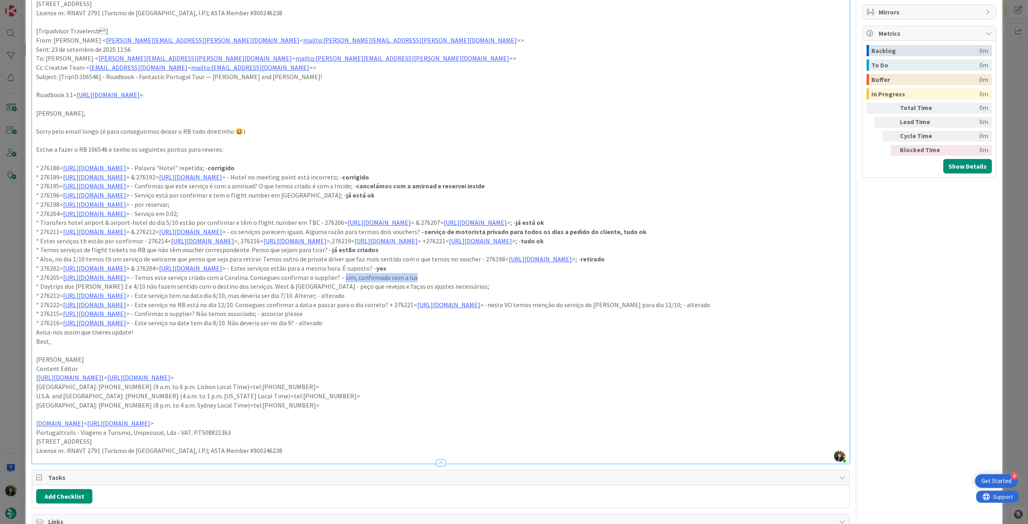
drag, startPoint x: 520, startPoint y: 287, endPoint x: 440, endPoint y: 286, distance: 80.3
click at [440, 282] on p "* 276205< [URL][DOMAIN_NAME] > - Temos este serviço criado com a Coralina. Cons…" at bounding box center [440, 277] width 809 height 9
drag, startPoint x: 448, startPoint y: 303, endPoint x: 417, endPoint y: 303, distance: 30.9
click at [417, 300] on p "* 276212< [URL][DOMAIN_NAME] > - Este serviço tem na data dia 6/10, mas deveria…" at bounding box center [440, 295] width 809 height 9
drag, startPoint x: 55, startPoint y: 323, endPoint x: 39, endPoint y: 323, distance: 16.1
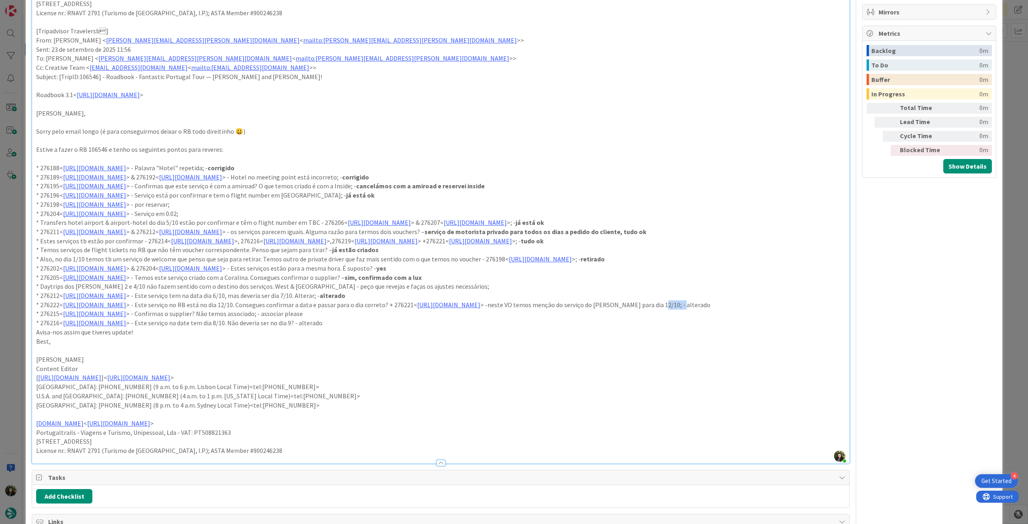
click at [39, 310] on p "* 276222< [URL][DOMAIN_NAME] > - Este serviço no RB está no dia 12/10. Consegue…" at bounding box center [440, 304] width 809 height 9
drag, startPoint x: 394, startPoint y: 334, endPoint x: 357, endPoint y: 333, distance: 37.4
click at [357, 319] on p "* 276215< [URL][DOMAIN_NAME] > - Confirmas o supplier? Não temos associado; - a…" at bounding box center [440, 313] width 809 height 9
drag, startPoint x: 427, startPoint y: 341, endPoint x: 396, endPoint y: 341, distance: 30.5
click at [396, 328] on p "* 276216< [URL][DOMAIN_NAME] > - Este serviço na date tem dia 8/10. Não deveria…" at bounding box center [440, 323] width 809 height 9
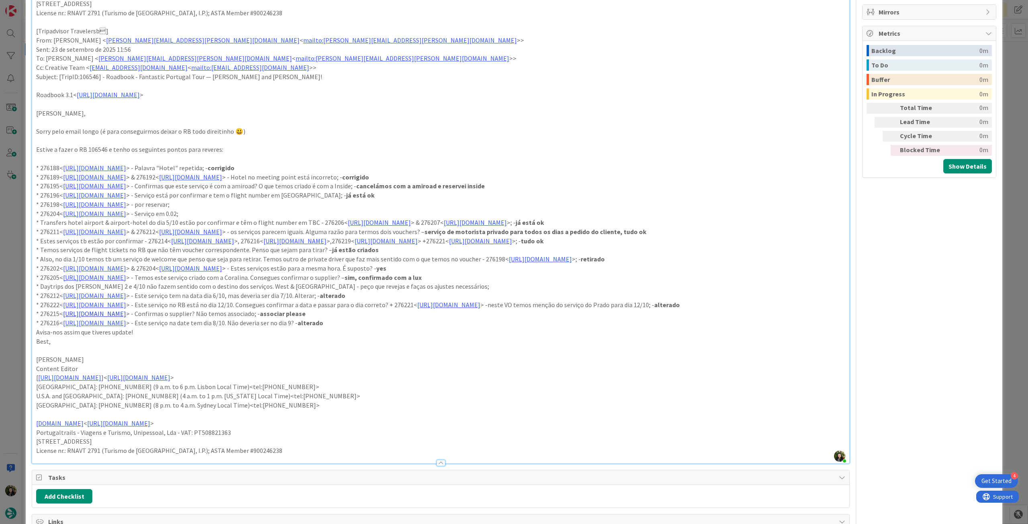
click at [126, 318] on link "[URL][DOMAIN_NAME]" at bounding box center [94, 314] width 63 height 8
click at [153, 345] on link "[URL][DOMAIN_NAME]" at bounding box center [125, 348] width 55 height 10
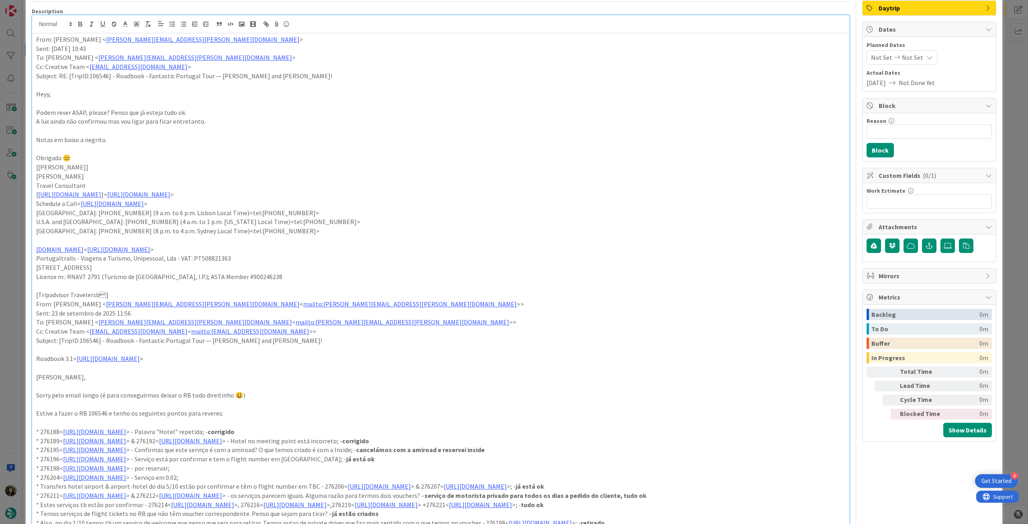
scroll to position [0, 0]
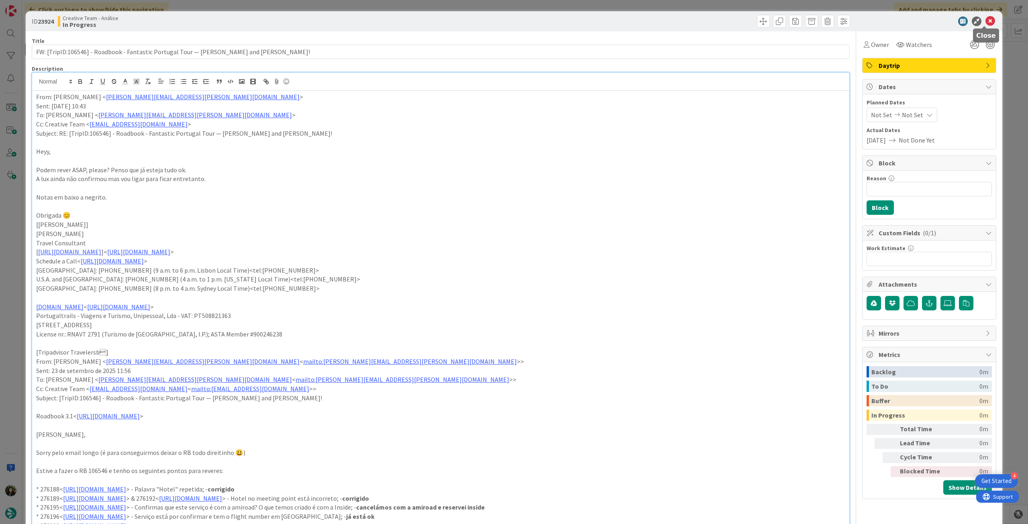
click at [988, 19] on icon at bounding box center [991, 21] width 10 height 10
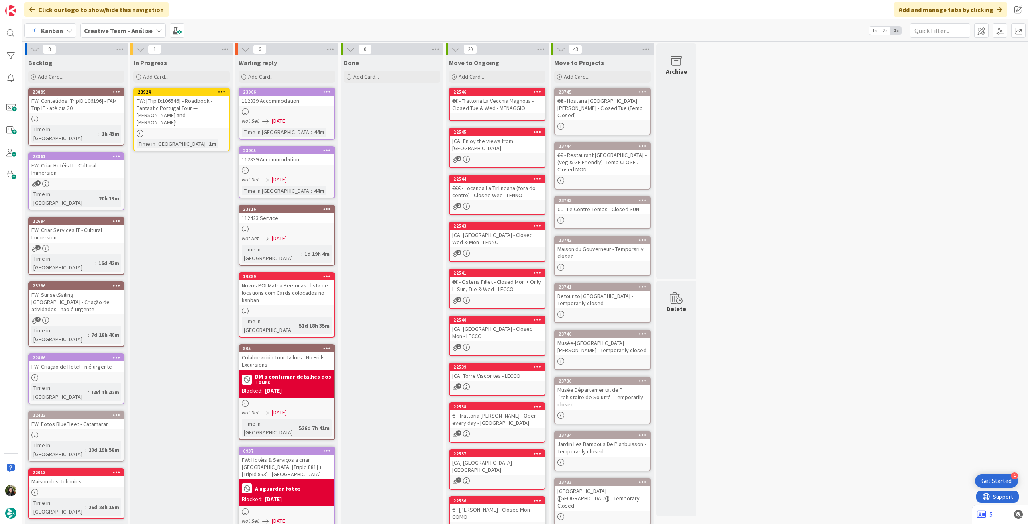
click at [202, 110] on div "FW: [TripID:106546] - Roadbook - Fantastic Portugal Tour — [PERSON_NAME] and [P…" at bounding box center [181, 112] width 95 height 32
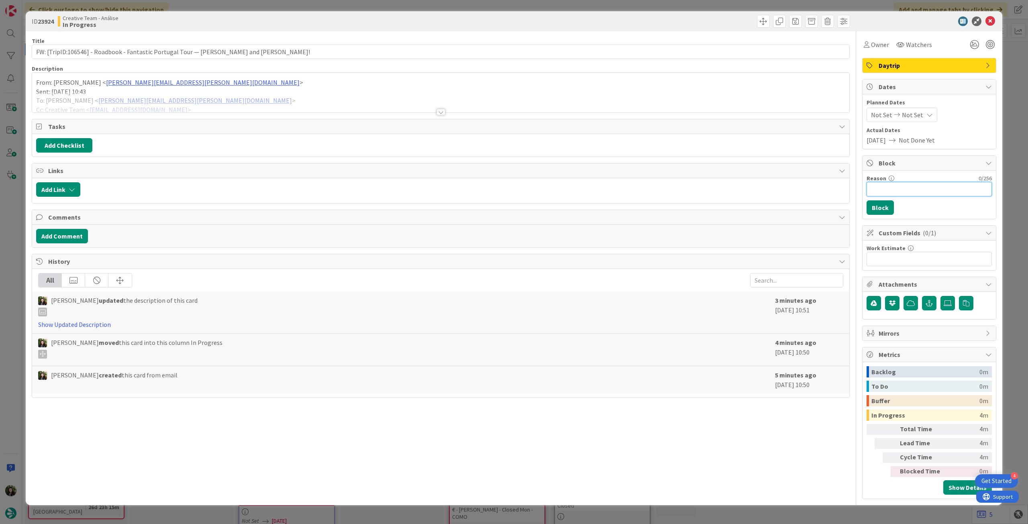
click at [902, 189] on input "Reason" at bounding box center [929, 189] width 125 height 14
click at [263, 101] on div at bounding box center [440, 102] width 817 height 20
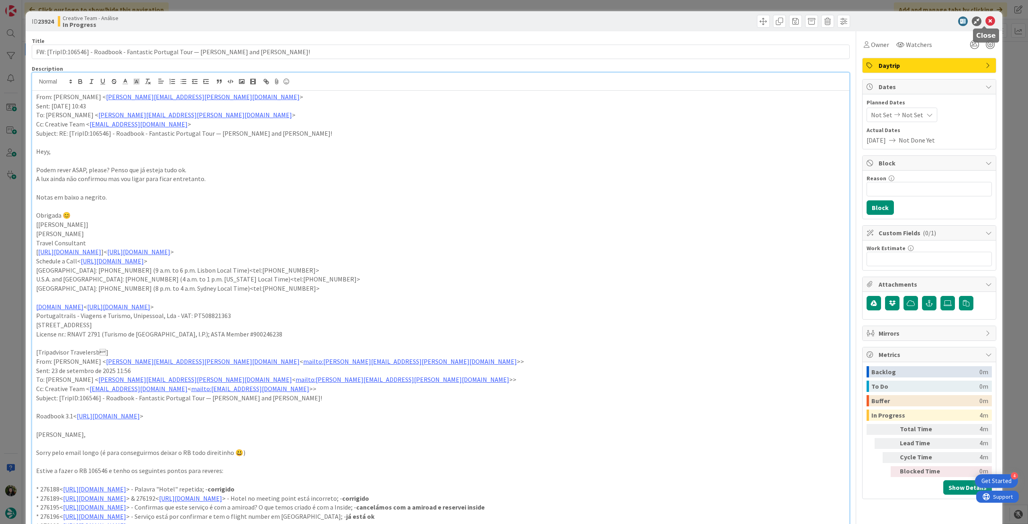
drag, startPoint x: 985, startPoint y: 19, endPoint x: 971, endPoint y: 21, distance: 14.6
click at [986, 19] on icon at bounding box center [991, 21] width 10 height 10
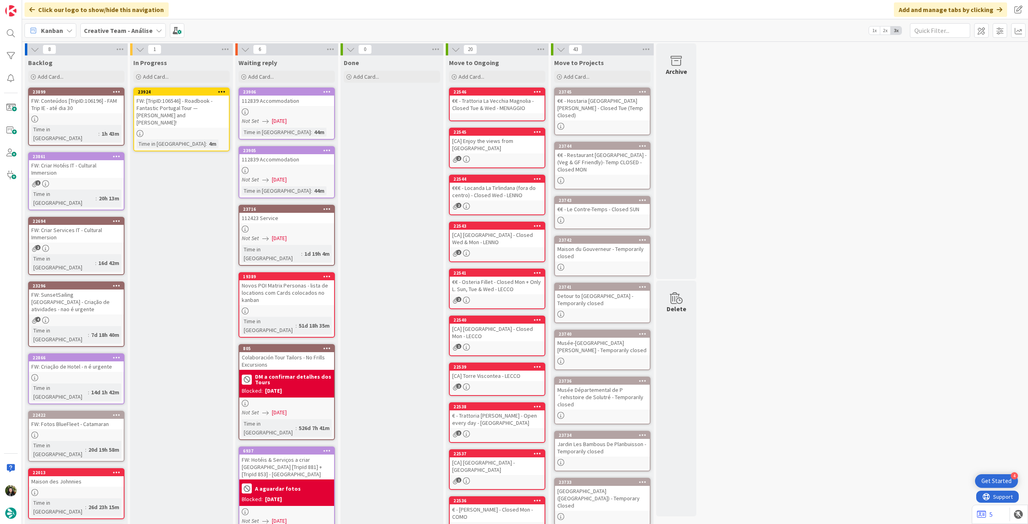
click at [87, 24] on div "Creative Team - Análise" at bounding box center [123, 30] width 86 height 14
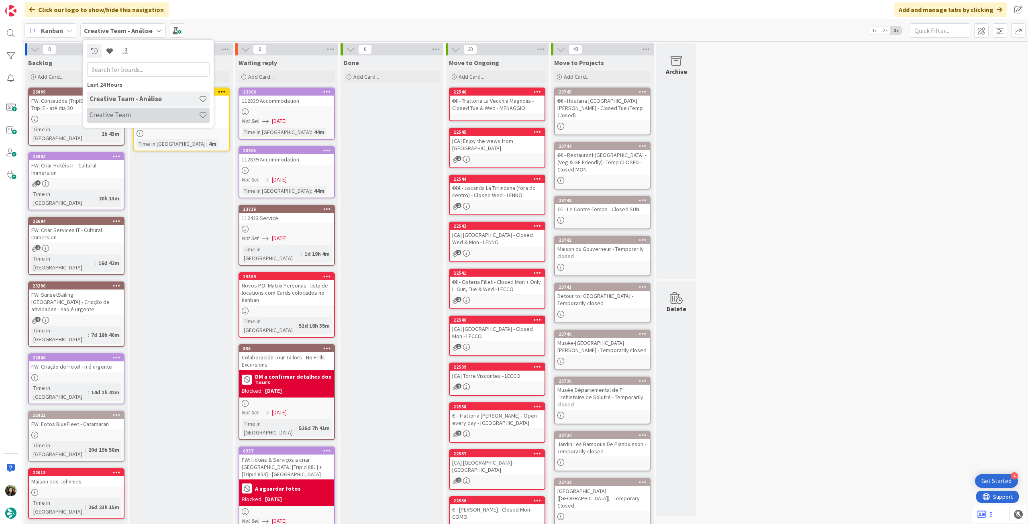
click at [110, 115] on h4 "Creative Team" at bounding box center [144, 115] width 109 height 8
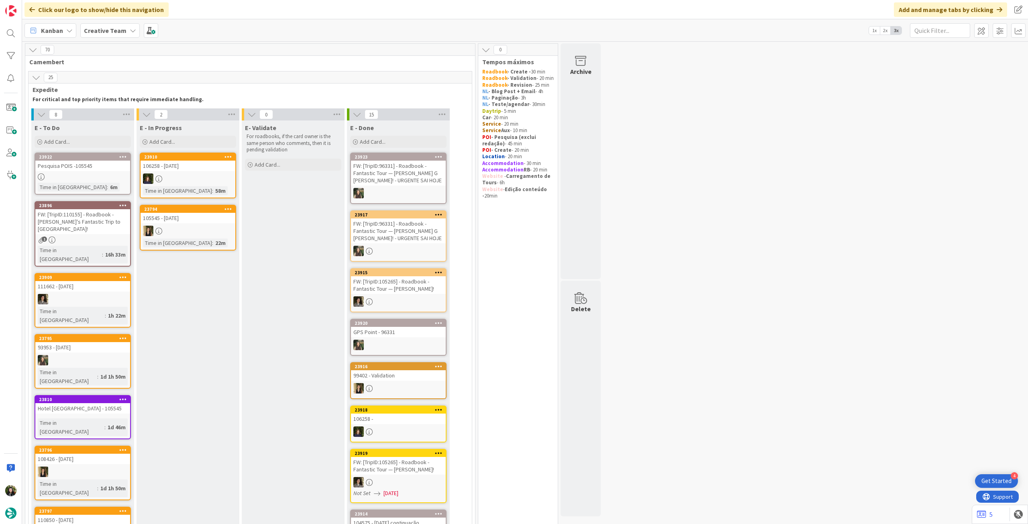
click at [116, 168] on div "Pesquisa POIS -105545" at bounding box center [82, 166] width 95 height 10
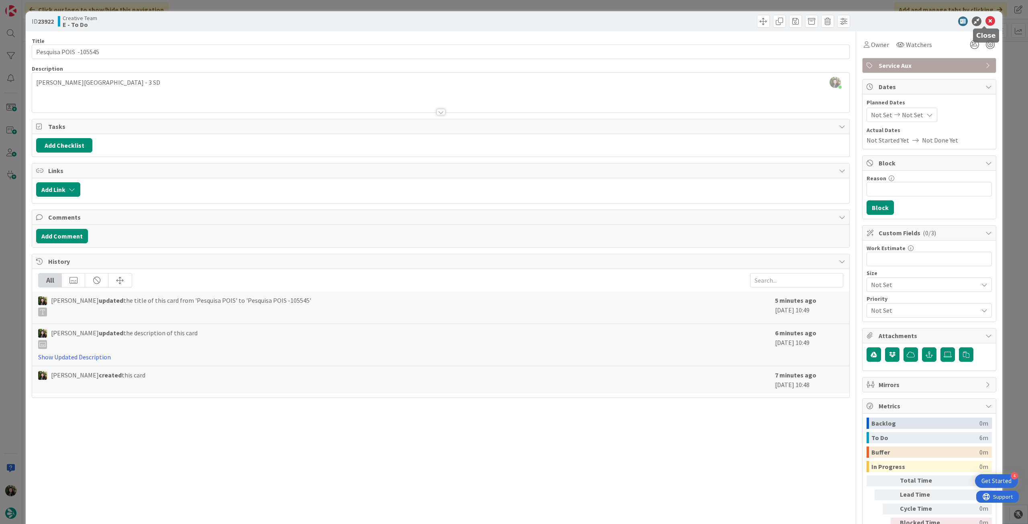
click at [986, 25] on icon at bounding box center [991, 21] width 10 height 10
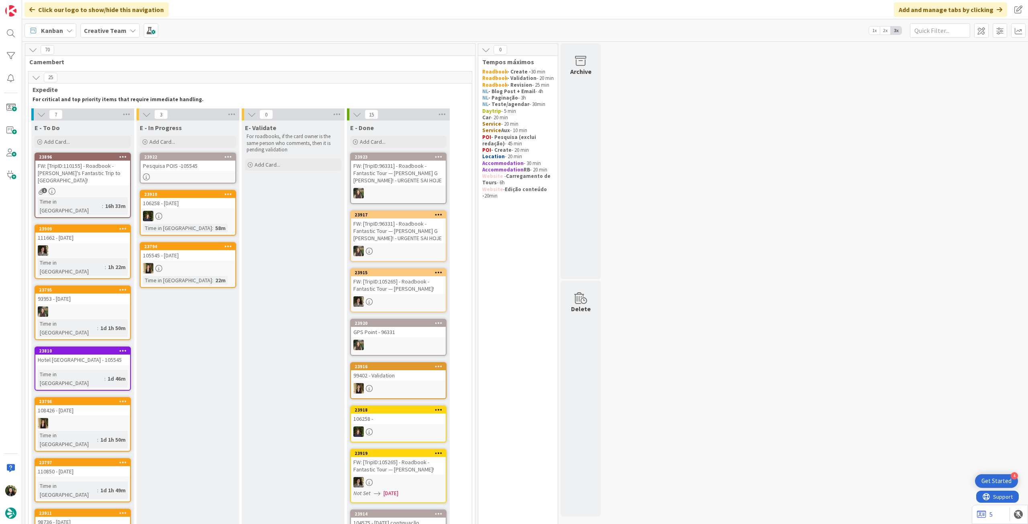
click at [198, 169] on div "Pesquisa POIS -105545" at bounding box center [188, 166] width 95 height 10
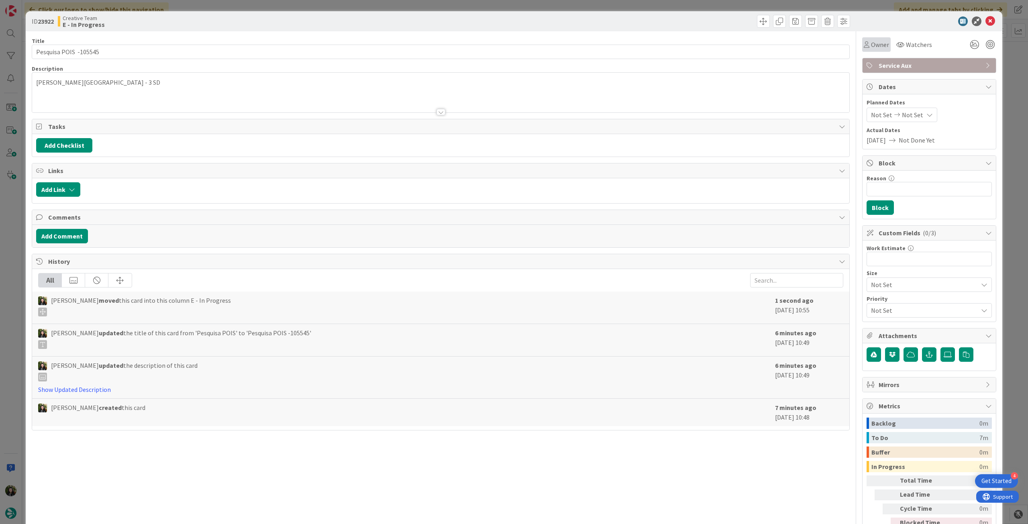
drag, startPoint x: 874, startPoint y: 43, endPoint x: 884, endPoint y: 46, distance: 10.9
click at [873, 43] on span "Owner" at bounding box center [880, 45] width 18 height 10
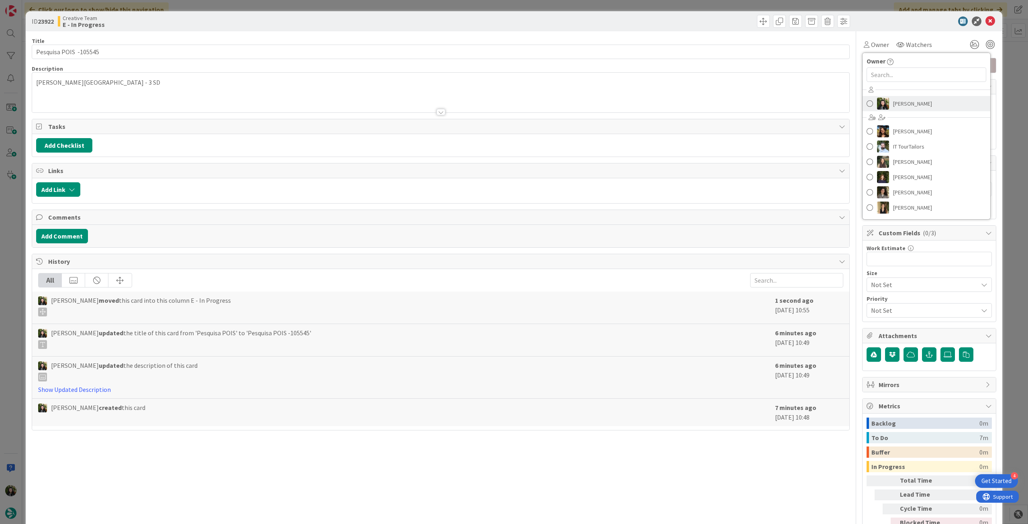
click at [906, 109] on span "[PERSON_NAME]" at bounding box center [912, 104] width 39 height 12
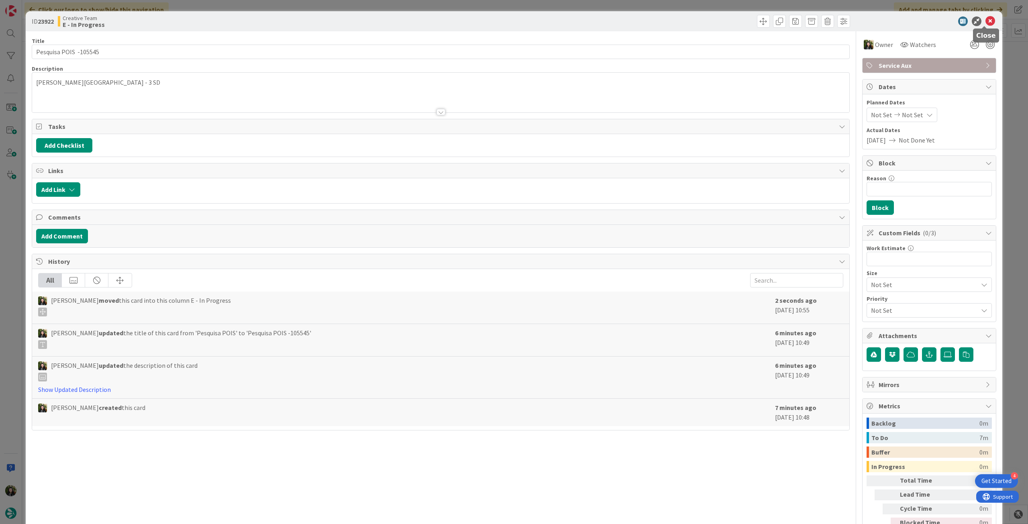
click at [989, 21] on icon at bounding box center [991, 21] width 10 height 10
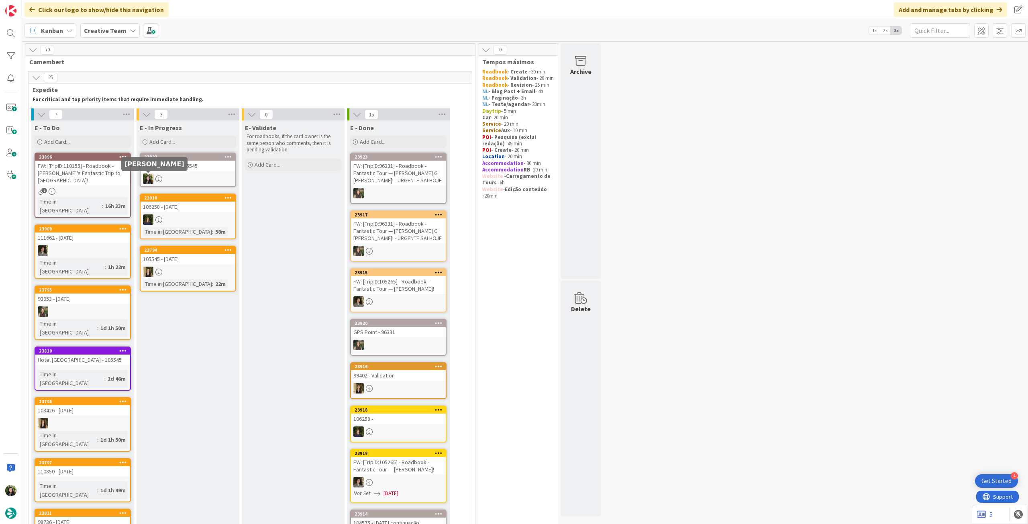
click at [182, 175] on div at bounding box center [188, 179] width 95 height 10
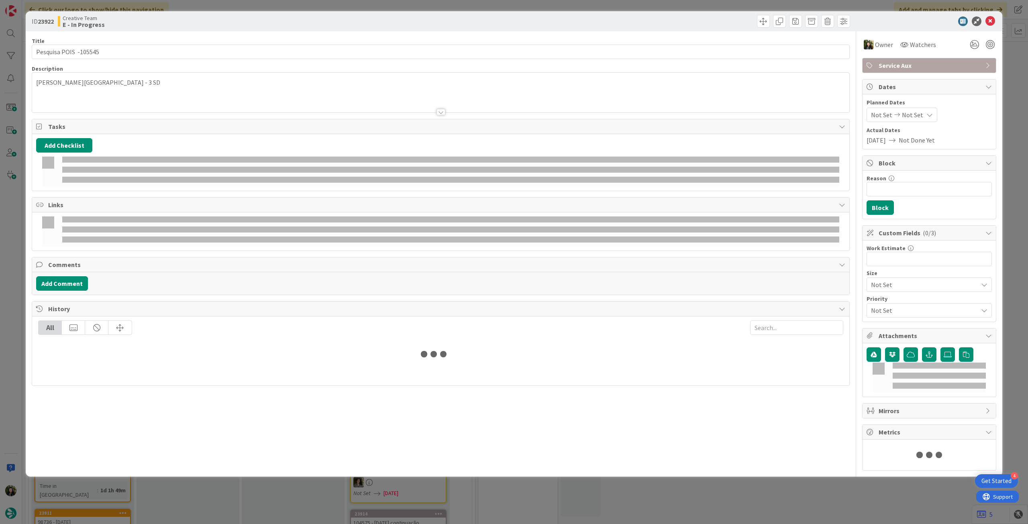
click at [114, 92] on div at bounding box center [440, 102] width 817 height 20
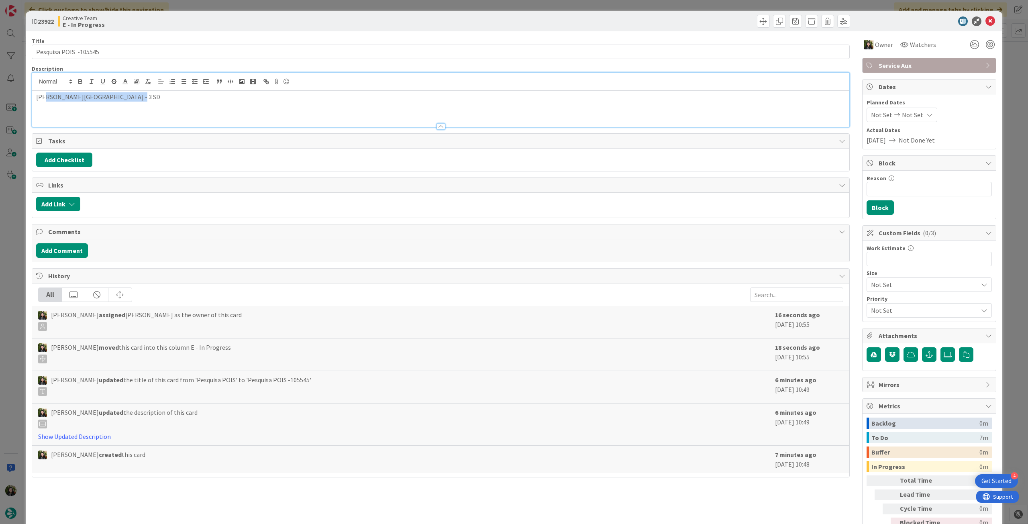
drag, startPoint x: 131, startPoint y: 95, endPoint x: 46, endPoint y: 95, distance: 84.8
click at [46, 95] on p "[PERSON_NAME][GEOGRAPHIC_DATA] - 3 SD" at bounding box center [440, 96] width 809 height 9
click at [986, 22] on icon at bounding box center [991, 21] width 10 height 10
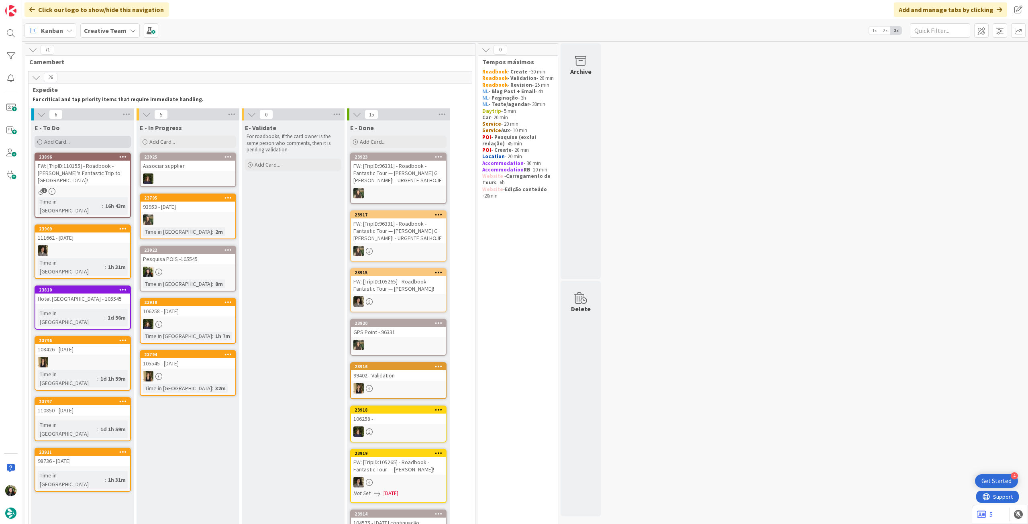
click at [104, 138] on div "Add Card..." at bounding box center [83, 142] width 96 height 12
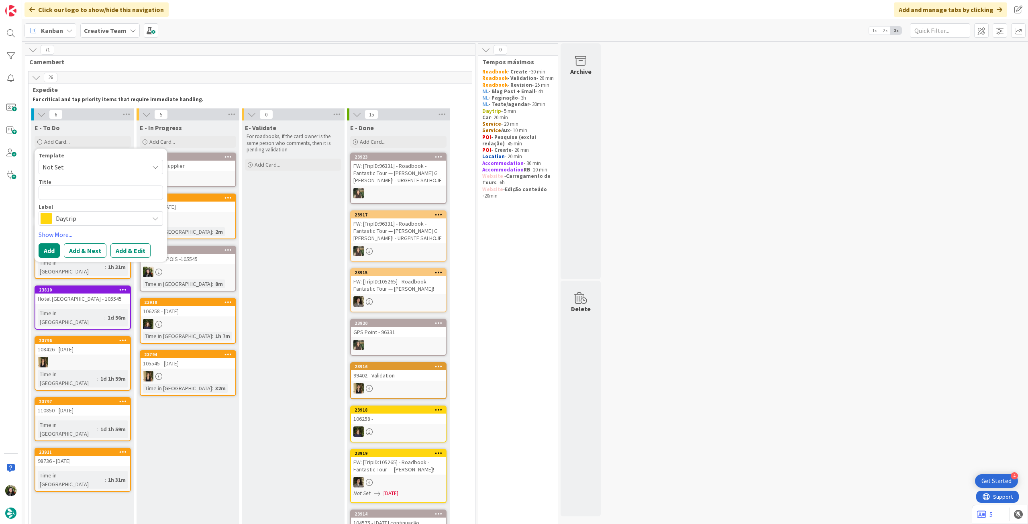
click at [80, 216] on span "Daytrip" at bounding box center [100, 218] width 89 height 11
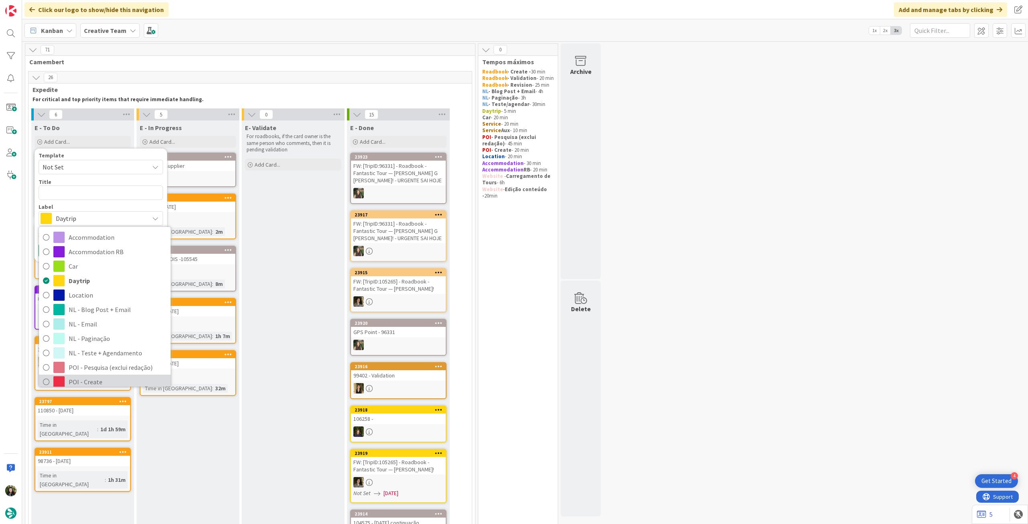
drag, startPoint x: 98, startPoint y: 383, endPoint x: 93, endPoint y: 337, distance: 46.9
click at [98, 383] on span "POI - Create" at bounding box center [118, 382] width 98 height 12
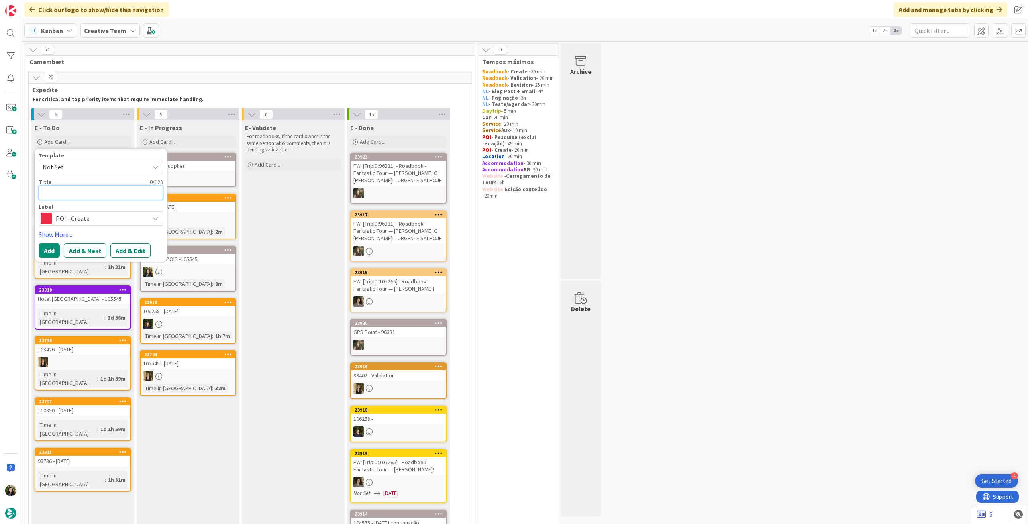
click at [88, 196] on textarea at bounding box center [101, 193] width 125 height 14
paste textarea "Visitors' Center of the [GEOGRAPHIC_DATA]"
type textarea "x"
type textarea "Visitors' Center of the [GEOGRAPHIC_DATA]"
click at [51, 247] on button "Add" at bounding box center [49, 250] width 21 height 14
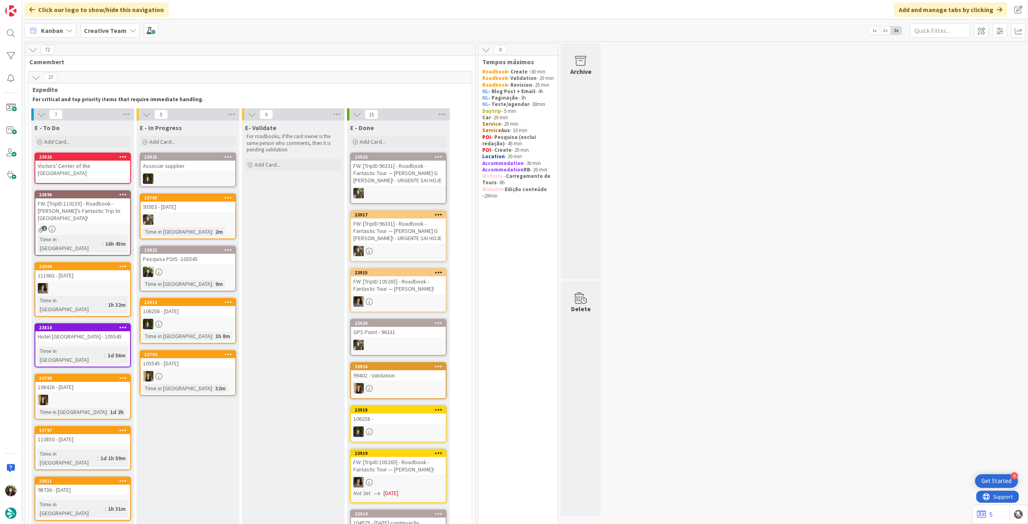
click at [169, 170] on div "Associar supplier" at bounding box center [188, 166] width 95 height 10
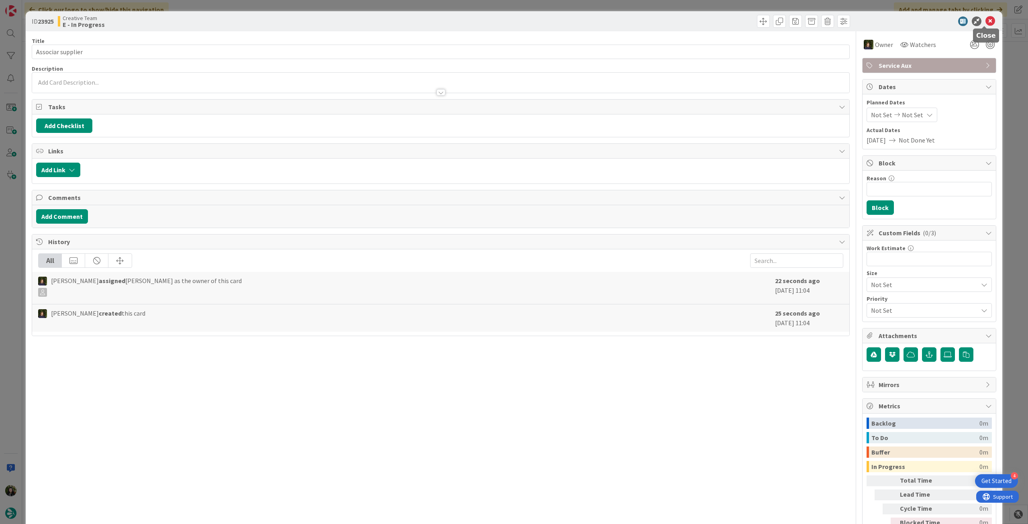
click at [986, 23] on icon at bounding box center [991, 21] width 10 height 10
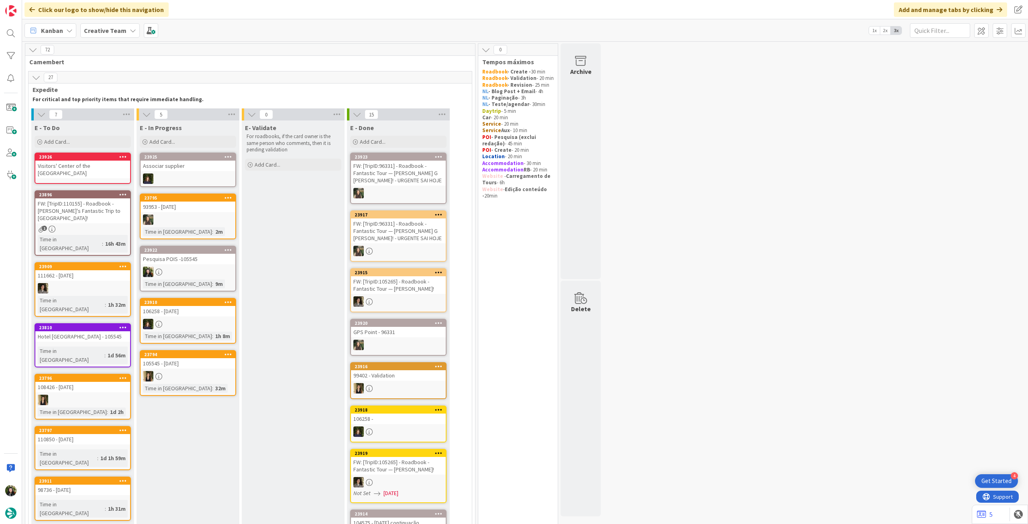
click at [196, 272] on div at bounding box center [188, 272] width 95 height 10
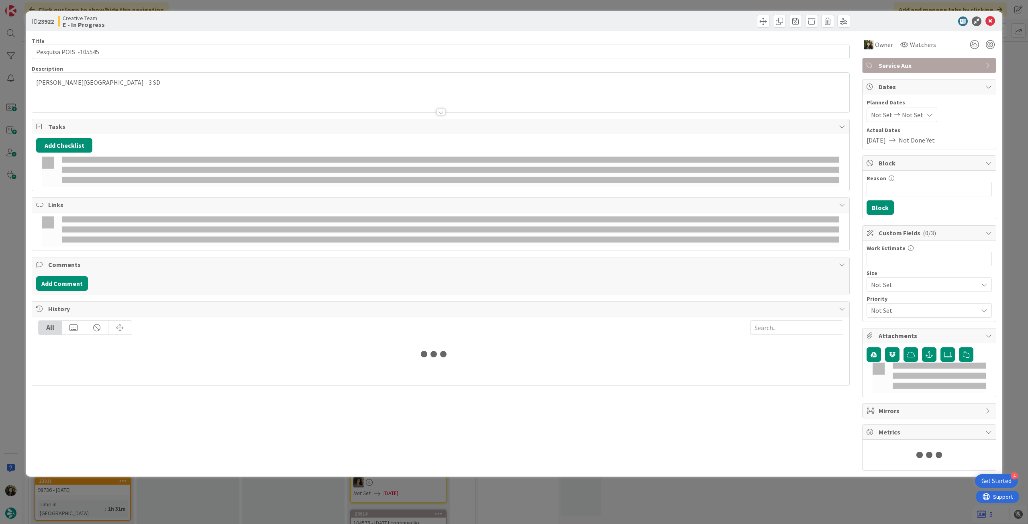
click at [118, 83] on p "[PERSON_NAME][GEOGRAPHIC_DATA] - 3 SD" at bounding box center [440, 82] width 809 height 9
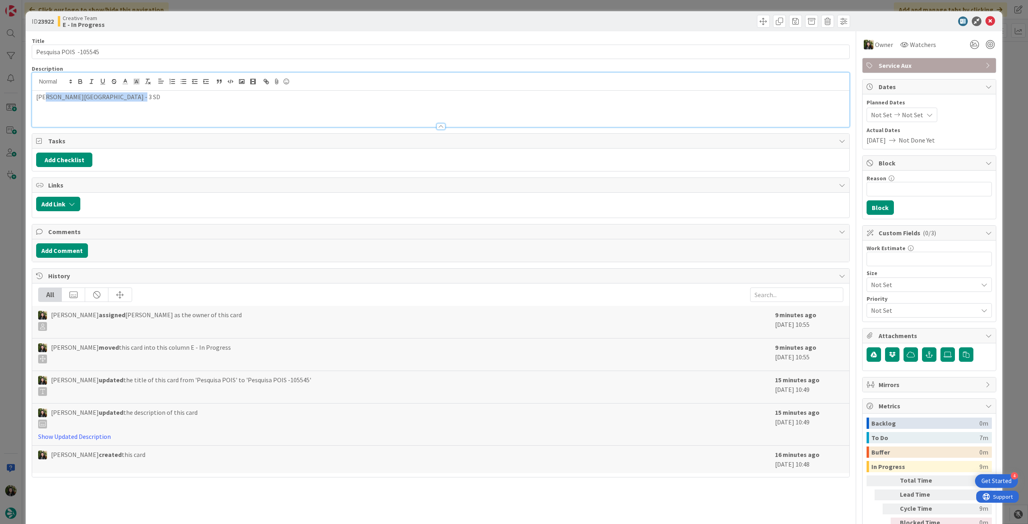
drag, startPoint x: 131, startPoint y: 96, endPoint x: 47, endPoint y: 99, distance: 84.4
click at [47, 99] on p "[PERSON_NAME][GEOGRAPHIC_DATA] - 3 SD" at bounding box center [440, 96] width 809 height 9
click at [987, 23] on icon at bounding box center [991, 21] width 10 height 10
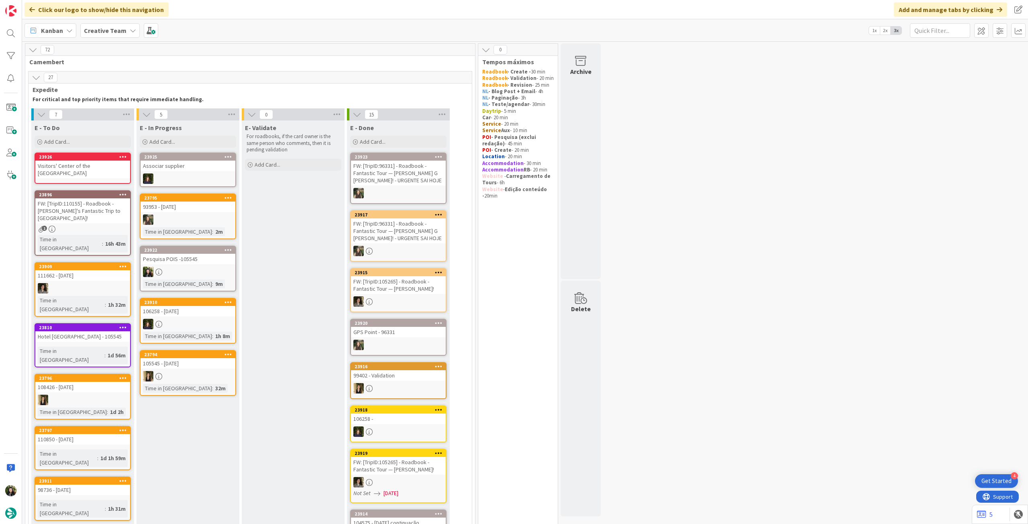
click at [113, 169] on div "Visitors' Center of the [GEOGRAPHIC_DATA]" at bounding box center [82, 170] width 95 height 18
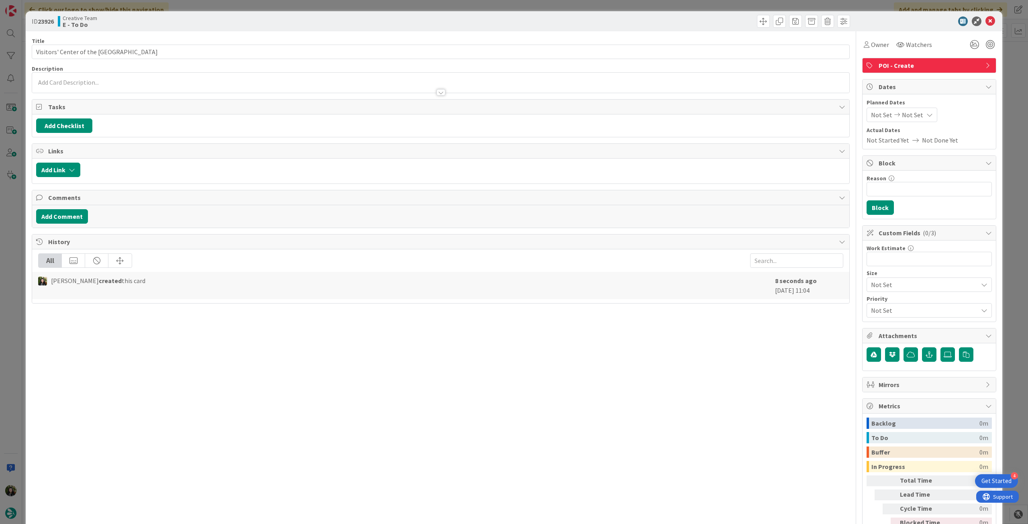
click at [125, 91] on div at bounding box center [440, 88] width 817 height 8
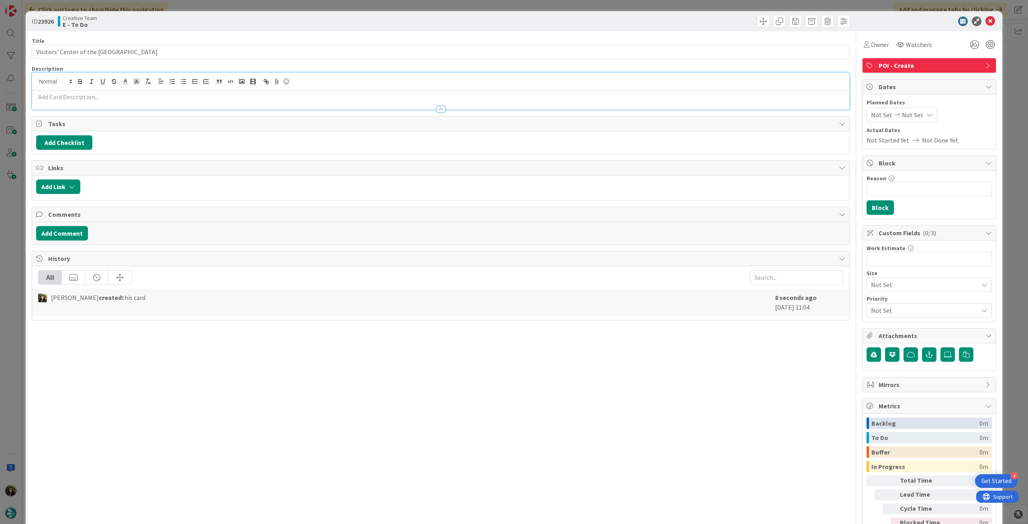
click at [123, 94] on p at bounding box center [440, 96] width 809 height 9
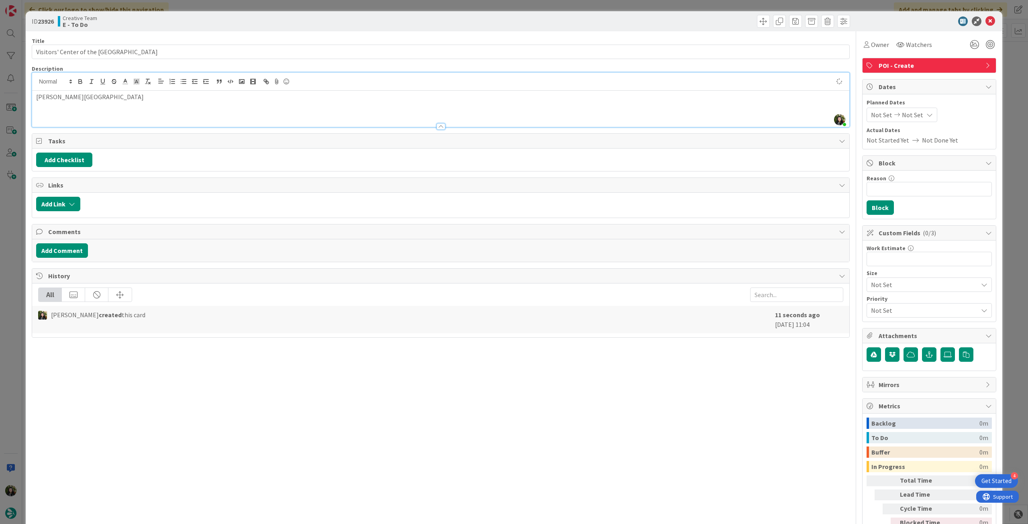
click at [989, 22] on icon at bounding box center [991, 21] width 10 height 10
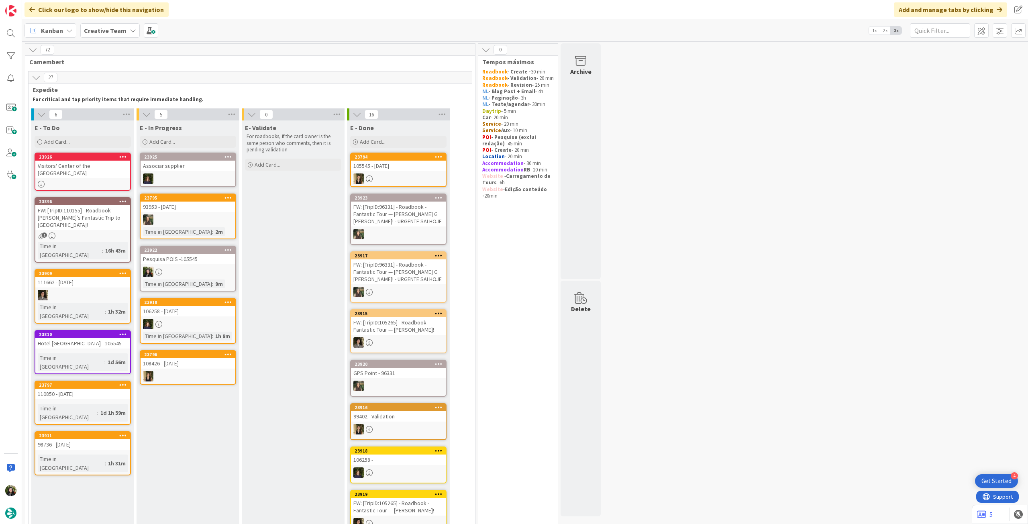
click at [90, 166] on div "Visitors' Center of the [GEOGRAPHIC_DATA]" at bounding box center [82, 170] width 95 height 18
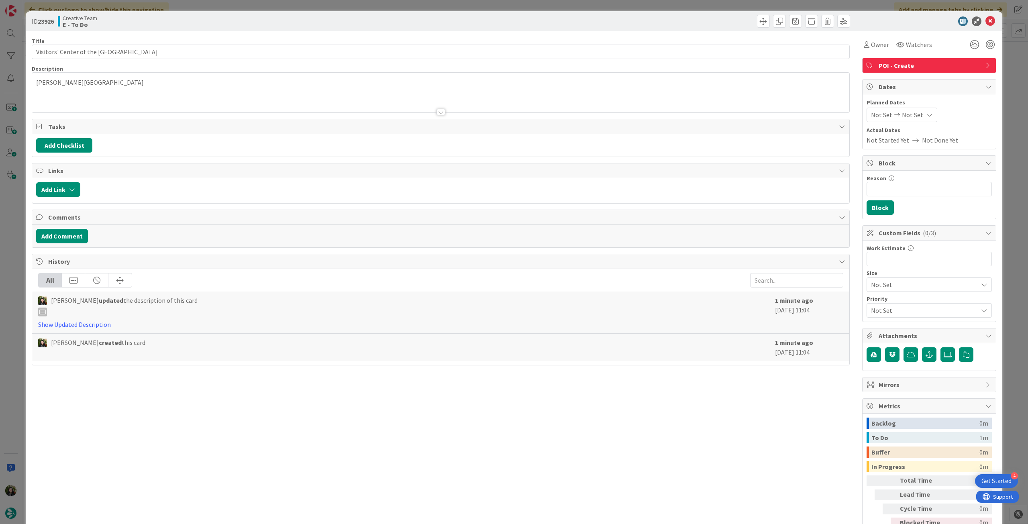
click at [98, 89] on div "[PERSON_NAME][GEOGRAPHIC_DATA]" at bounding box center [440, 94] width 817 height 36
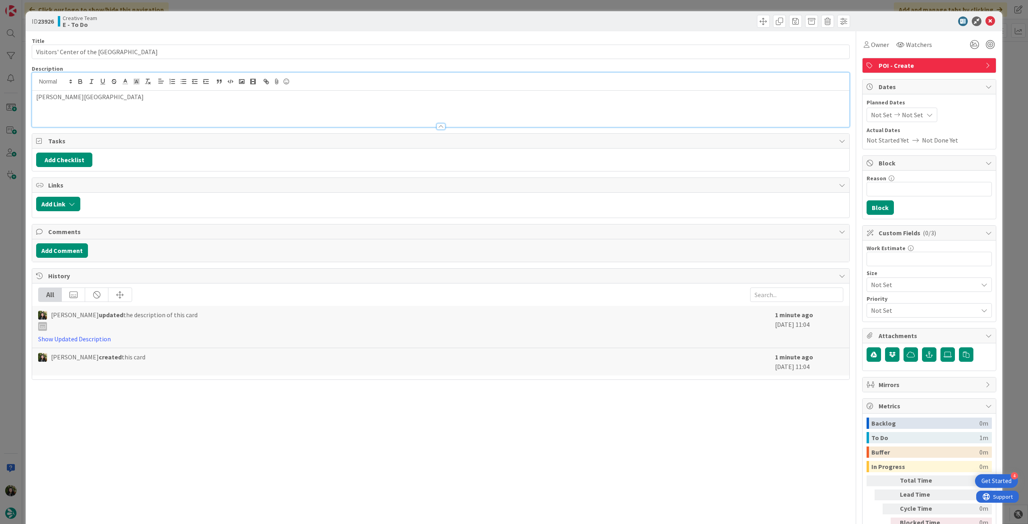
click at [149, 95] on p "[PERSON_NAME][GEOGRAPHIC_DATA]" at bounding box center [440, 96] width 809 height 9
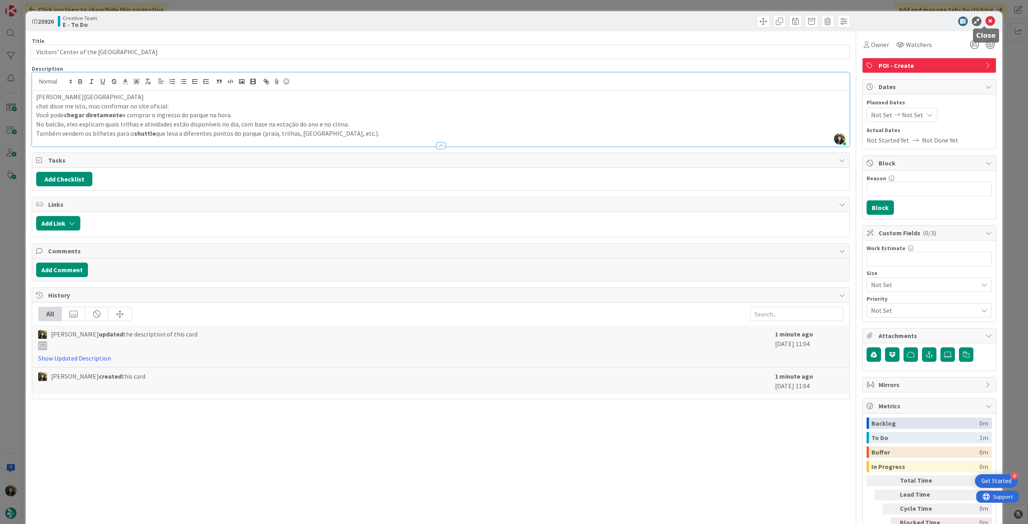
click at [986, 17] on icon at bounding box center [991, 21] width 10 height 10
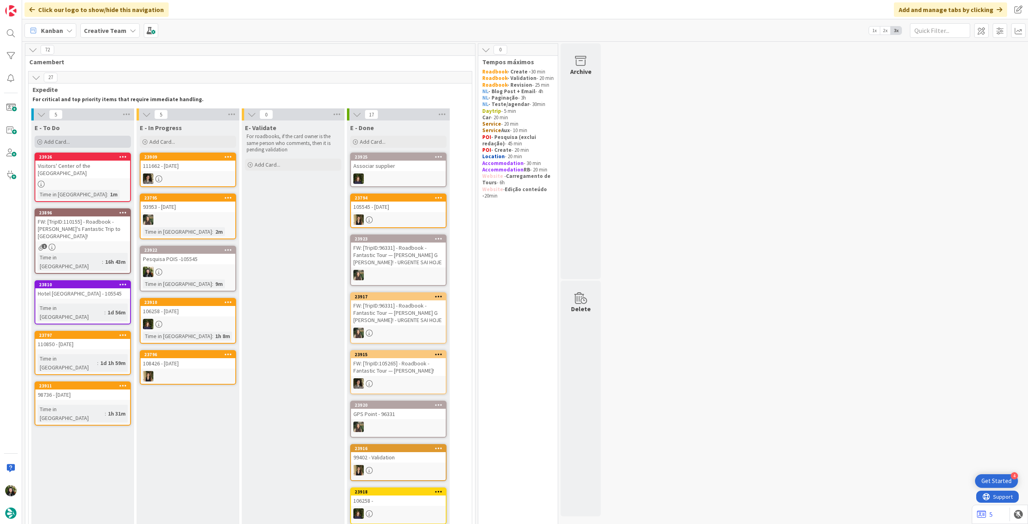
click at [80, 145] on div "Add Card..." at bounding box center [83, 142] width 96 height 12
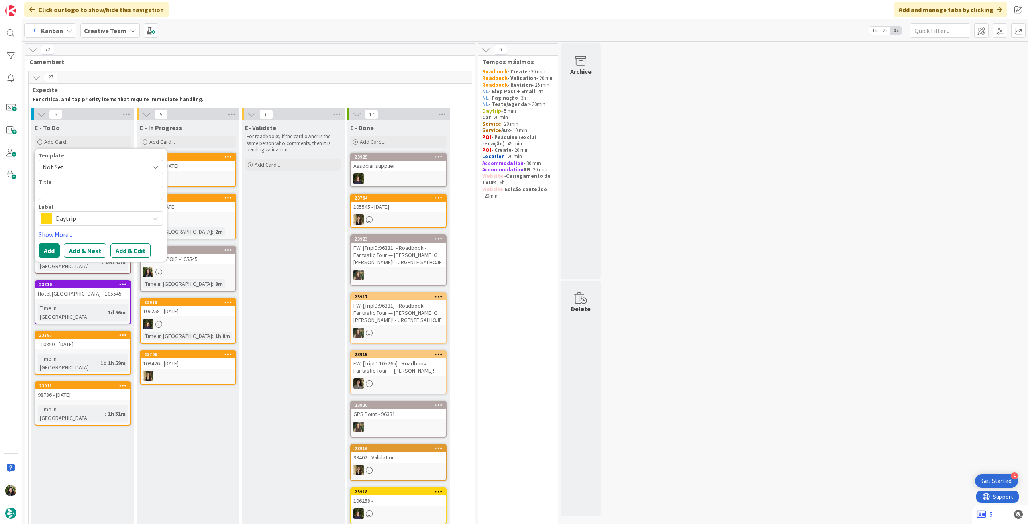
drag, startPoint x: 66, startPoint y: 221, endPoint x: 84, endPoint y: 221, distance: 18.5
click at [66, 221] on span "Daytrip" at bounding box center [100, 218] width 89 height 11
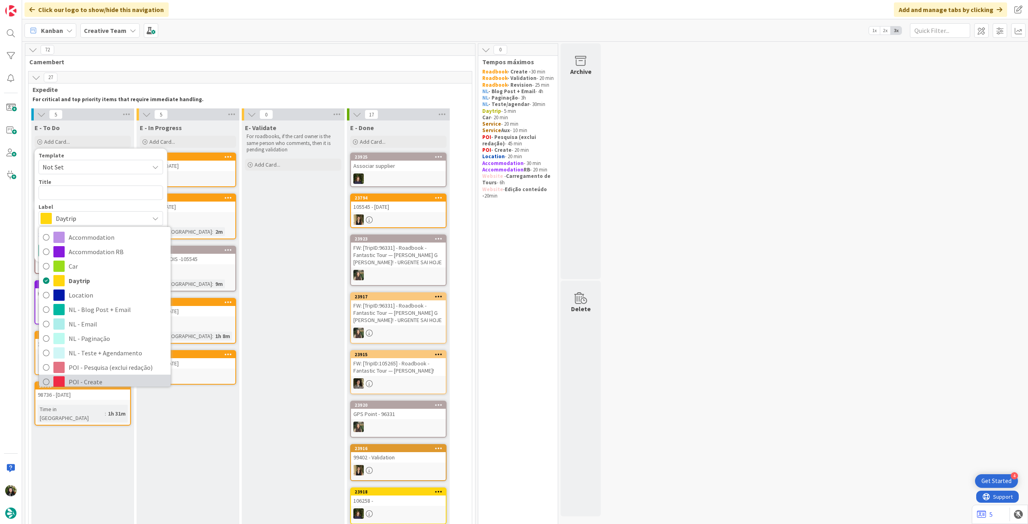
drag, startPoint x: 76, startPoint y: 378, endPoint x: 78, endPoint y: 347, distance: 31.4
click at [76, 378] on span "POI - Create" at bounding box center [118, 382] width 98 height 12
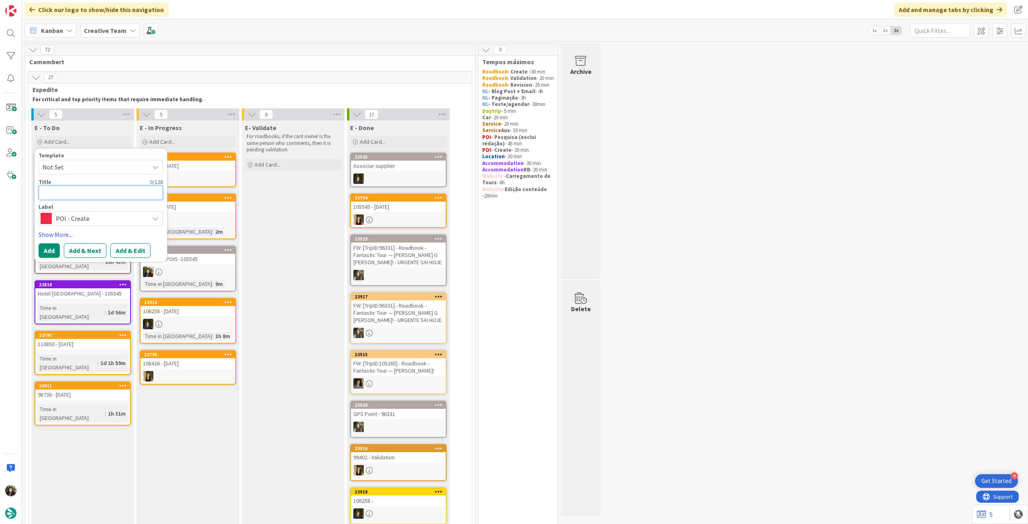
click at [89, 190] on textarea at bounding box center [101, 193] width 125 height 14
paste textarea "Fiume Ombrone (Delta do Rio Ombrone)"
type textarea "x"
type textarea "Fiume Ombrone (Delta do Rio Ombrone)"
click at [51, 247] on button "Add" at bounding box center [49, 250] width 21 height 14
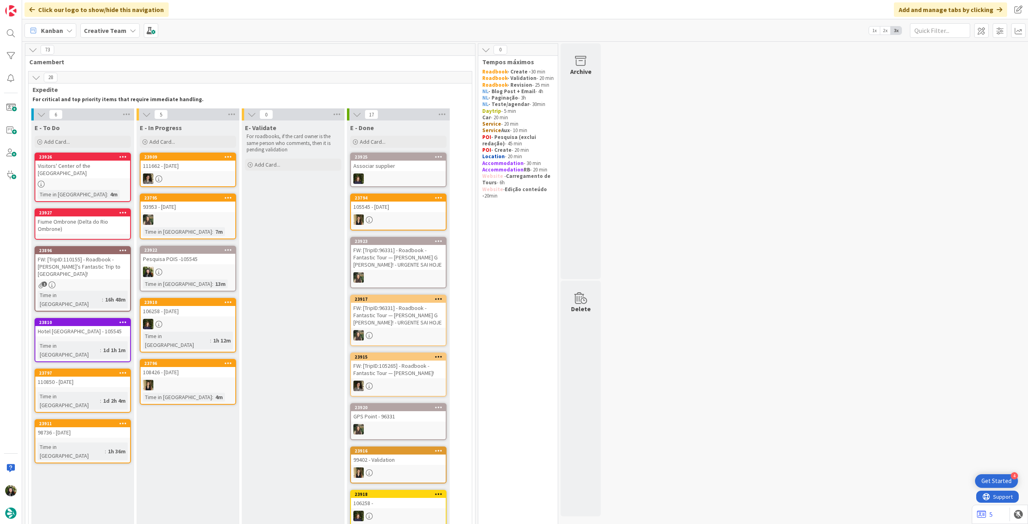
click at [96, 181] on div at bounding box center [82, 184] width 95 height 7
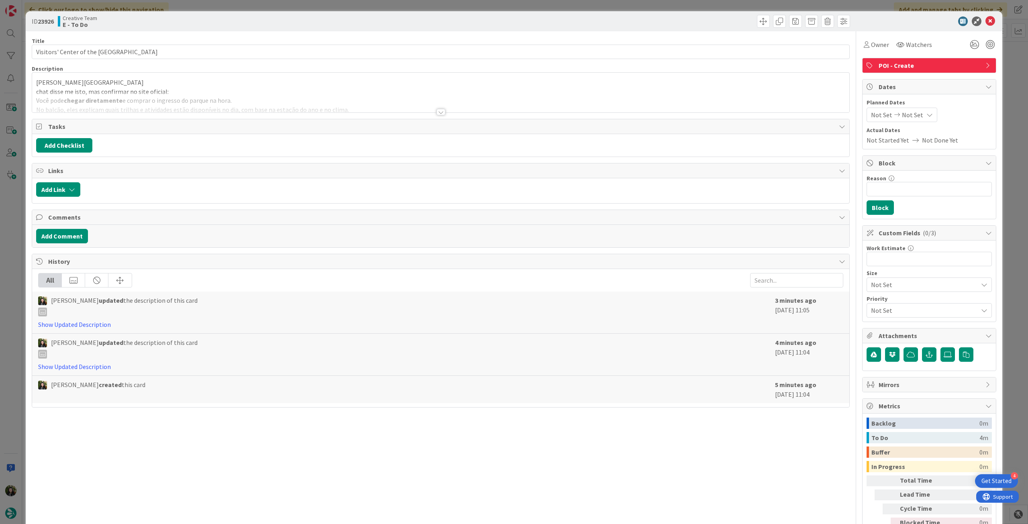
click at [102, 106] on div at bounding box center [440, 102] width 817 height 20
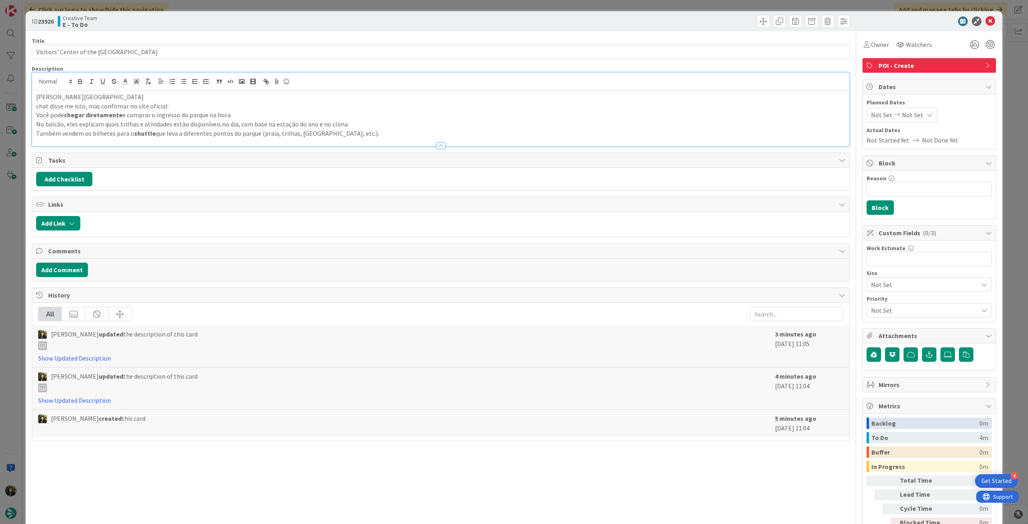
drag, startPoint x: 134, startPoint y: 96, endPoint x: -21, endPoint y: 93, distance: 155.5
click at [0, 93] on html "4 Get Started Click our logo to show/hide this navigation Add and manage tabs b…" at bounding box center [514, 262] width 1028 height 524
click at [986, 21] on icon at bounding box center [991, 21] width 10 height 10
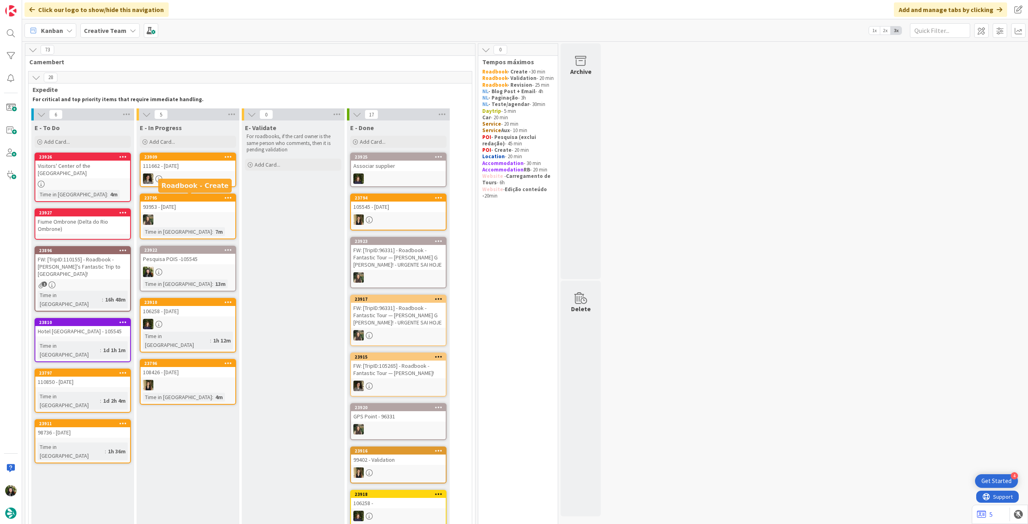
click at [92, 222] on div "Fiume Ombrone (Delta do Rio Ombrone)" at bounding box center [82, 226] width 95 height 18
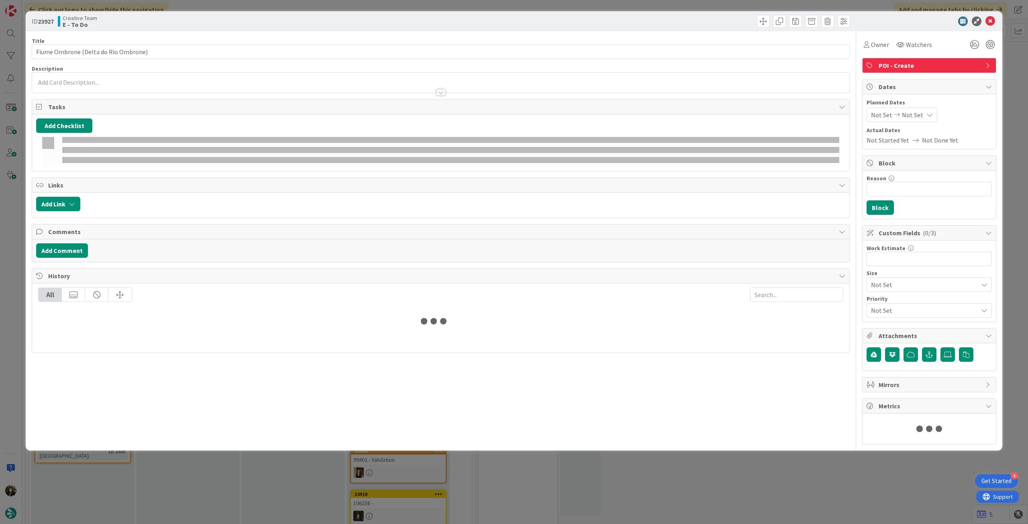
click at [106, 93] on div at bounding box center [441, 88] width 818 height 9
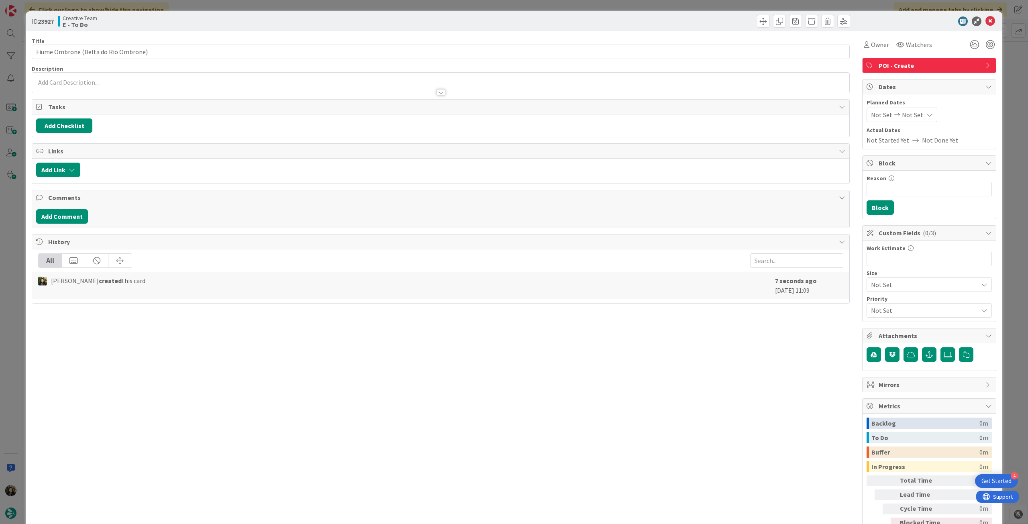
click at [111, 89] on div at bounding box center [440, 88] width 817 height 8
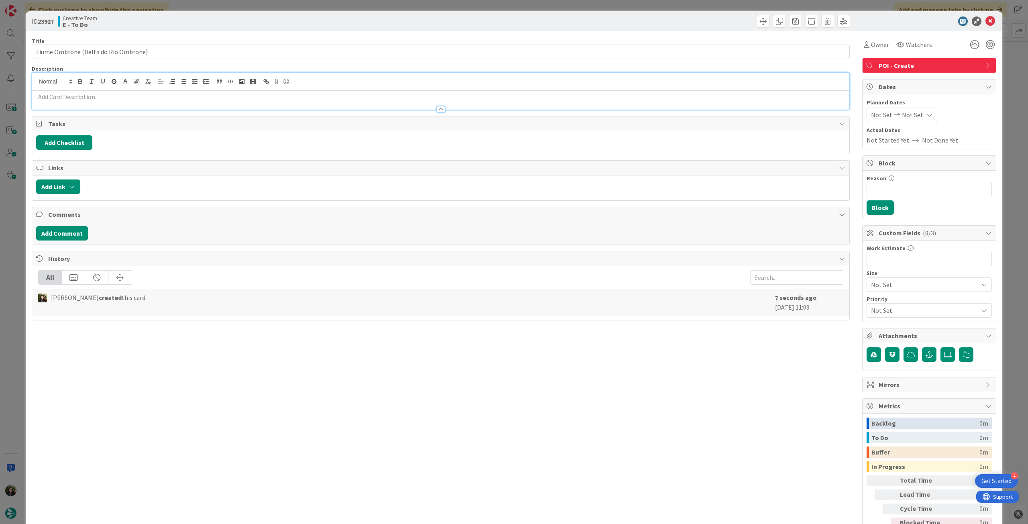
click at [108, 97] on p at bounding box center [440, 96] width 809 height 9
paste div
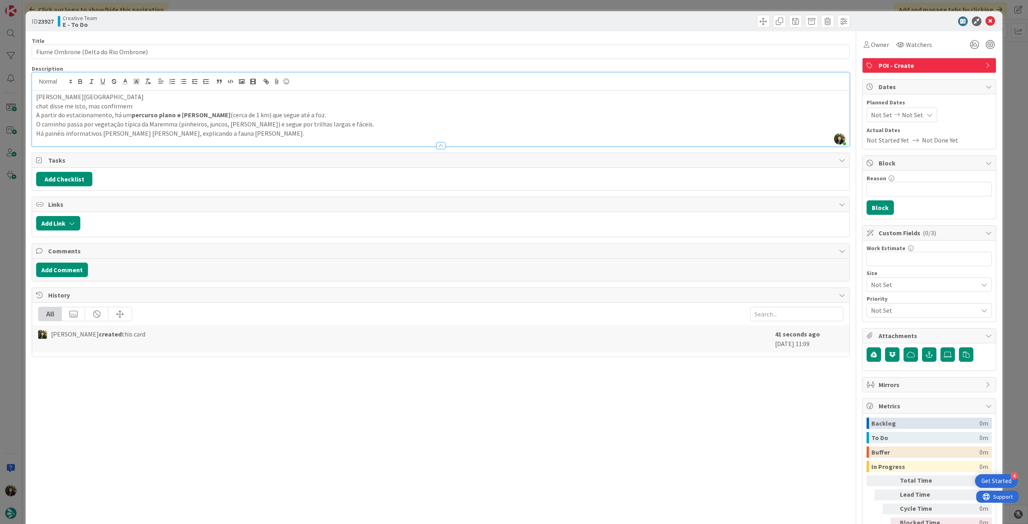
click at [108, 114] on p "A partir do estacionamento, há um percurso plano e [PERSON_NAME] (cerca de 1 km…" at bounding box center [440, 114] width 809 height 9
click at [278, 135] on p "Há painéis informativos [PERSON_NAME] [PERSON_NAME], explicando a fauna [PERSON…" at bounding box center [440, 133] width 809 height 9
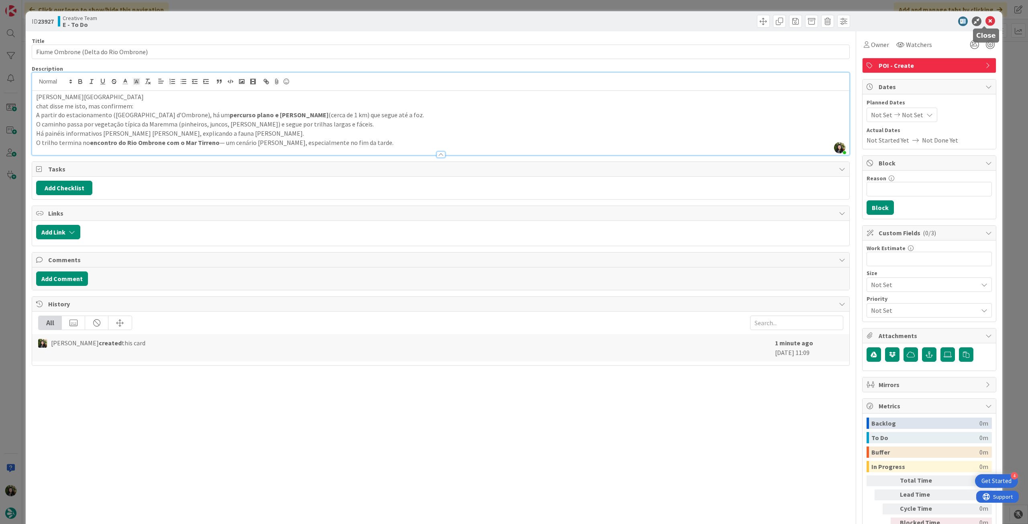
click at [986, 20] on icon at bounding box center [991, 21] width 10 height 10
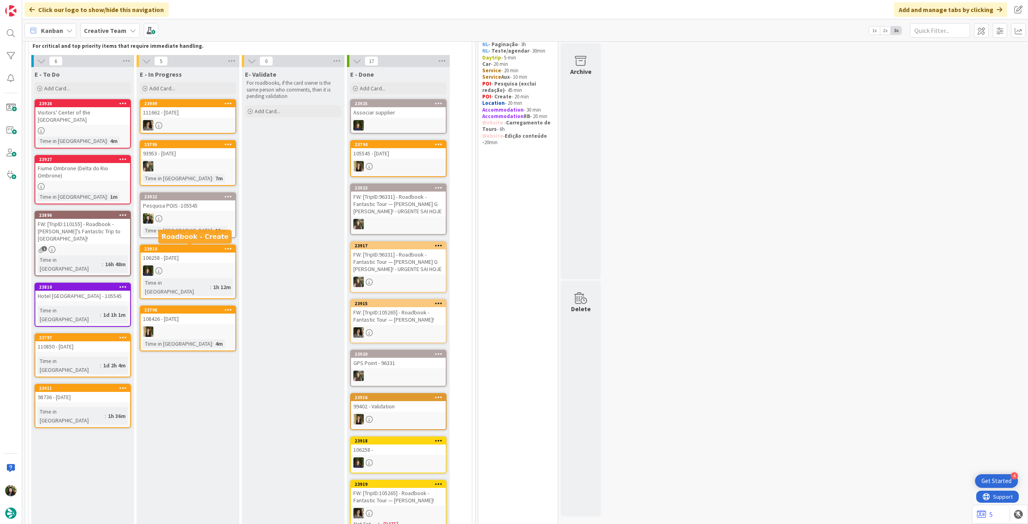
click at [213, 229] on div "13m" at bounding box center [220, 230] width 14 height 9
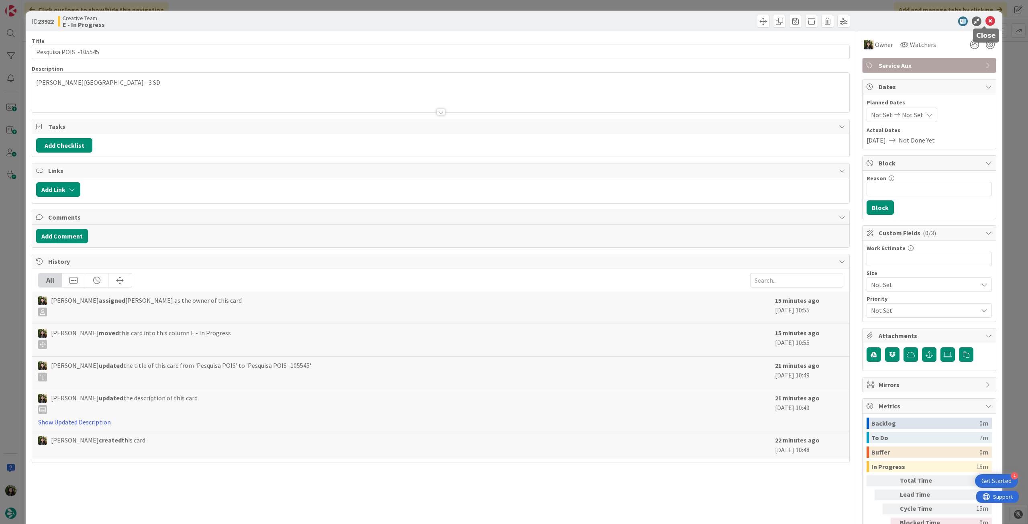
click at [986, 19] on icon at bounding box center [991, 21] width 10 height 10
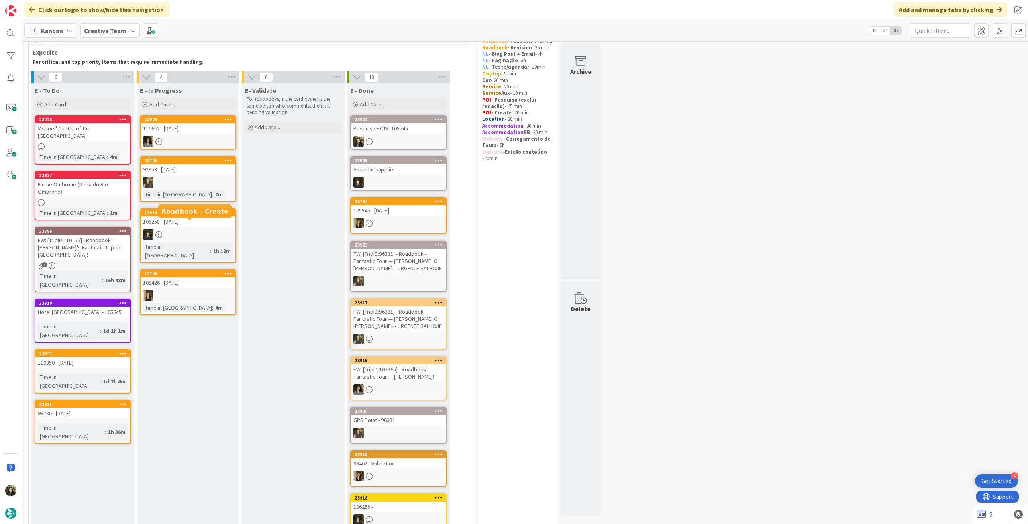
scroll to position [27, 0]
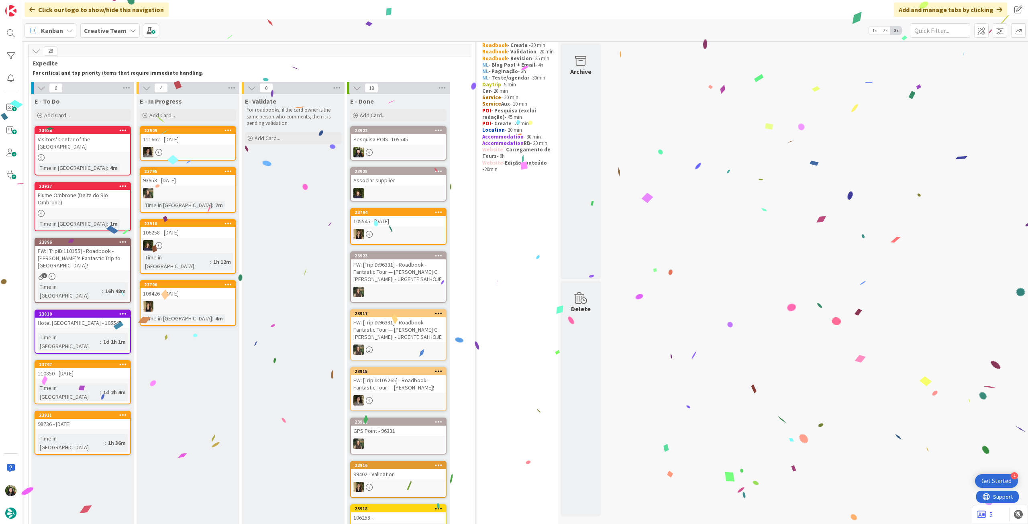
click at [402, 151] on div at bounding box center [398, 152] width 95 height 10
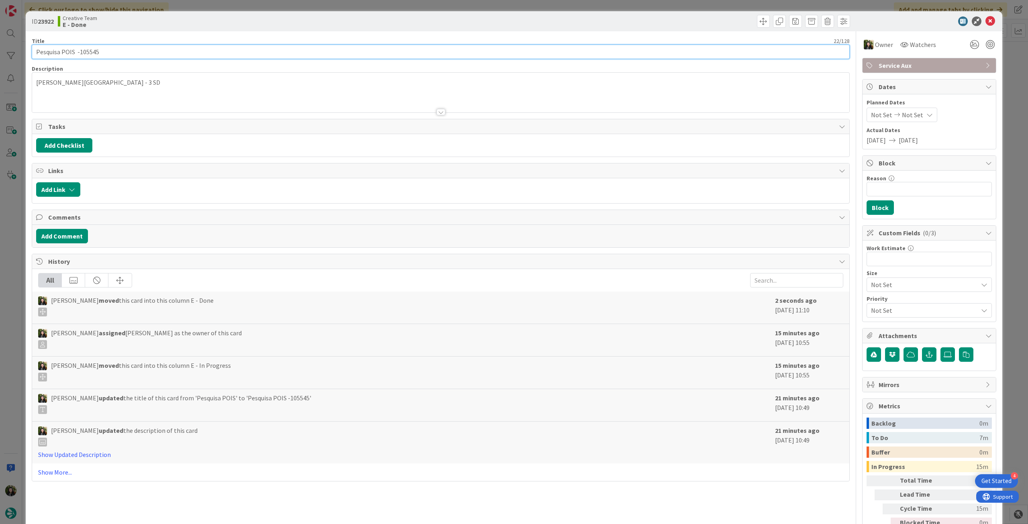
drag, startPoint x: 79, startPoint y: 51, endPoint x: 222, endPoint y: 51, distance: 143.4
click at [222, 51] on input "Pesquisa POIS -105545" at bounding box center [441, 52] width 818 height 14
click at [986, 20] on icon at bounding box center [991, 21] width 10 height 10
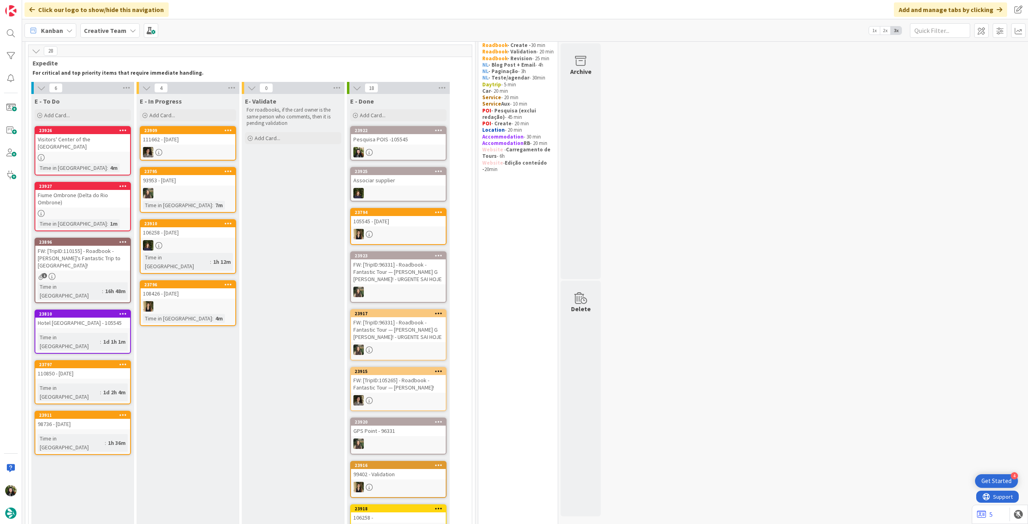
click at [100, 154] on div at bounding box center [82, 157] width 95 height 7
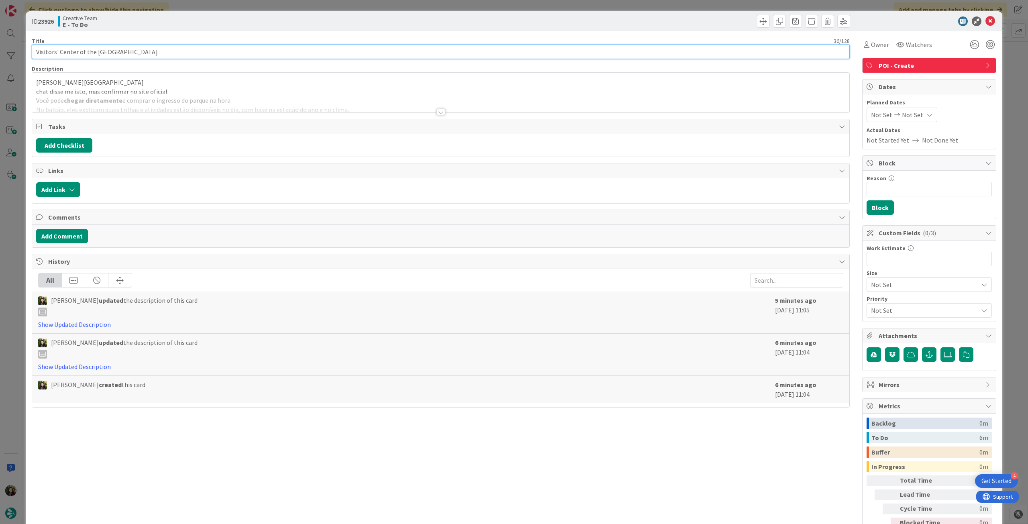
click at [237, 53] on input "Visitors' Center of the [GEOGRAPHIC_DATA]" at bounding box center [441, 52] width 818 height 14
paste input "105545"
type input "Visitors' Center of the [GEOGRAPHIC_DATA] - 105545"
click at [986, 19] on icon at bounding box center [991, 21] width 10 height 10
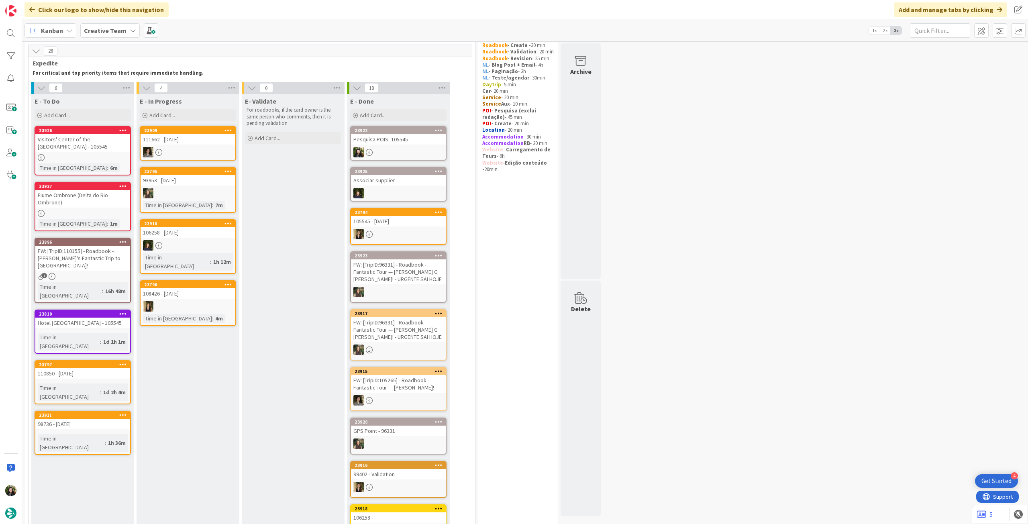
click at [93, 220] on div "Time in Column : 1m" at bounding box center [83, 223] width 90 height 9
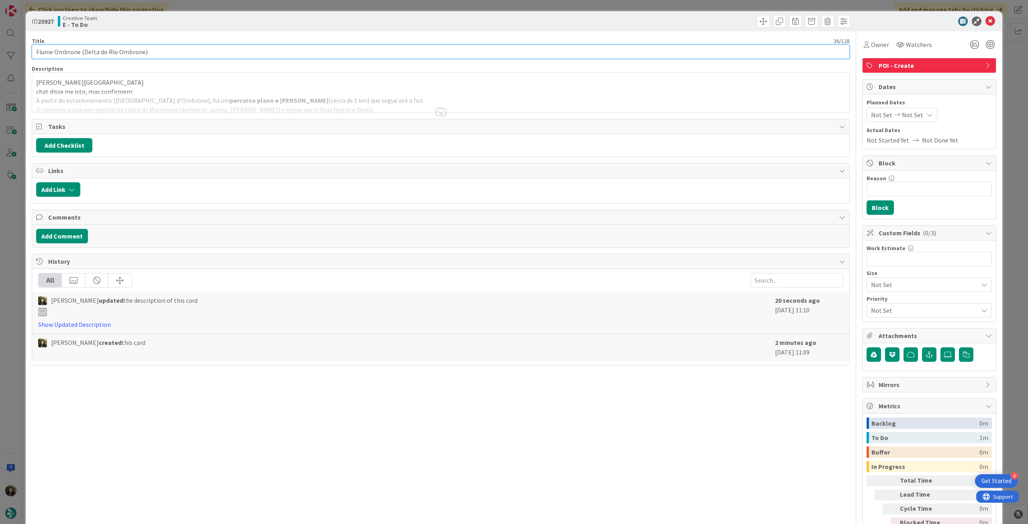
click at [207, 53] on input "Fiume Ombrone (Delta do Rio Ombrone)" at bounding box center [441, 52] width 818 height 14
paste input "105545"
type input "Fiume Ombrone ([GEOGRAPHIC_DATA]) - 105545"
drag, startPoint x: 987, startPoint y: 16, endPoint x: 984, endPoint y: 22, distance: 6.7
click at [985, 19] on div "ID 23927 Creative Team E - To Do" at bounding box center [514, 21] width 977 height 20
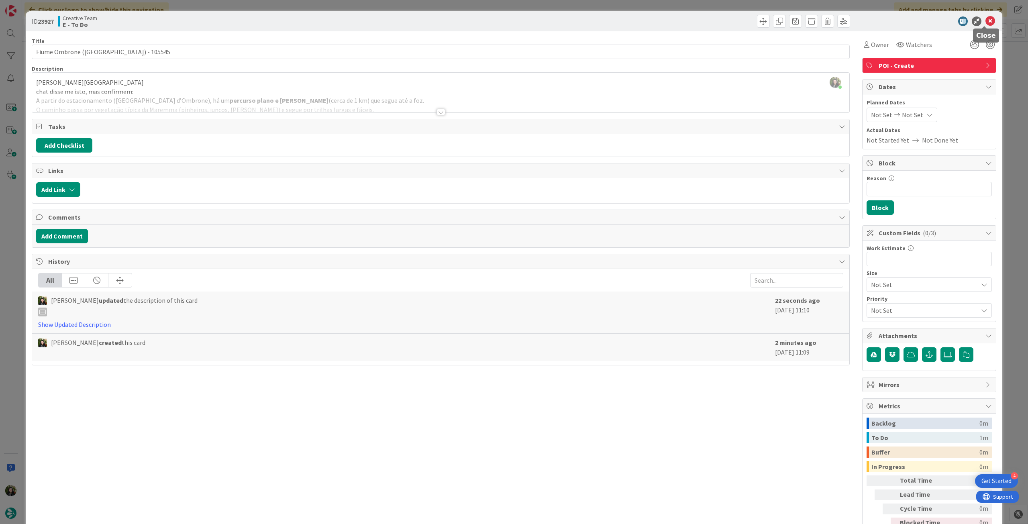
click at [986, 22] on icon at bounding box center [991, 21] width 10 height 10
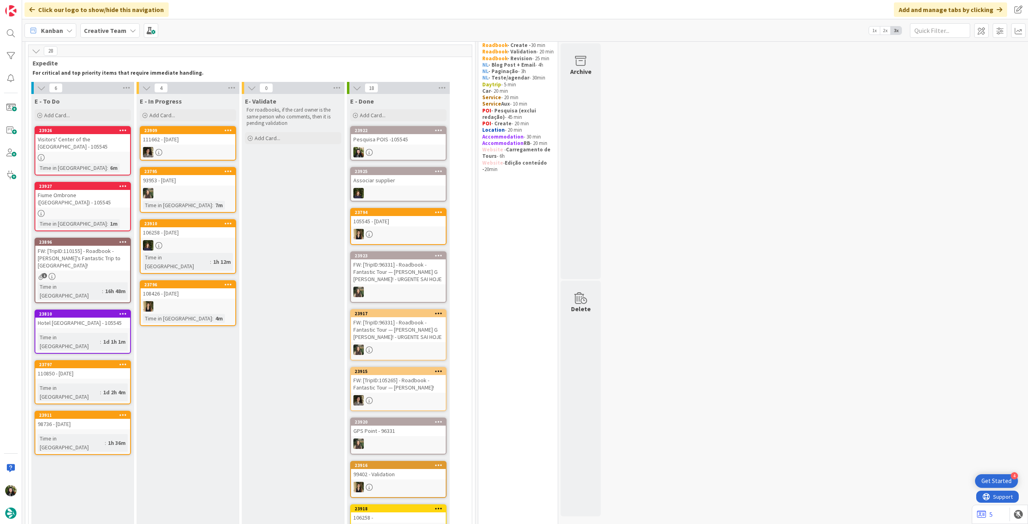
click at [92, 215] on div at bounding box center [82, 213] width 95 height 7
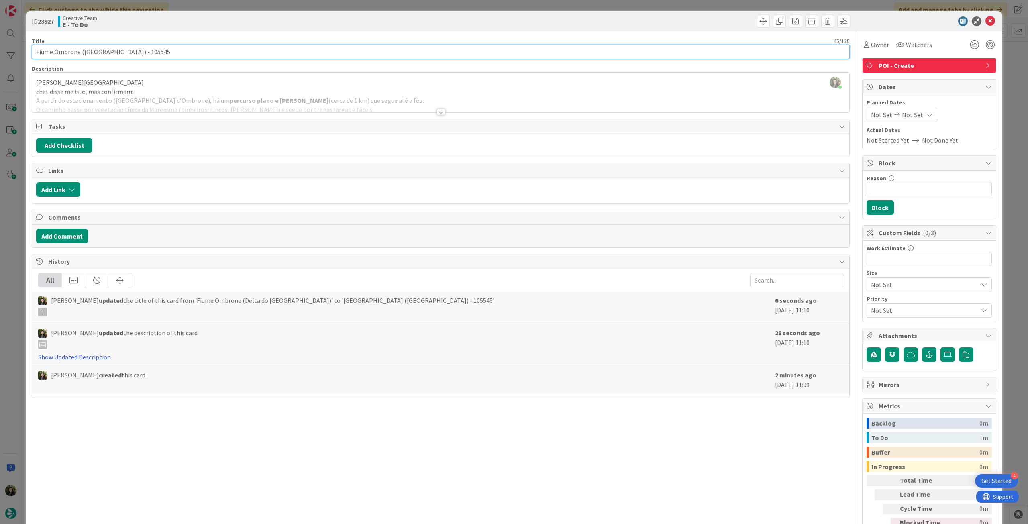
drag, startPoint x: 145, startPoint y: 52, endPoint x: 82, endPoint y: 53, distance: 63.1
click at [82, 53] on input "Fiume Ombrone ([GEOGRAPHIC_DATA]) - 105545" at bounding box center [441, 52] width 818 height 14
type input "Fiume Ombrone - 105545"
click at [986, 22] on icon at bounding box center [991, 21] width 10 height 10
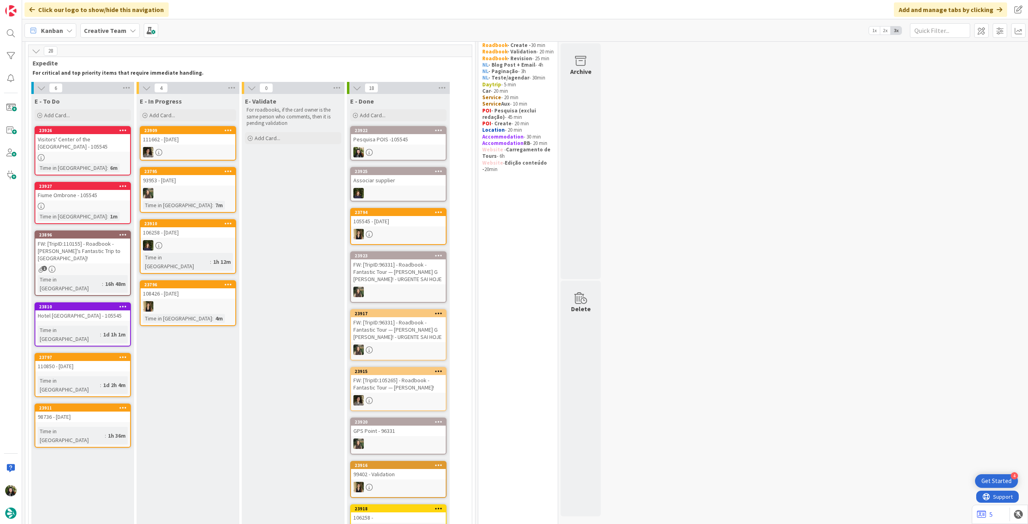
click at [115, 159] on div at bounding box center [82, 157] width 95 height 7
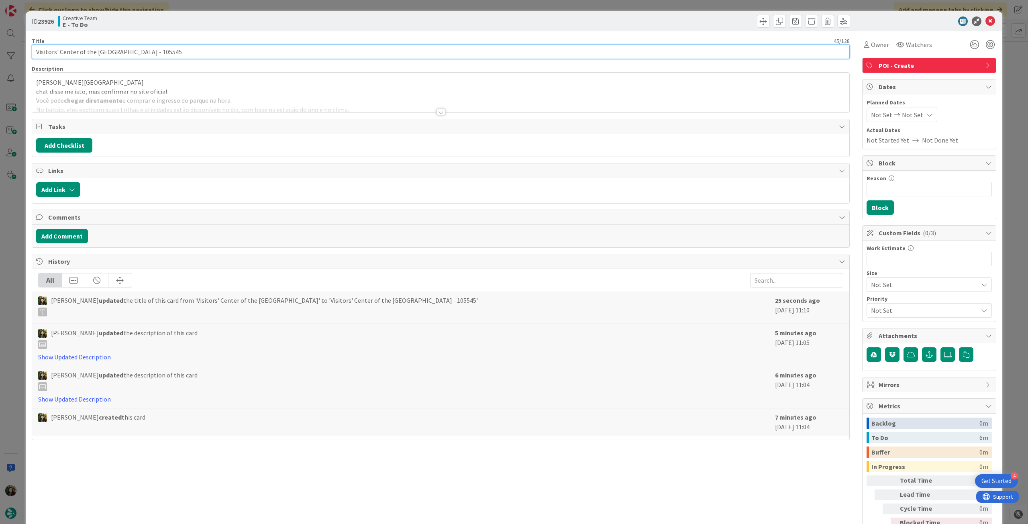
drag, startPoint x: 94, startPoint y: 48, endPoint x: 16, endPoint y: 49, distance: 77.9
click at [16, 49] on div "ID 23926 Creative Team E - To Do Title 45 / 128 Visitors' Center of the [GEOGRA…" at bounding box center [514, 262] width 1028 height 524
click at [77, 54] on input "[GEOGRAPHIC_DATA] - 105545" at bounding box center [441, 52] width 818 height 14
drag, startPoint x: 116, startPoint y: 52, endPoint x: 31, endPoint y: 53, distance: 85.2
click at [31, 53] on div "ID 23926 Creative Team E - To Do Title 37 / [GEOGRAPHIC_DATA] - 105545 Descript…" at bounding box center [514, 284] width 977 height 546
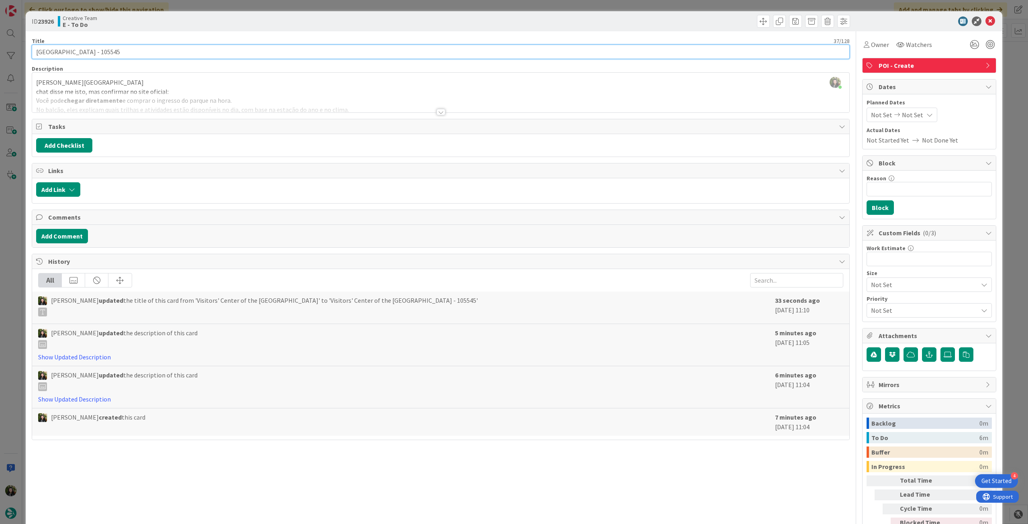
click at [90, 58] on input "[GEOGRAPHIC_DATA] - 105545" at bounding box center [441, 52] width 818 height 14
click at [98, 52] on input "[GEOGRAPHIC_DATA] - 105545" at bounding box center [441, 52] width 818 height 14
type input "[GEOGRAPHIC_DATA] - 105545"
click at [986, 19] on icon at bounding box center [991, 21] width 10 height 10
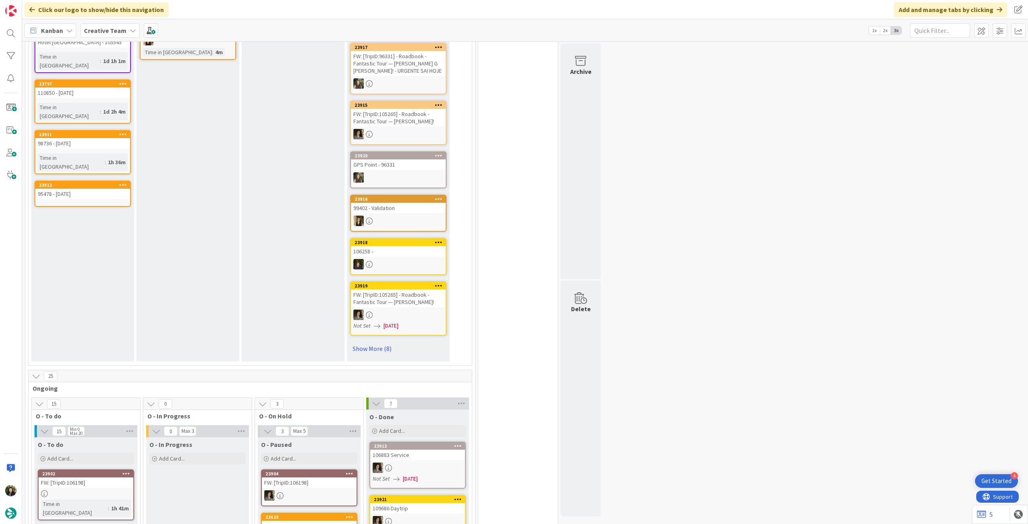
scroll to position [214, 0]
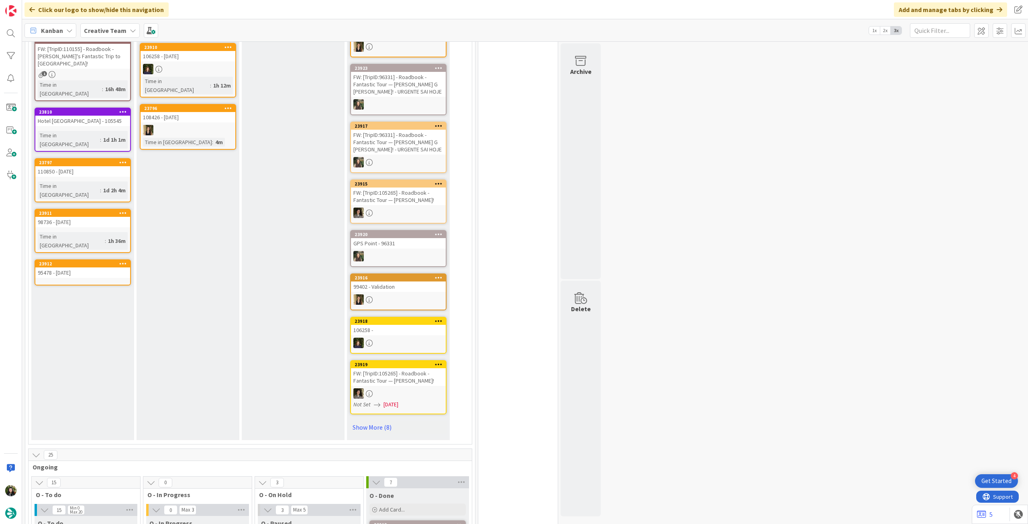
click at [113, 30] on b "Creative Team" at bounding box center [105, 31] width 43 height 8
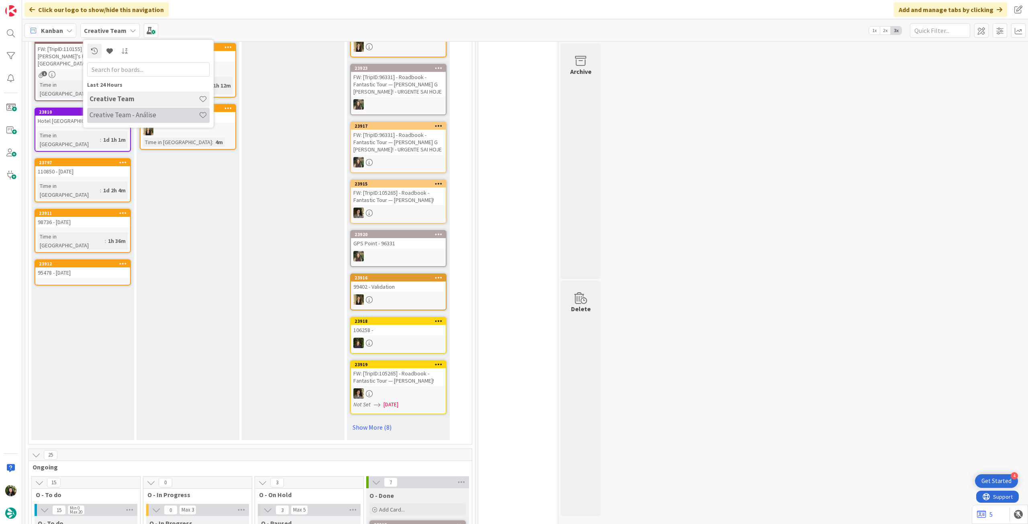
click at [141, 114] on h4 "Creative Team - Análise" at bounding box center [144, 115] width 109 height 8
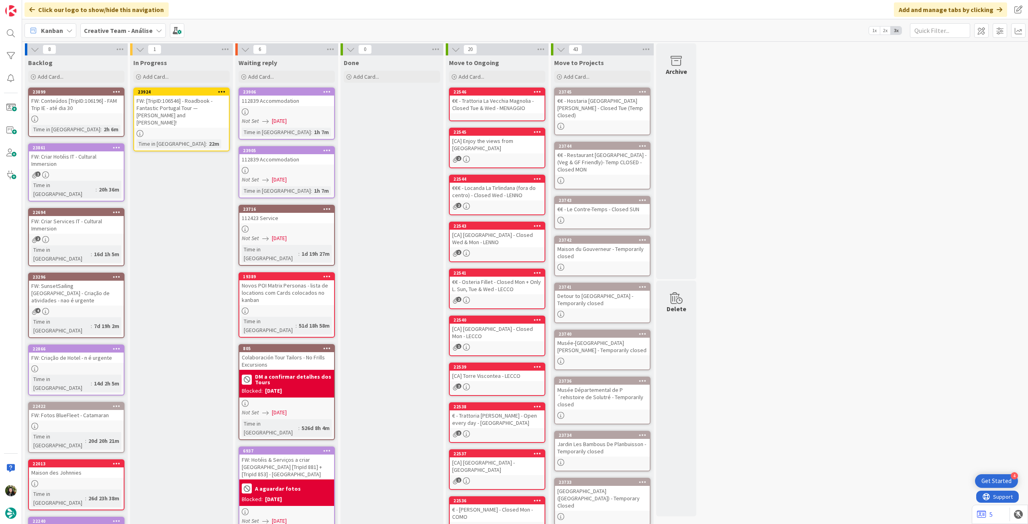
click at [190, 110] on div "FW: [TripID:106546] - Roadbook - Fantastic Portugal Tour — [PERSON_NAME] and [P…" at bounding box center [181, 112] width 95 height 32
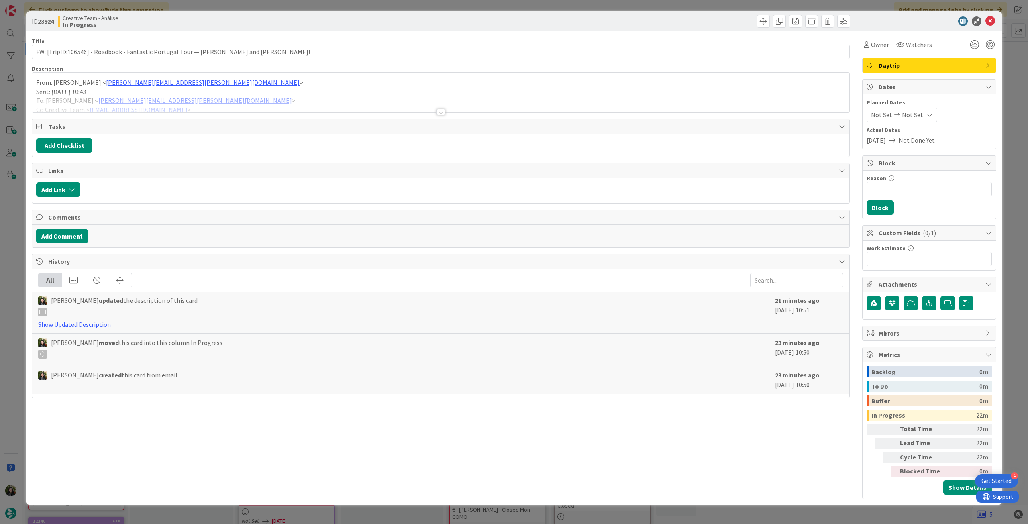
click at [189, 103] on div at bounding box center [440, 102] width 817 height 20
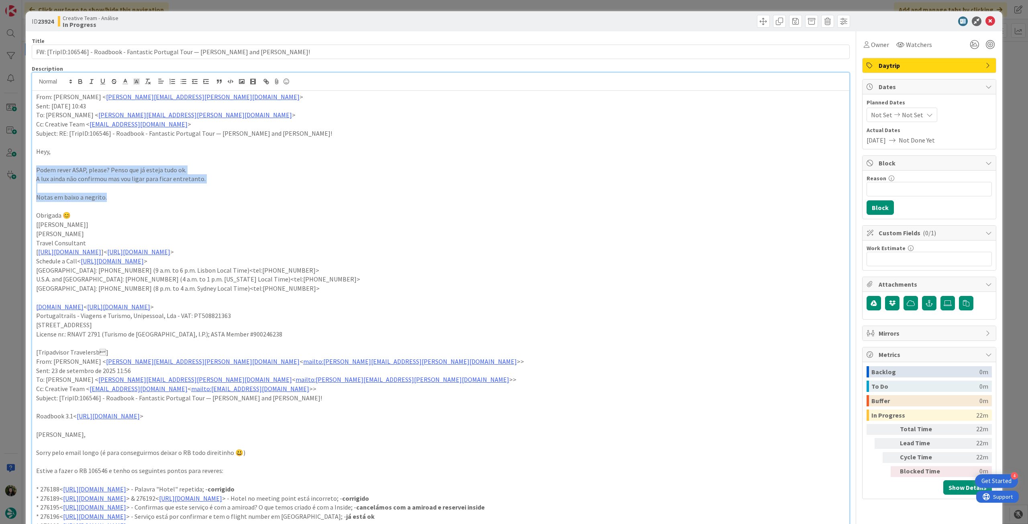
drag, startPoint x: 110, startPoint y: 194, endPoint x: 28, endPoint y: 167, distance: 86.4
drag, startPoint x: 332, startPoint y: 202, endPoint x: 339, endPoint y: 204, distance: 7.4
click at [333, 202] on p at bounding box center [440, 206] width 809 height 9
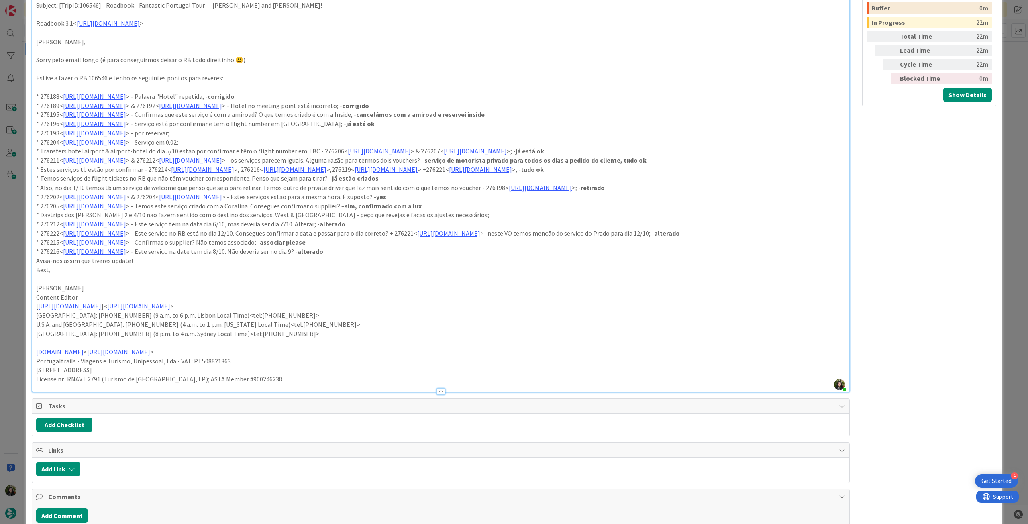
scroll to position [375, 0]
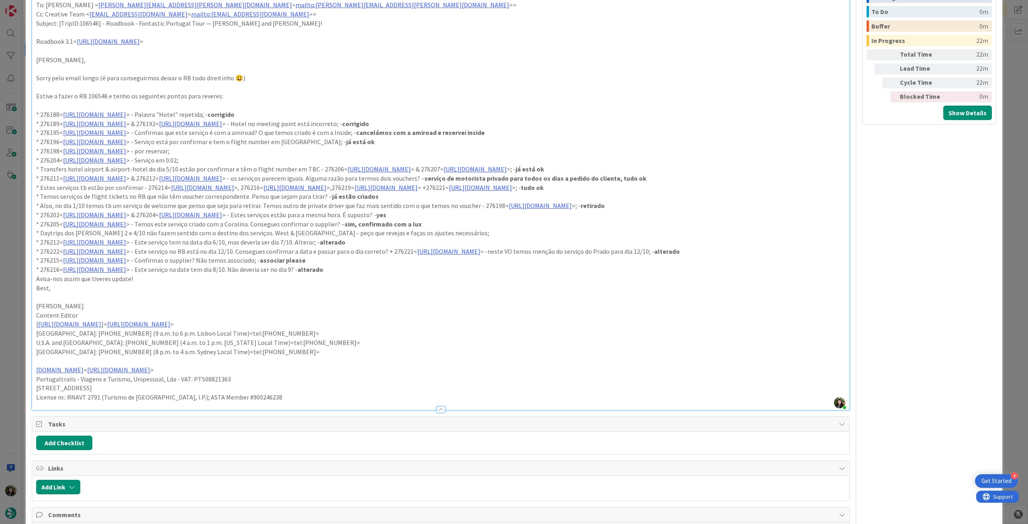
click at [407, 265] on p "* 276215< [URL][DOMAIN_NAME] > - Confirmas o supplier? Não temos associado; - a…" at bounding box center [440, 260] width 809 height 9
click at [521, 320] on p "Content Editor" at bounding box center [440, 315] width 809 height 9
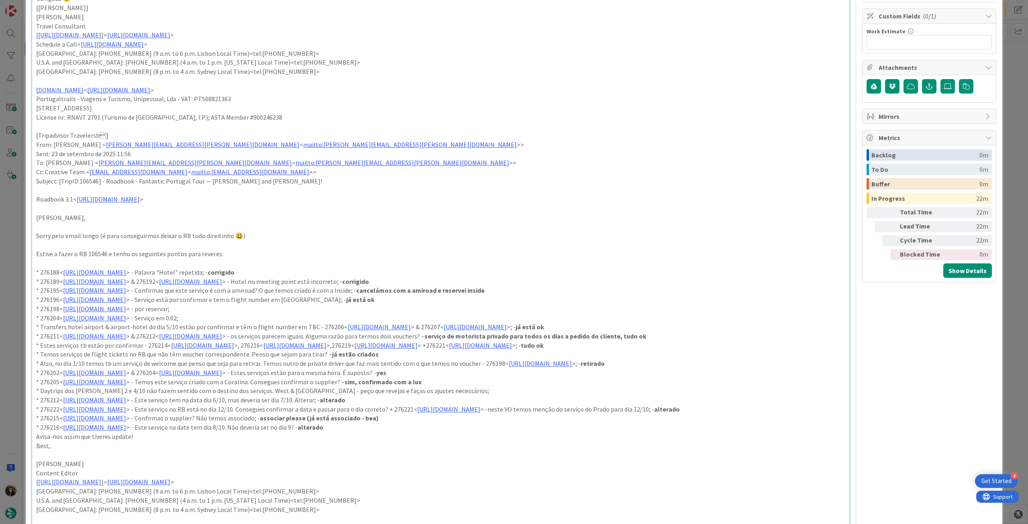
scroll to position [0, 0]
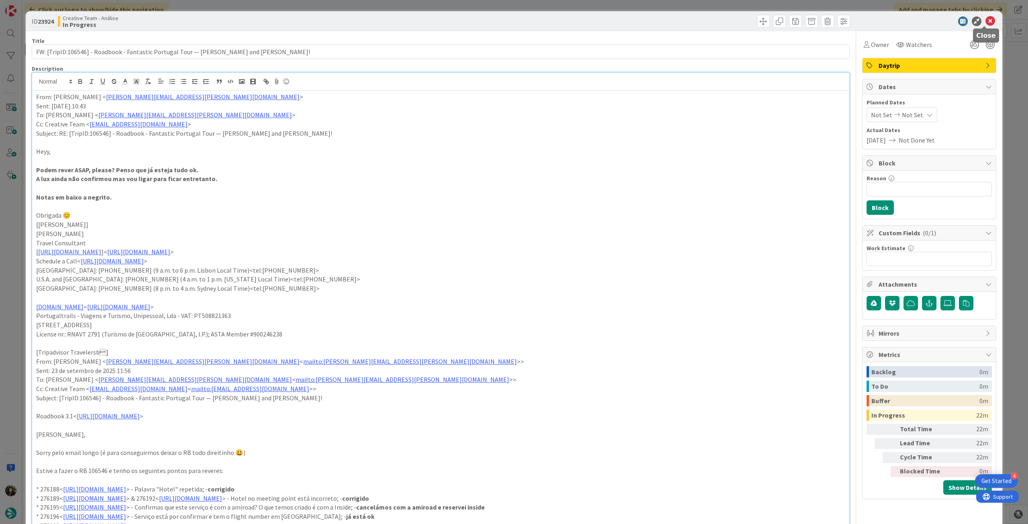
click at [986, 21] on icon at bounding box center [991, 21] width 10 height 10
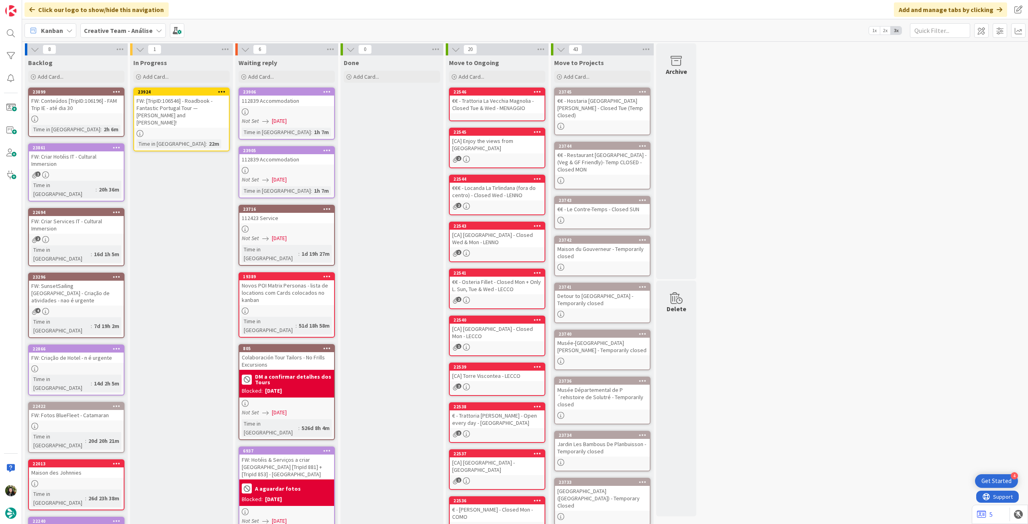
click at [223, 89] on icon at bounding box center [222, 92] width 8 height 6
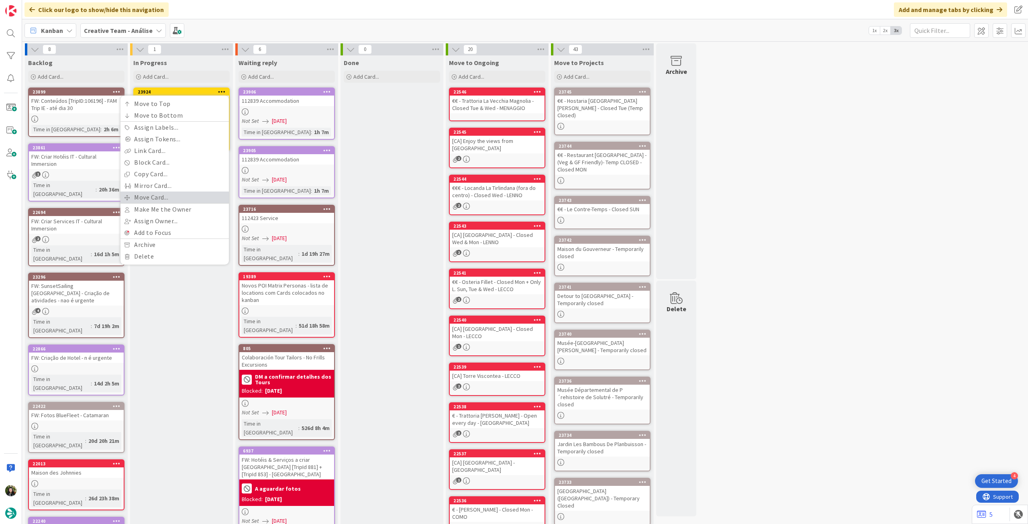
click at [164, 197] on link "Move Card..." at bounding box center [175, 198] width 108 height 12
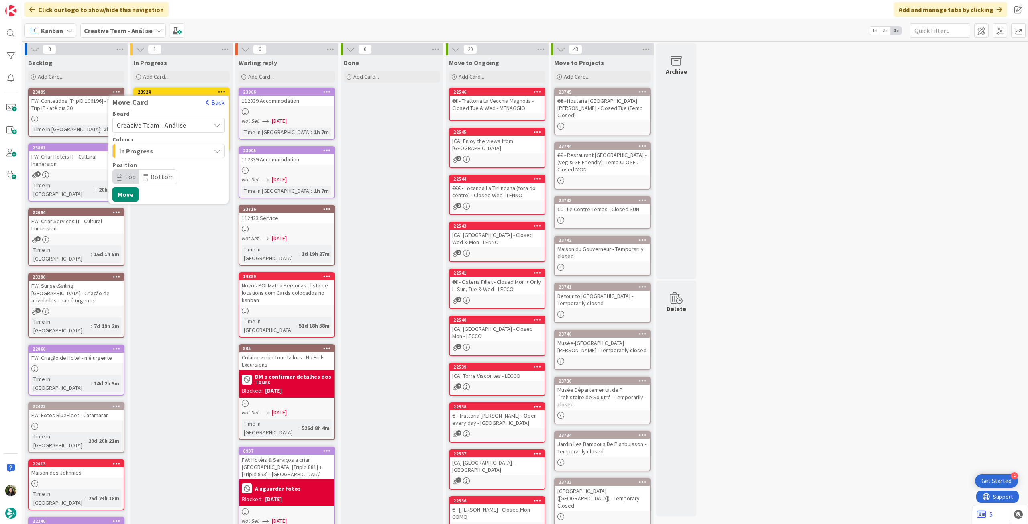
click at [169, 127] on span "Creative Team - Análise" at bounding box center [151, 125] width 69 height 8
click at [156, 163] on span "Creative Team" at bounding box center [173, 163] width 93 height 12
click at [150, 173] on span "Daytrip" at bounding box center [168, 176] width 77 height 11
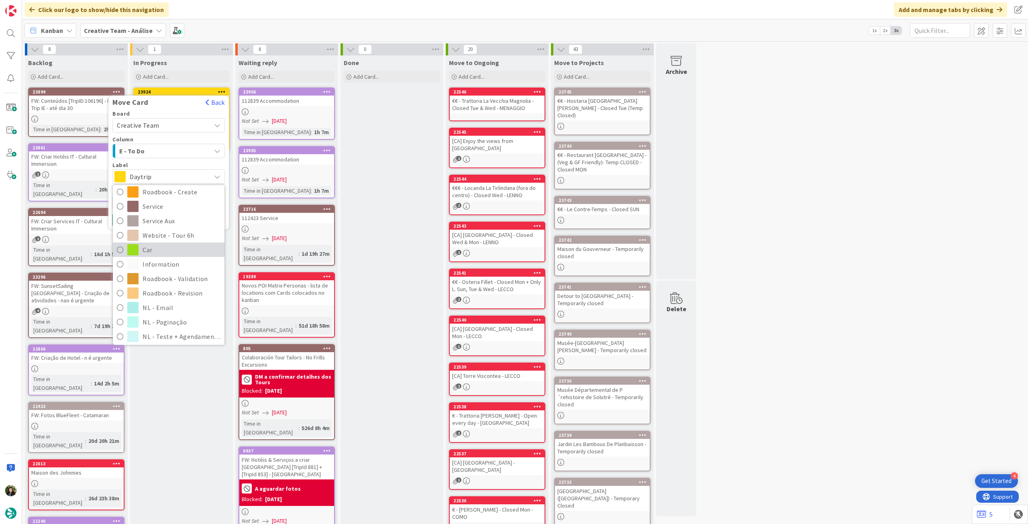
scroll to position [107, 0]
click at [152, 289] on span "Roadbook - Revision" at bounding box center [182, 291] width 78 height 12
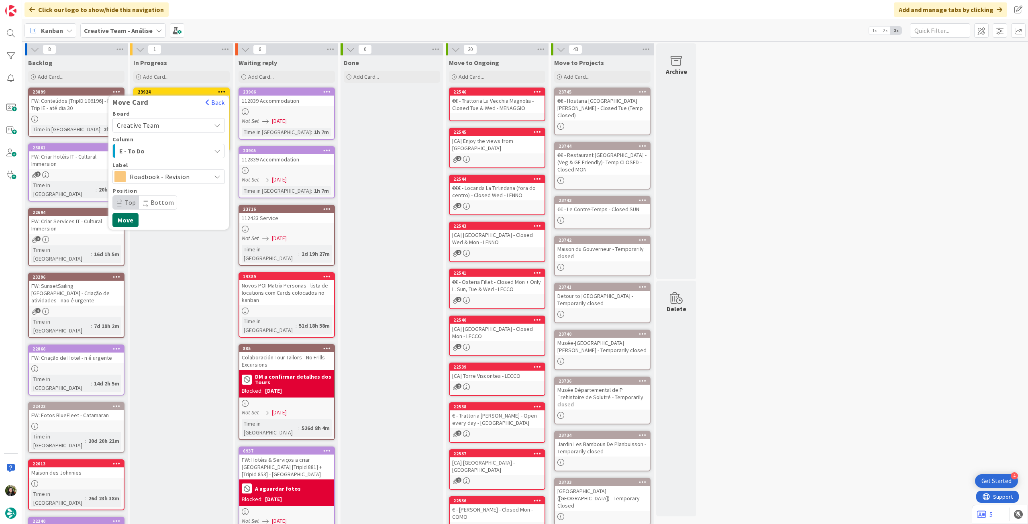
click at [131, 221] on button "Move" at bounding box center [125, 220] width 26 height 14
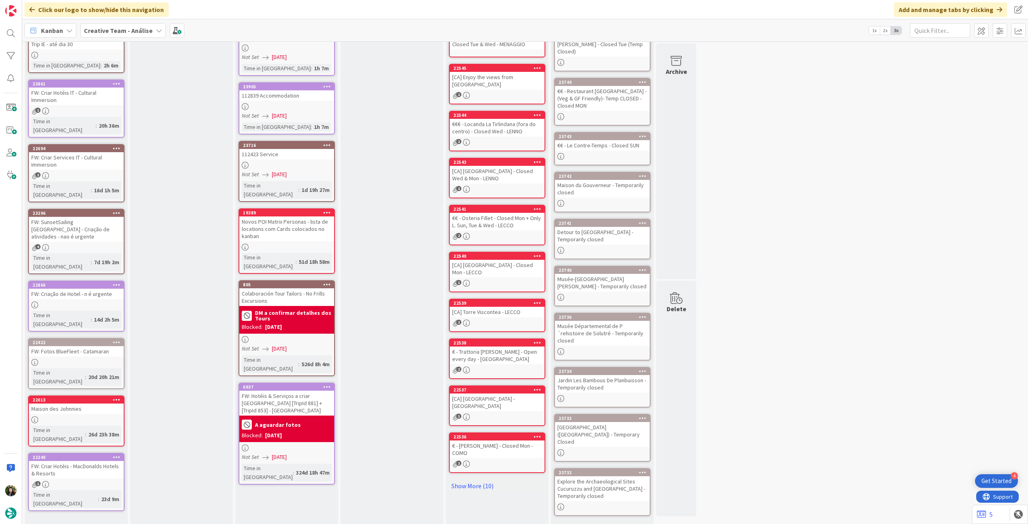
scroll to position [0, 0]
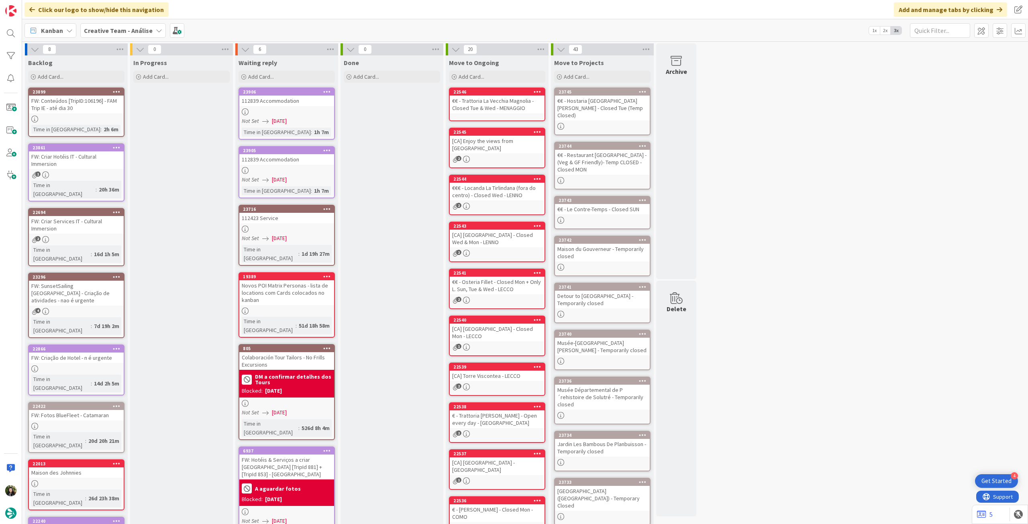
click at [100, 32] on b "Creative Team - Análise" at bounding box center [118, 31] width 69 height 8
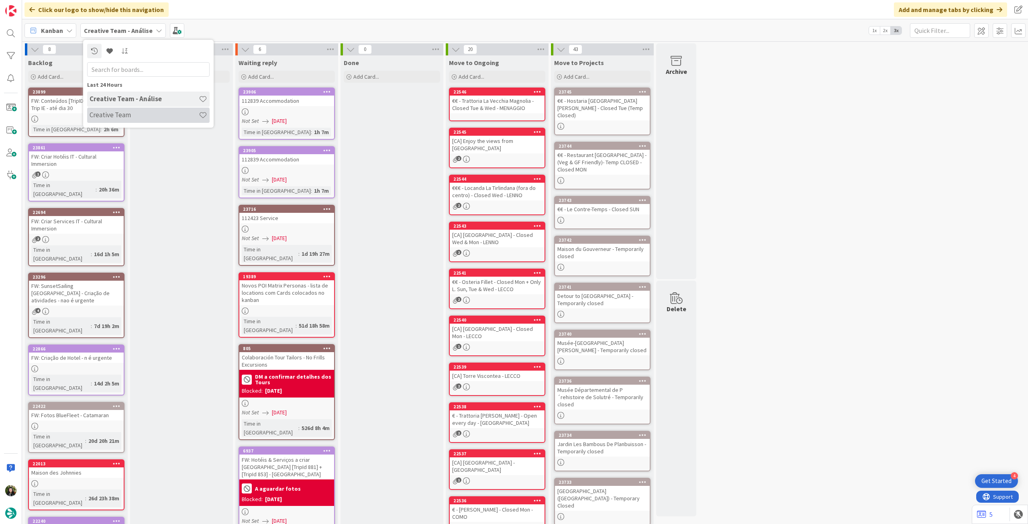
drag, startPoint x: 124, startPoint y: 116, endPoint x: 130, endPoint y: 114, distance: 6.0
click at [126, 115] on h4 "Creative Team" at bounding box center [144, 115] width 109 height 8
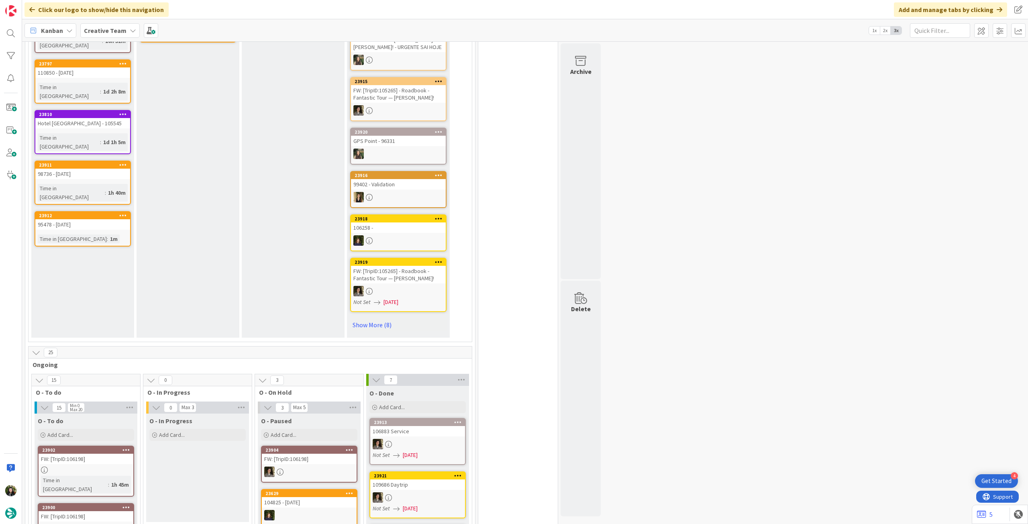
scroll to position [535, 0]
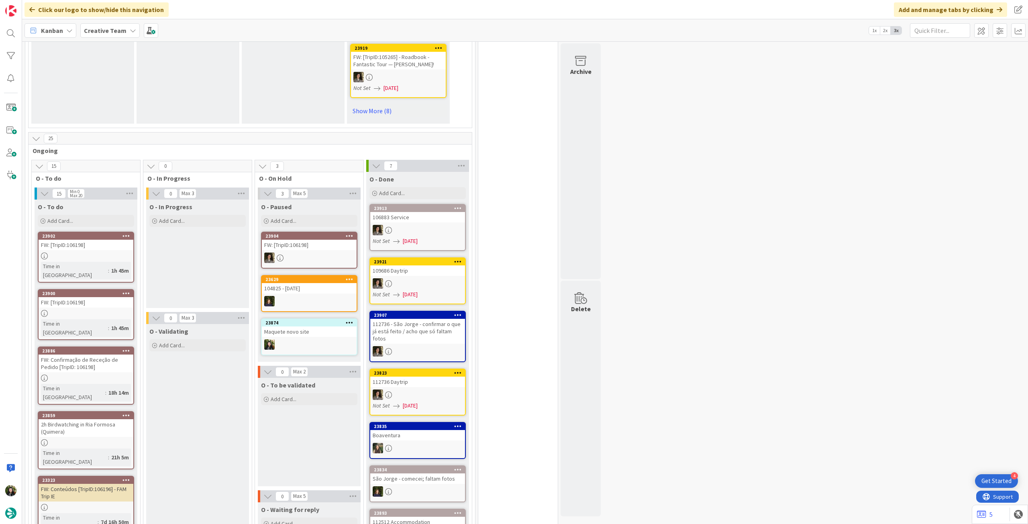
click at [301, 295] on link "23629 104825 - [DATE]" at bounding box center [309, 293] width 96 height 37
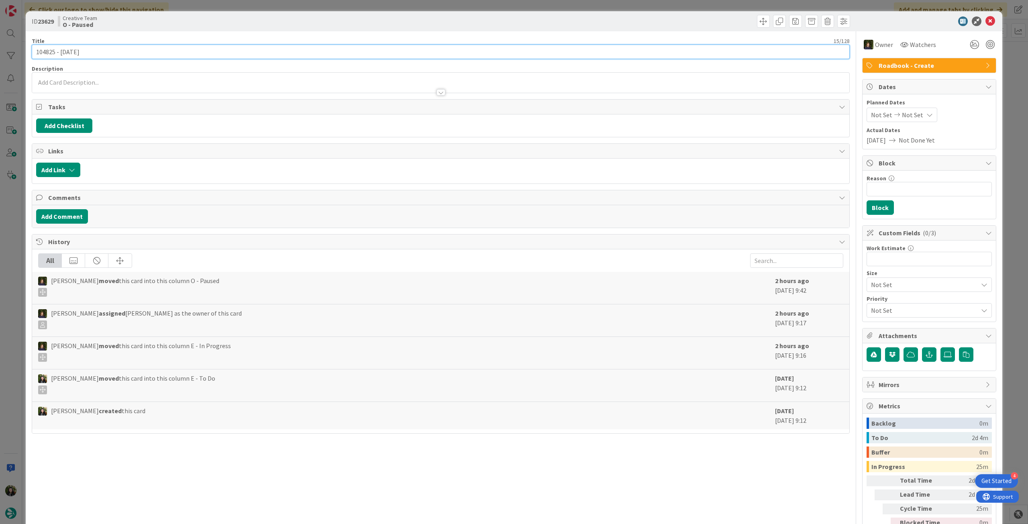
drag, startPoint x: 55, startPoint y: 53, endPoint x: 19, endPoint y: 53, distance: 36.2
click at [19, 53] on div "ID 23629 Creative Team O - Paused Title 15 / 128 104825 - [DATE] Description Ow…" at bounding box center [514, 262] width 1028 height 524
click at [986, 21] on icon at bounding box center [991, 21] width 10 height 10
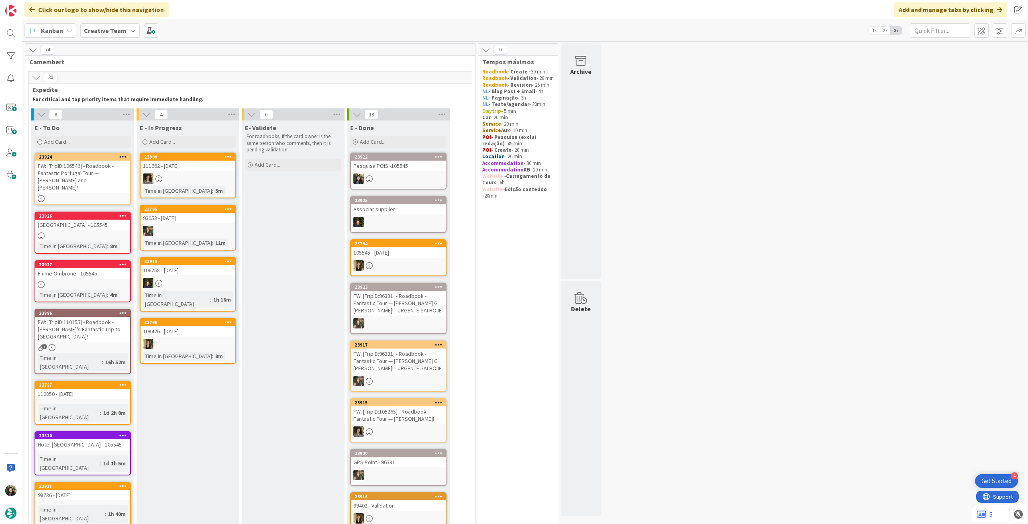
scroll to position [53, 0]
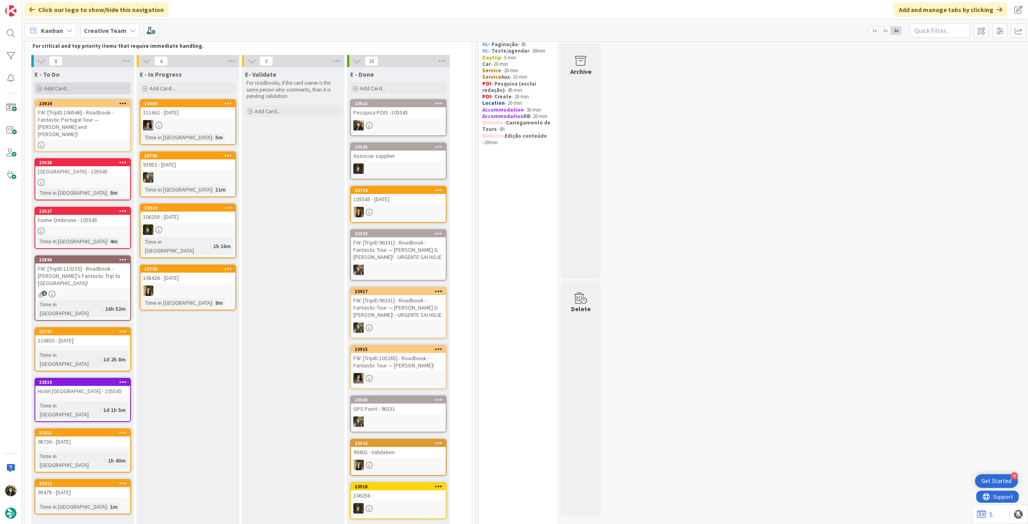
drag, startPoint x: 106, startPoint y: 89, endPoint x: 105, endPoint y: 94, distance: 5.0
click at [106, 89] on div "Add Card..." at bounding box center [83, 88] width 96 height 12
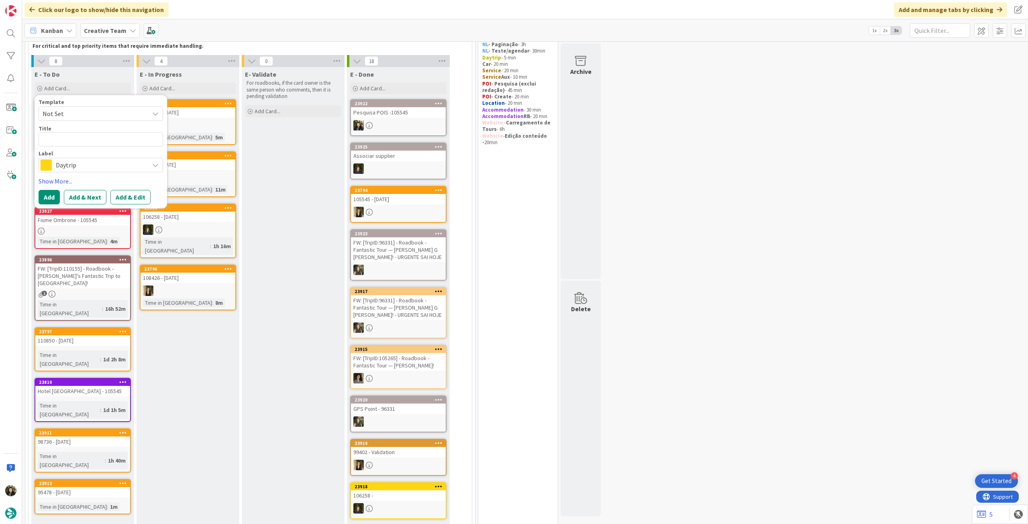
click at [99, 156] on div "Label" at bounding box center [101, 154] width 125 height 6
click at [102, 161] on span "Daytrip" at bounding box center [100, 164] width 89 height 11
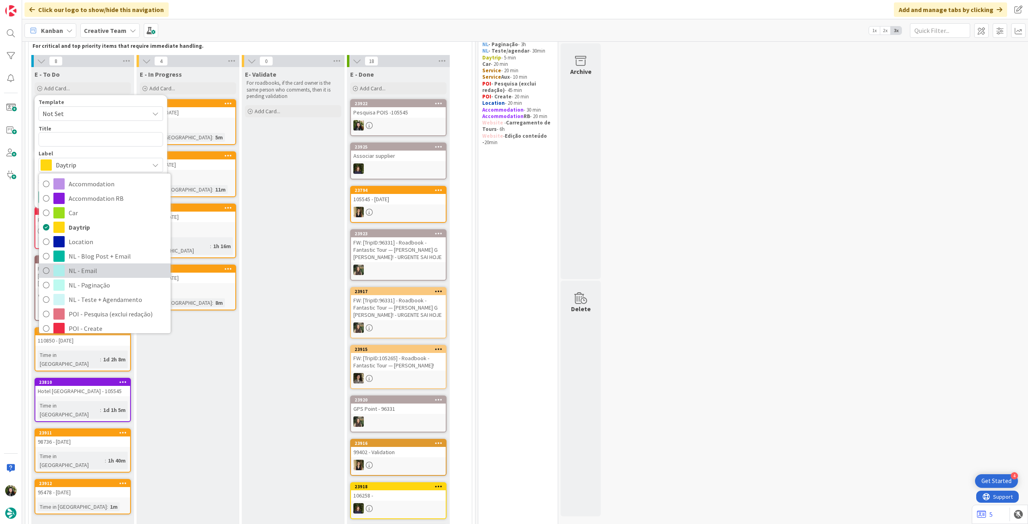
scroll to position [107, 0]
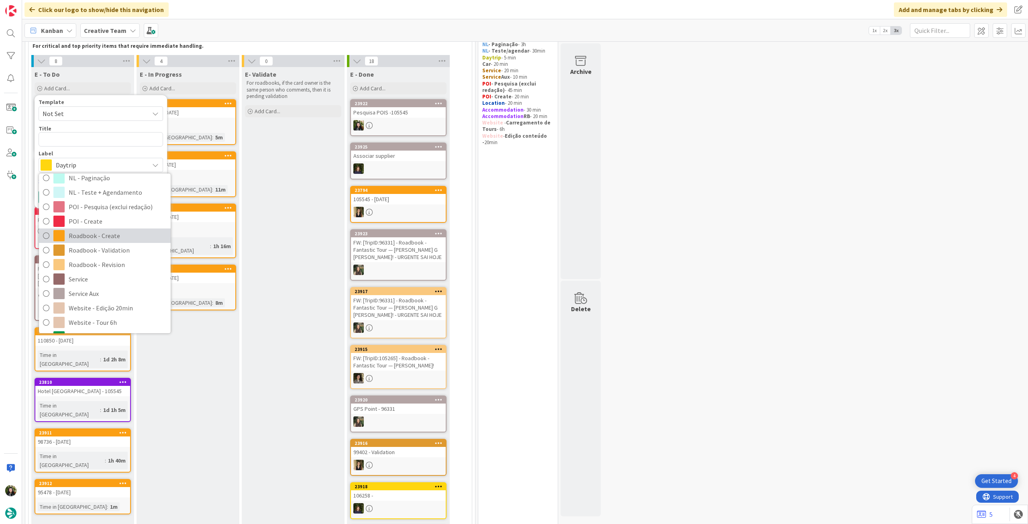
click at [113, 235] on span "Roadbook - Create" at bounding box center [118, 236] width 98 height 12
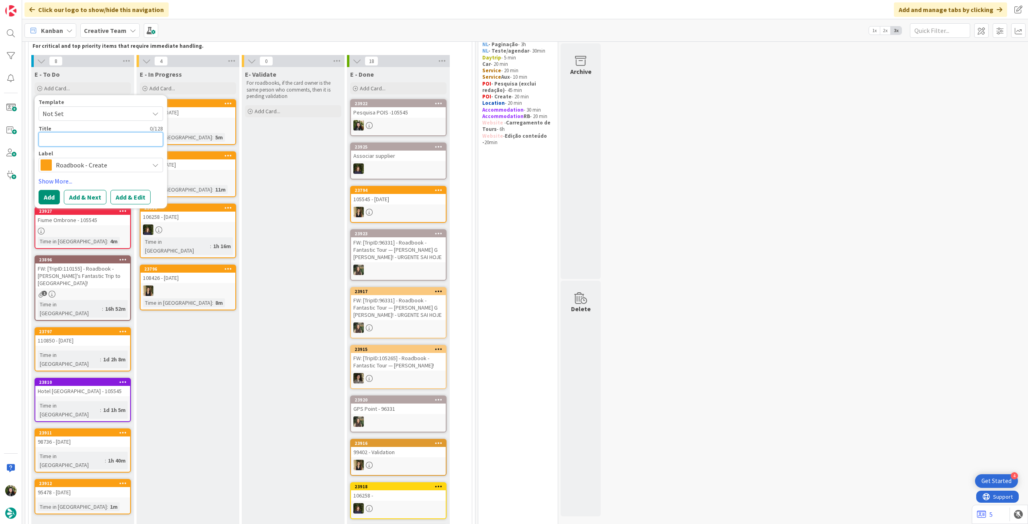
click at [104, 141] on textarea at bounding box center [101, 139] width 125 height 14
paste textarea "90526"
type textarea "x"
type textarea "90526"
type textarea "x"
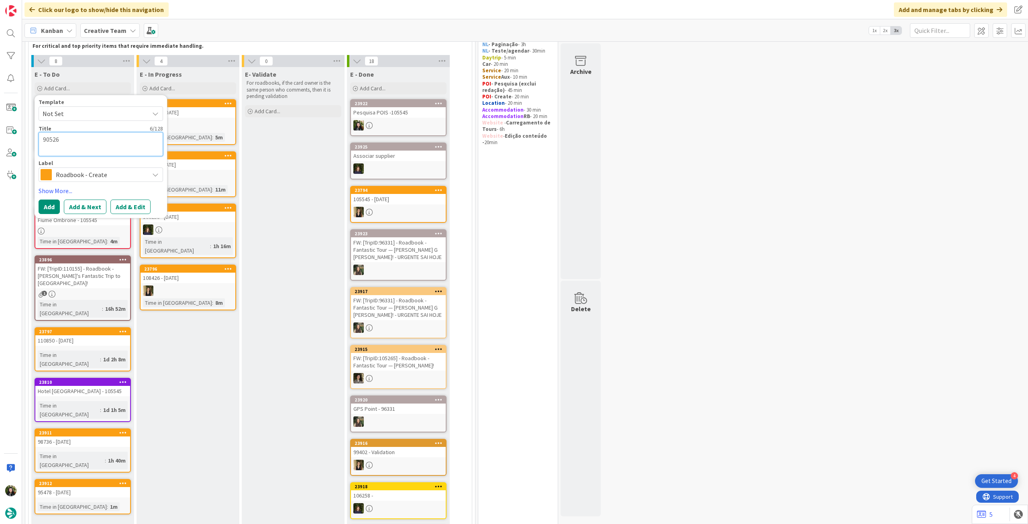
type textarea "90526"
type textarea "x"
type textarea "90526"
type textarea "x"
type textarea "90526 -"
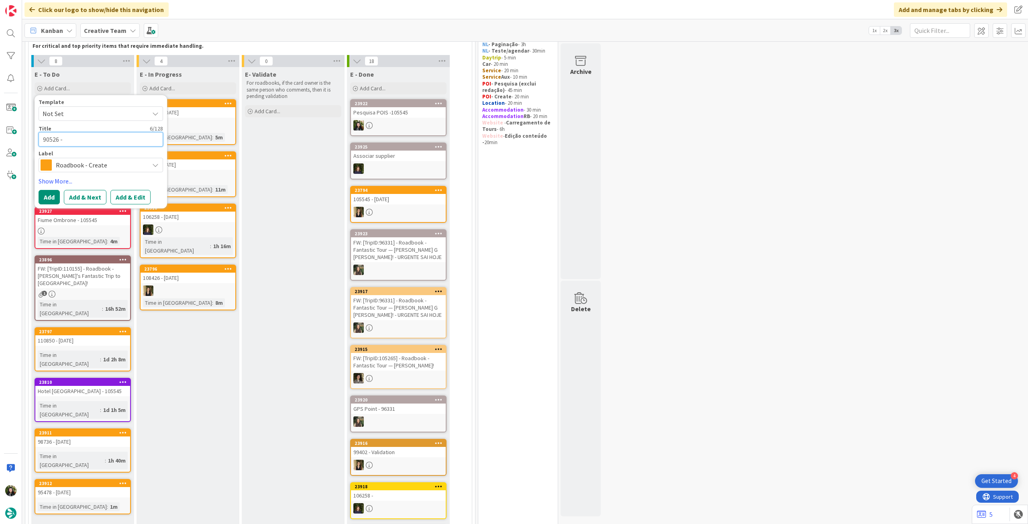
type textarea "x"
type textarea "90526 -"
type textarea "x"
type textarea "90526 - 2"
type textarea "x"
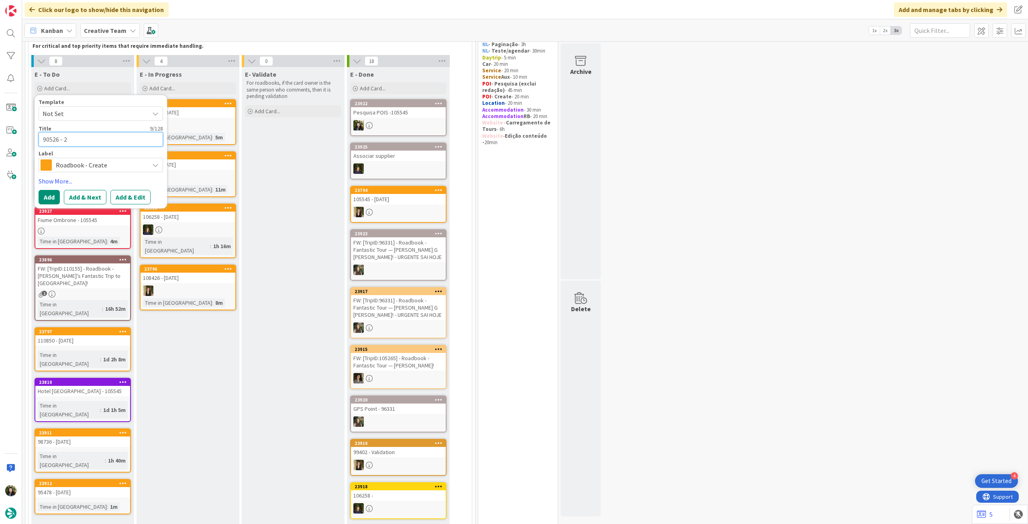
type textarea "90526 - 21"
type textarea "x"
type textarea "90526 - 21"
type textarea "x"
type textarea "90526 - 21 o"
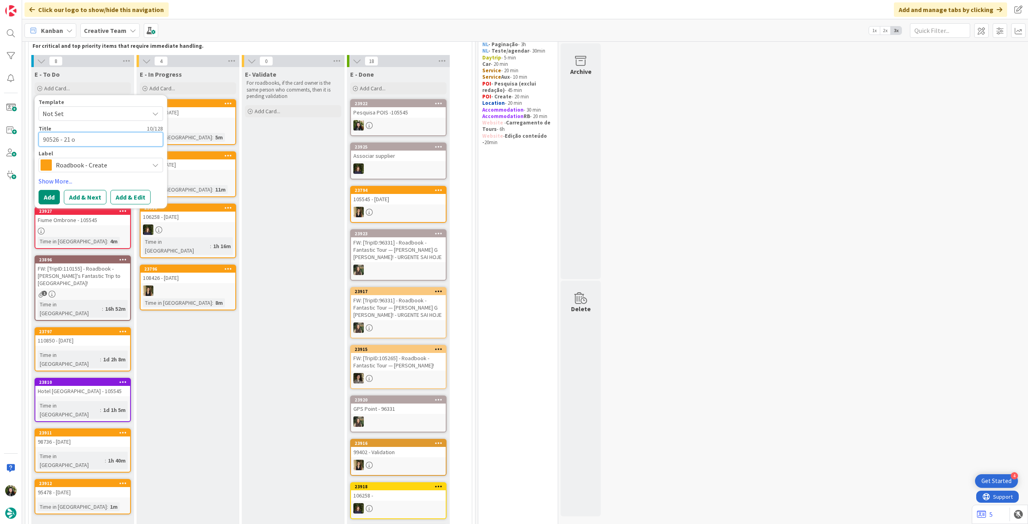
type textarea "x"
type textarea "90526 - 21 oc"
type textarea "x"
type textarea "90526 - [DATE]"
click at [47, 198] on button "Add" at bounding box center [49, 197] width 21 height 14
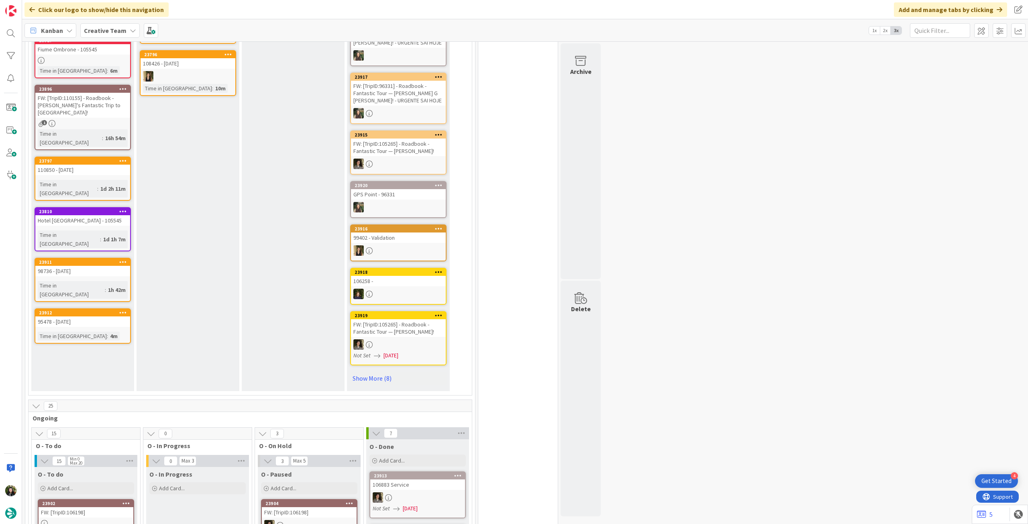
scroll to position [482, 0]
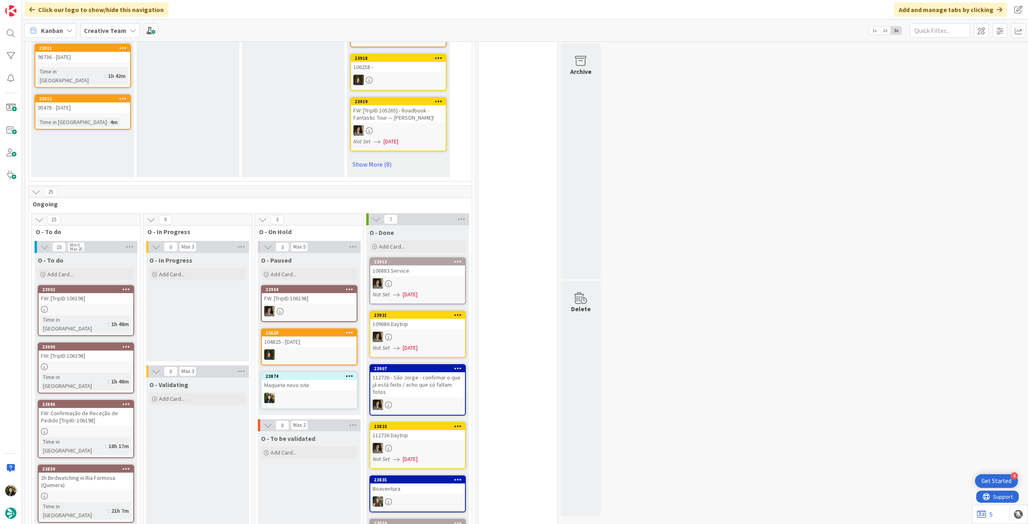
click at [301, 308] on div at bounding box center [309, 311] width 95 height 10
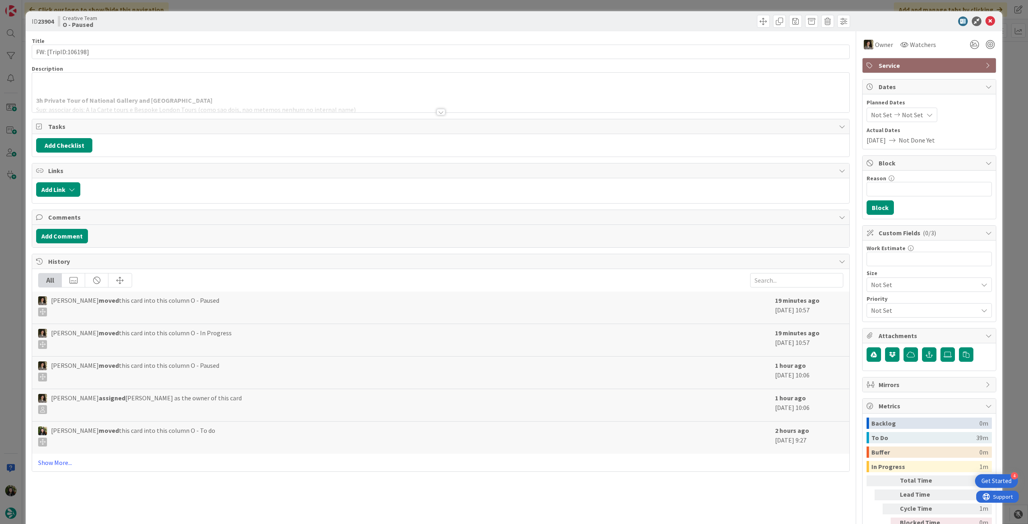
click at [343, 95] on div at bounding box center [440, 102] width 817 height 20
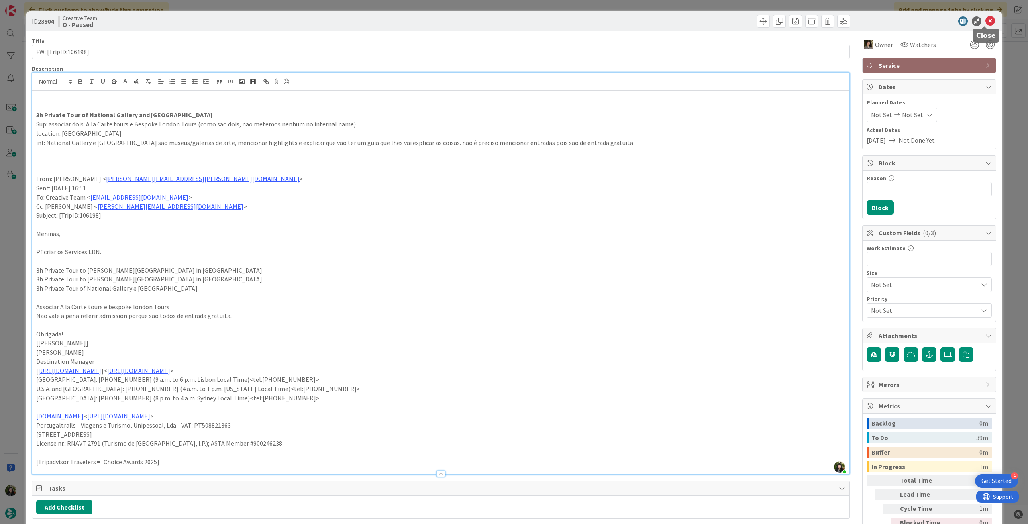
click at [987, 18] on icon at bounding box center [991, 21] width 10 height 10
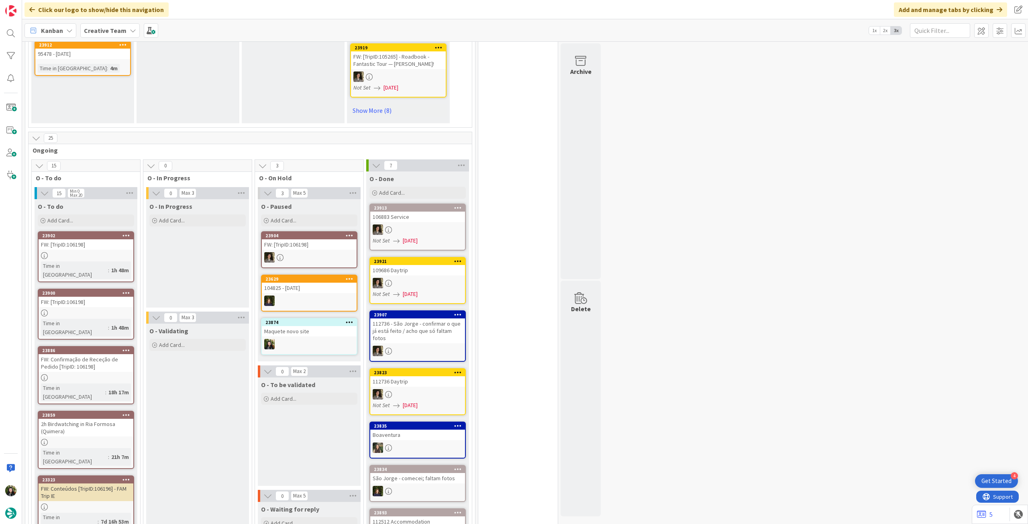
scroll to position [535, 0]
click at [114, 260] on link "23902 FW: [TripID:106198] Time in [GEOGRAPHIC_DATA] : 1h 48m" at bounding box center [86, 257] width 96 height 51
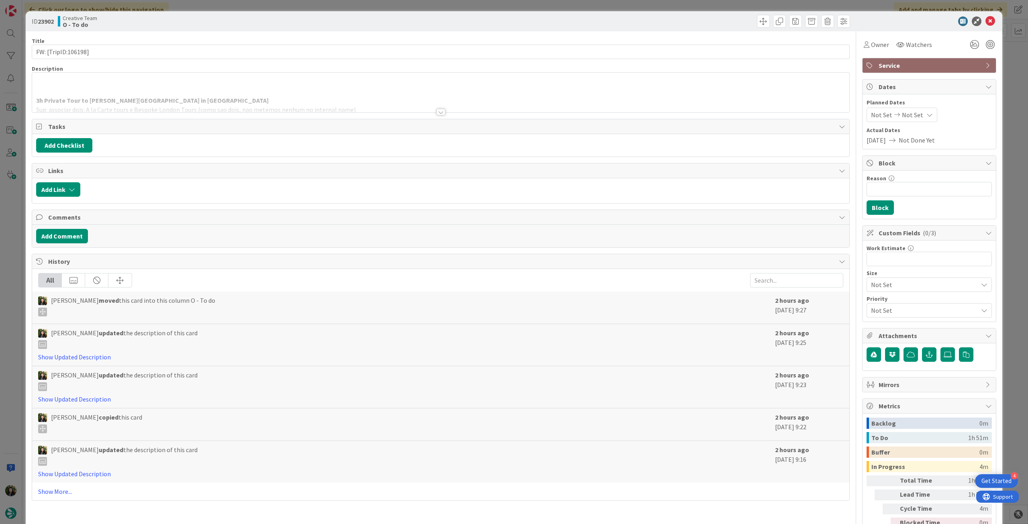
click at [189, 92] on p at bounding box center [440, 91] width 809 height 9
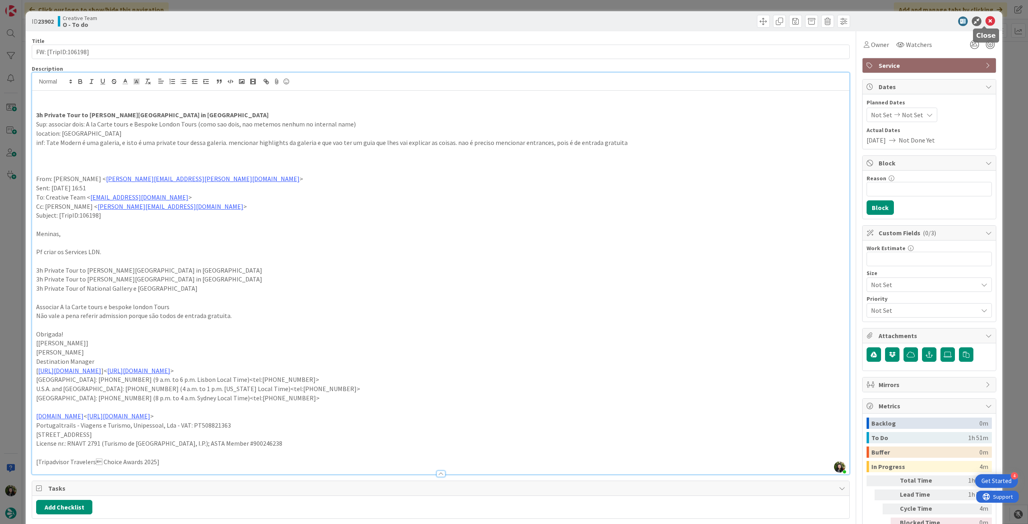
click at [986, 21] on icon at bounding box center [991, 21] width 10 height 10
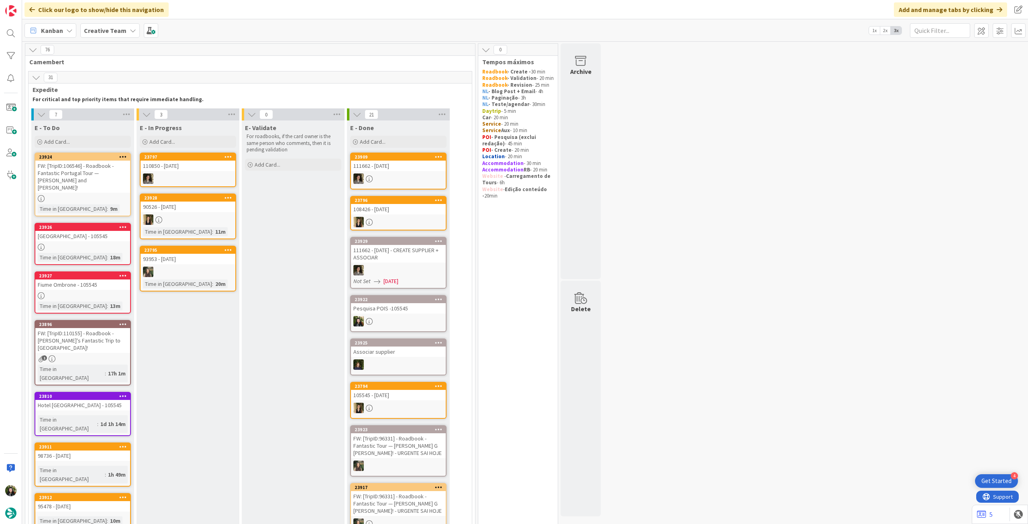
click at [111, 30] on b "Creative Team" at bounding box center [105, 31] width 43 height 8
click at [155, 119] on div "Creative Team - Análise" at bounding box center [148, 115] width 123 height 15
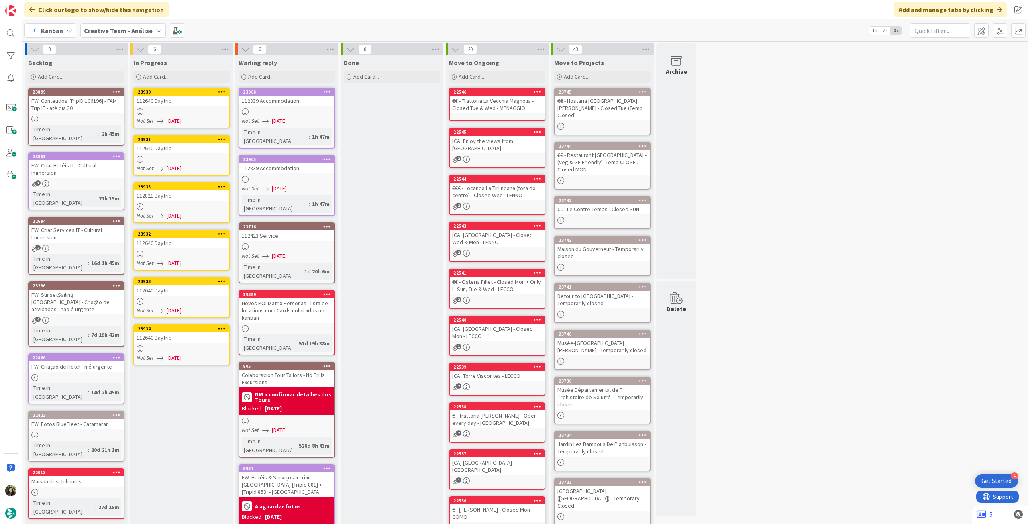
click at [175, 96] on div "112640 Daytrip" at bounding box center [181, 101] width 95 height 10
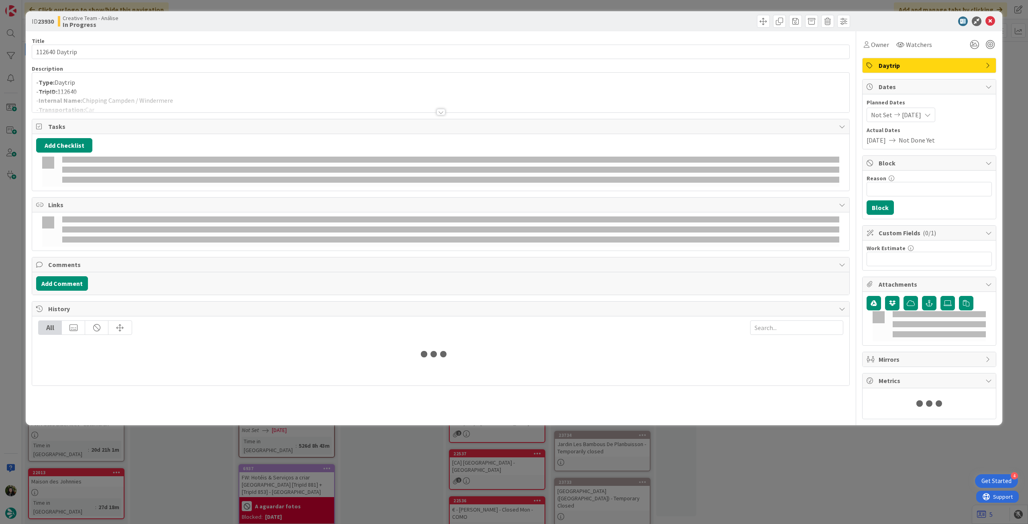
click at [190, 89] on p "- TripID: 112640" at bounding box center [440, 91] width 809 height 9
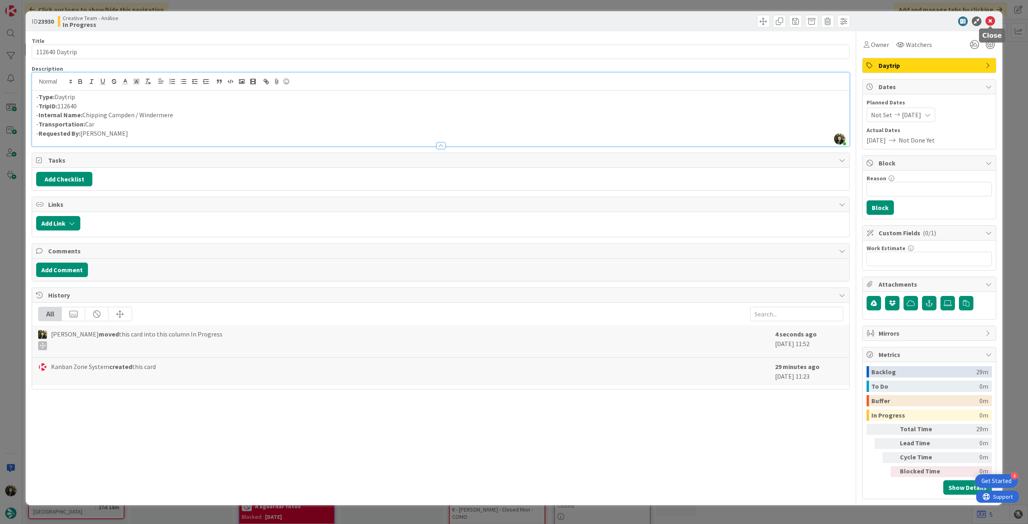
click at [989, 20] on icon at bounding box center [991, 21] width 10 height 10
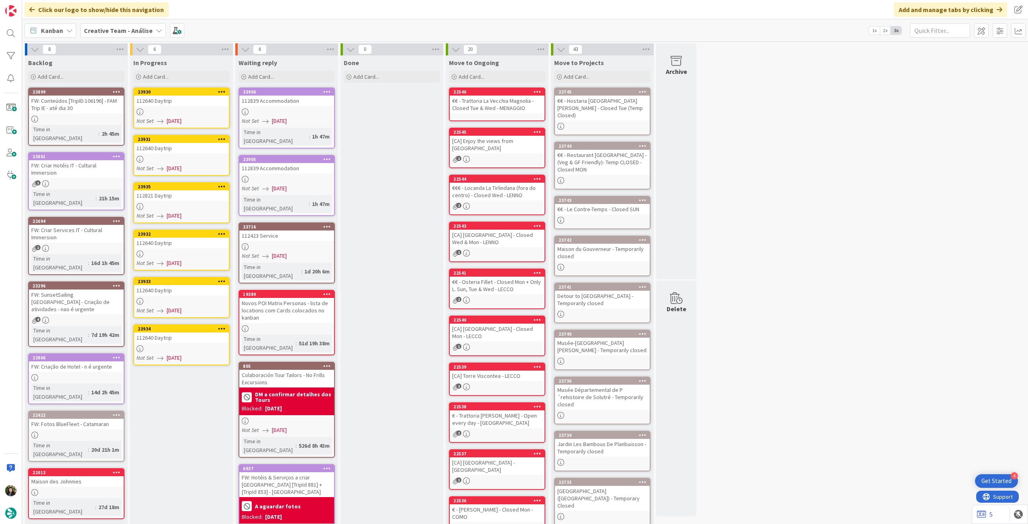
click at [172, 151] on div "112640 Daytrip" at bounding box center [181, 148] width 95 height 10
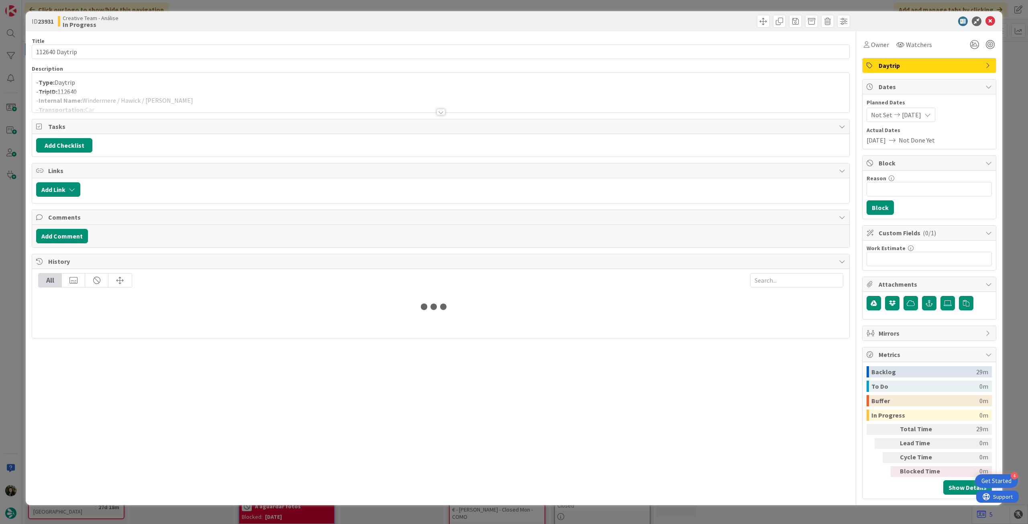
click at [201, 97] on div at bounding box center [440, 102] width 817 height 20
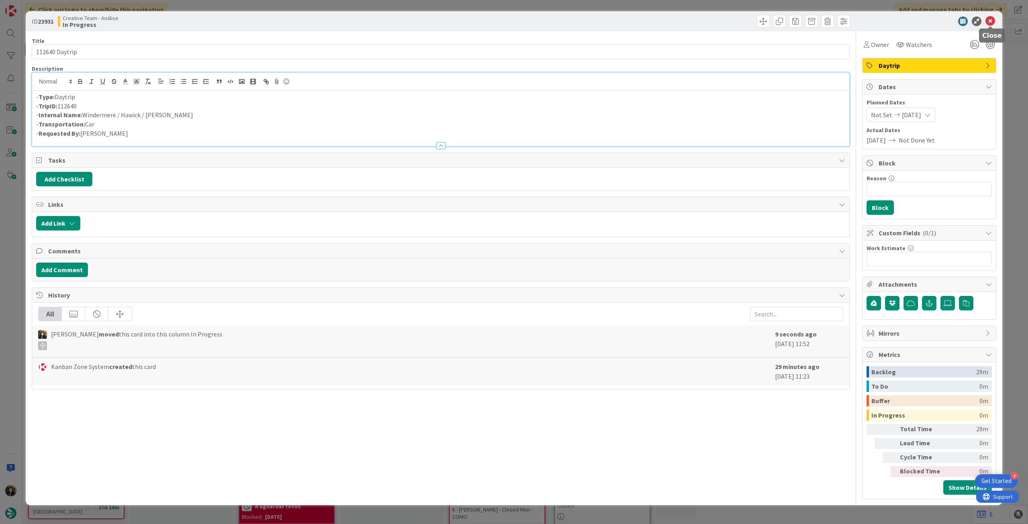
click at [991, 21] on icon at bounding box center [991, 21] width 10 height 10
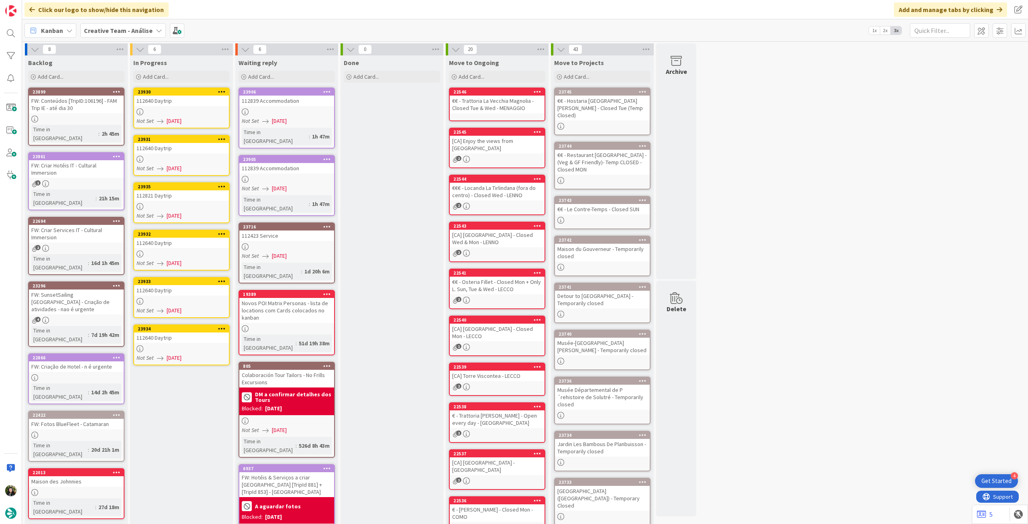
click at [191, 209] on div at bounding box center [181, 206] width 95 height 7
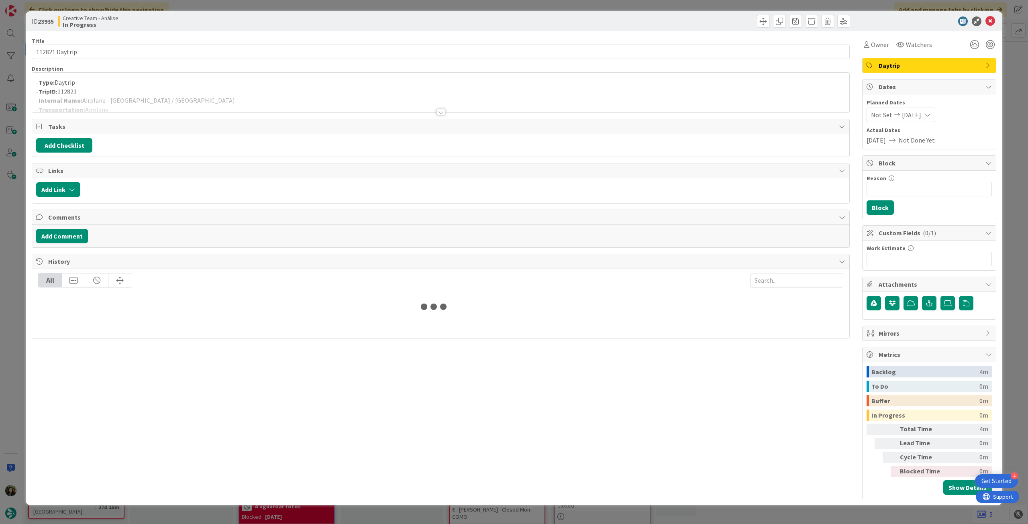
click at [151, 88] on p "- TripID: 112821" at bounding box center [440, 91] width 809 height 9
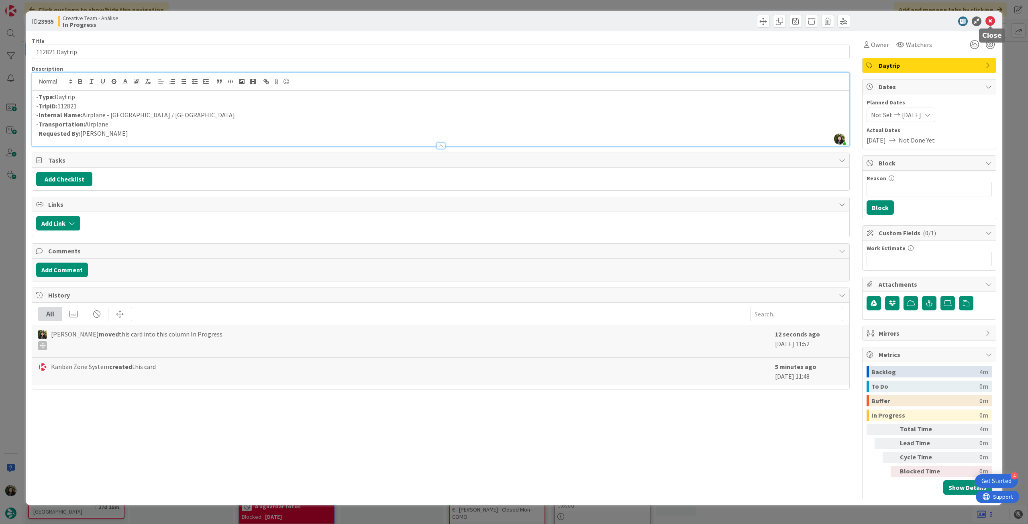
click at [993, 21] on icon at bounding box center [991, 21] width 10 height 10
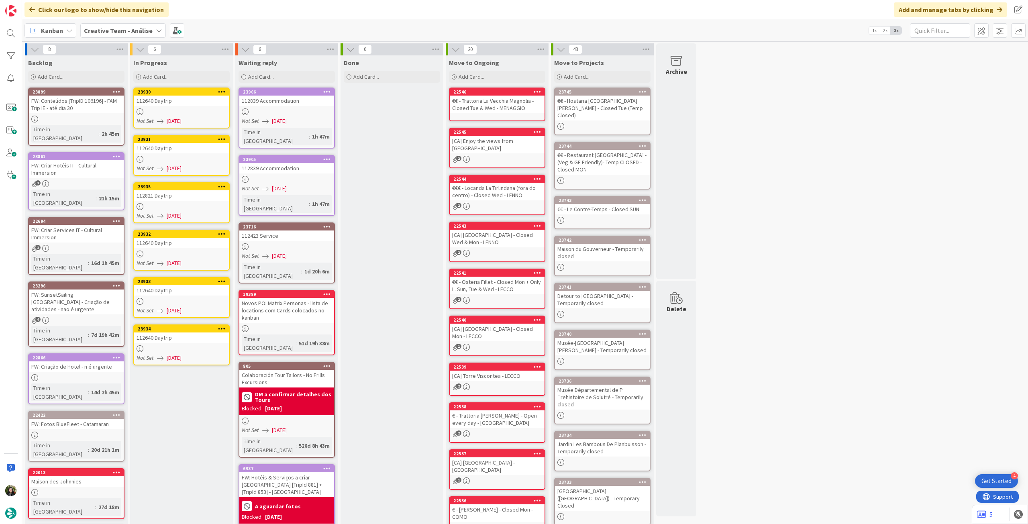
click at [178, 260] on span "[DATE]" at bounding box center [174, 263] width 15 height 8
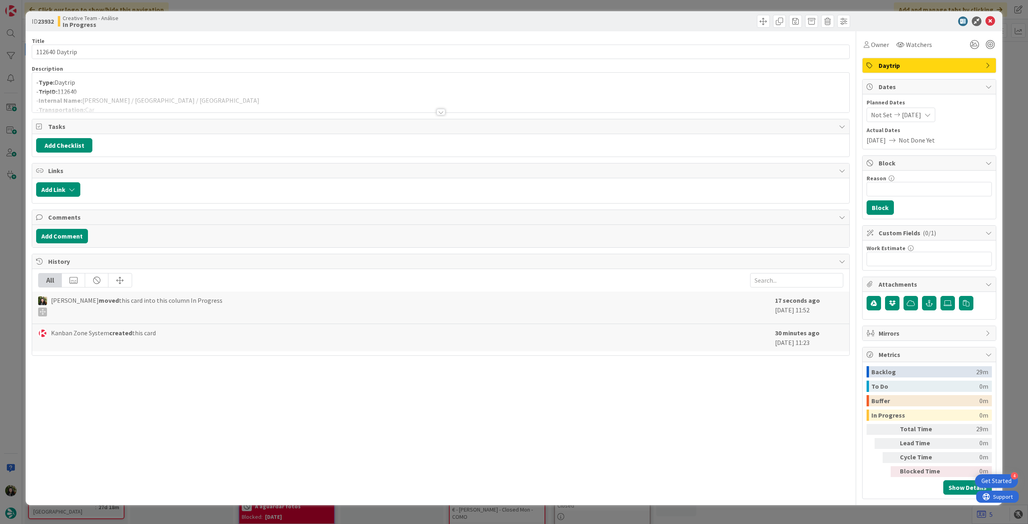
click at [228, 93] on div at bounding box center [440, 102] width 817 height 20
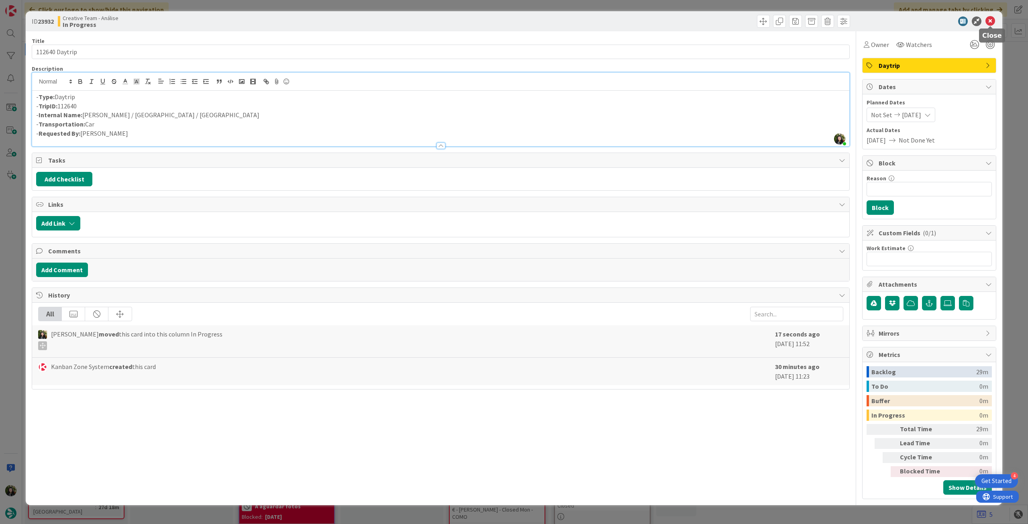
click at [991, 18] on icon at bounding box center [991, 21] width 10 height 10
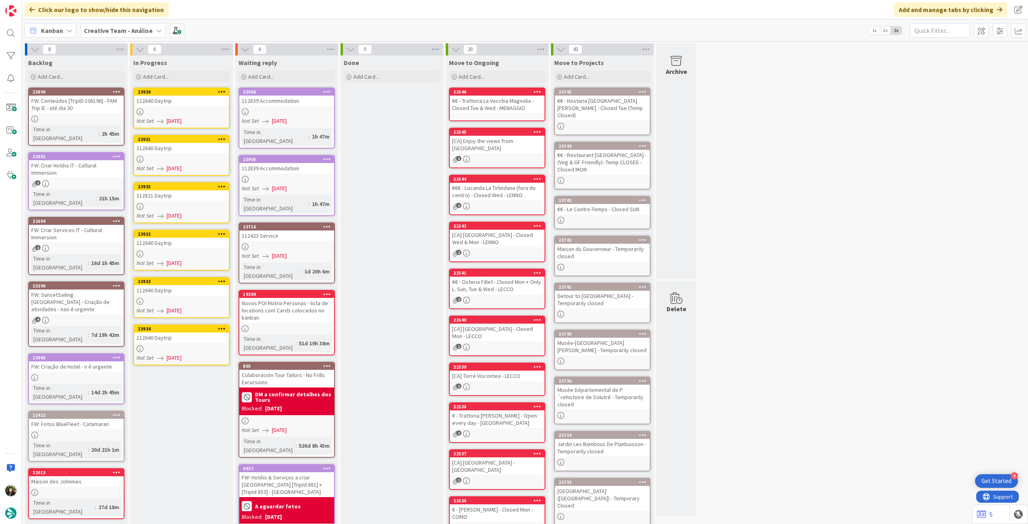
click at [190, 303] on div at bounding box center [181, 301] width 95 height 7
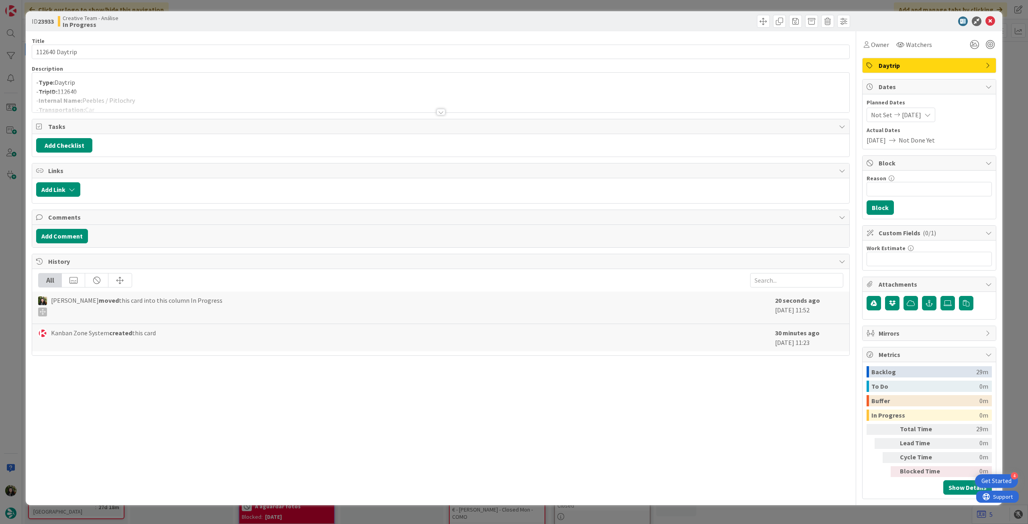
click at [187, 105] on div at bounding box center [440, 102] width 817 height 20
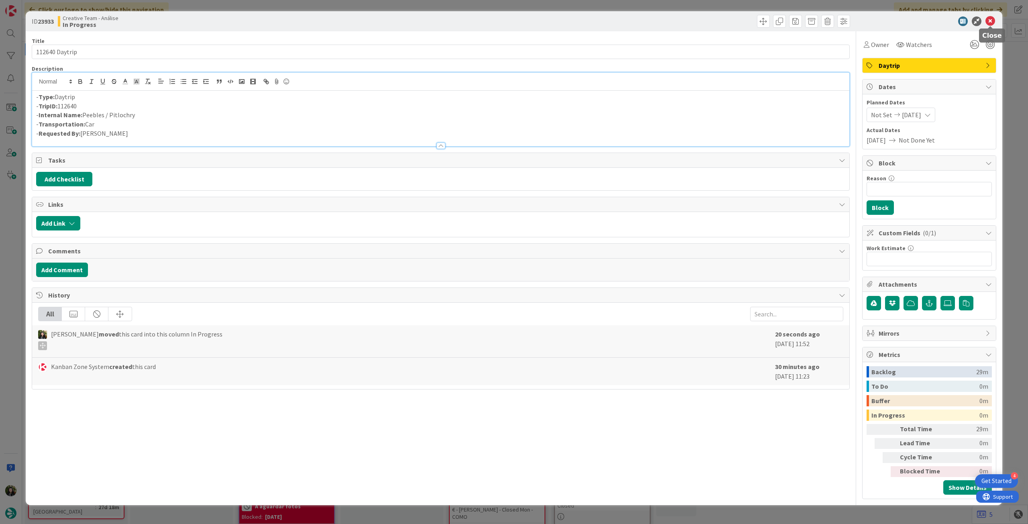
click at [991, 18] on icon at bounding box center [991, 21] width 10 height 10
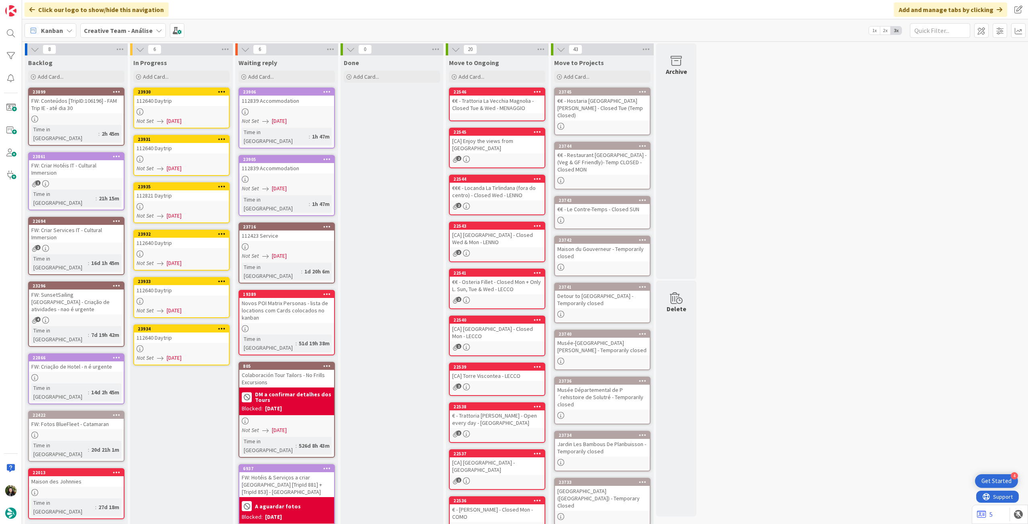
click at [157, 345] on div at bounding box center [181, 348] width 95 height 7
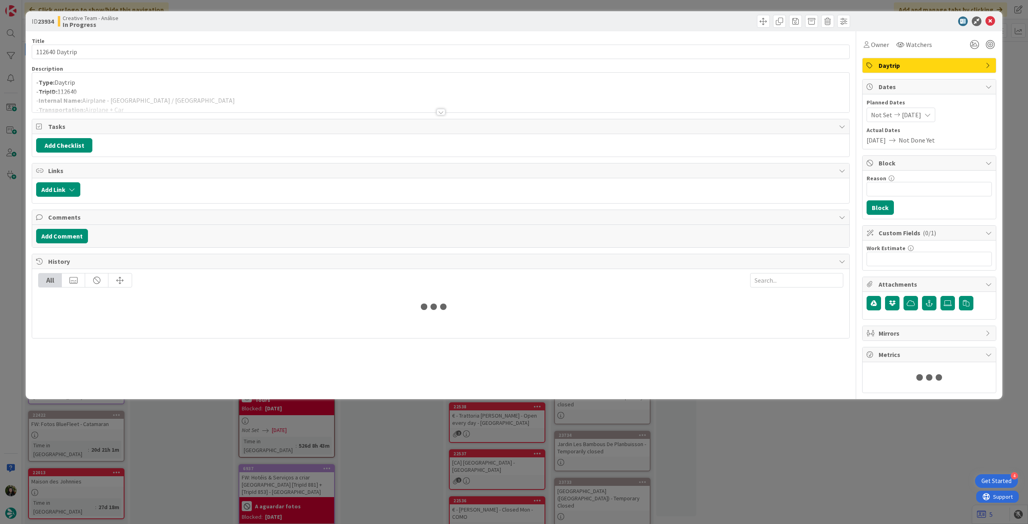
drag, startPoint x: 161, startPoint y: 95, endPoint x: 360, endPoint y: 84, distance: 199.5
click at [161, 95] on div at bounding box center [440, 102] width 817 height 20
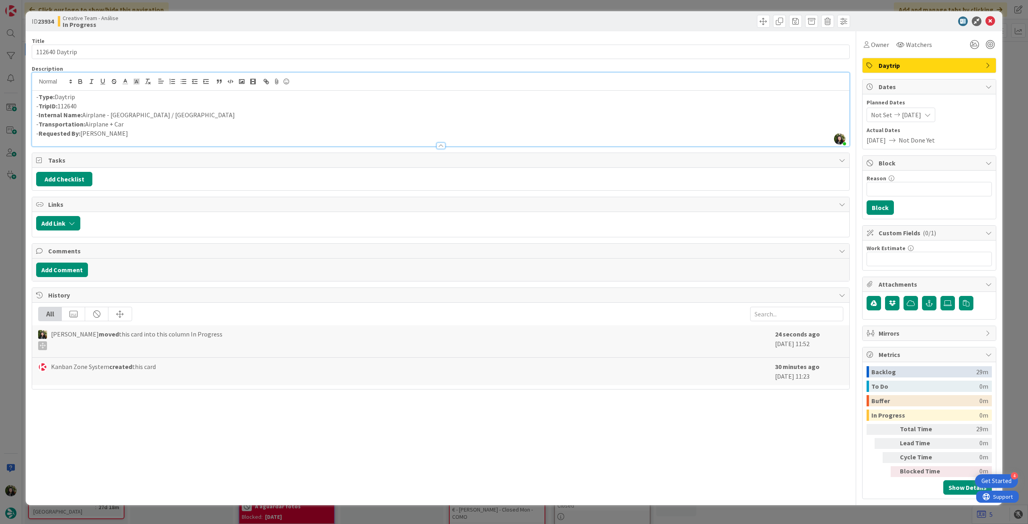
click at [156, 124] on p "- Transportation: Airplane + Car" at bounding box center [440, 124] width 809 height 9
drag, startPoint x: 993, startPoint y: 24, endPoint x: 854, endPoint y: 61, distance: 143.9
click at [993, 24] on icon at bounding box center [991, 21] width 10 height 10
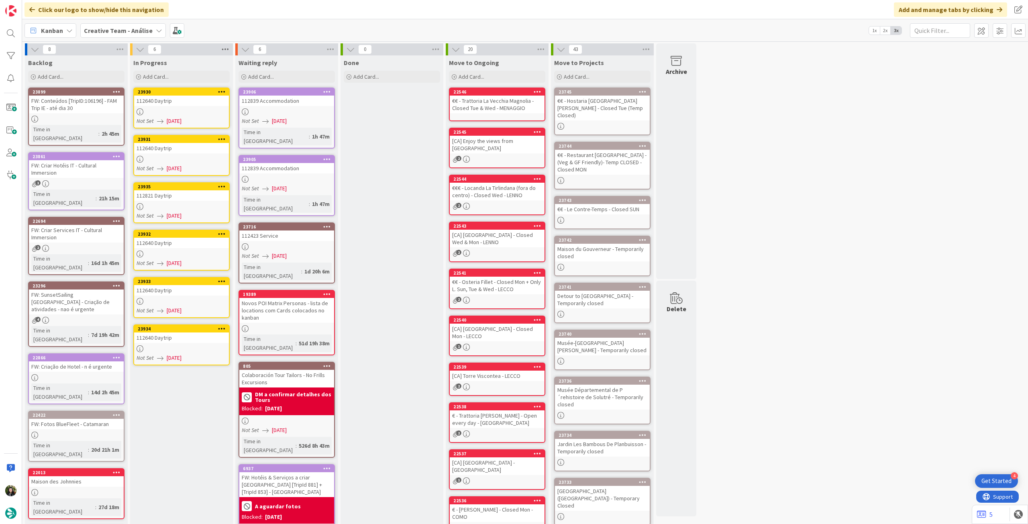
click at [227, 50] on icon at bounding box center [225, 49] width 10 height 12
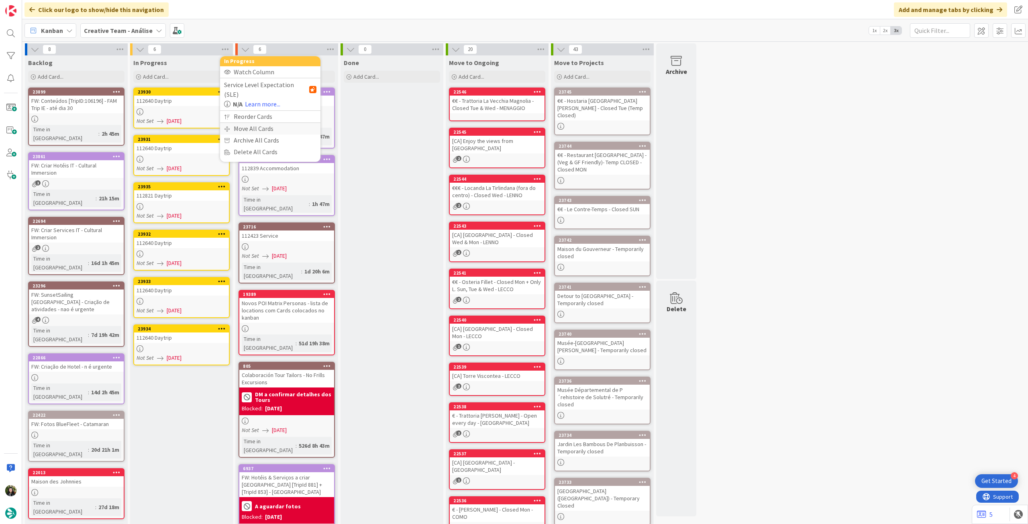
click at [239, 123] on div "Move All Cards" at bounding box center [270, 129] width 100 height 12
click at [253, 90] on span "Creative Team - Análise" at bounding box center [261, 88] width 65 height 8
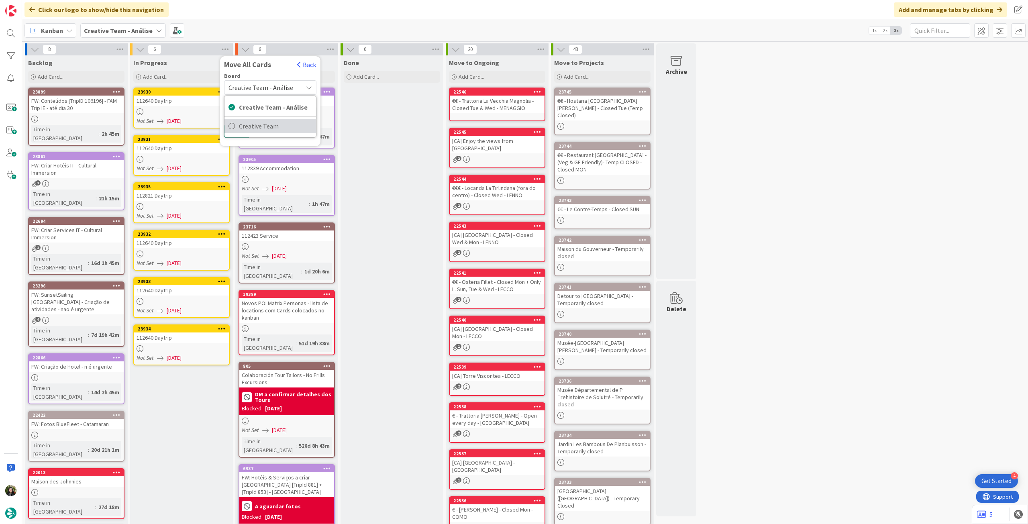
click at [259, 120] on link "Creative Team" at bounding box center [271, 126] width 92 height 14
click at [262, 112] on div "E - To Do" at bounding box center [266, 113] width 74 height 13
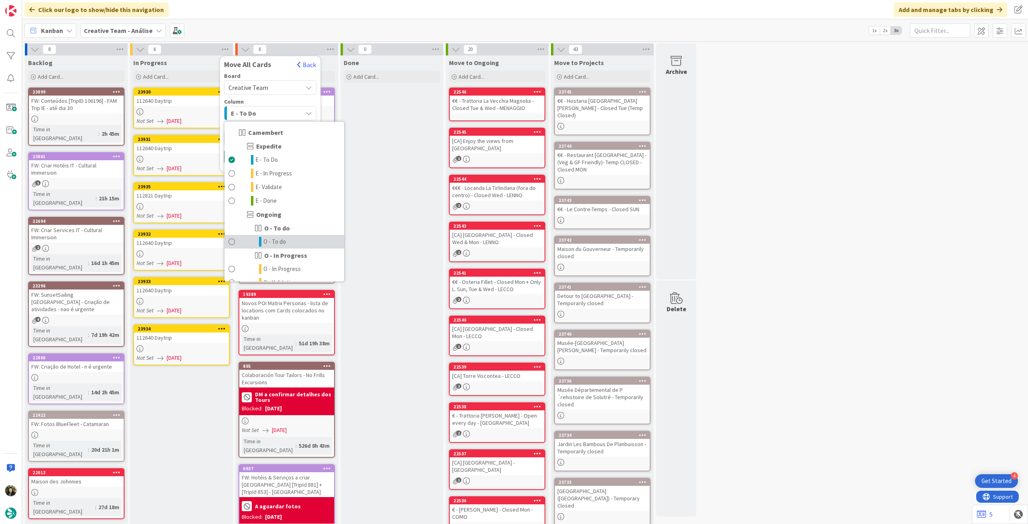
click at [289, 242] on link "O - To do" at bounding box center [285, 242] width 120 height 14
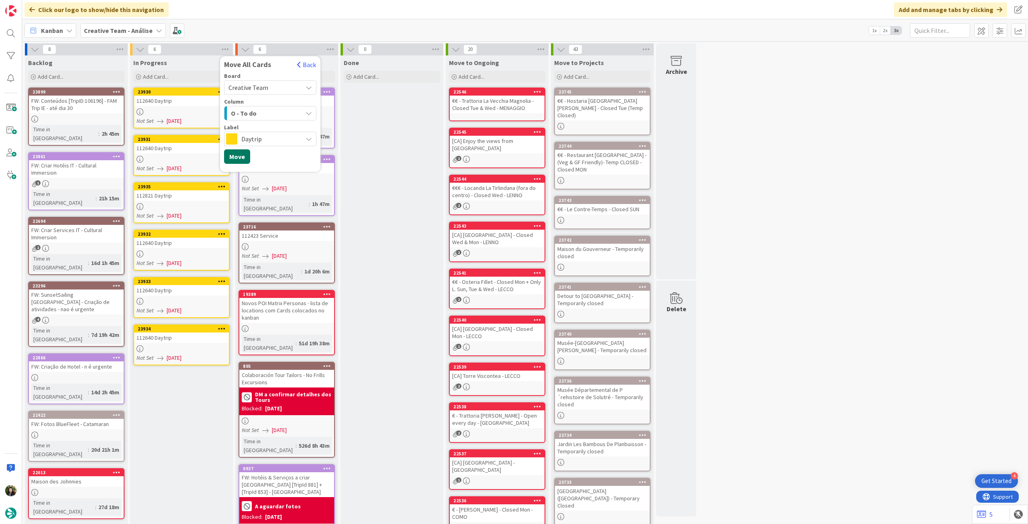
click at [245, 159] on button "Move" at bounding box center [237, 156] width 26 height 14
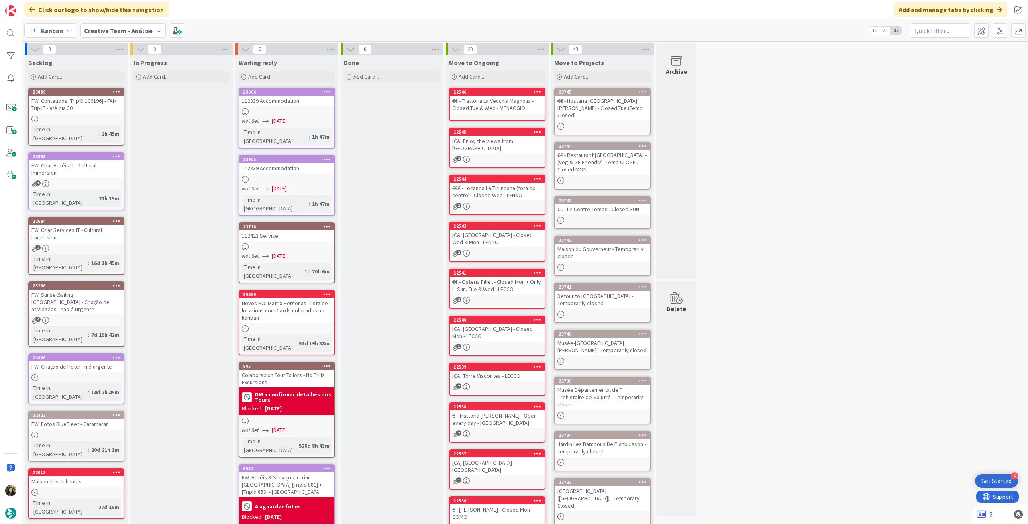
click at [126, 25] on div "Creative Team - Análise" at bounding box center [123, 30] width 86 height 14
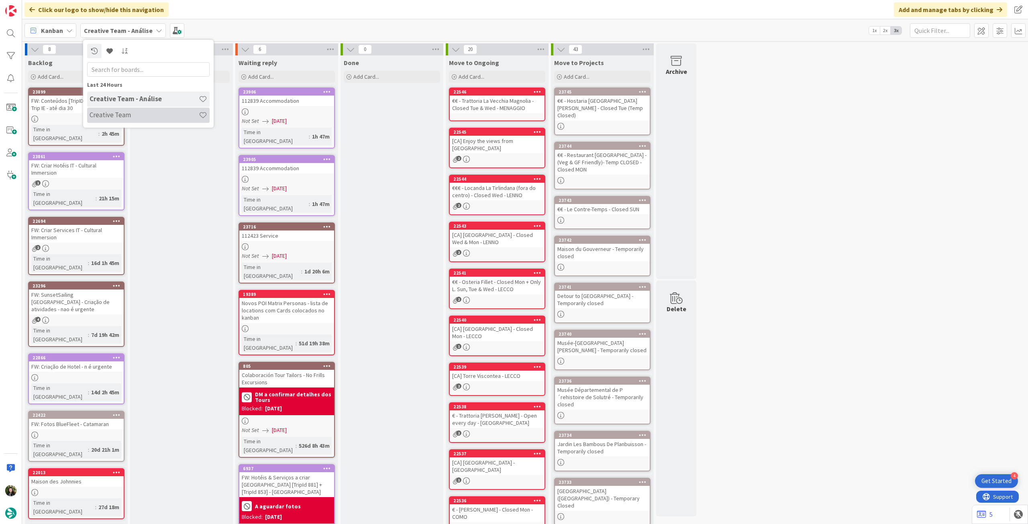
click at [146, 122] on div "Creative Team" at bounding box center [148, 115] width 123 height 15
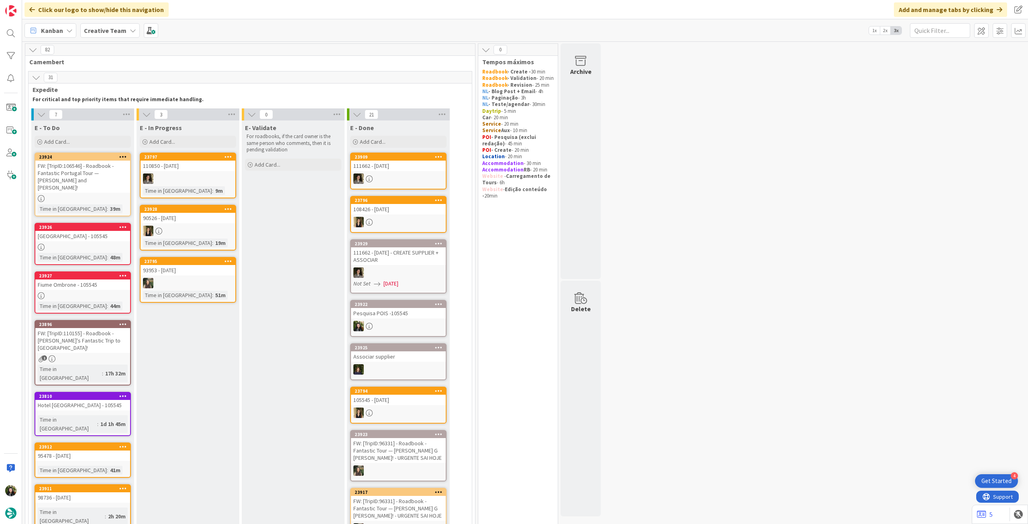
scroll to position [53, 0]
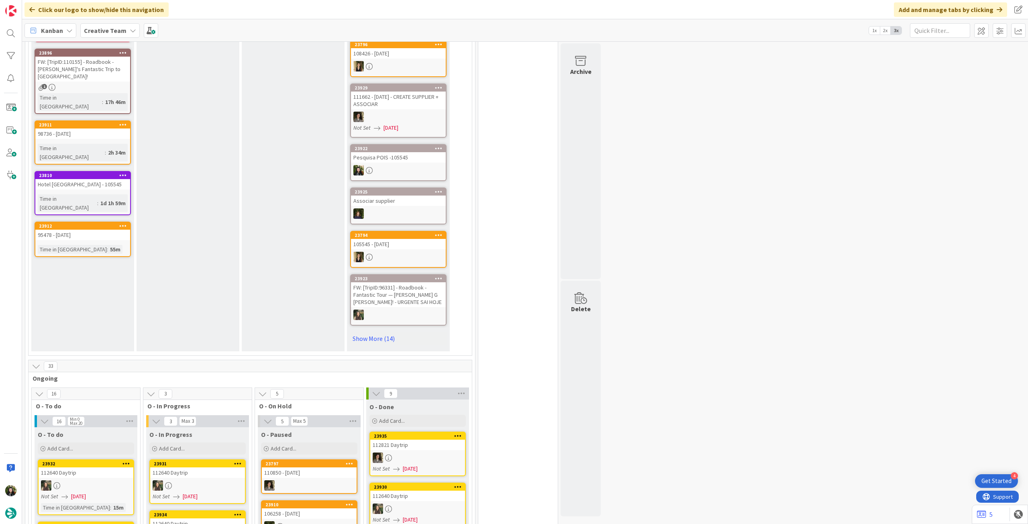
scroll to position [375, 0]
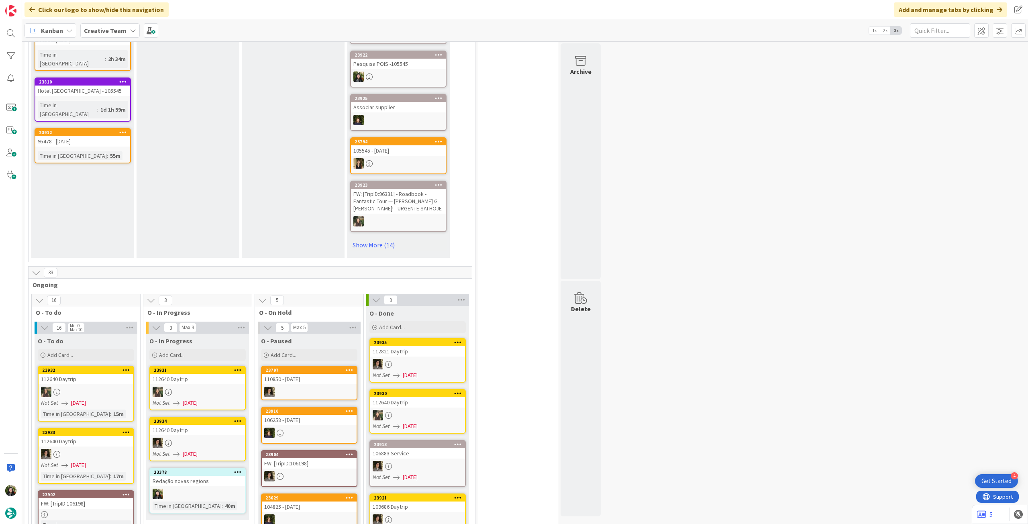
click at [124, 34] on div "Creative Team" at bounding box center [109, 30] width 59 height 14
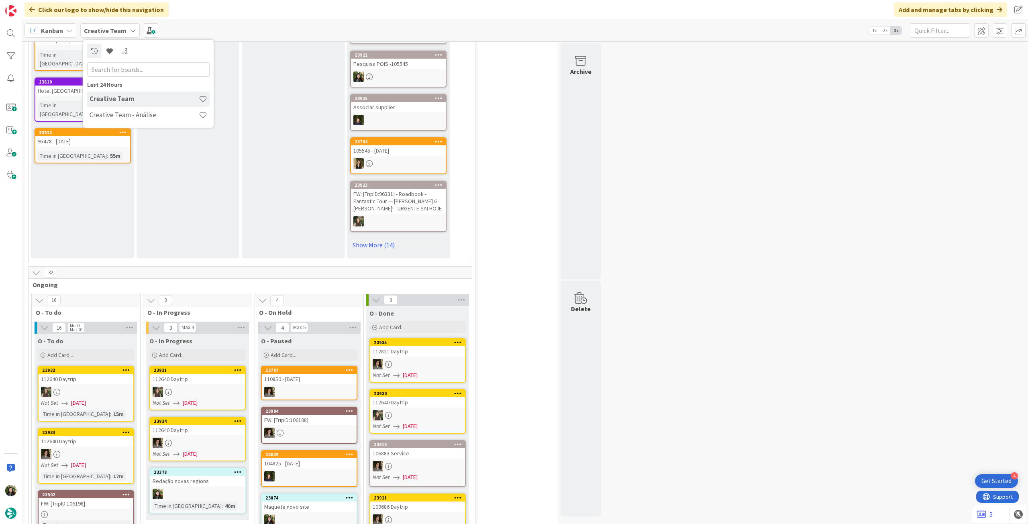
drag, startPoint x: 133, startPoint y: 123, endPoint x: 137, endPoint y: 129, distance: 7.6
click at [133, 123] on div "Creative Team Creative Team - Análise" at bounding box center [148, 108] width 123 height 32
click at [118, 115] on h4 "Creative Team - Análise" at bounding box center [144, 115] width 109 height 8
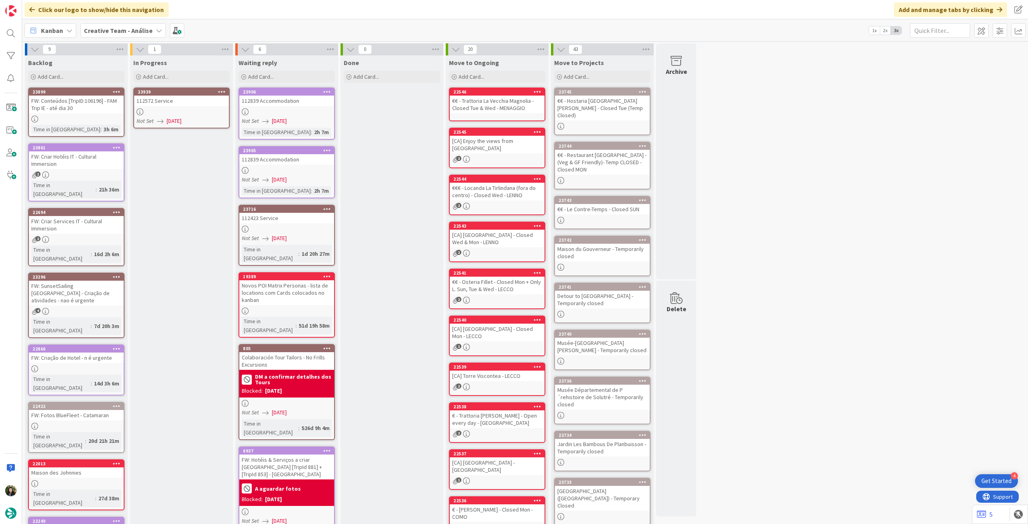
click at [184, 110] on div at bounding box center [181, 111] width 95 height 7
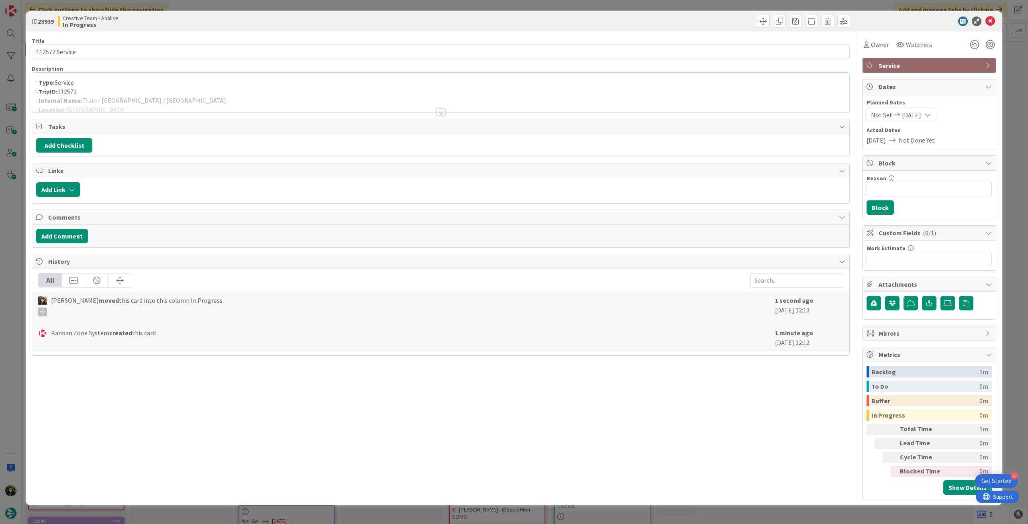
click at [183, 95] on div at bounding box center [440, 102] width 817 height 20
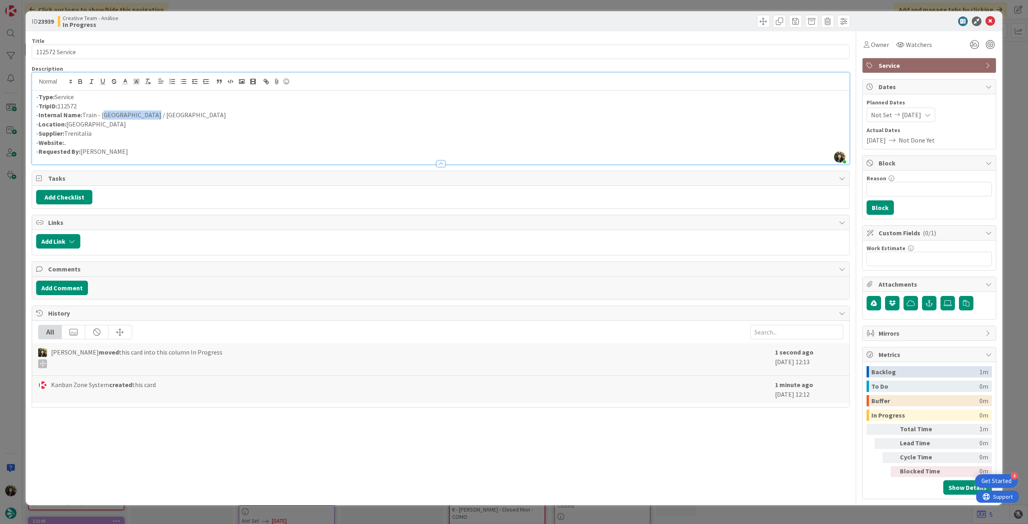
drag, startPoint x: 102, startPoint y: 115, endPoint x: 145, endPoint y: 116, distance: 42.6
click at [145, 116] on p "- Internal Name: Train - Florence / Siena" at bounding box center [440, 114] width 809 height 9
copy p "Florence / Siena"
click at [989, 21] on icon at bounding box center [991, 21] width 10 height 10
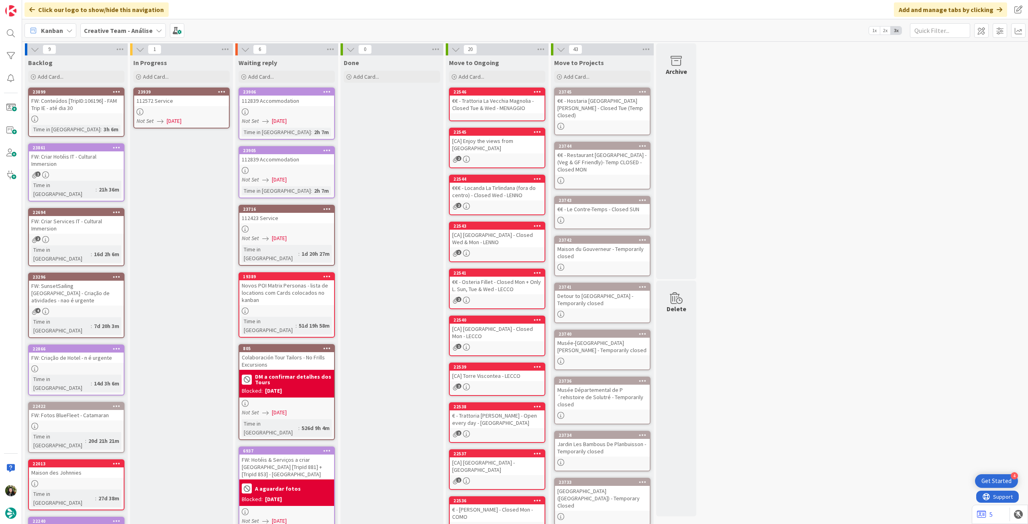
drag, startPoint x: 220, startPoint y: 91, endPoint x: 218, endPoint y: 95, distance: 4.3
click at [220, 91] on icon at bounding box center [222, 92] width 8 height 6
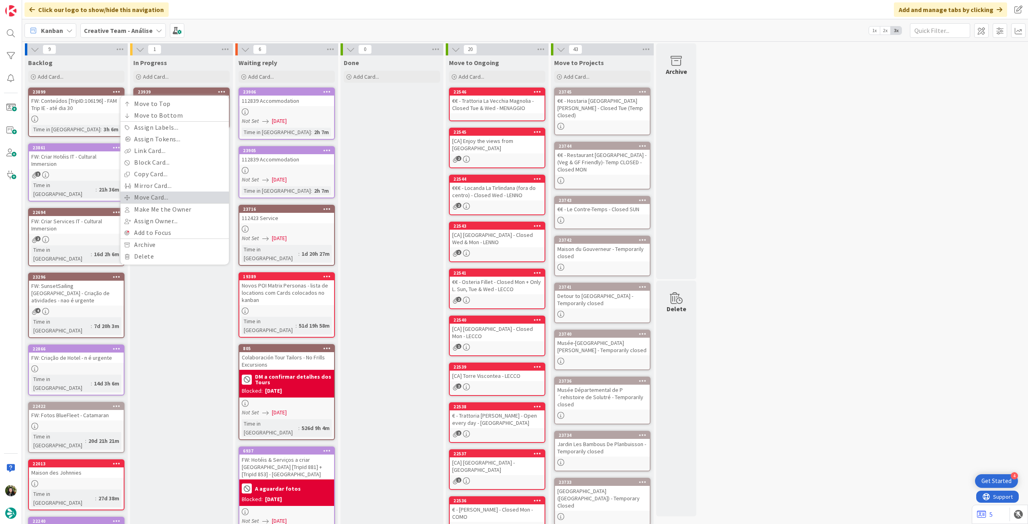
click at [166, 198] on link "Move Card..." at bounding box center [175, 198] width 108 height 12
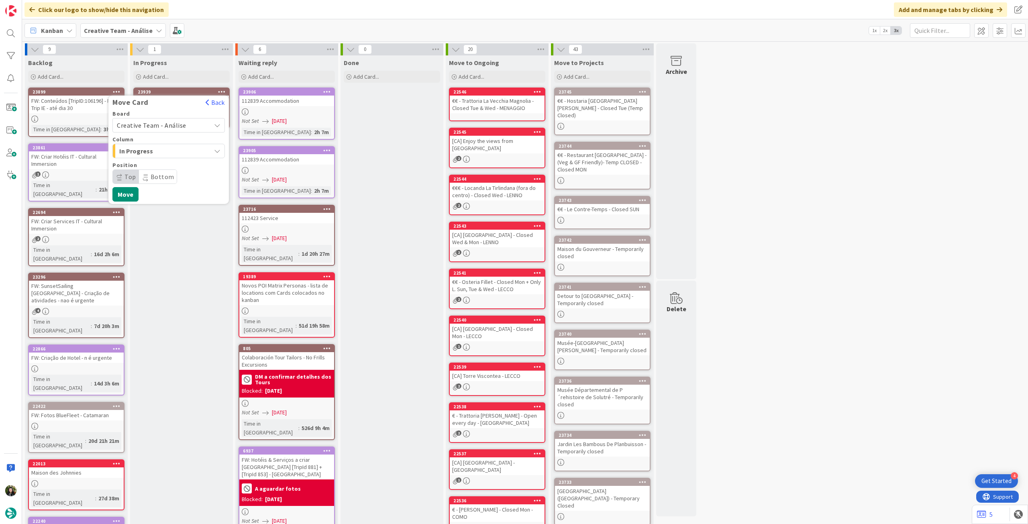
click at [178, 125] on span "Creative Team - Análise" at bounding box center [151, 125] width 69 height 8
click at [167, 168] on span "Creative Team" at bounding box center [173, 163] width 93 height 12
click at [177, 153] on span "E - To Do" at bounding box center [149, 151] width 60 height 10
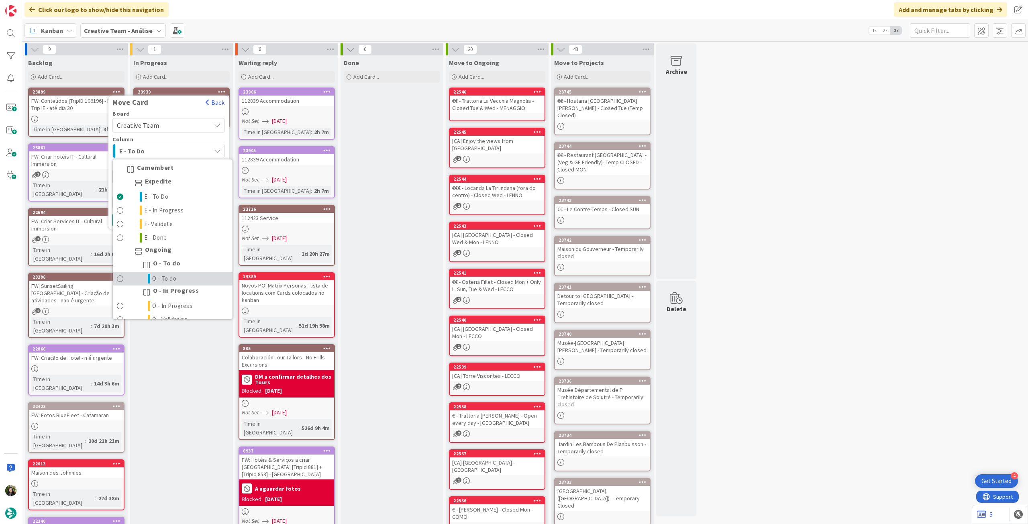
click at [171, 276] on span "O - To do" at bounding box center [164, 279] width 25 height 10
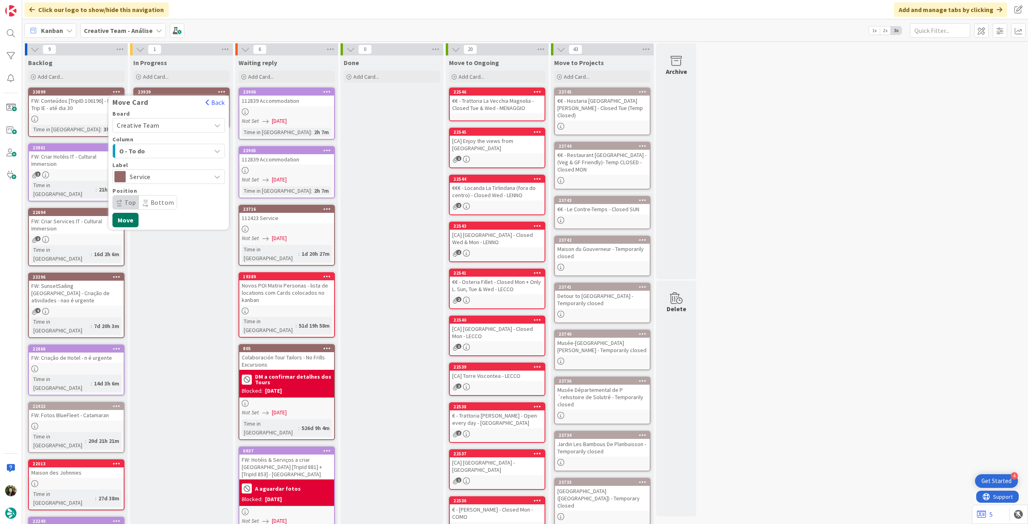
click at [132, 219] on button "Move" at bounding box center [125, 220] width 26 height 14
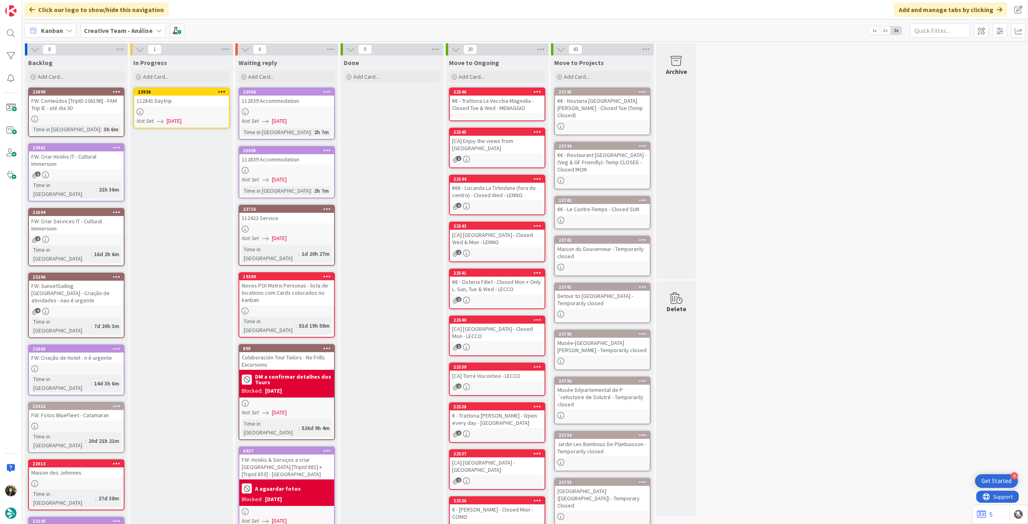
click at [194, 113] on div at bounding box center [181, 111] width 95 height 7
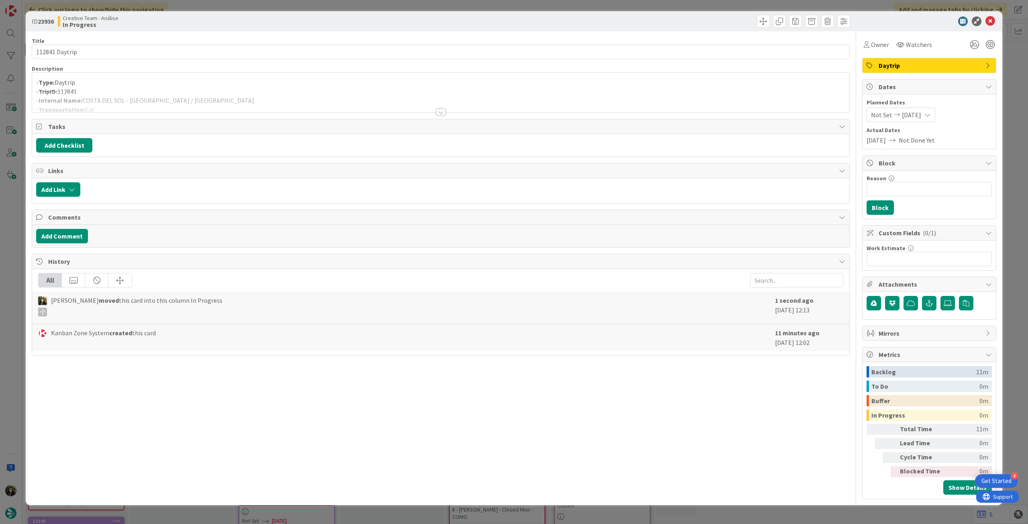
click at [185, 86] on p "- Type: Daytrip" at bounding box center [440, 82] width 809 height 9
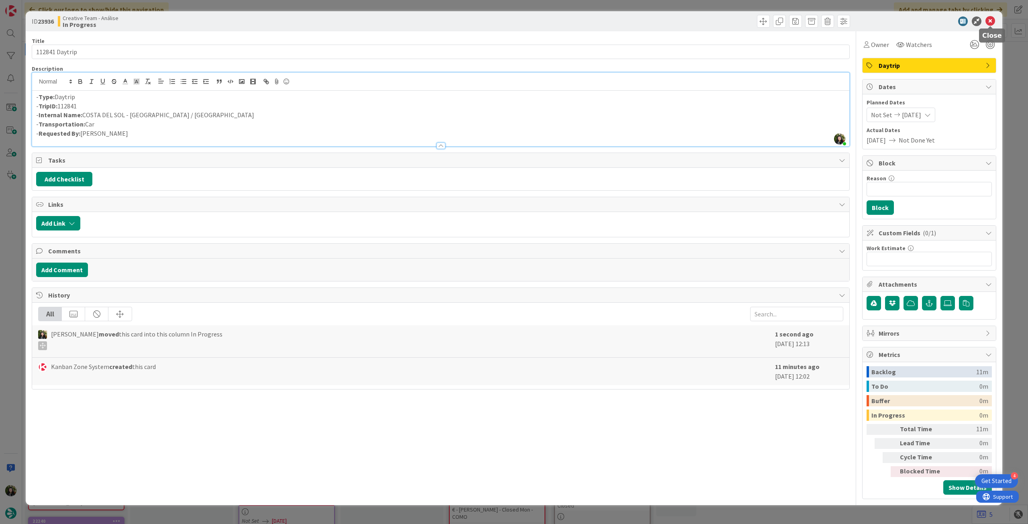
click at [989, 19] on icon at bounding box center [991, 21] width 10 height 10
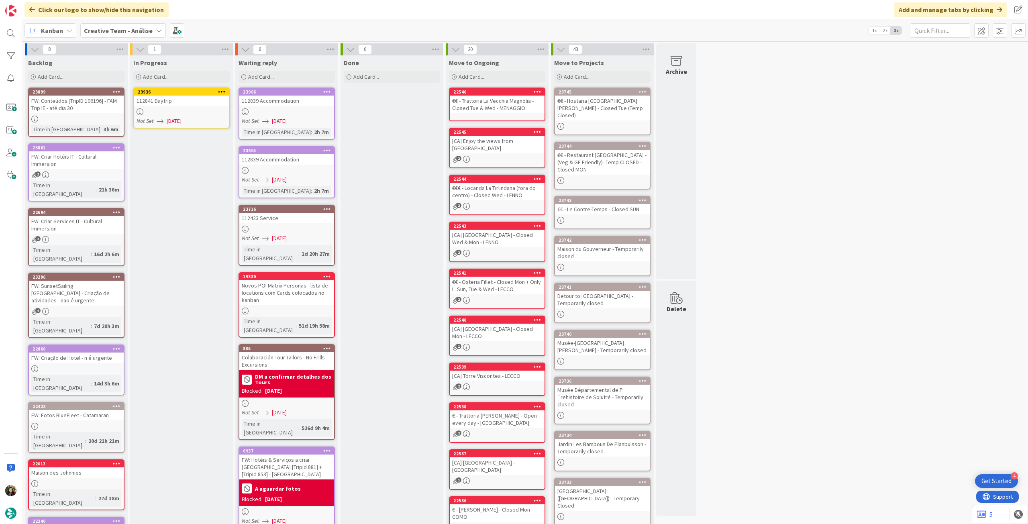
click at [222, 89] on icon at bounding box center [222, 92] width 8 height 6
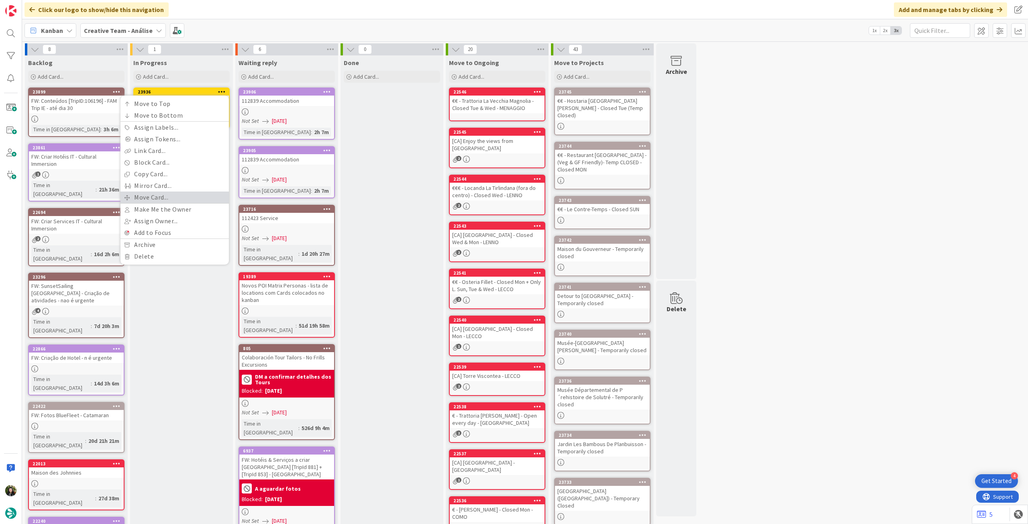
click at [157, 197] on link "Move Card..." at bounding box center [175, 198] width 108 height 12
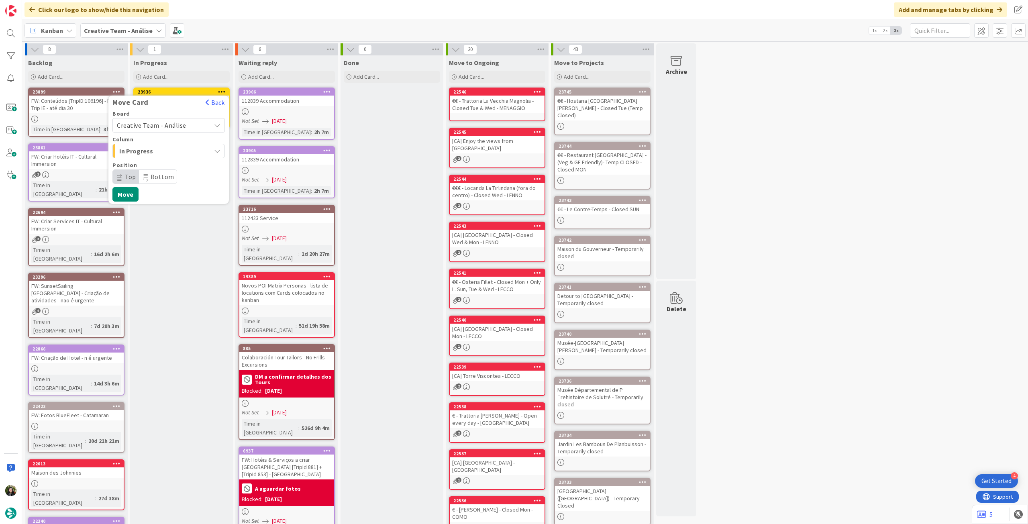
click at [162, 131] on div "Creative Team - Análise" at bounding box center [168, 125] width 112 height 14
click at [154, 160] on span "Creative Team" at bounding box center [173, 163] width 93 height 12
click at [160, 151] on span "E - To Do" at bounding box center [149, 151] width 60 height 10
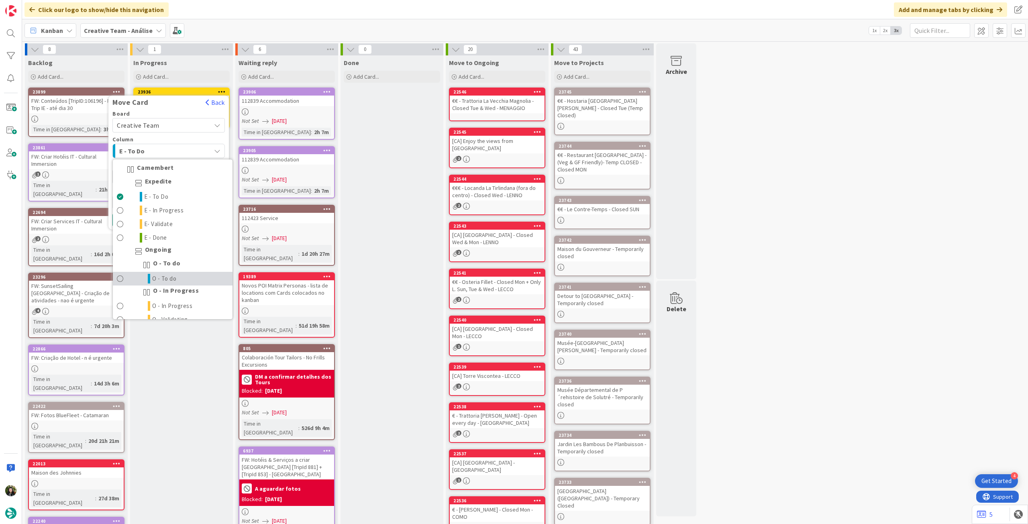
click at [162, 274] on link "O - To do" at bounding box center [173, 279] width 120 height 14
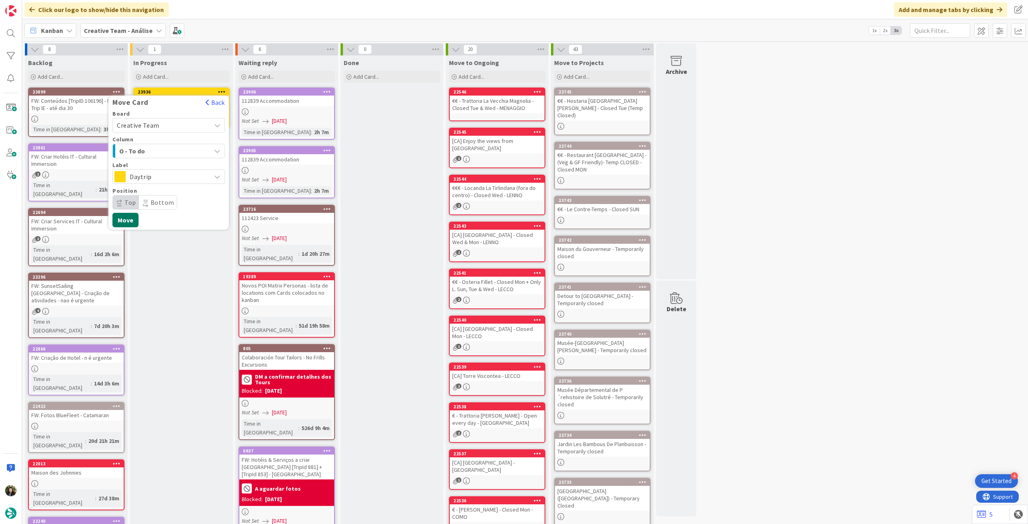
click at [135, 223] on button "Move" at bounding box center [125, 220] width 26 height 14
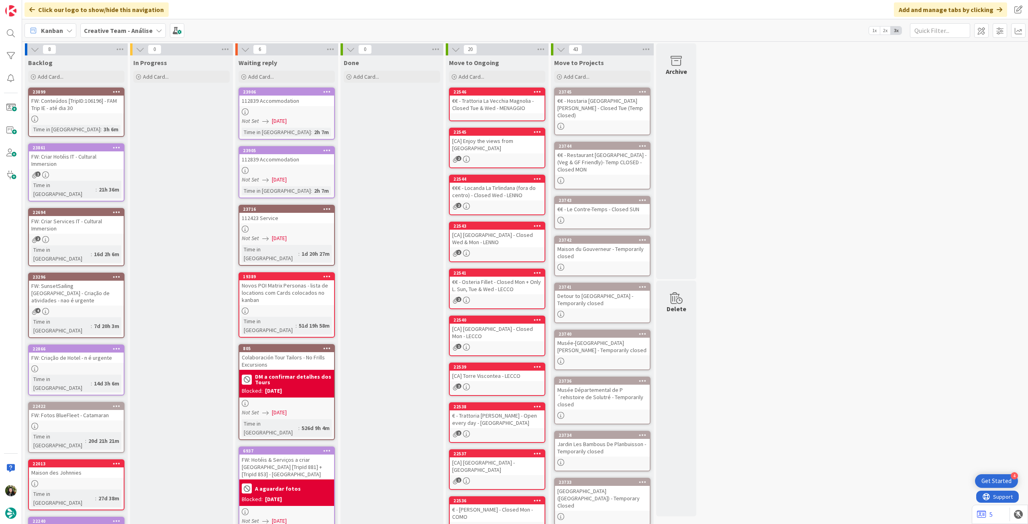
click at [116, 27] on b "Creative Team - Análise" at bounding box center [118, 31] width 69 height 8
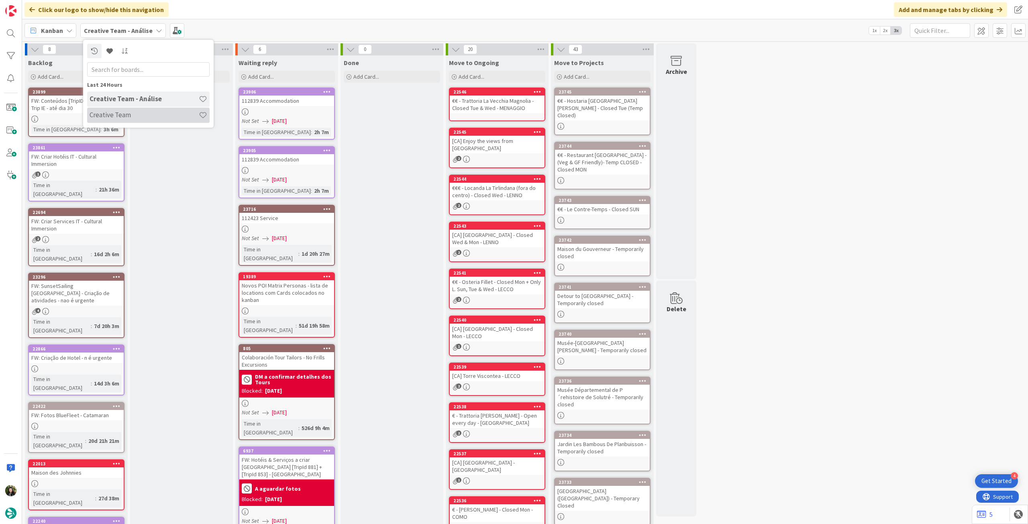
click at [126, 121] on div "Creative Team" at bounding box center [148, 115] width 123 height 15
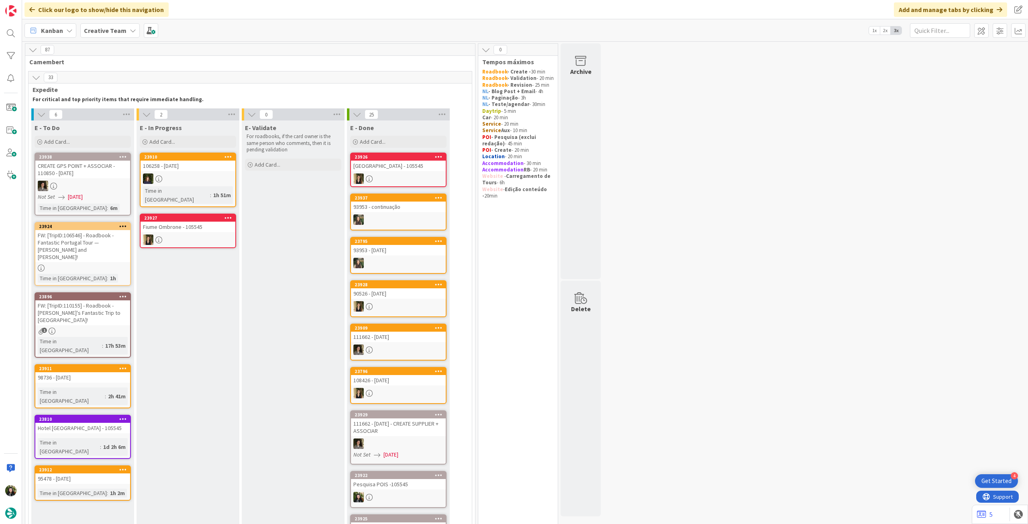
click at [405, 183] on div at bounding box center [398, 179] width 95 height 10
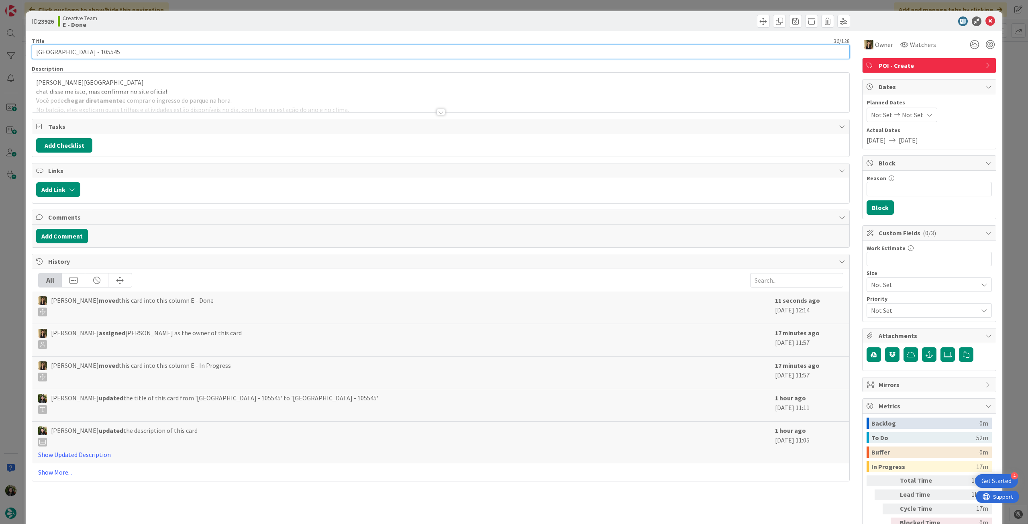
drag, startPoint x: 113, startPoint y: 51, endPoint x: 27, endPoint y: 48, distance: 86.0
click at [10, 56] on div "ID 23926 Creative Team E - Done Title 36 / 128 Maremma Park Visitor Center - 10…" at bounding box center [514, 262] width 1028 height 524
click at [287, 96] on div at bounding box center [440, 102] width 817 height 20
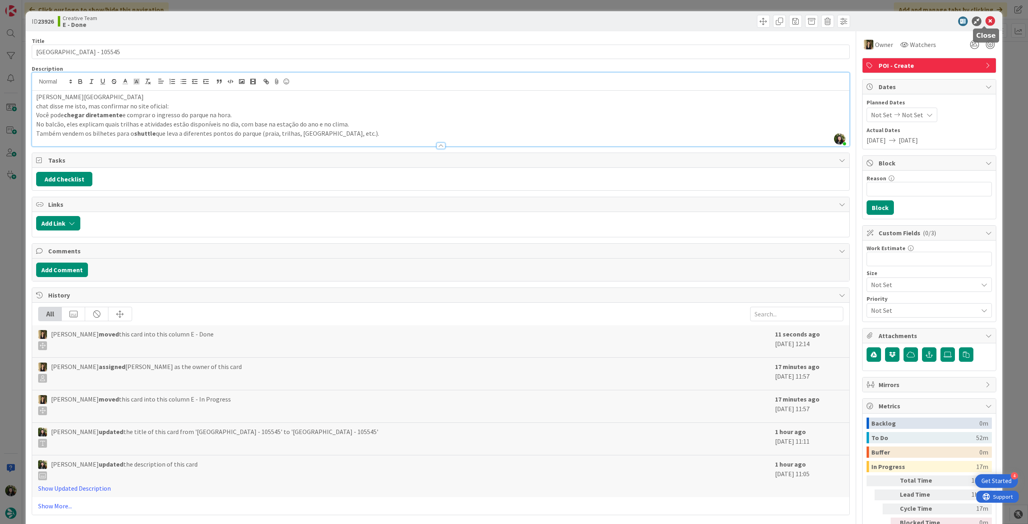
click at [988, 21] on icon at bounding box center [991, 21] width 10 height 10
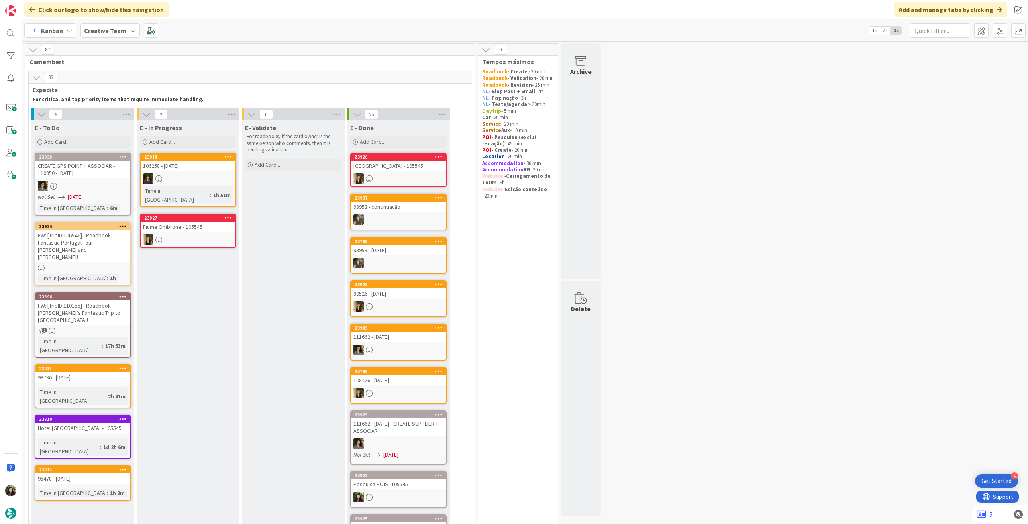
click at [206, 239] on link "23927 Fiume Ombrone - 105545" at bounding box center [188, 231] width 96 height 35
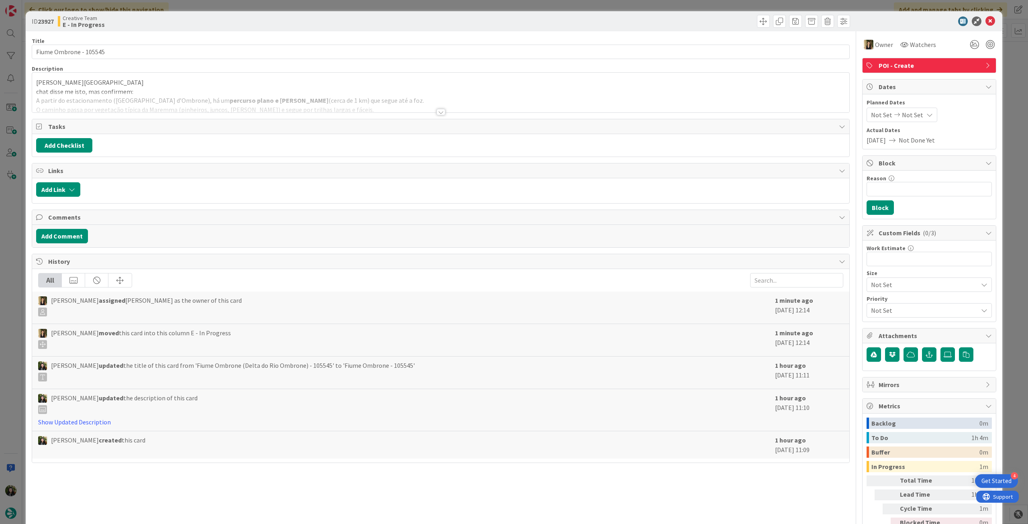
click at [337, 104] on div at bounding box center [440, 102] width 817 height 20
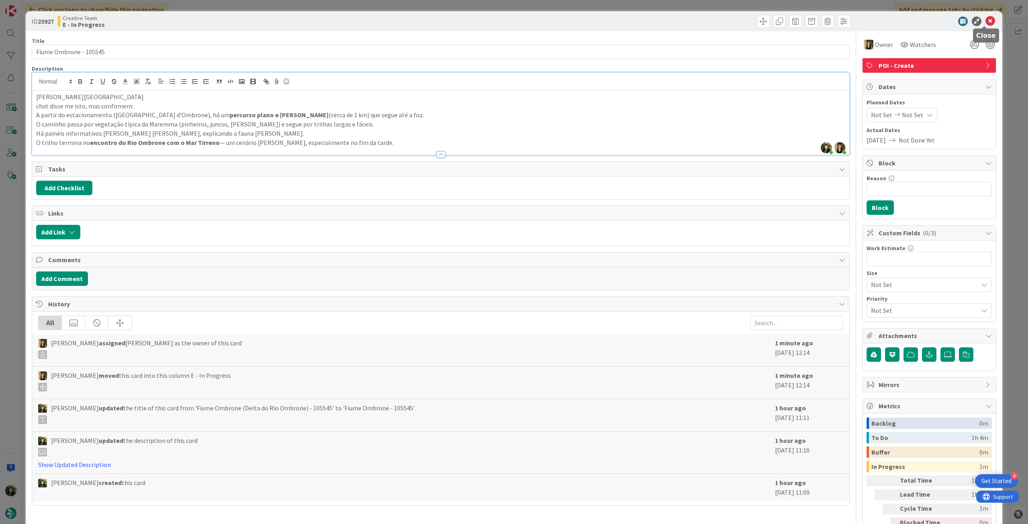
click at [986, 19] on icon at bounding box center [991, 21] width 10 height 10
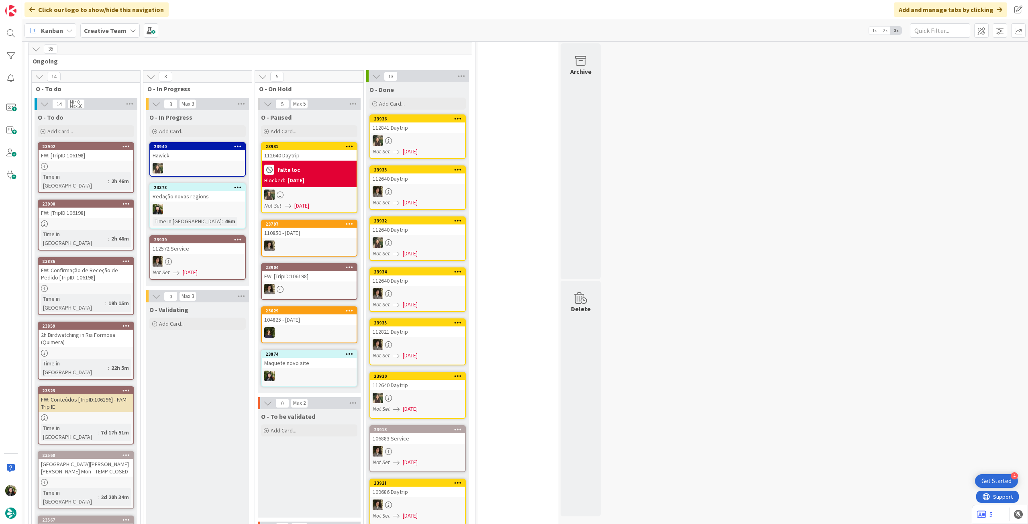
scroll to position [482, 0]
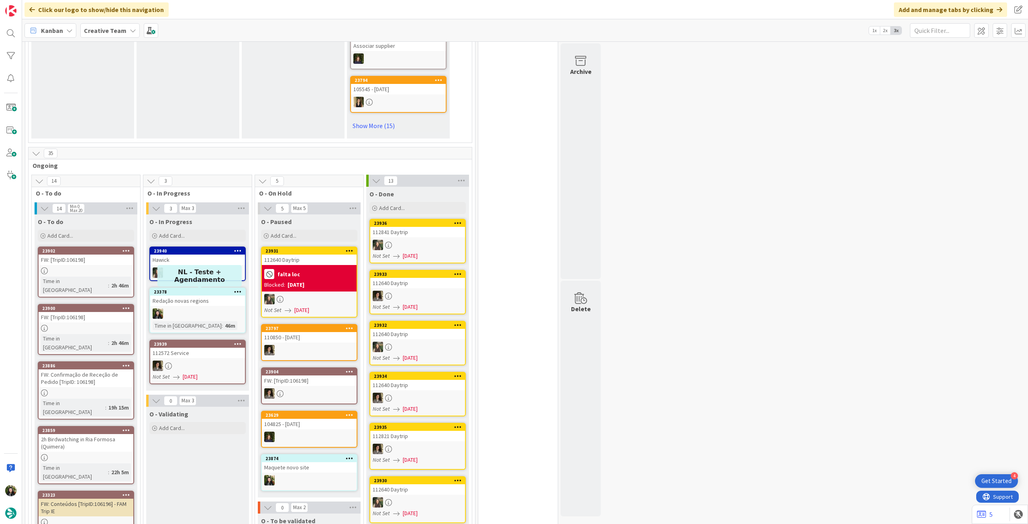
click at [223, 275] on div at bounding box center [197, 273] width 95 height 10
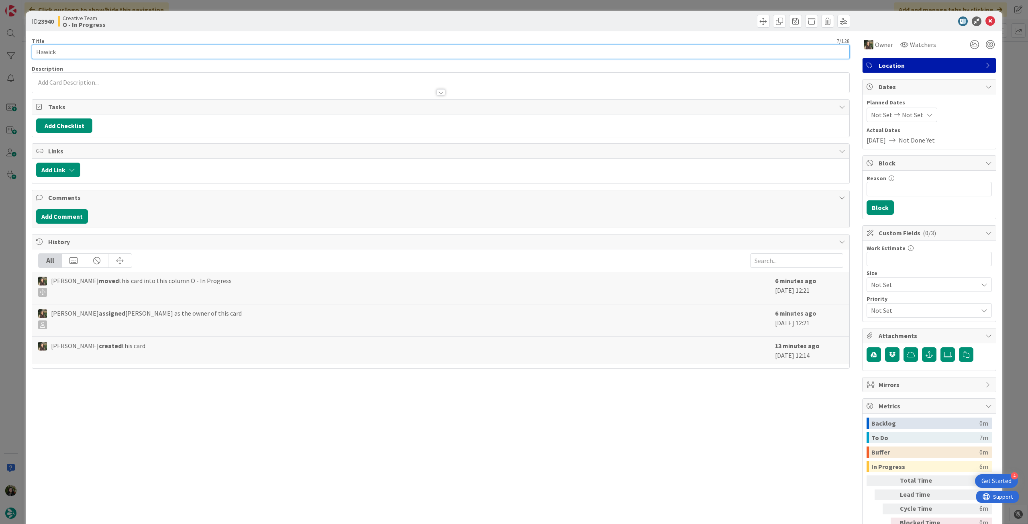
drag, startPoint x: 70, startPoint y: 48, endPoint x: 66, endPoint y: 20, distance: 28.4
click at [0, 50] on html "4 Get Started Click our logo to show/hide this navigation Add and manage tabs b…" at bounding box center [514, 262] width 1028 height 524
click at [986, 17] on icon at bounding box center [991, 21] width 10 height 10
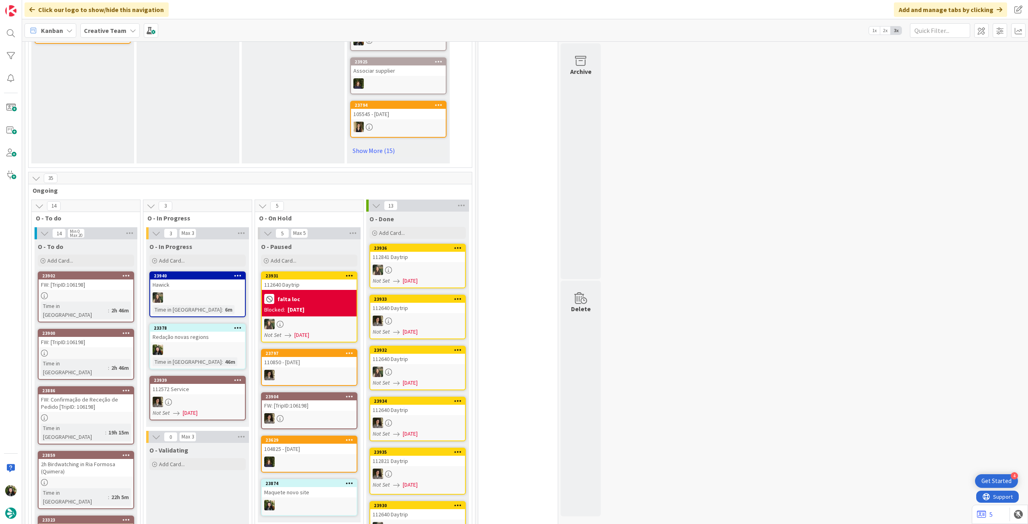
scroll to position [535, 0]
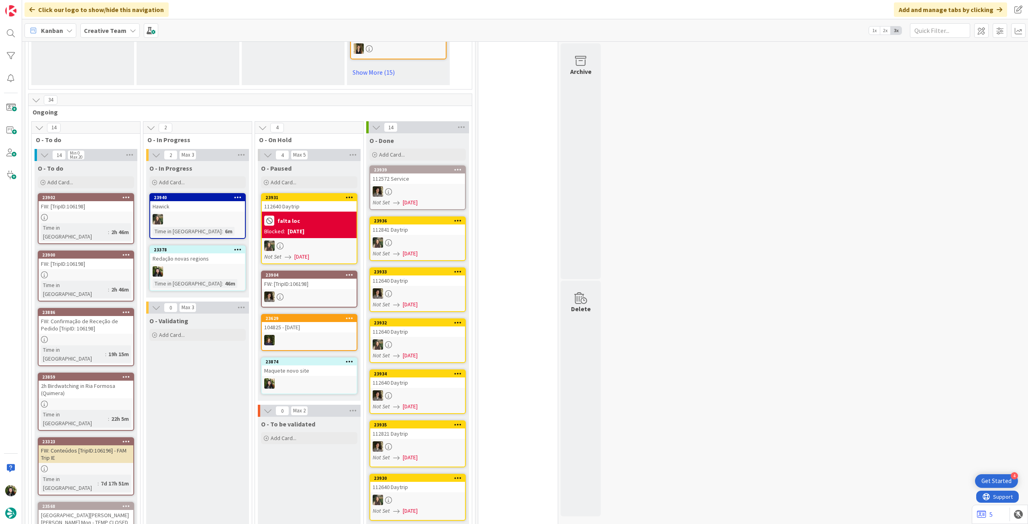
click at [123, 28] on b "Creative Team" at bounding box center [105, 31] width 43 height 8
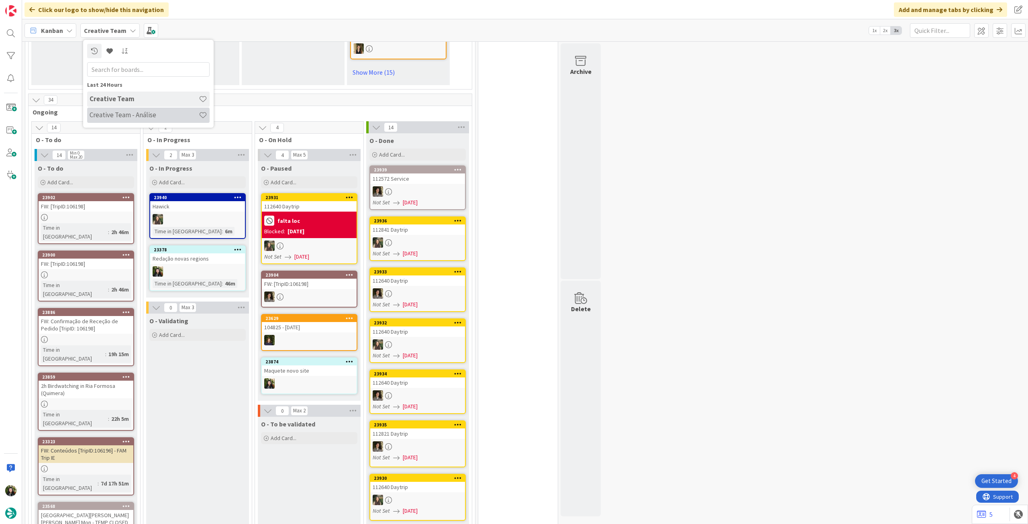
click at [139, 114] on h4 "Creative Team - Análise" at bounding box center [144, 115] width 109 height 8
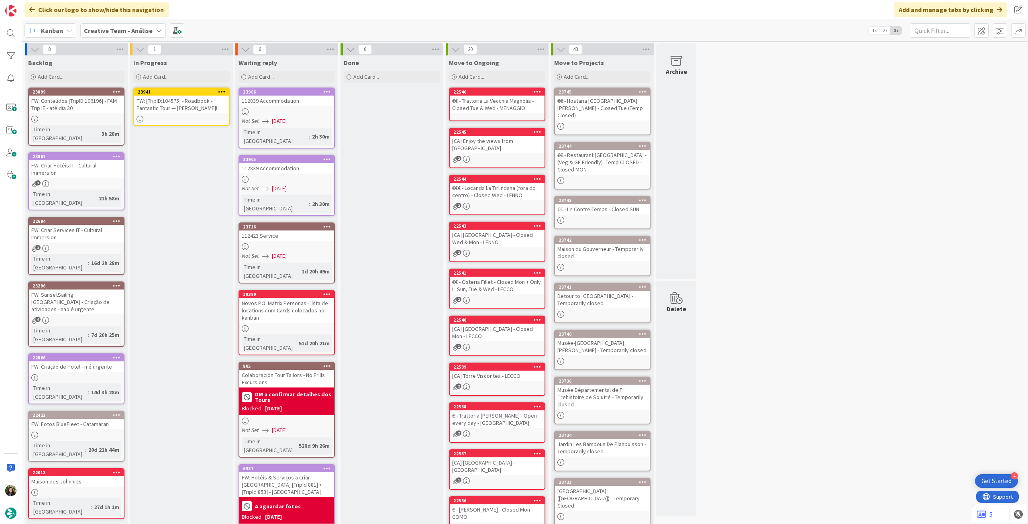
drag, startPoint x: 98, startPoint y: 111, endPoint x: 103, endPoint y: 109, distance: 5.1
click at [186, 106] on div "FW: [TripID:104575] - Roadbook - Fantastic Tour — Doug Zeiler!" at bounding box center [181, 105] width 95 height 18
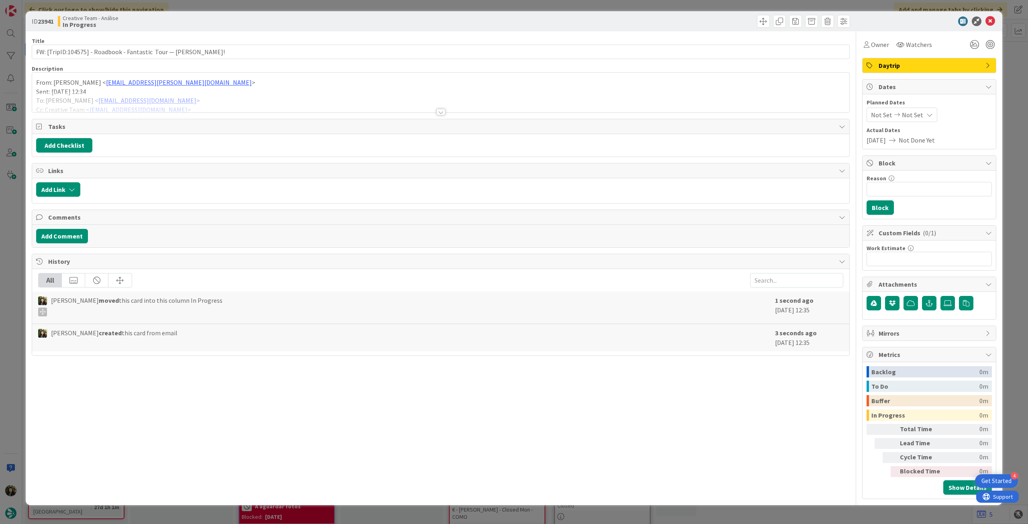
click at [186, 102] on div at bounding box center [440, 102] width 817 height 20
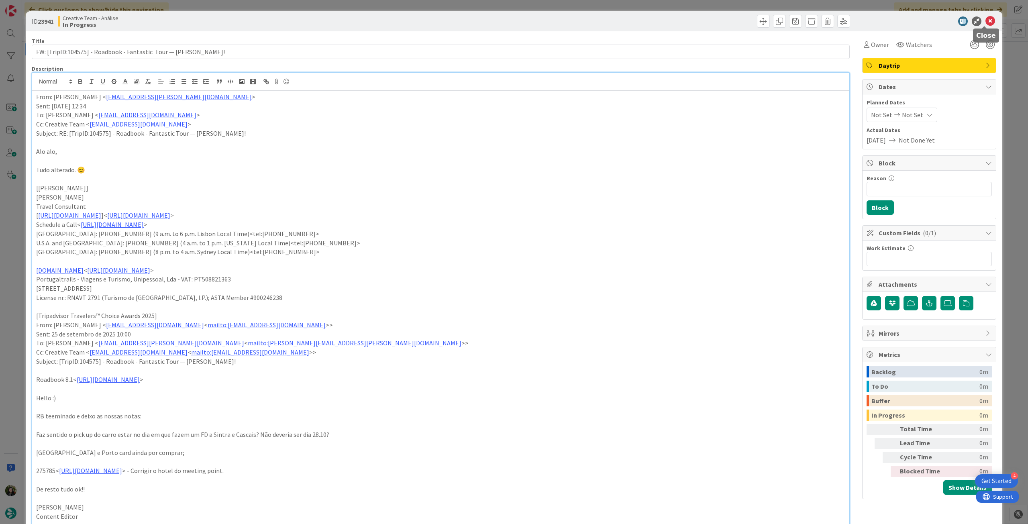
click at [986, 25] on icon at bounding box center [991, 21] width 10 height 10
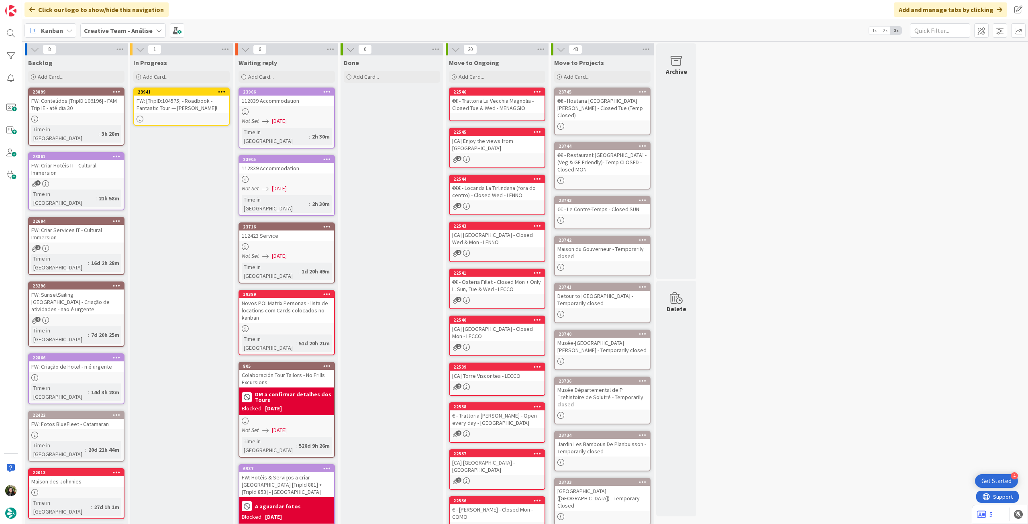
click at [225, 92] on icon at bounding box center [222, 92] width 8 height 6
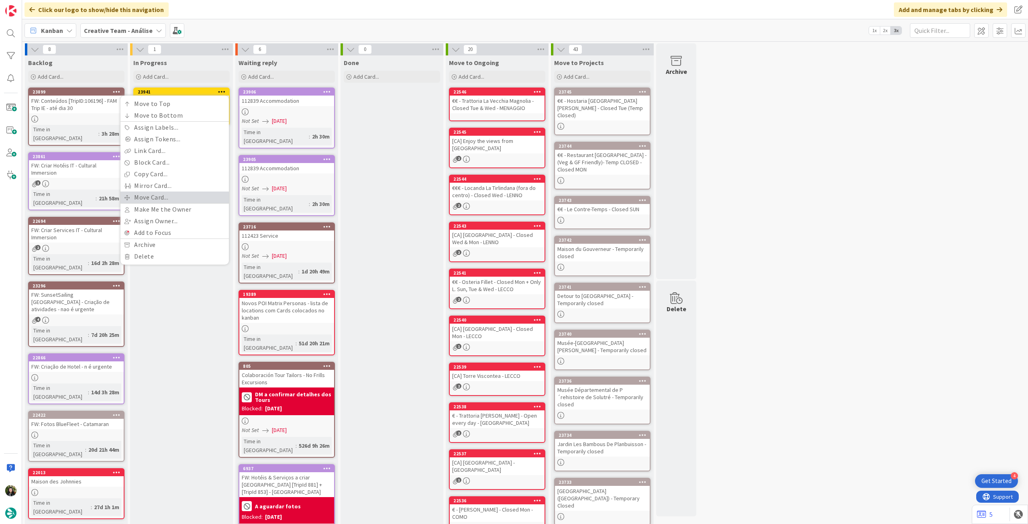
click at [183, 197] on link "Move Card..." at bounding box center [175, 198] width 108 height 12
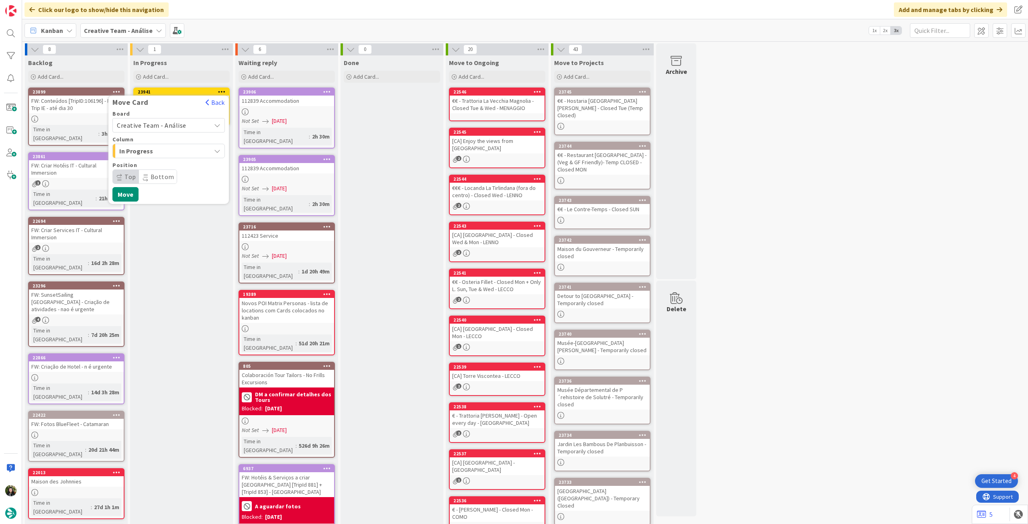
click at [171, 128] on span "Creative Team - Análise" at bounding box center [151, 125] width 69 height 8
click at [158, 165] on span "Creative Team" at bounding box center [173, 163] width 93 height 12
click at [166, 151] on span "E - To Do" at bounding box center [149, 151] width 60 height 10
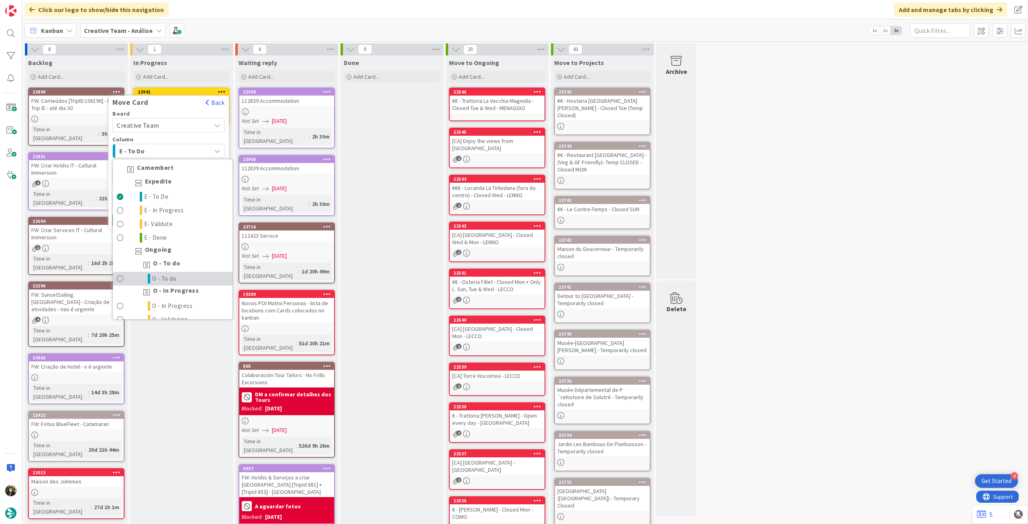
click at [198, 283] on link "O - To do" at bounding box center [173, 279] width 120 height 14
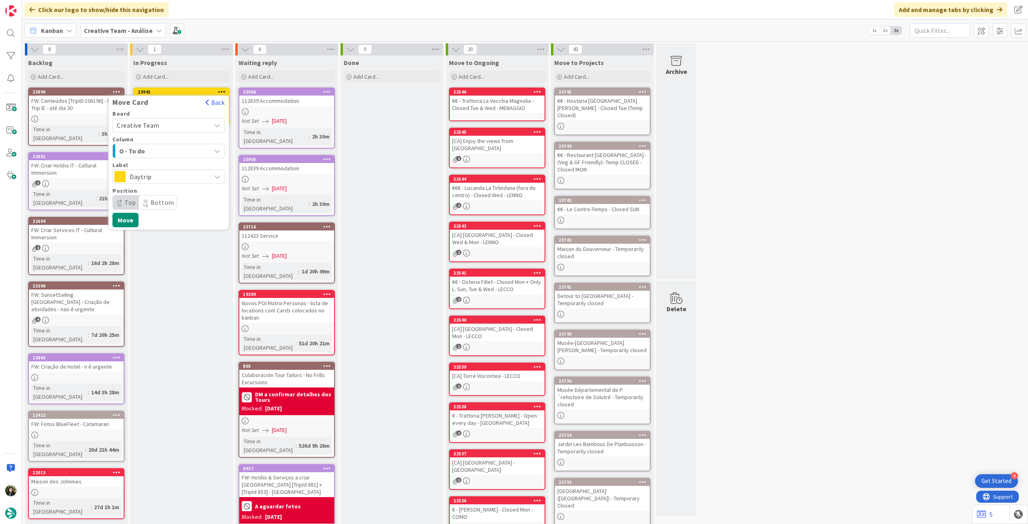
click at [186, 153] on div "O - To do" at bounding box center [164, 151] width 94 height 13
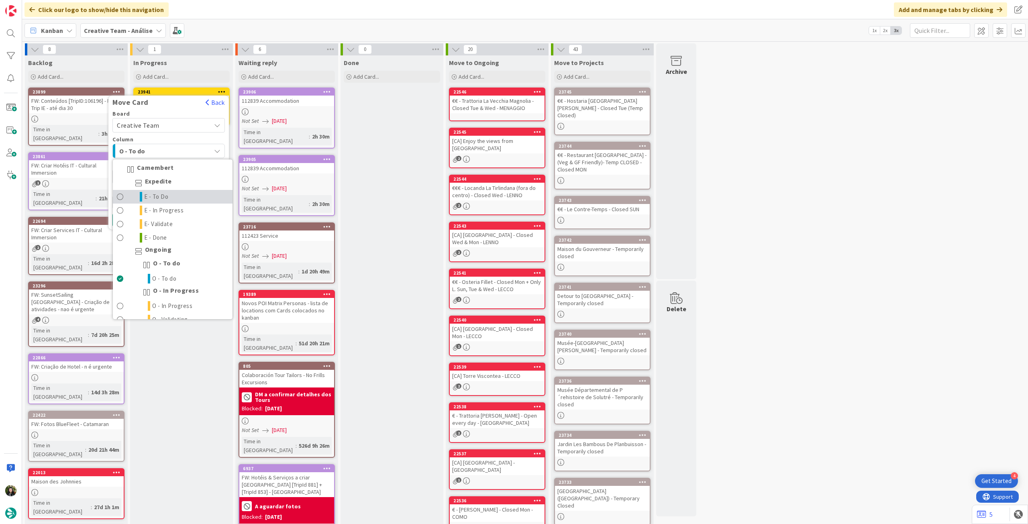
click at [166, 194] on span "E - To Do" at bounding box center [156, 197] width 25 height 10
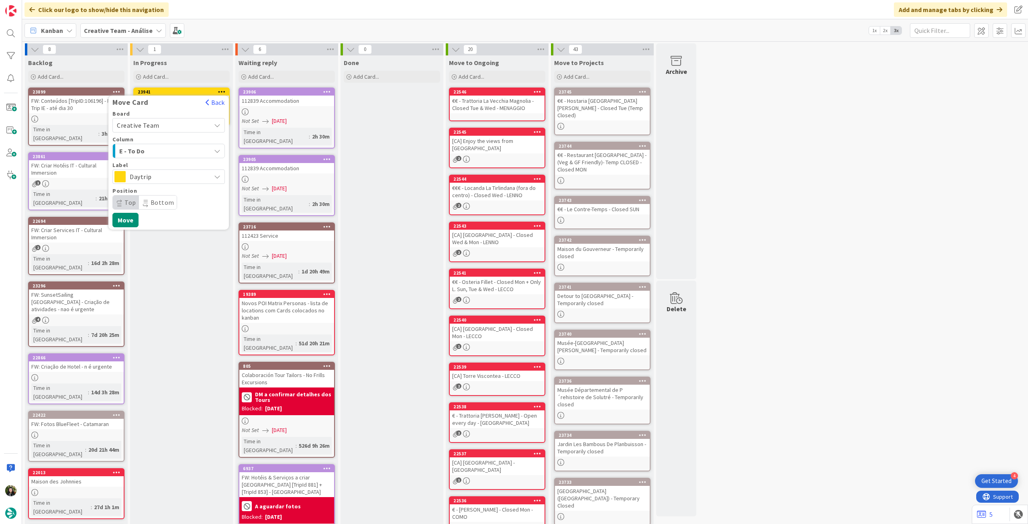
click at [169, 175] on span "Daytrip" at bounding box center [168, 176] width 77 height 11
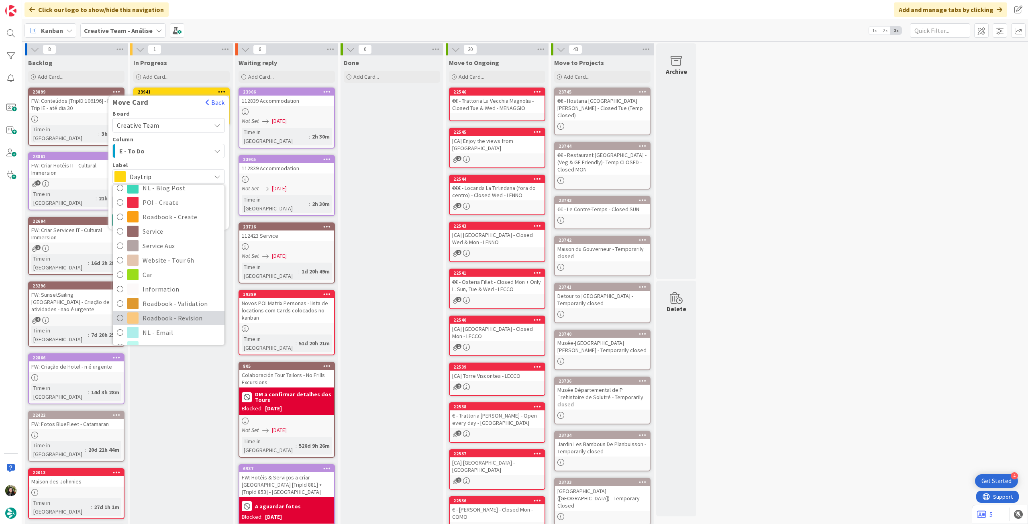
scroll to position [107, 0]
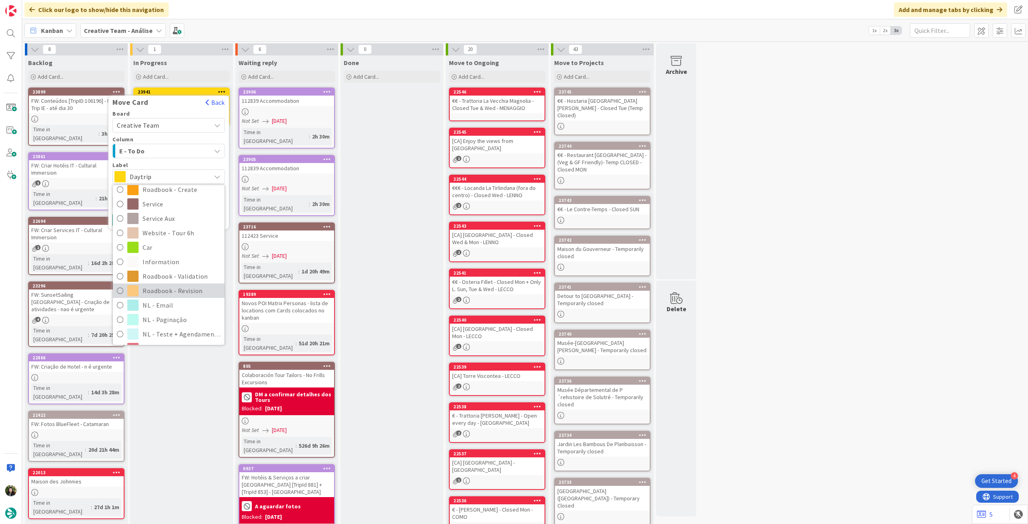
click at [184, 294] on span "Roadbook - Revision" at bounding box center [182, 291] width 78 height 12
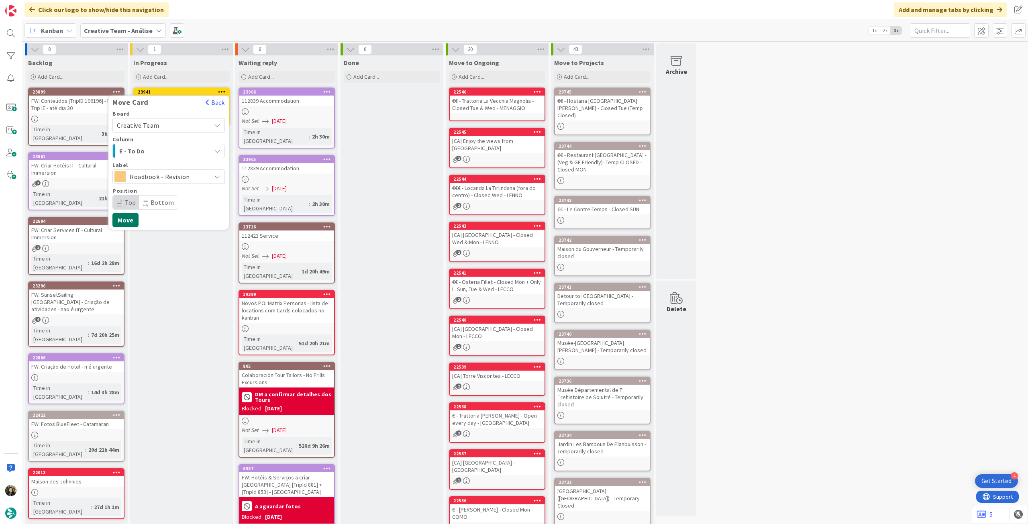
click at [127, 221] on button "Move" at bounding box center [125, 220] width 26 height 14
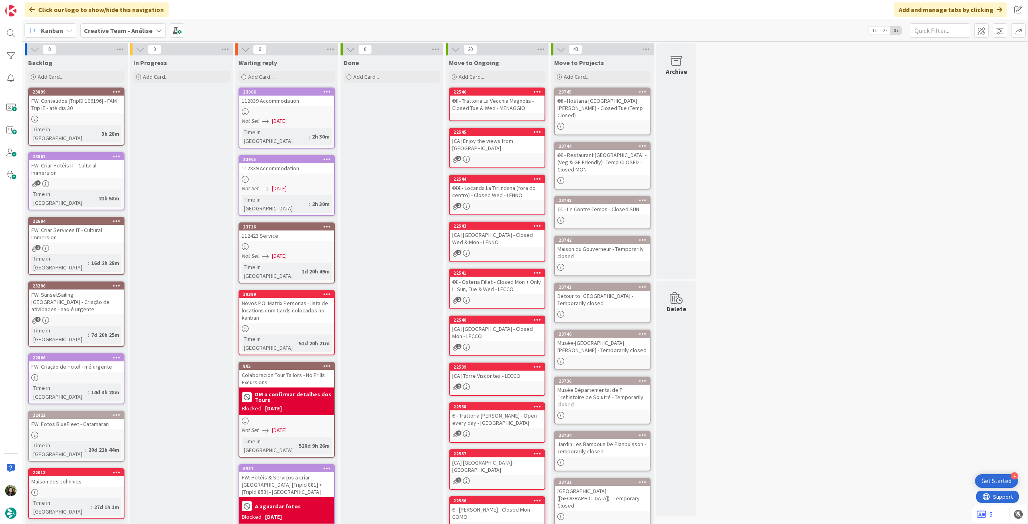
click at [97, 30] on b "Creative Team - Análise" at bounding box center [118, 31] width 69 height 8
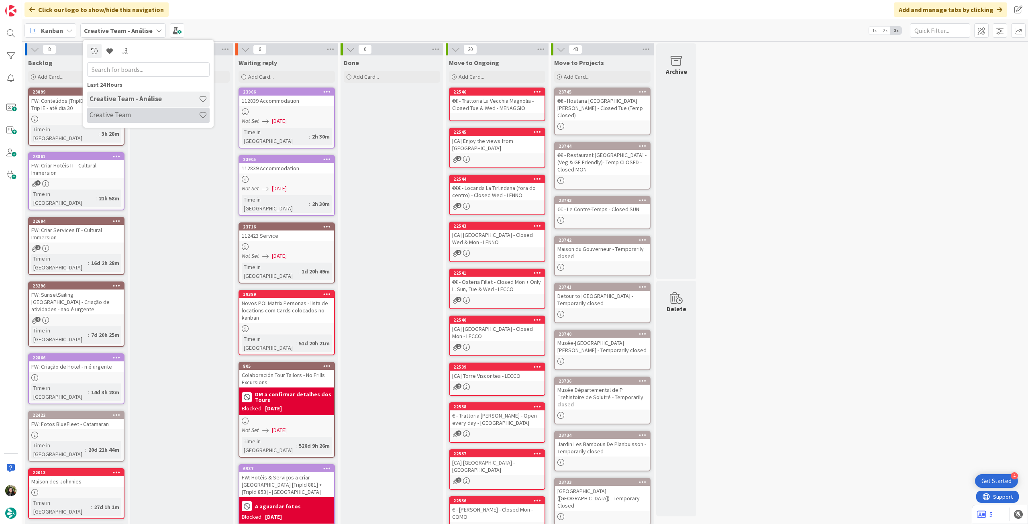
click at [105, 114] on h4 "Creative Team" at bounding box center [144, 115] width 109 height 8
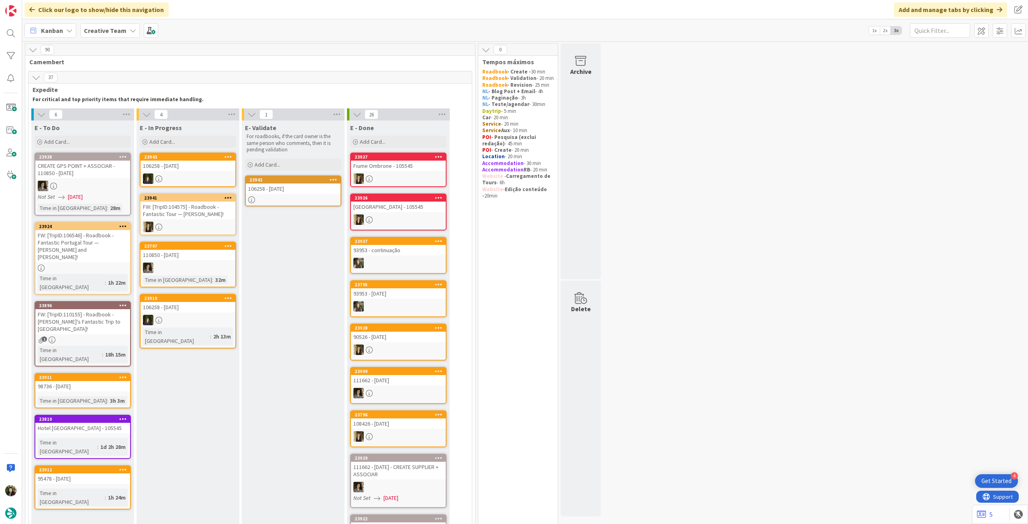
click at [214, 218] on div "FW: [TripID:104575] - Roadbook - Fantastic Tour — Doug Zeiler!" at bounding box center [188, 211] width 95 height 18
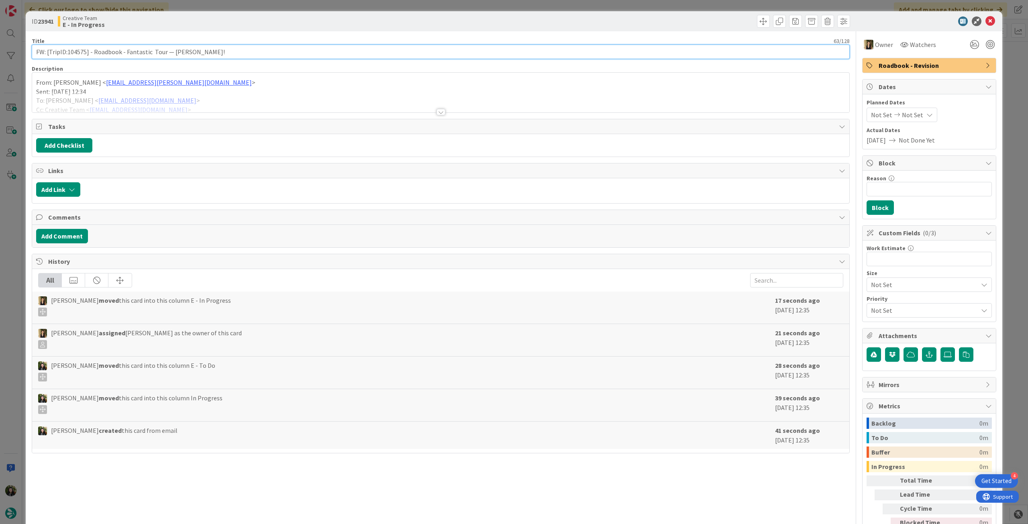
drag, startPoint x: 67, startPoint y: 50, endPoint x: 86, endPoint y: 51, distance: 19.7
click at [86, 51] on input "FW: [TripID:104575] - Roadbook - Fantastic Tour — Doug Zeiler!" at bounding box center [441, 52] width 818 height 14
click at [986, 20] on icon at bounding box center [991, 21] width 10 height 10
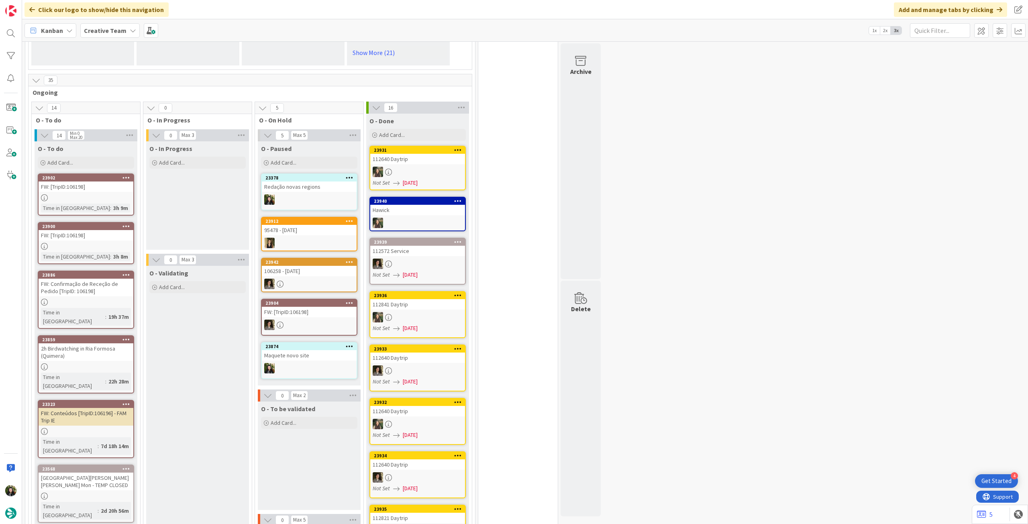
drag, startPoint x: 109, startPoint y: 31, endPoint x: 124, endPoint y: 39, distance: 16.9
click at [110, 31] on b "Creative Team" at bounding box center [105, 31] width 43 height 8
click at [137, 120] on div "Creative Team - Análise" at bounding box center [148, 115] width 123 height 15
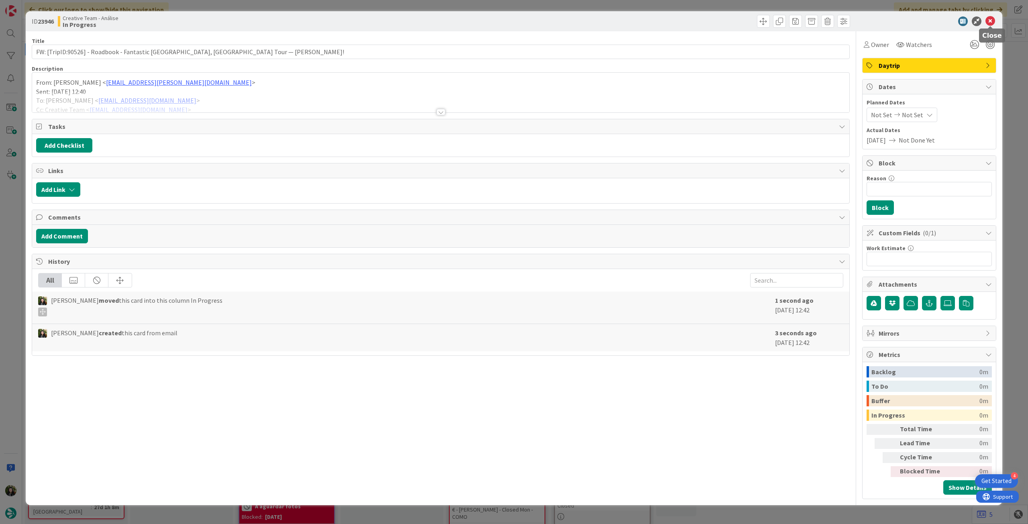
click at [991, 20] on icon at bounding box center [991, 21] width 10 height 10
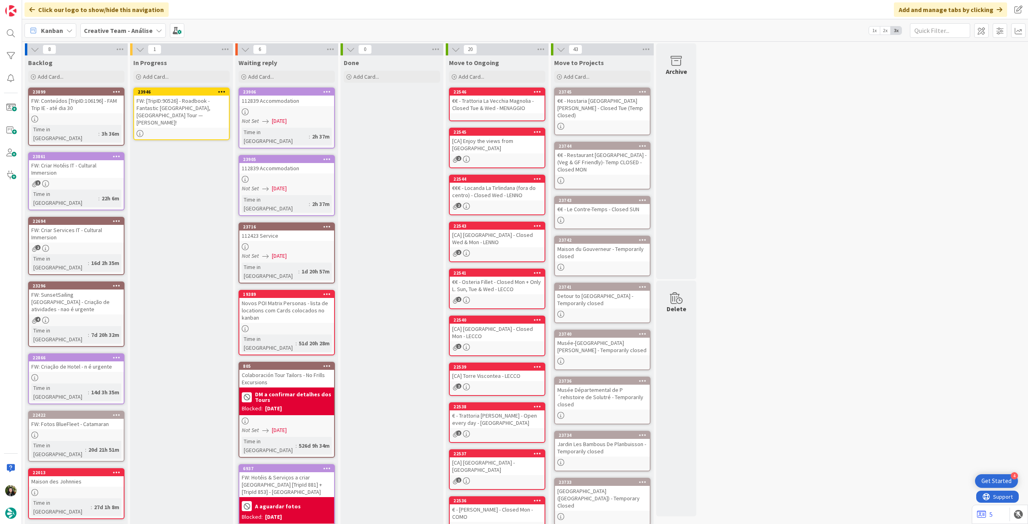
click at [221, 90] on icon at bounding box center [222, 92] width 8 height 6
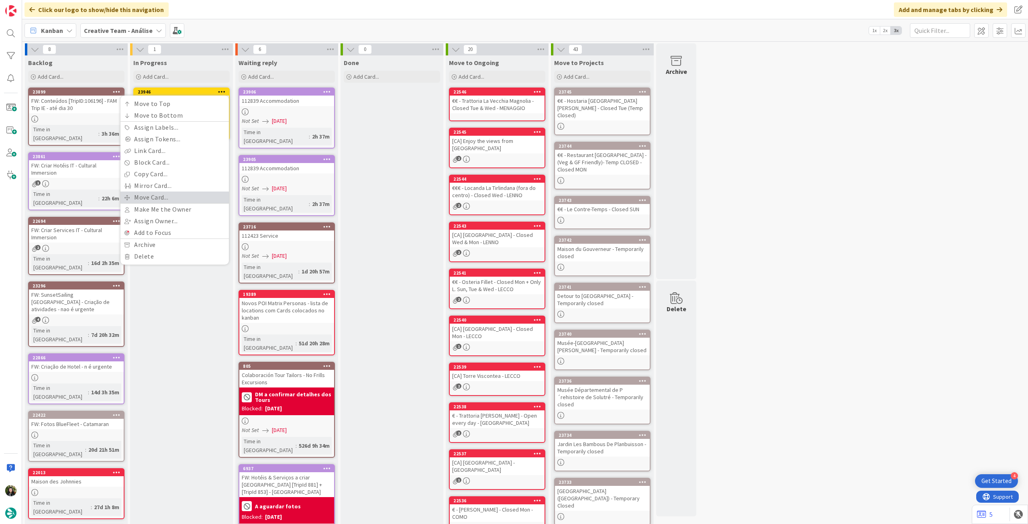
click at [164, 196] on link "Move Card..." at bounding box center [175, 198] width 108 height 12
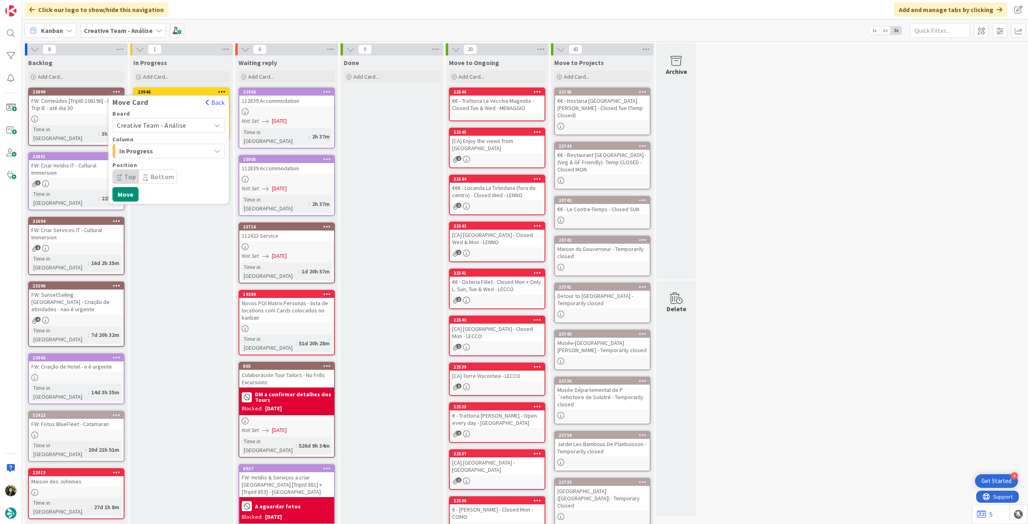
click at [172, 126] on span "Creative Team - Análise" at bounding box center [151, 125] width 69 height 8
click at [164, 163] on span "Creative Team" at bounding box center [173, 163] width 93 height 12
click at [161, 174] on span "Daytrip" at bounding box center [168, 176] width 77 height 11
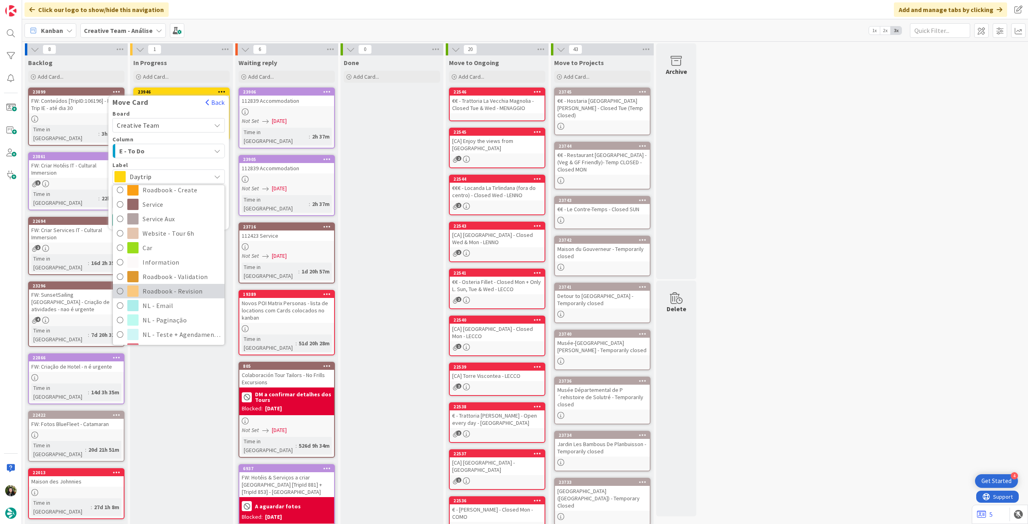
scroll to position [107, 0]
click at [175, 290] on span "Roadbook - Revision" at bounding box center [182, 291] width 78 height 12
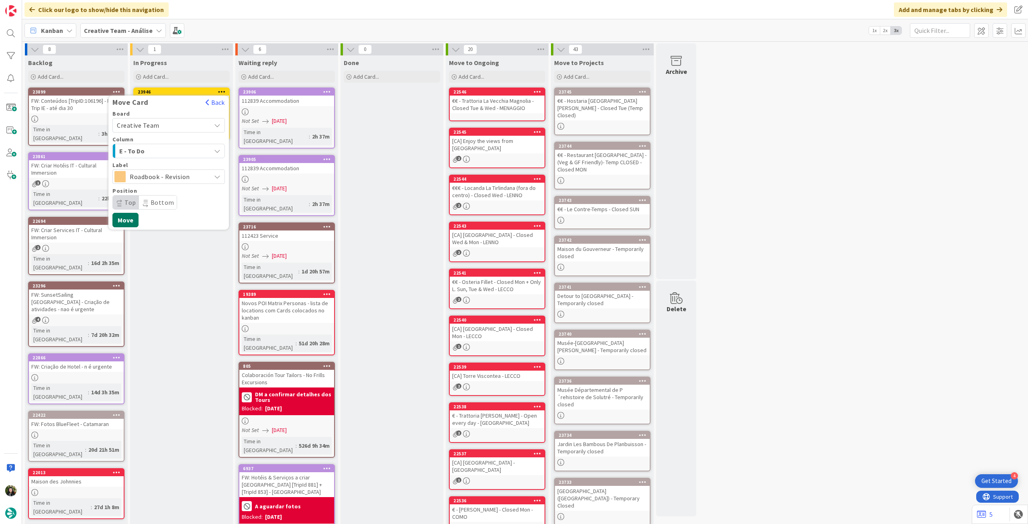
click at [123, 221] on button "Move" at bounding box center [125, 220] width 26 height 14
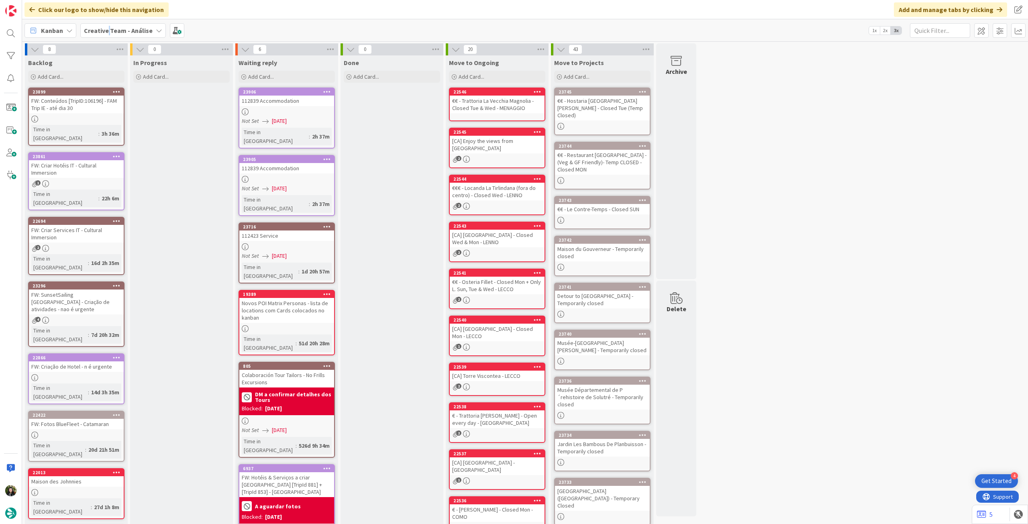
click at [108, 27] on b "Creative Team - Análise" at bounding box center [118, 31] width 69 height 8
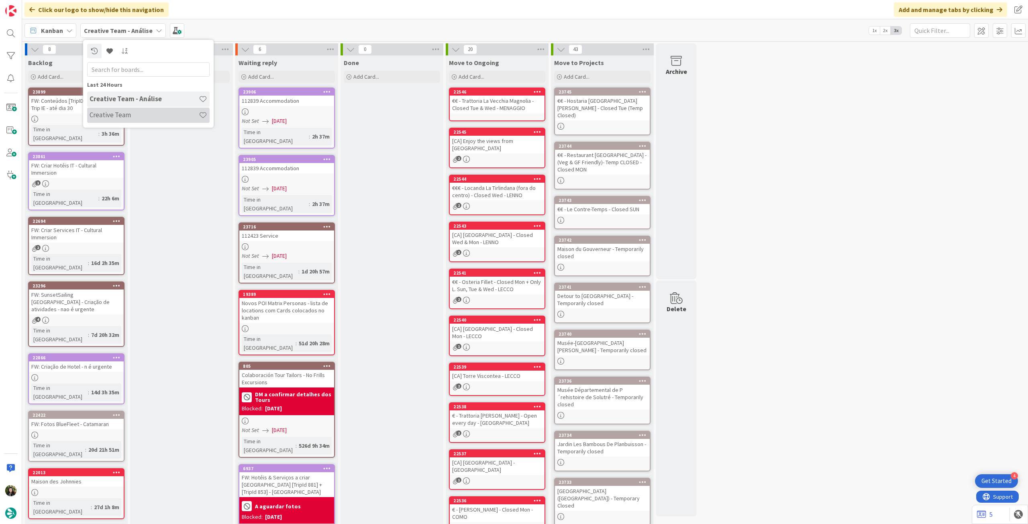
click at [131, 116] on h4 "Creative Team" at bounding box center [144, 115] width 109 height 8
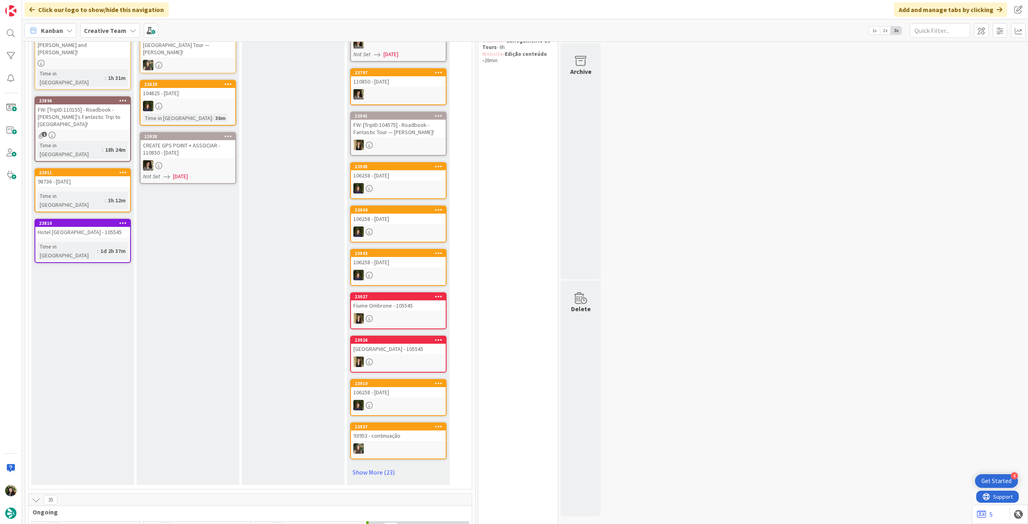
scroll to position [107, 0]
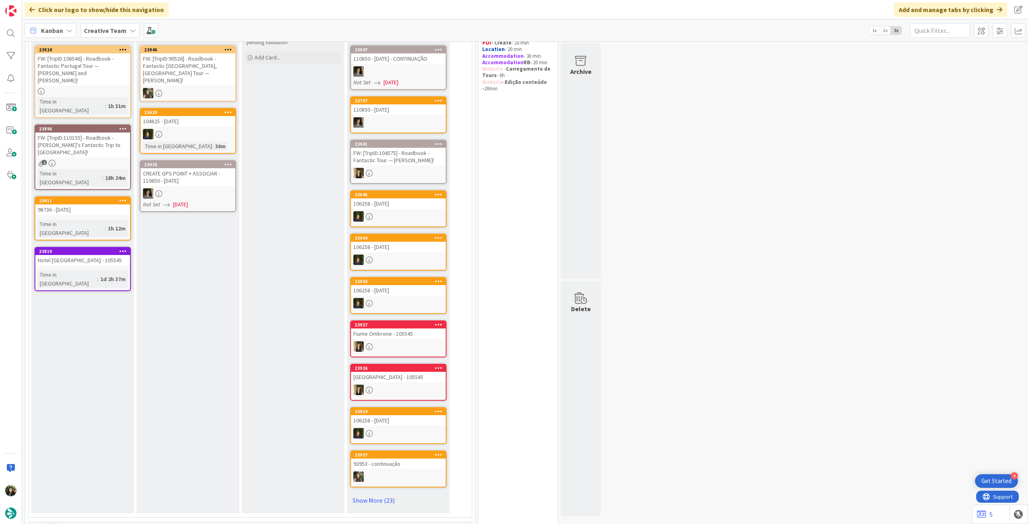
click at [110, 31] on b "Creative Team" at bounding box center [105, 31] width 43 height 8
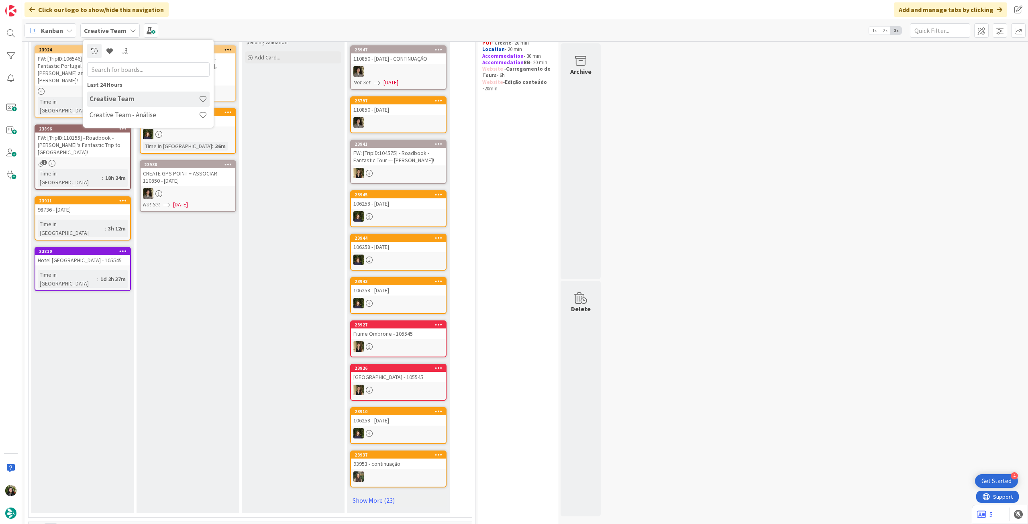
click at [102, 116] on h4 "Creative Team - Análise" at bounding box center [144, 115] width 109 height 8
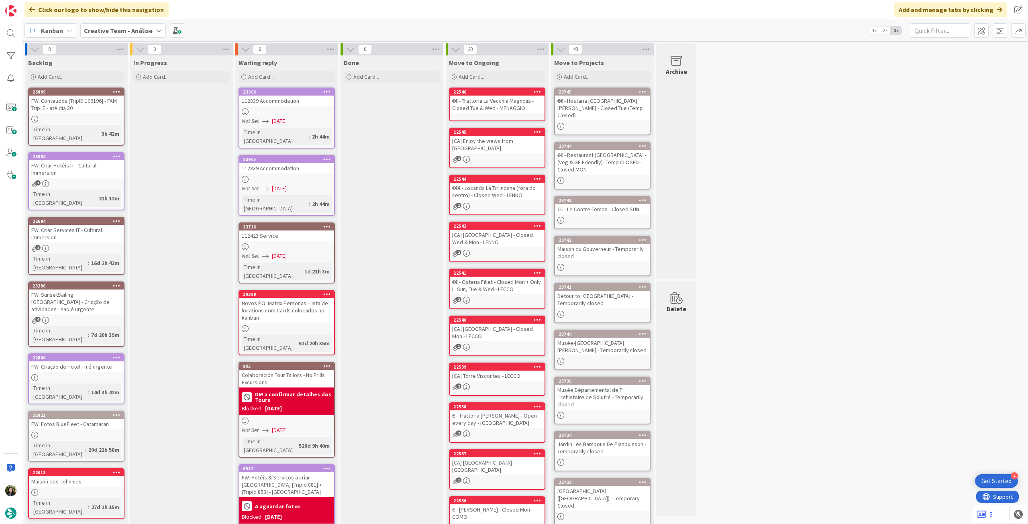
click at [130, 34] on b "Creative Team - Análise" at bounding box center [118, 31] width 69 height 8
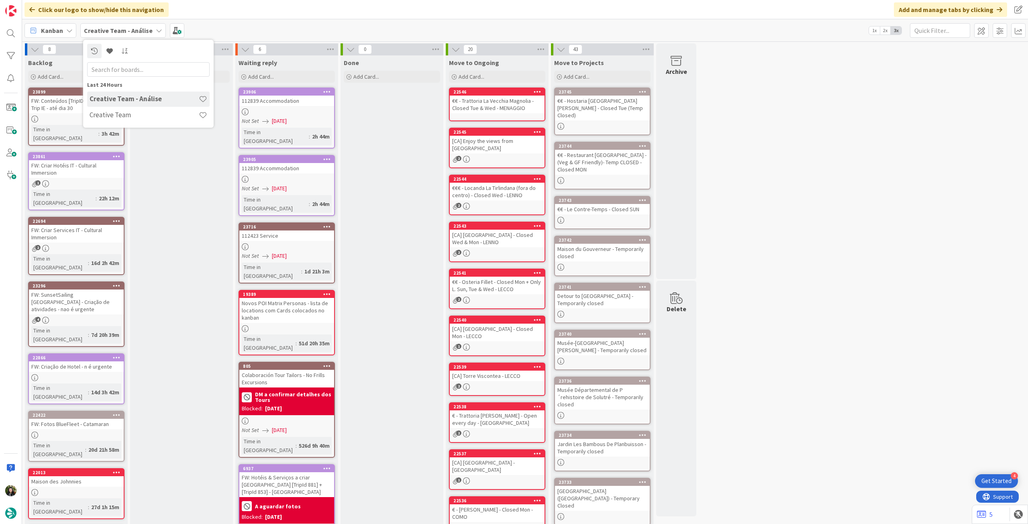
click at [121, 113] on h4 "Creative Team" at bounding box center [144, 115] width 109 height 8
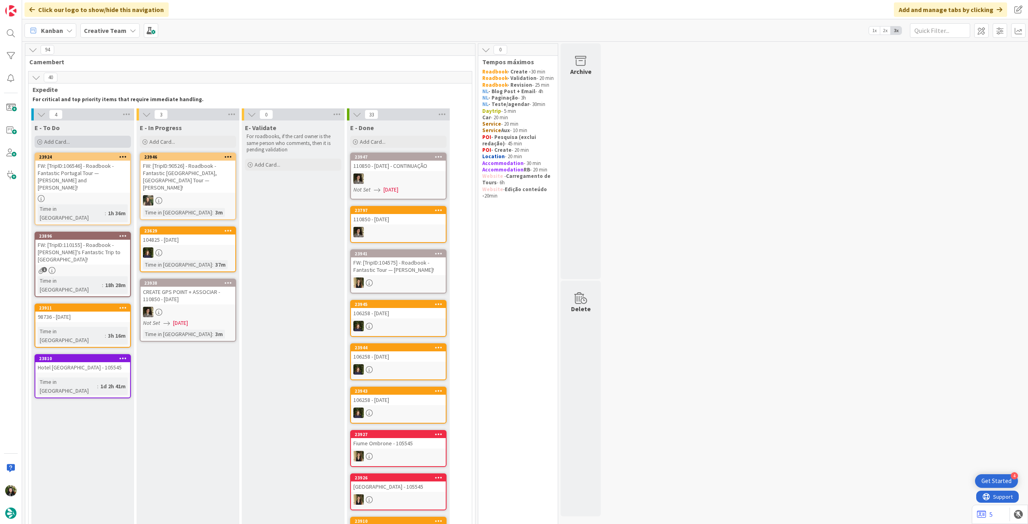
click at [98, 139] on div "Add Card..." at bounding box center [83, 142] width 96 height 12
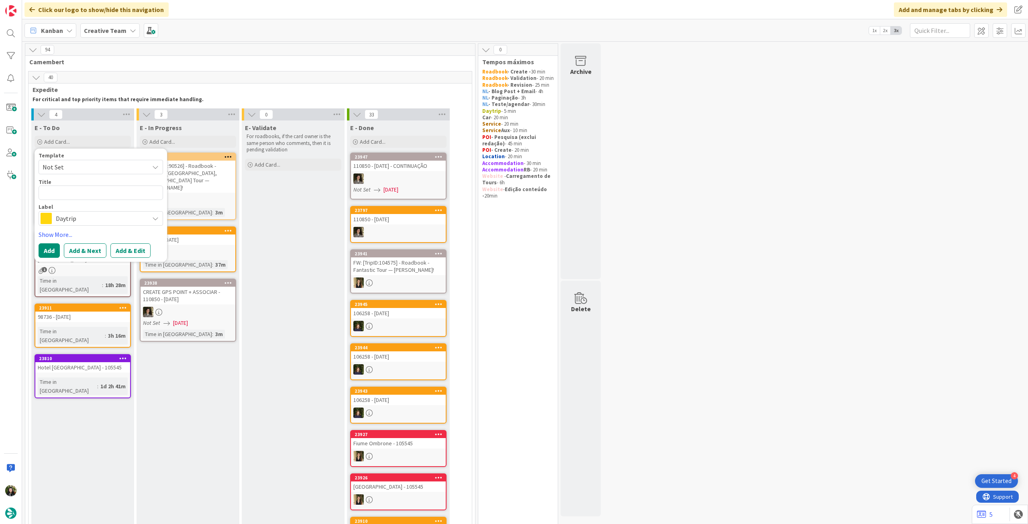
click at [80, 217] on span "Daytrip" at bounding box center [100, 218] width 89 height 11
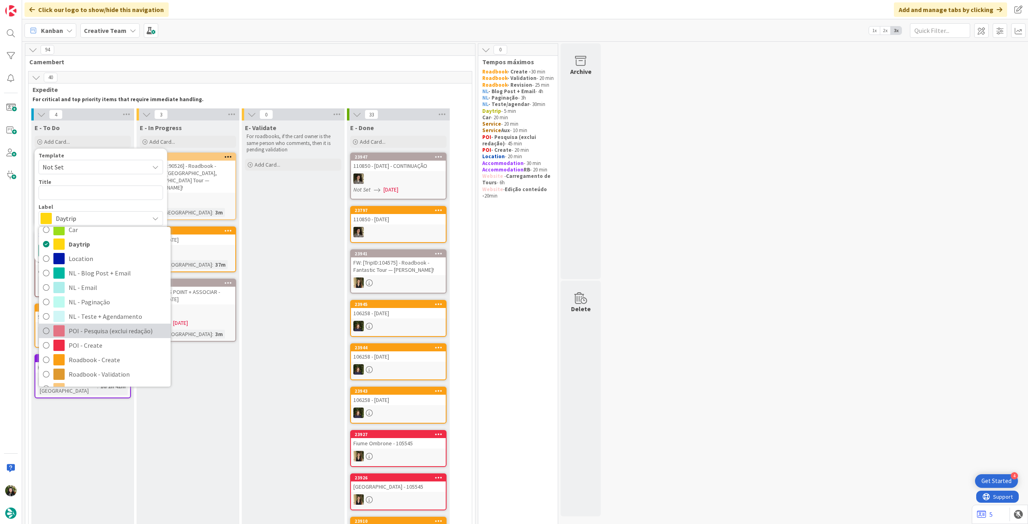
scroll to position [53, 0]
drag, startPoint x: 108, startPoint y: 338, endPoint x: 105, endPoint y: 315, distance: 22.7
click at [108, 338] on span "Roadbook - Create" at bounding box center [118, 343] width 98 height 12
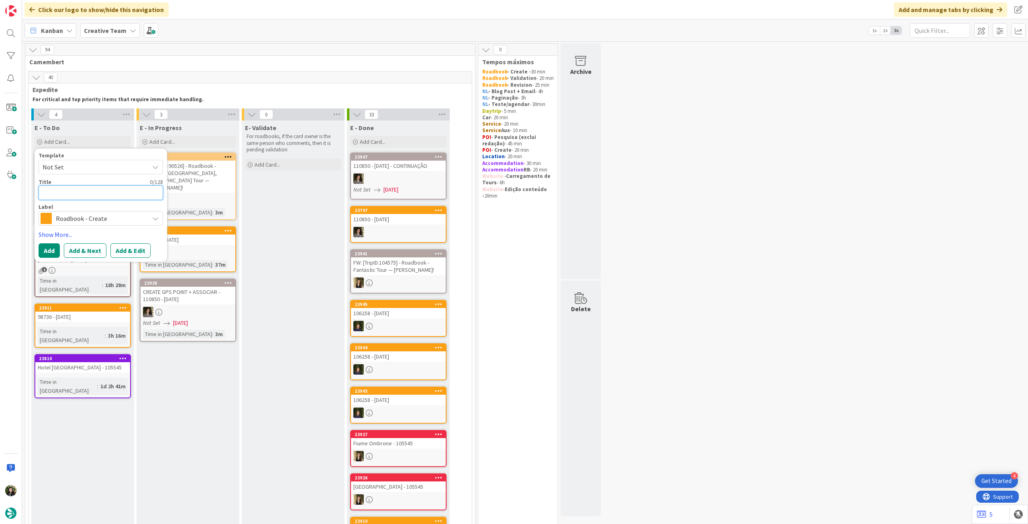
click at [82, 191] on textarea at bounding box center [101, 193] width 125 height 14
paste textarea "112030"
type textarea "x"
type textarea "112030"
type textarea "x"
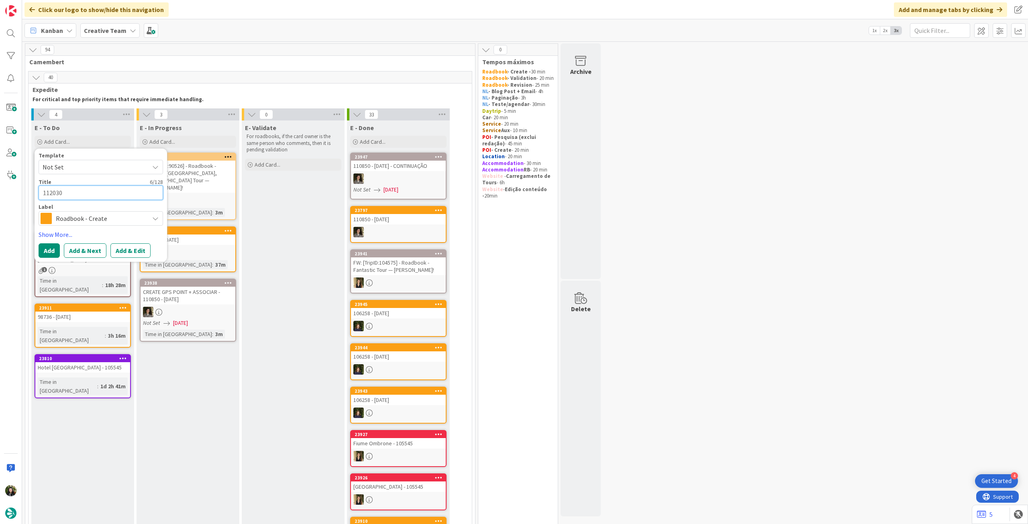
type textarea "112030"
type textarea "x"
type textarea "112030 -"
type textarea "x"
type textarea "112030 - 1"
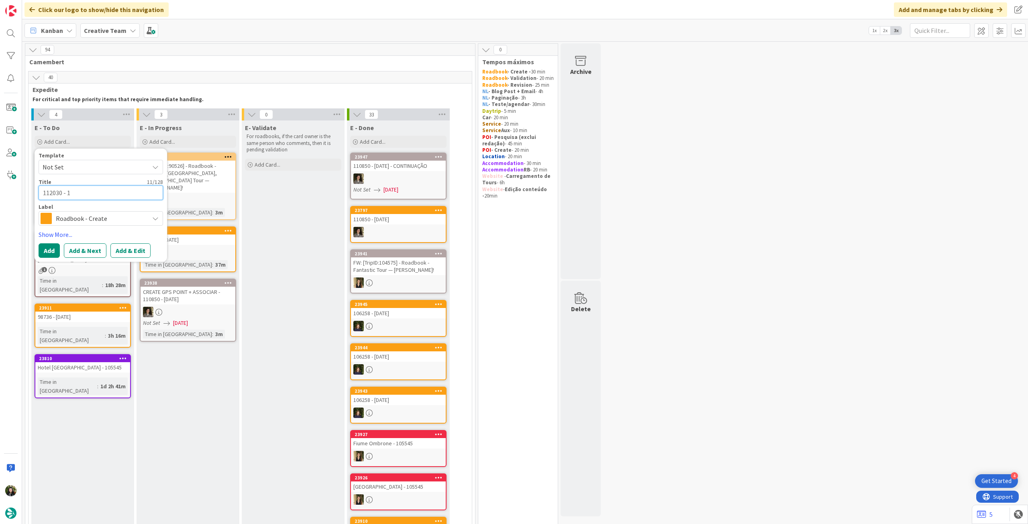
type textarea "x"
type textarea "112030 - 19"
type textarea "x"
type textarea "112030 - 19"
type textarea "x"
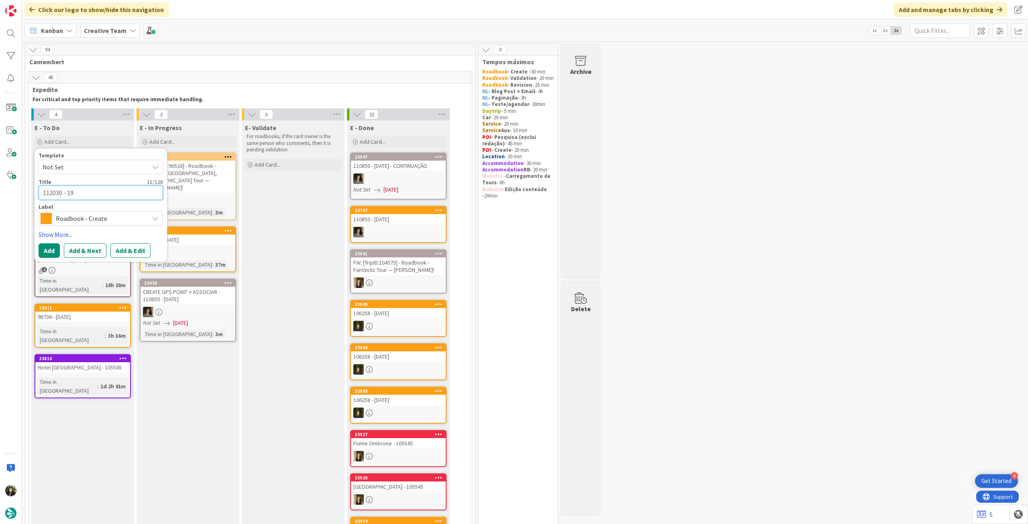
type textarea "112030 - 19 o"
type textarea "x"
type textarea "112030 - 19 oc"
type textarea "x"
type textarea "112030 - 19 oct"
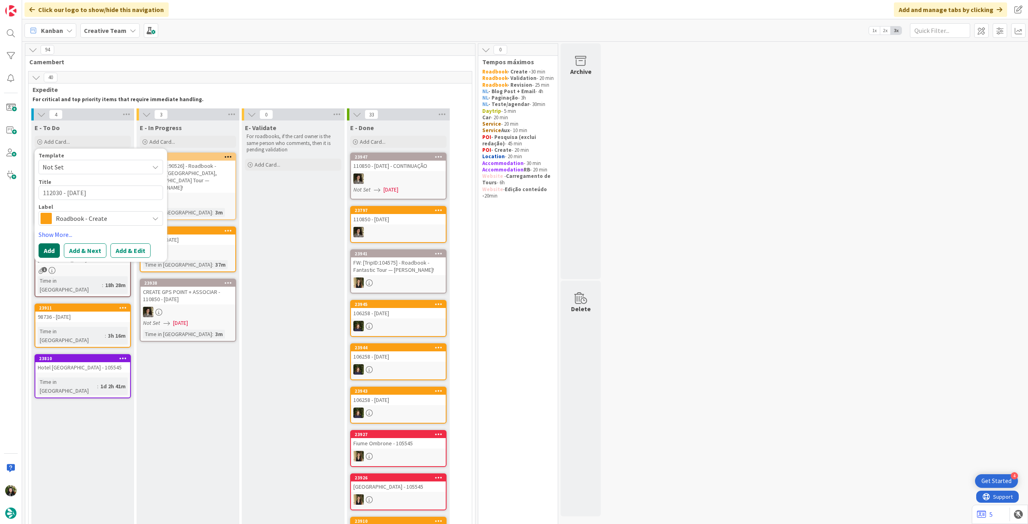
click at [54, 246] on button "Add" at bounding box center [49, 250] width 21 height 14
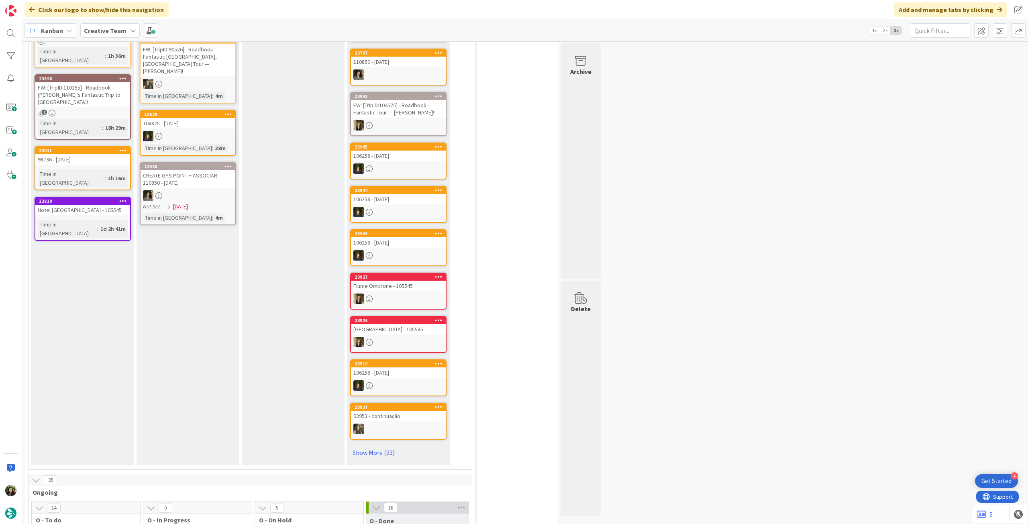
scroll to position [161, 0]
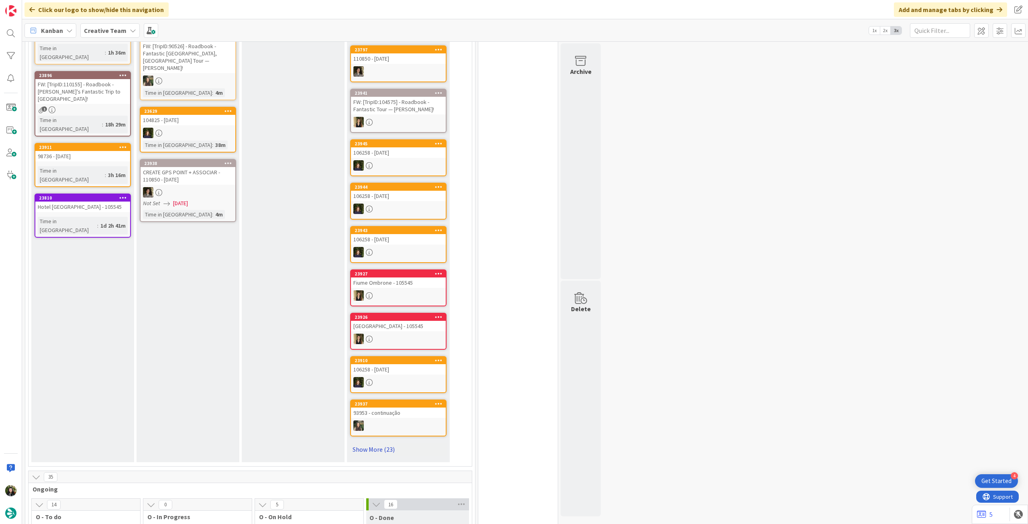
click at [371, 447] on link "Show More (23)" at bounding box center [398, 449] width 96 height 13
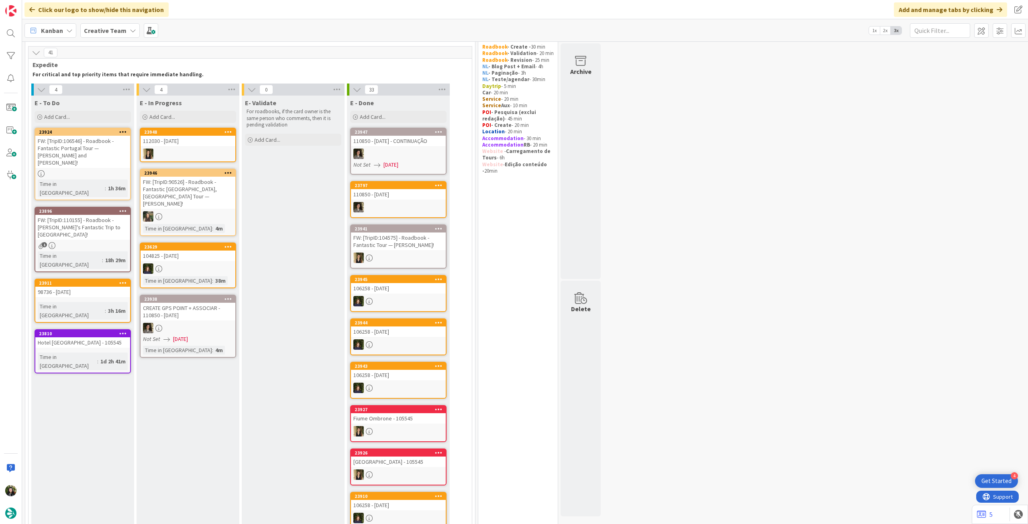
scroll to position [0, 0]
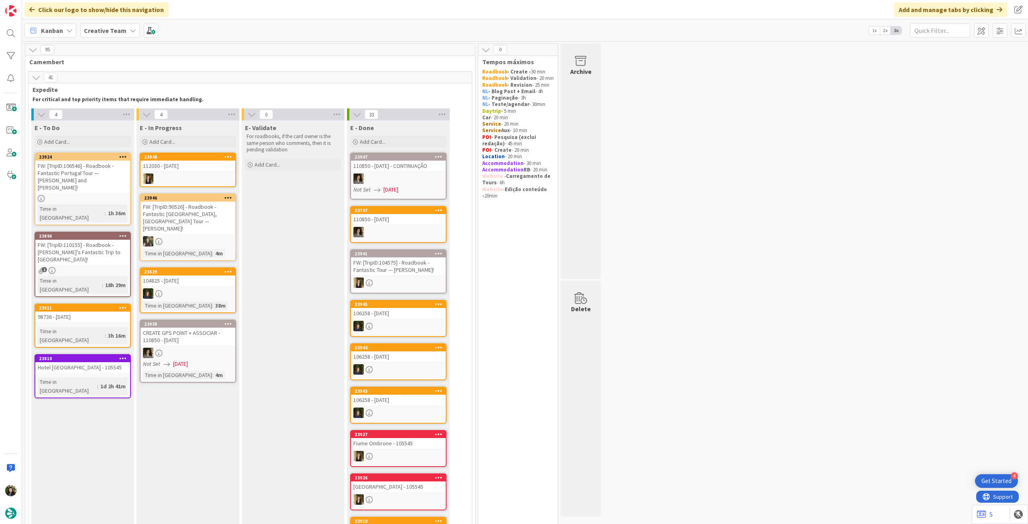
click at [98, 362] on div "Hotel [GEOGRAPHIC_DATA] - 105545" at bounding box center [82, 367] width 95 height 10
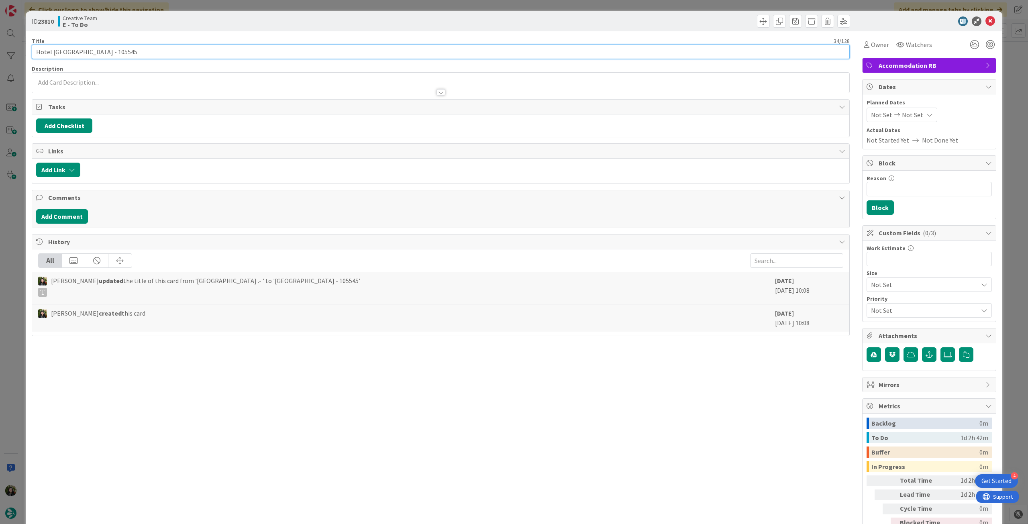
click at [178, 54] on input "Hotel [GEOGRAPHIC_DATA] - 105545" at bounding box center [441, 52] width 818 height 14
type input "Hotel Palazzo Piccolomini - 105545 - 23 oct"
click at [987, 19] on icon at bounding box center [991, 21] width 10 height 10
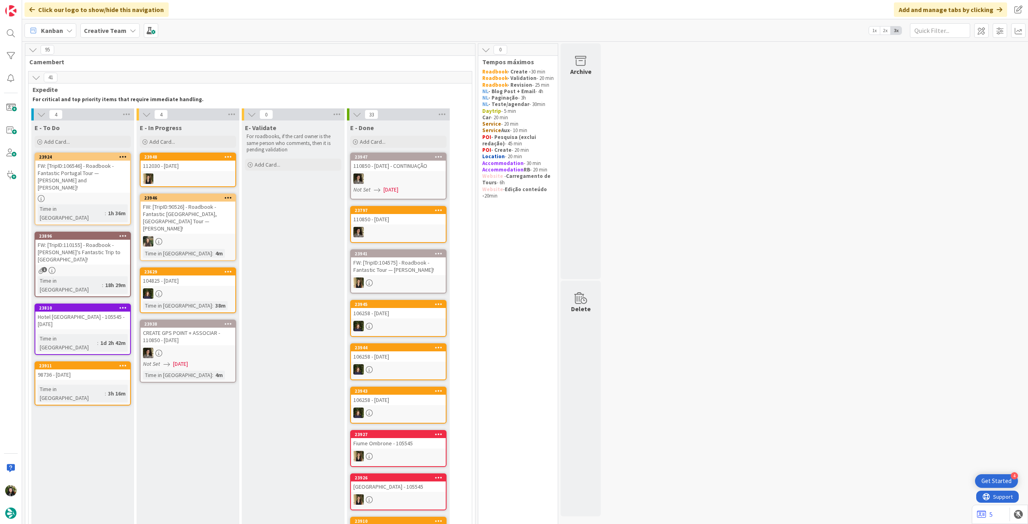
click at [73, 240] on div "FW: [TripID:110155] - Roadbook - [PERSON_NAME]'s Fantastic Trip to [GEOGRAPHIC_…" at bounding box center [82, 252] width 95 height 25
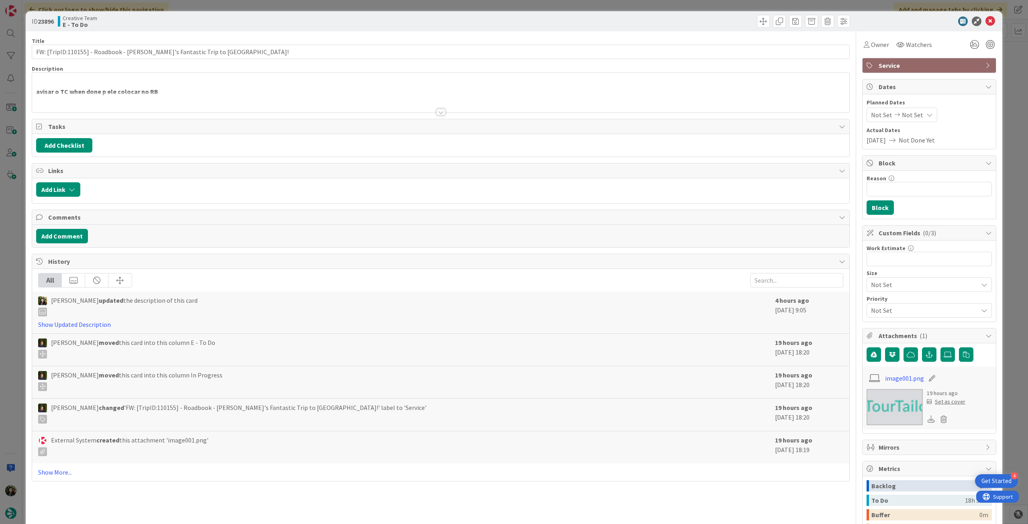
click at [172, 97] on div at bounding box center [440, 102] width 817 height 20
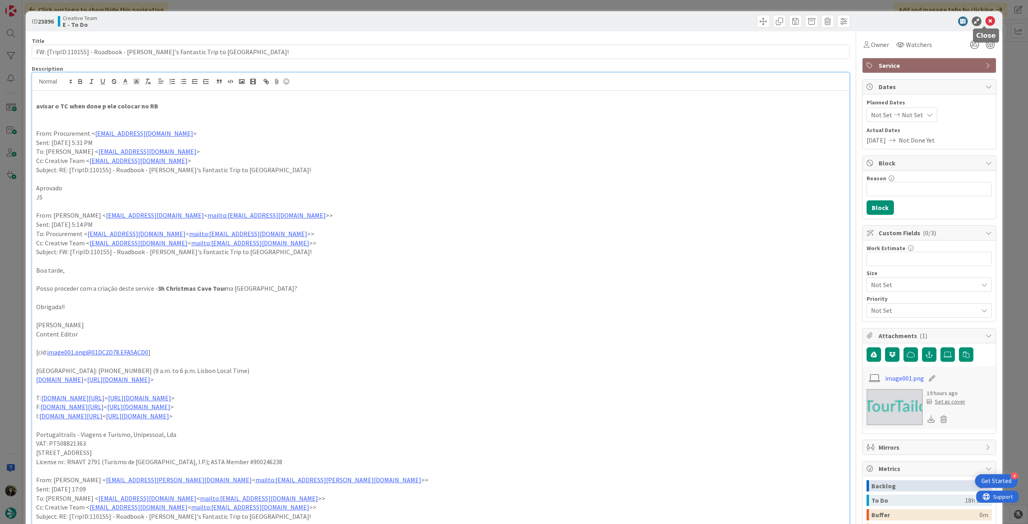
click at [986, 18] on icon at bounding box center [991, 21] width 10 height 10
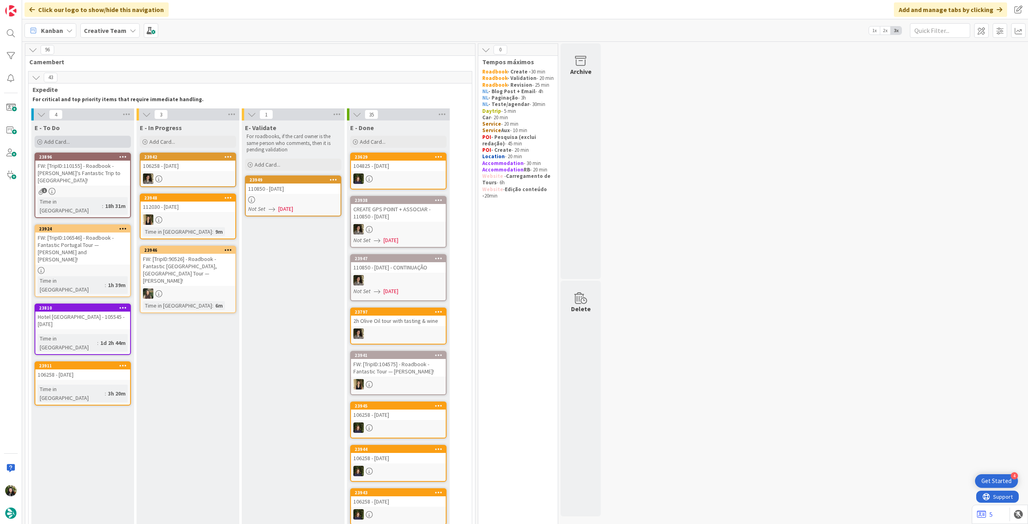
click at [61, 138] on span "Add Card..." at bounding box center [57, 141] width 26 height 7
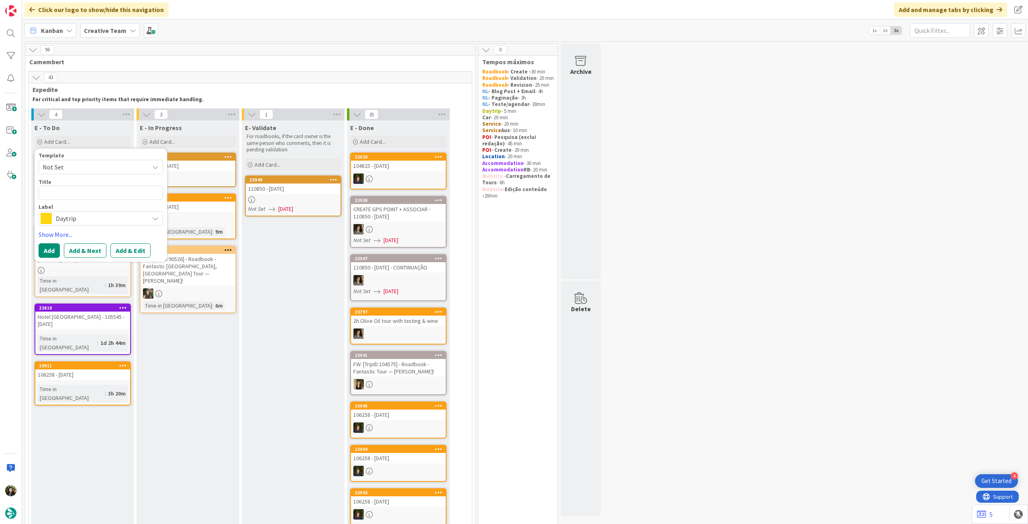
click at [106, 225] on div "Daytrip" at bounding box center [101, 218] width 125 height 14
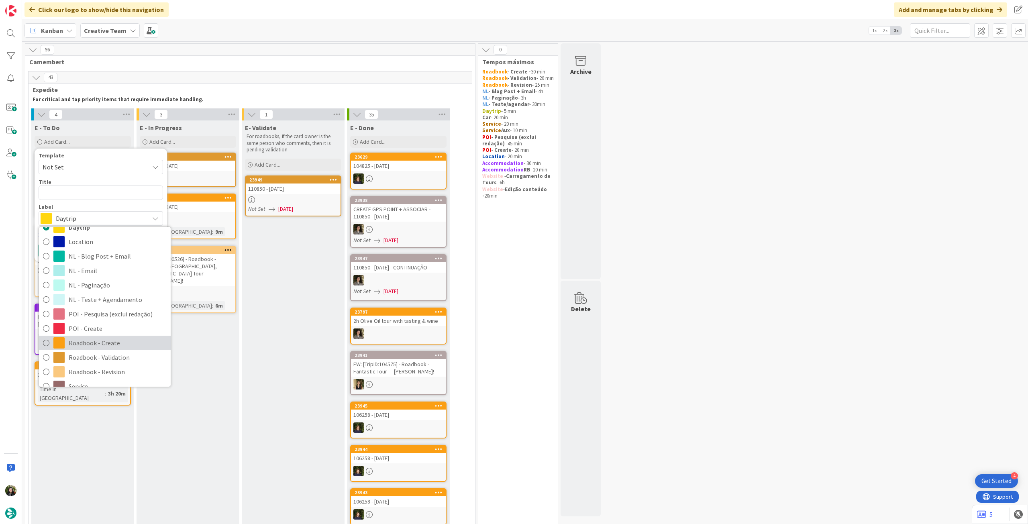
drag, startPoint x: 85, startPoint y: 339, endPoint x: 84, endPoint y: 327, distance: 11.3
click at [85, 339] on span "Roadbook - Create" at bounding box center [118, 343] width 98 height 12
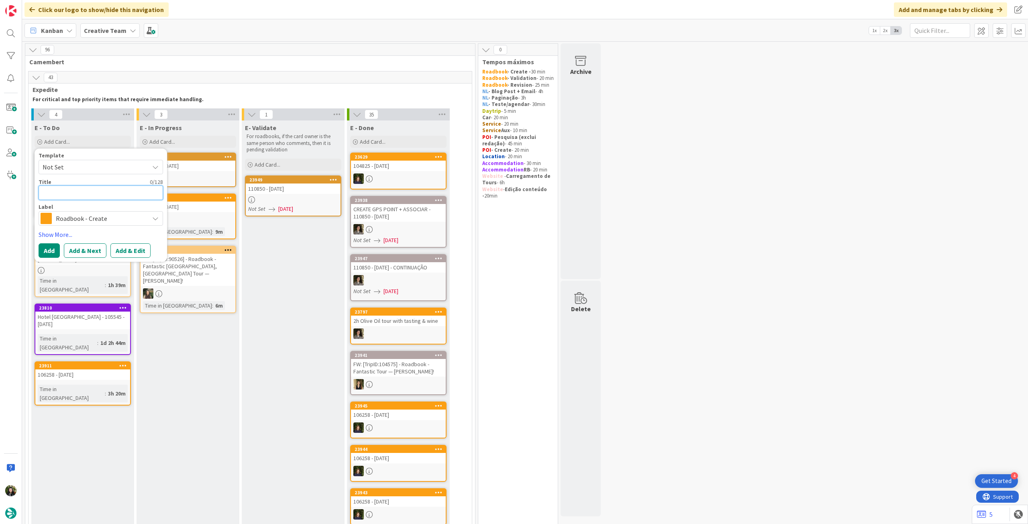
click at [90, 191] on textarea at bounding box center [101, 193] width 125 height 14
paste textarea "98736"
type textarea "x"
type textarea "98736"
type textarea "x"
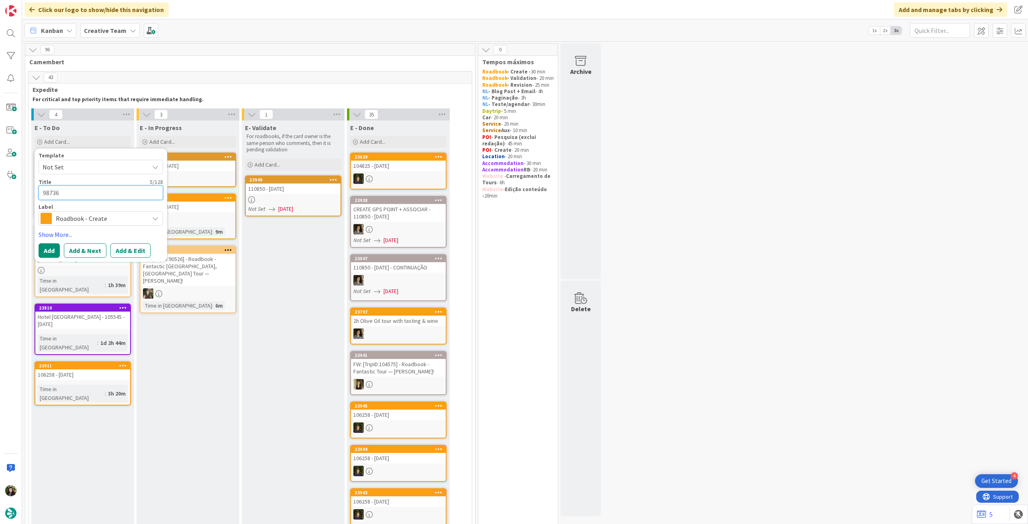
type textarea "98736"
type textarea "x"
type textarea "98736 -"
type textarea "x"
type textarea "98736 -"
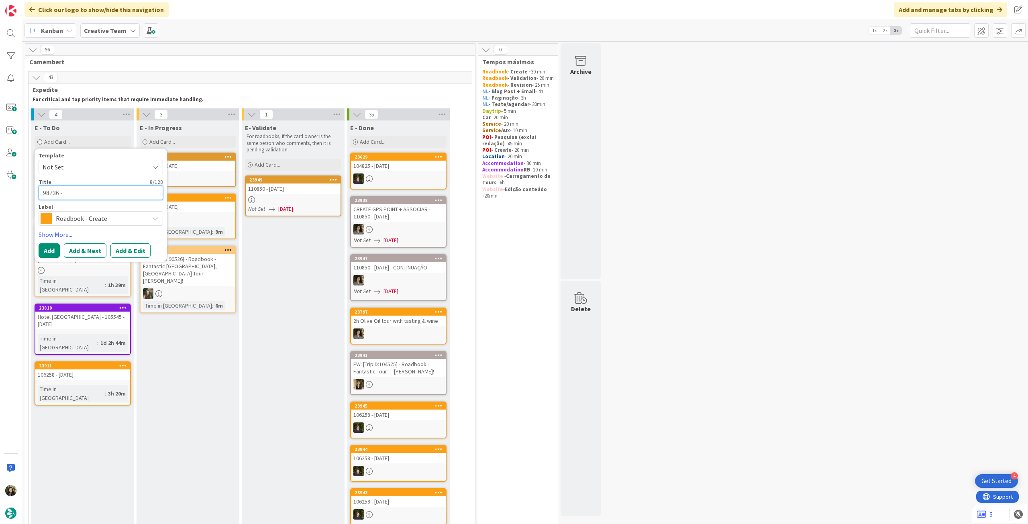
type textarea "x"
type textarea "98736 - 2"
type textarea "x"
type textarea "98736 - 25"
type textarea "x"
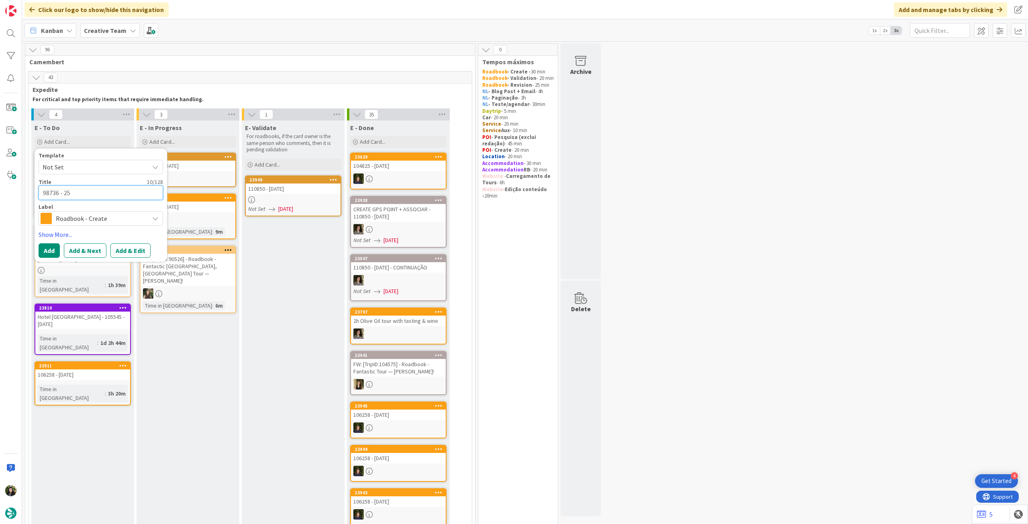
type textarea "98736 - 25"
type textarea "x"
type textarea "98736 - 25 o"
type textarea "x"
type textarea "98736 - 25 oc"
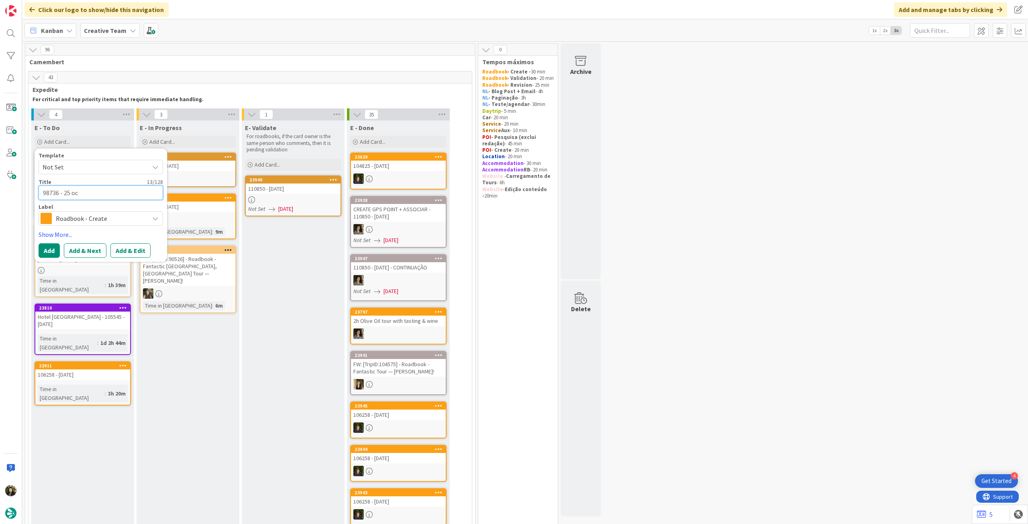
type textarea "x"
type textarea "98736 - [DATE]"
click at [49, 255] on button "Add" at bounding box center [49, 250] width 21 height 14
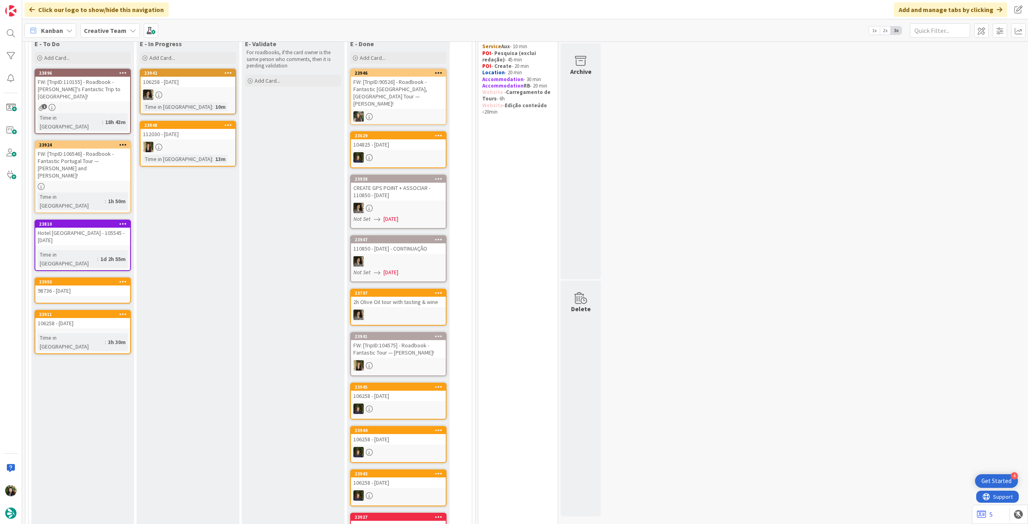
scroll to position [214, 0]
